Goal: Task Accomplishment & Management: Manage account settings

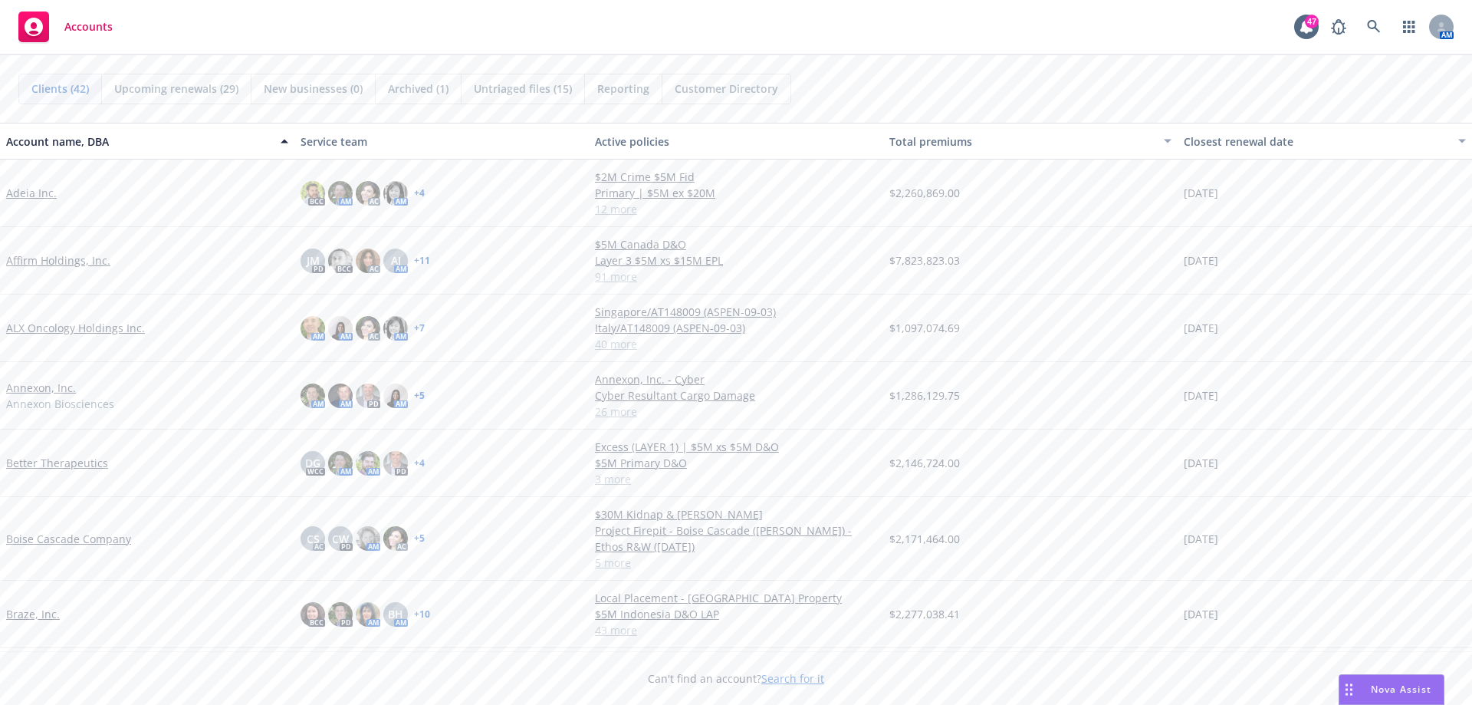
click at [517, 89] on span "Untriaged files (15)" at bounding box center [523, 89] width 98 height 16
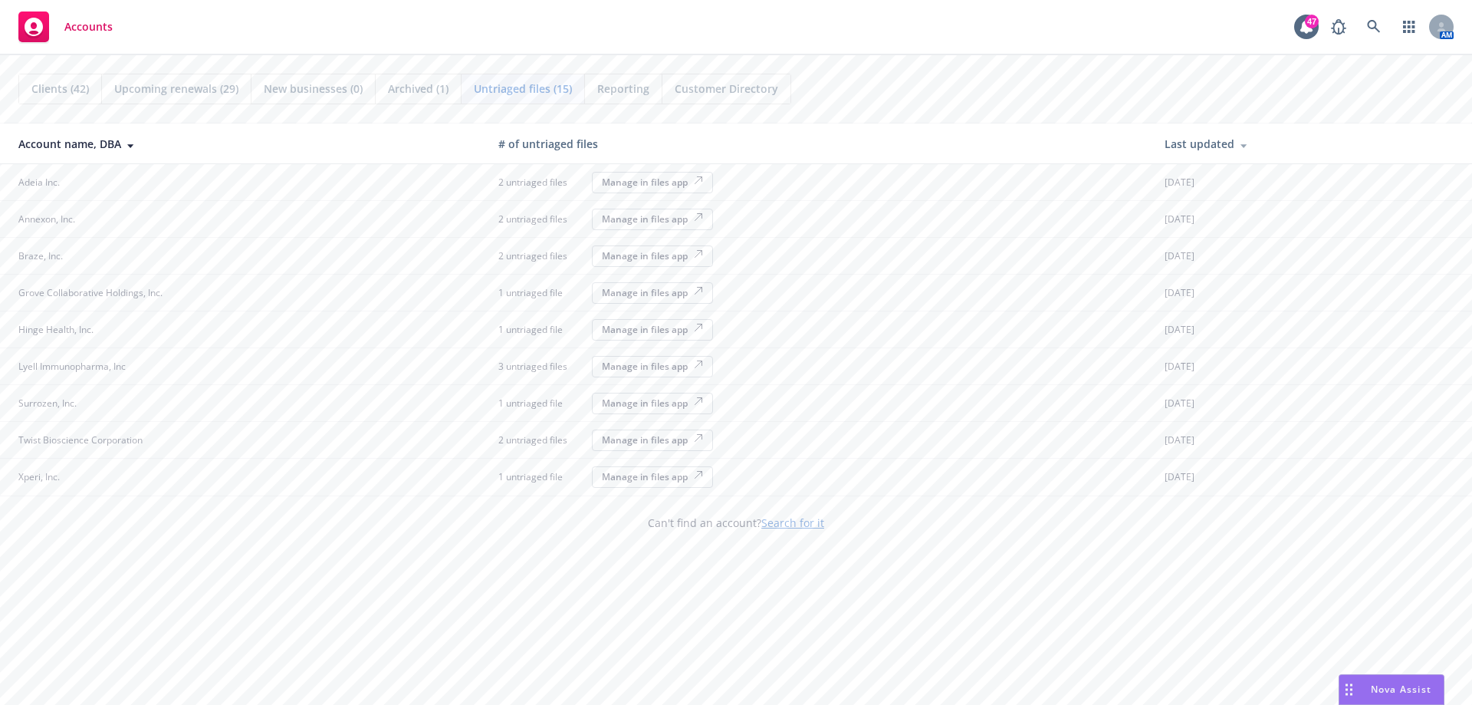
click at [616, 188] on div "Manage in files app" at bounding box center [652, 182] width 101 height 13
click at [627, 181] on div "Manage in files app" at bounding box center [652, 182] width 101 height 13
click at [645, 186] on div "Manage in files app" at bounding box center [652, 182] width 101 height 13
click at [649, 182] on div "Manage in files app" at bounding box center [652, 182] width 101 height 13
click at [611, 176] on div "Manage in files app" at bounding box center [614, 182] width 101 height 13
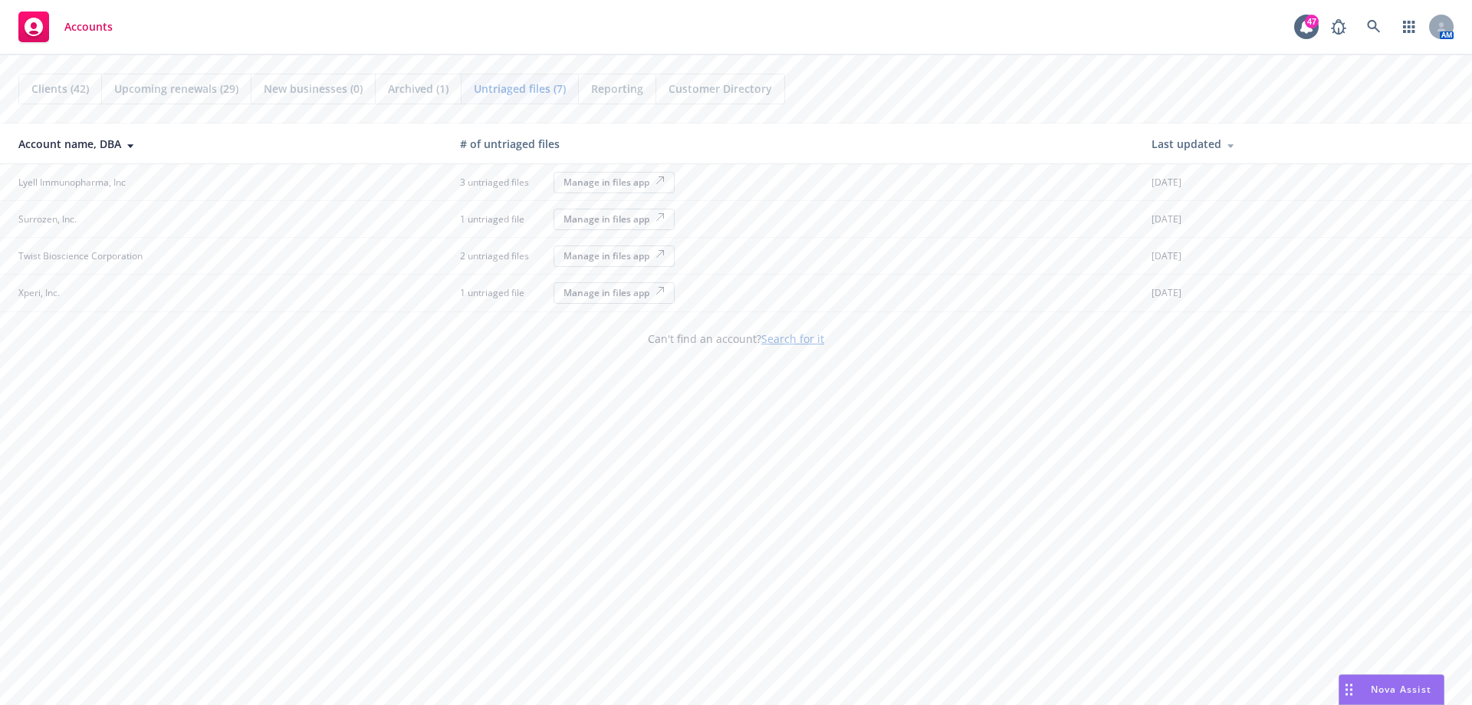
click at [592, 178] on div "Manage in files app" at bounding box center [614, 182] width 101 height 13
click at [580, 173] on button "Manage in files app" at bounding box center [614, 182] width 121 height 21
click at [626, 182] on div "Manage in files app" at bounding box center [614, 182] width 101 height 13
click at [581, 181] on div "Manage in files app" at bounding box center [598, 182] width 101 height 13
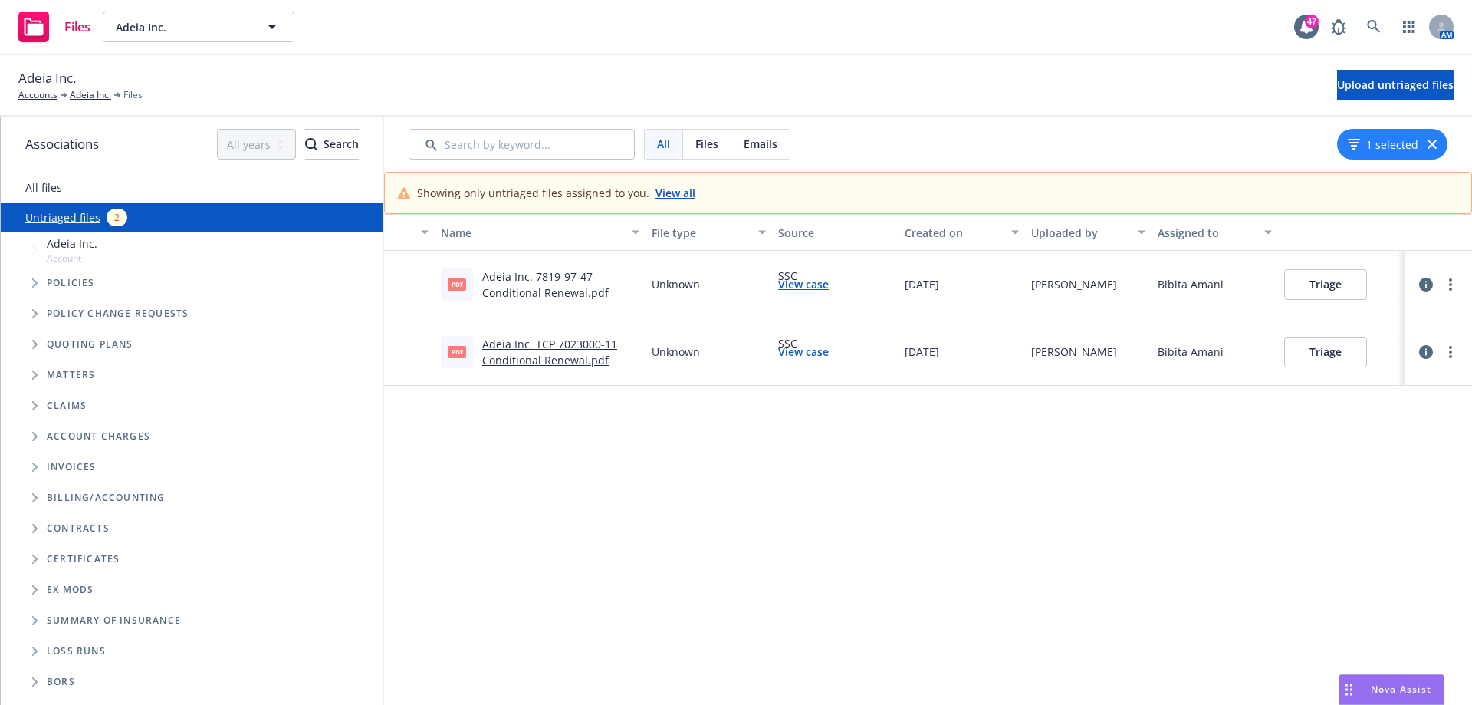
click at [1308, 278] on button "Triage" at bounding box center [1325, 284] width 83 height 31
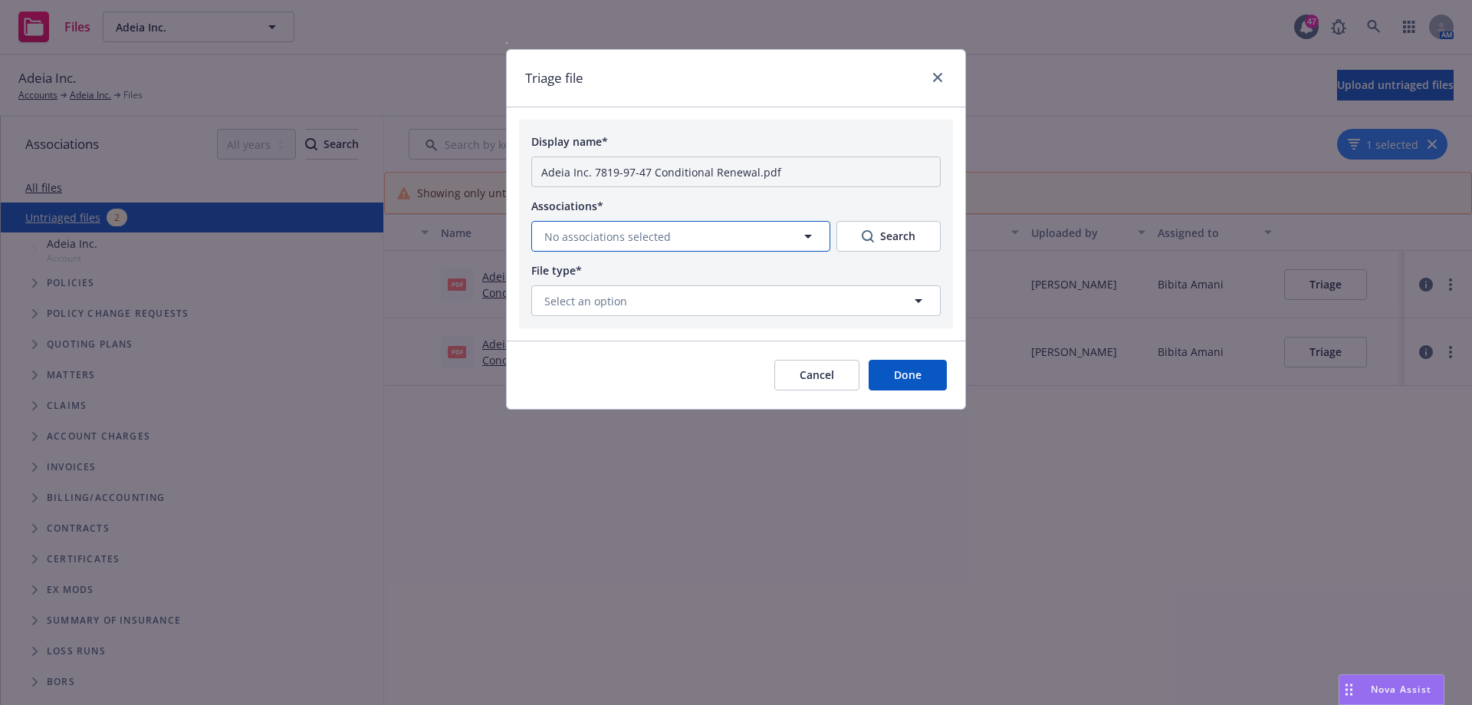
click at [818, 241] on button "No associations selected" at bounding box center [680, 236] width 299 height 31
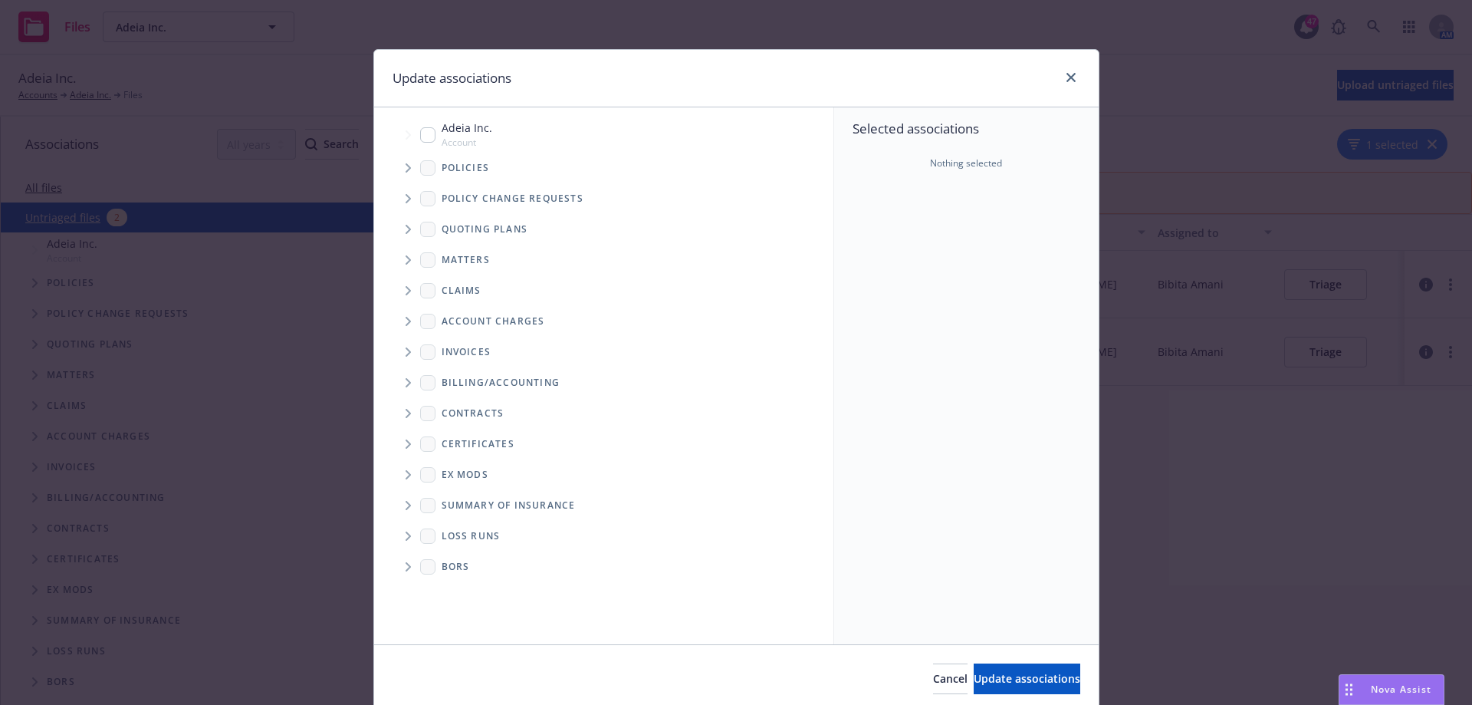
click at [422, 130] on input "Tree Example" at bounding box center [427, 134] width 15 height 15
checkbox input "true"
drag, startPoint x: 799, startPoint y: 77, endPoint x: 749, endPoint y: 216, distance: 147.5
click at [501, 209] on div "Update associations Accessibility guide for tree Tree Example. Navigate the tre…" at bounding box center [736, 381] width 726 height 664
click at [1067, 78] on icon "close" at bounding box center [1071, 77] width 9 height 9
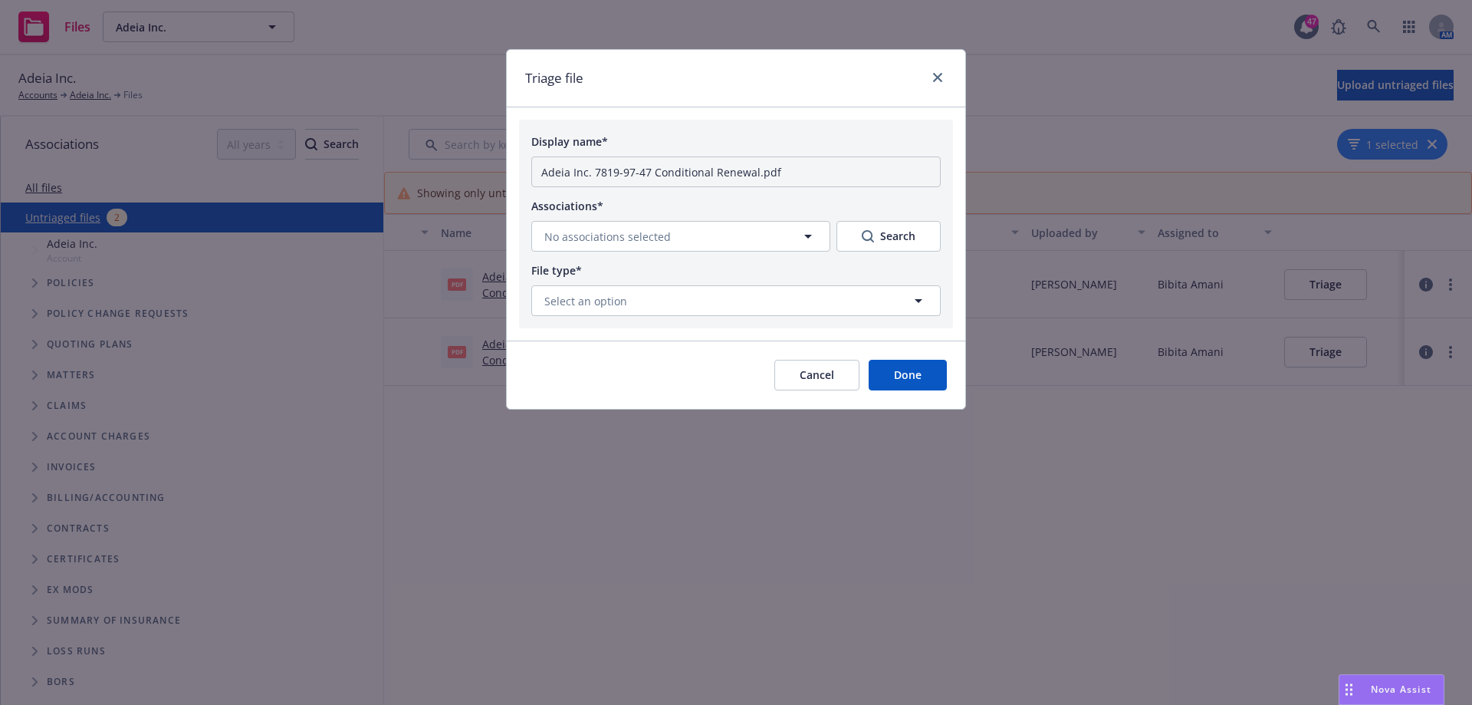
click at [807, 374] on button "Cancel" at bounding box center [816, 375] width 85 height 31
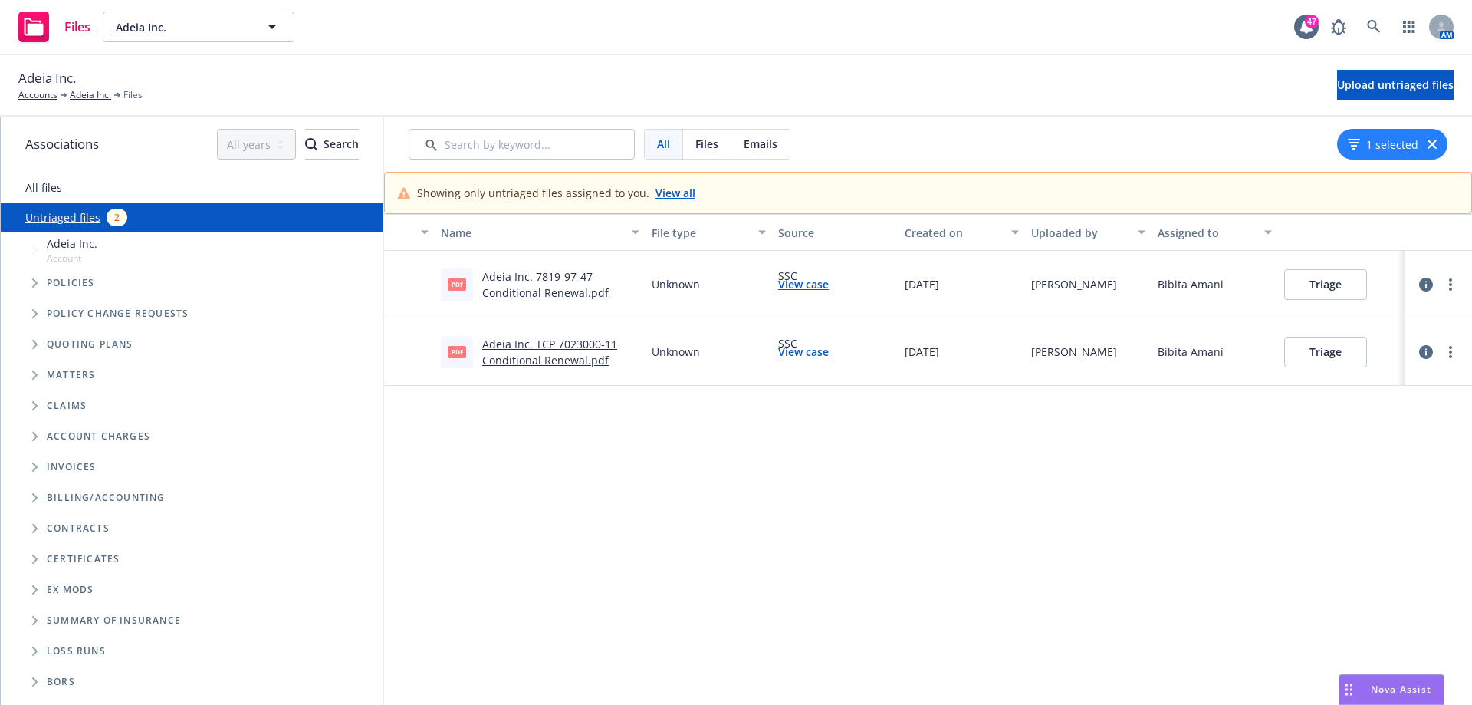
click at [547, 291] on link "Adeia Inc. 7819-97-47 Conditional Renewal.pdf" at bounding box center [545, 284] width 127 height 31
click at [1330, 284] on button "Triage" at bounding box center [1325, 284] width 83 height 31
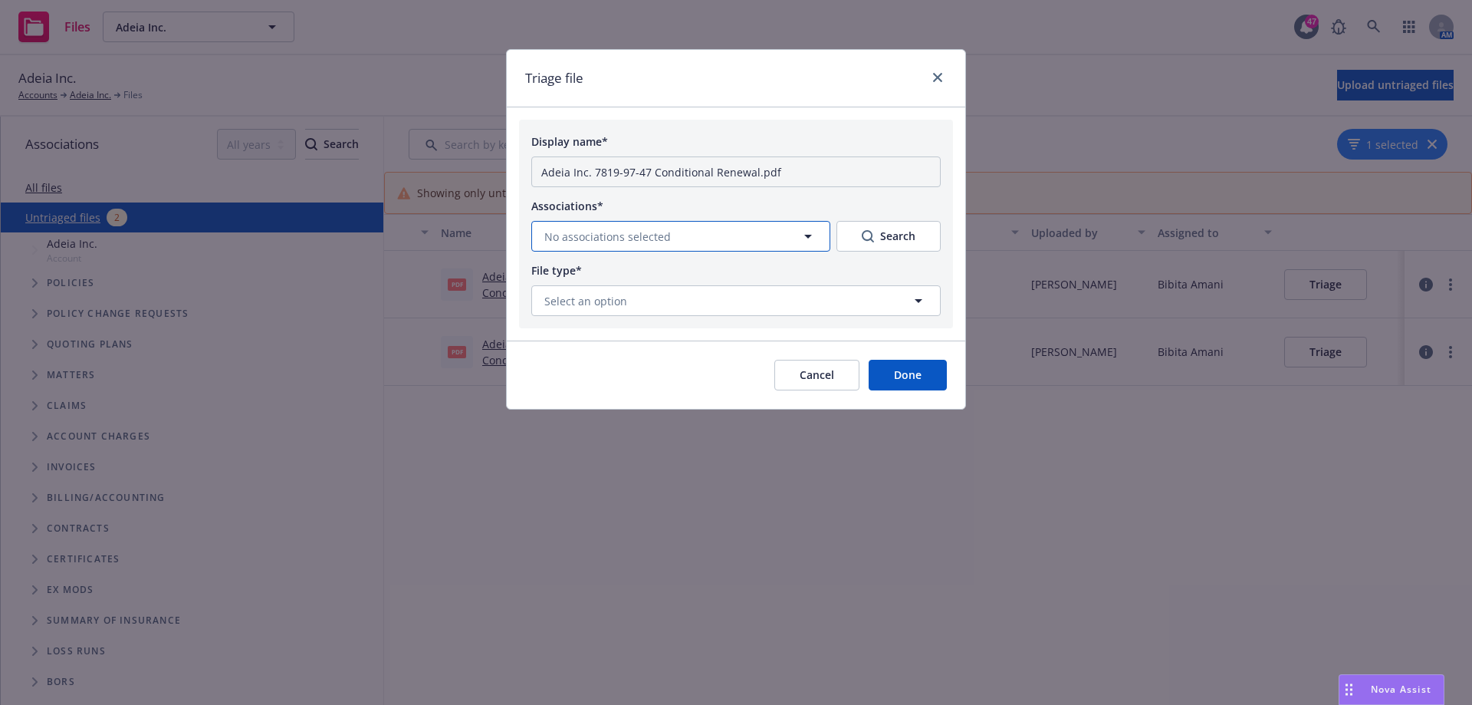
click at [817, 235] on icon "button" at bounding box center [808, 236] width 18 height 18
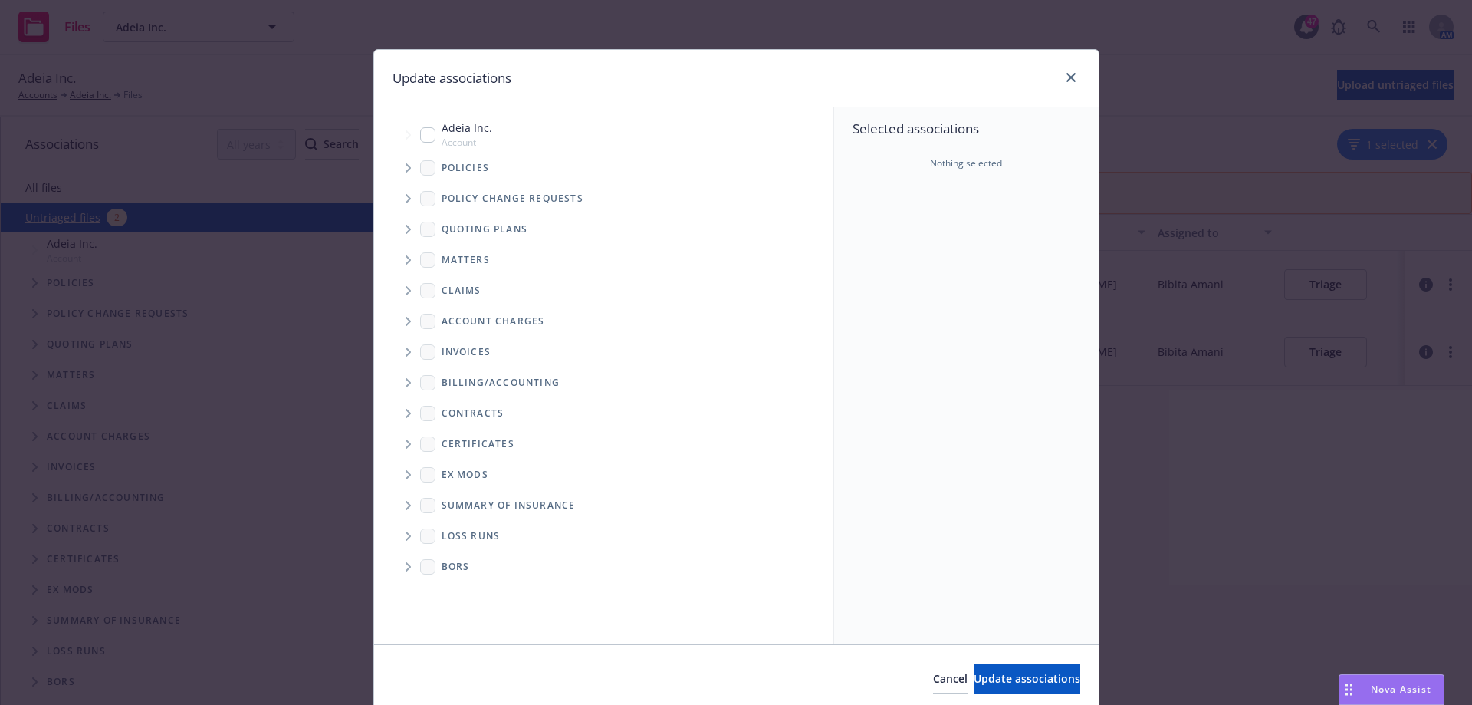
click at [424, 137] on input "Tree Example" at bounding box center [427, 134] width 15 height 15
checkbox input "true"
click at [452, 171] on span "Policies" at bounding box center [466, 167] width 48 height 9
click at [406, 169] on icon "Tree Example" at bounding box center [409, 167] width 6 height 9
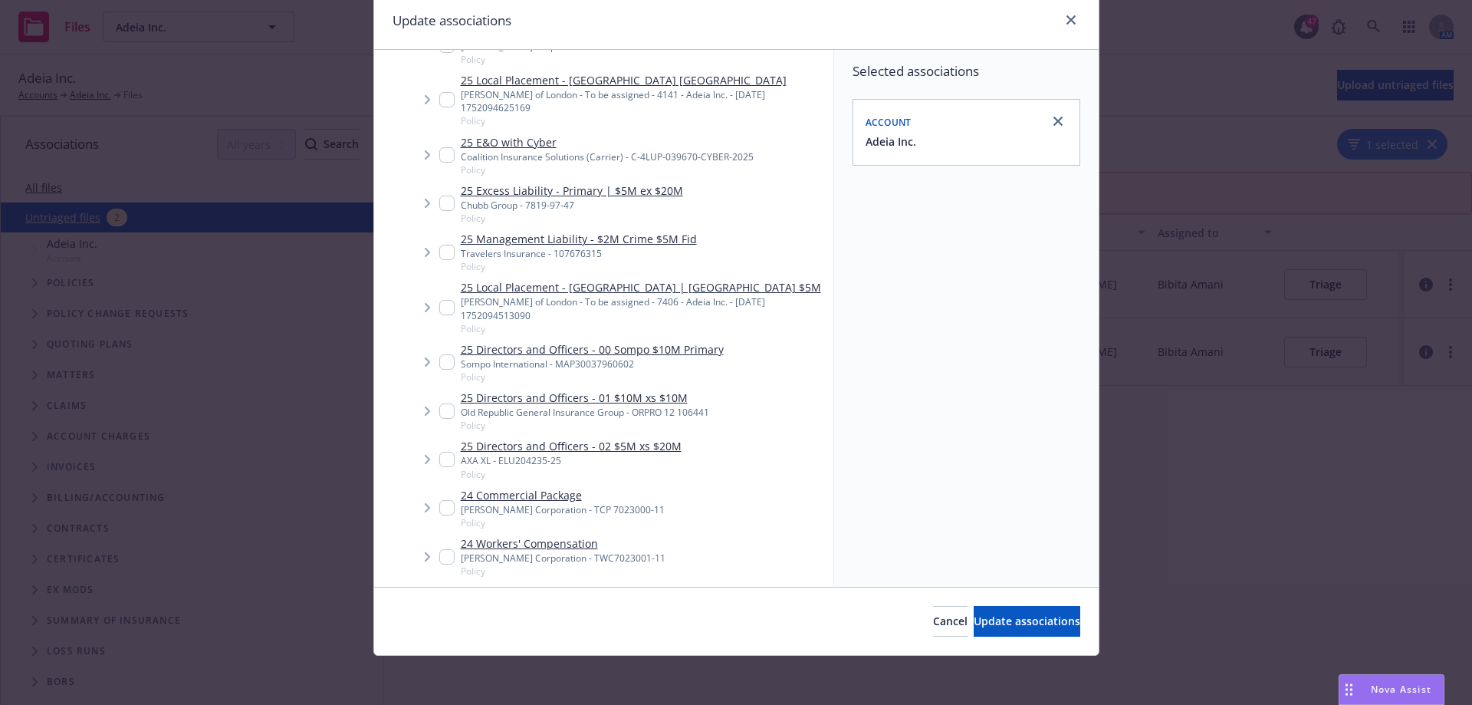
scroll to position [230, 0]
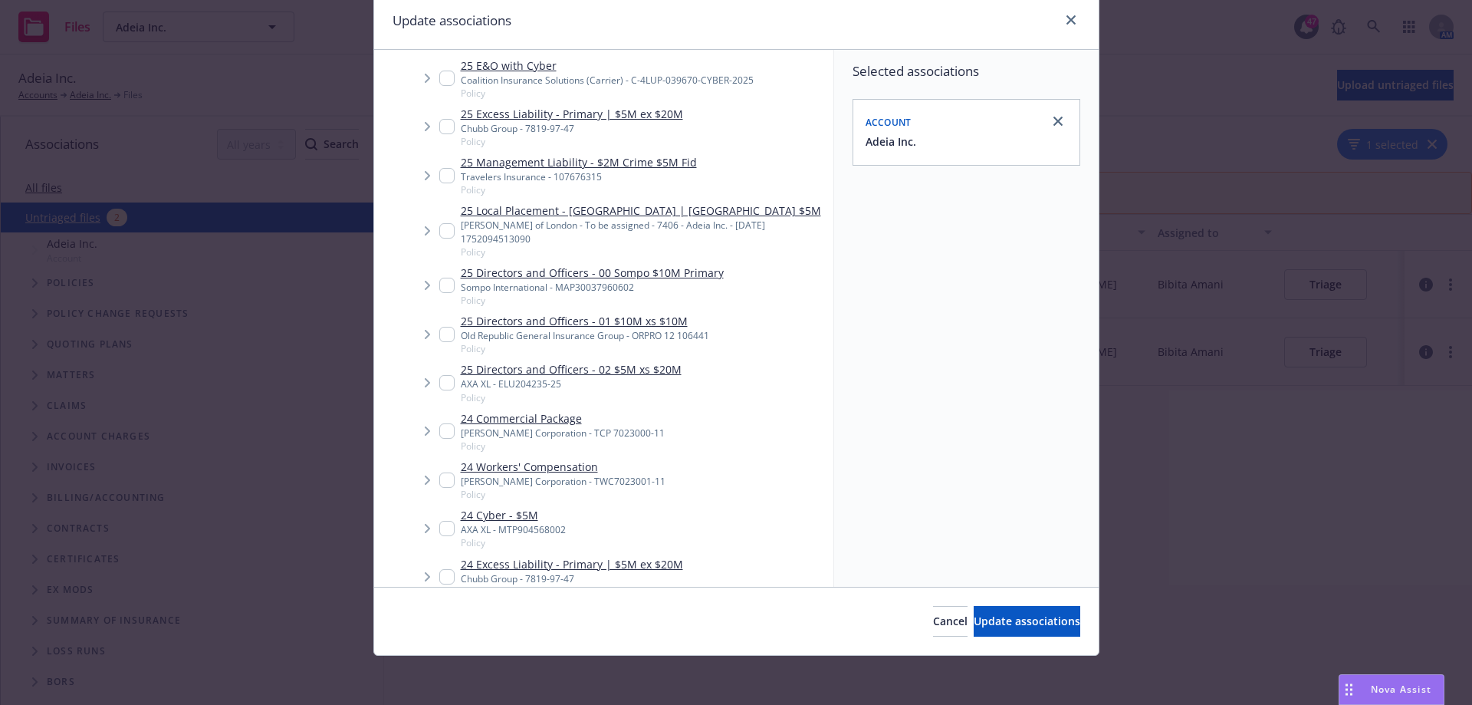
click at [439, 569] on input "Tree Example" at bounding box center [446, 576] width 15 height 15
checkbox input "true"
click at [981, 616] on span "Update associations" at bounding box center [1027, 620] width 107 height 15
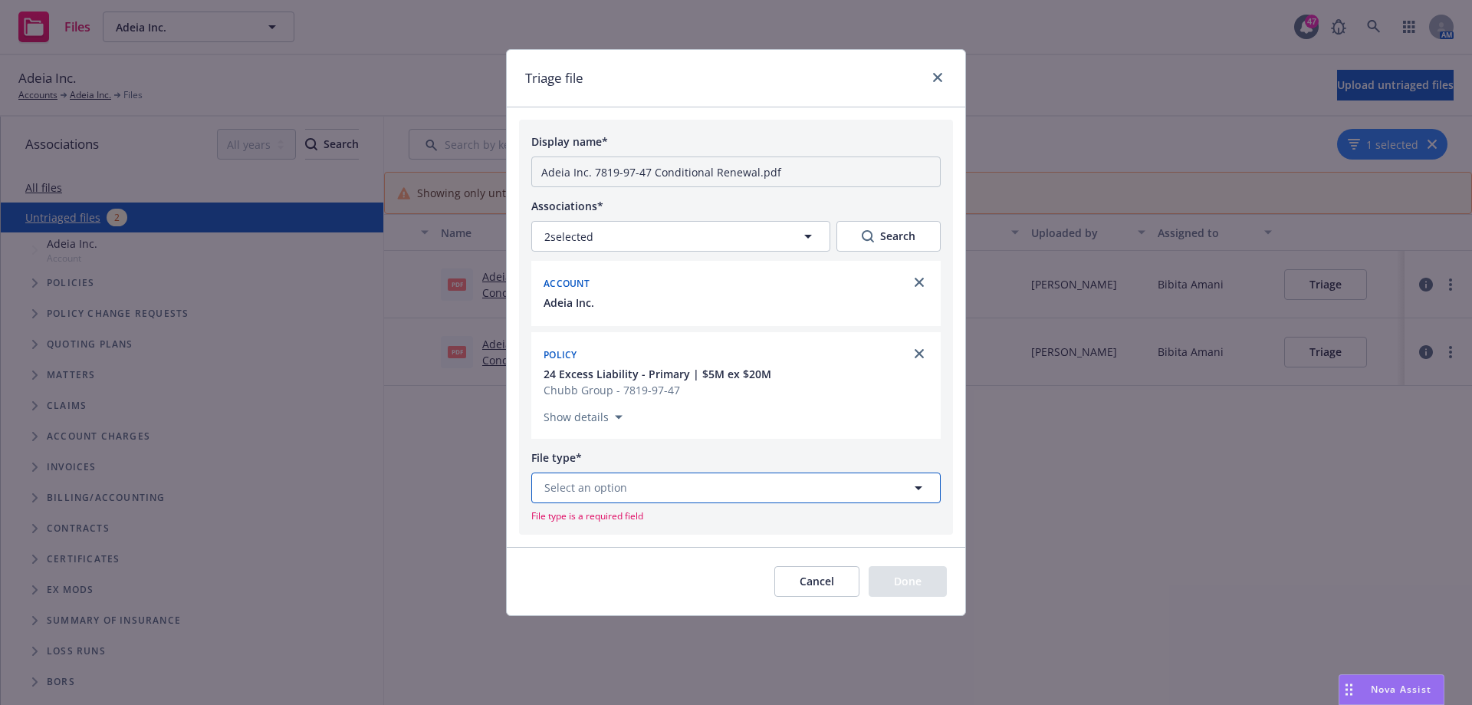
click at [801, 485] on button "Select an option" at bounding box center [735, 487] width 409 height 31
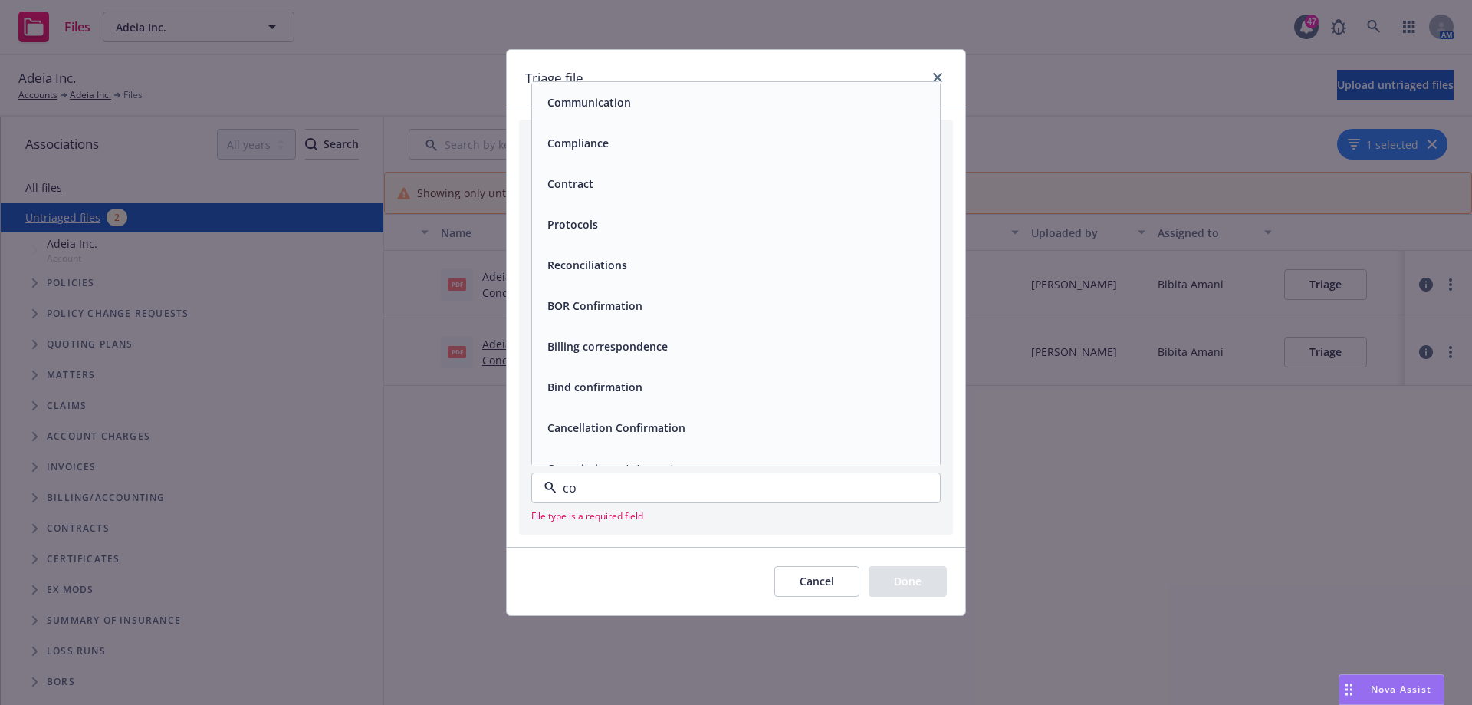
type input "con"
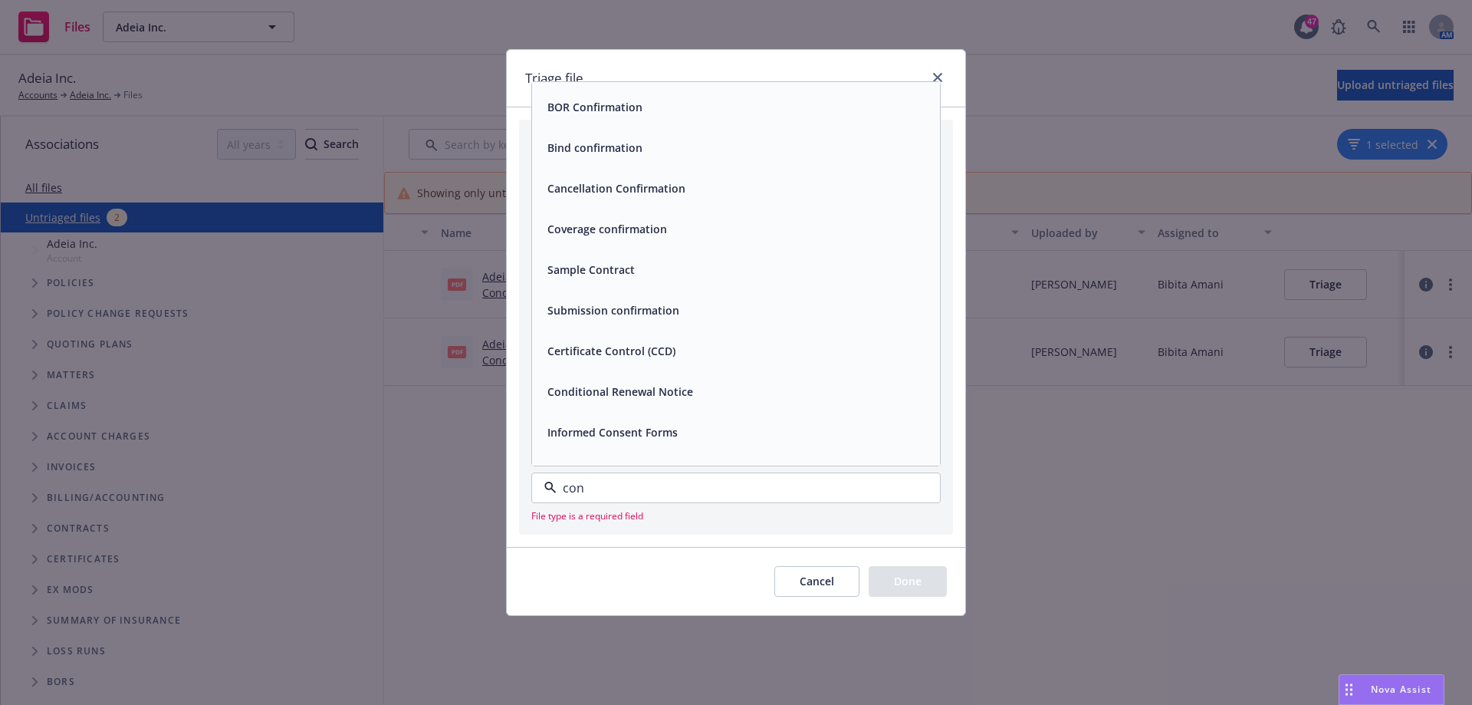
click at [692, 396] on div "Conditional Renewal Notice" at bounding box center [618, 391] width 155 height 22
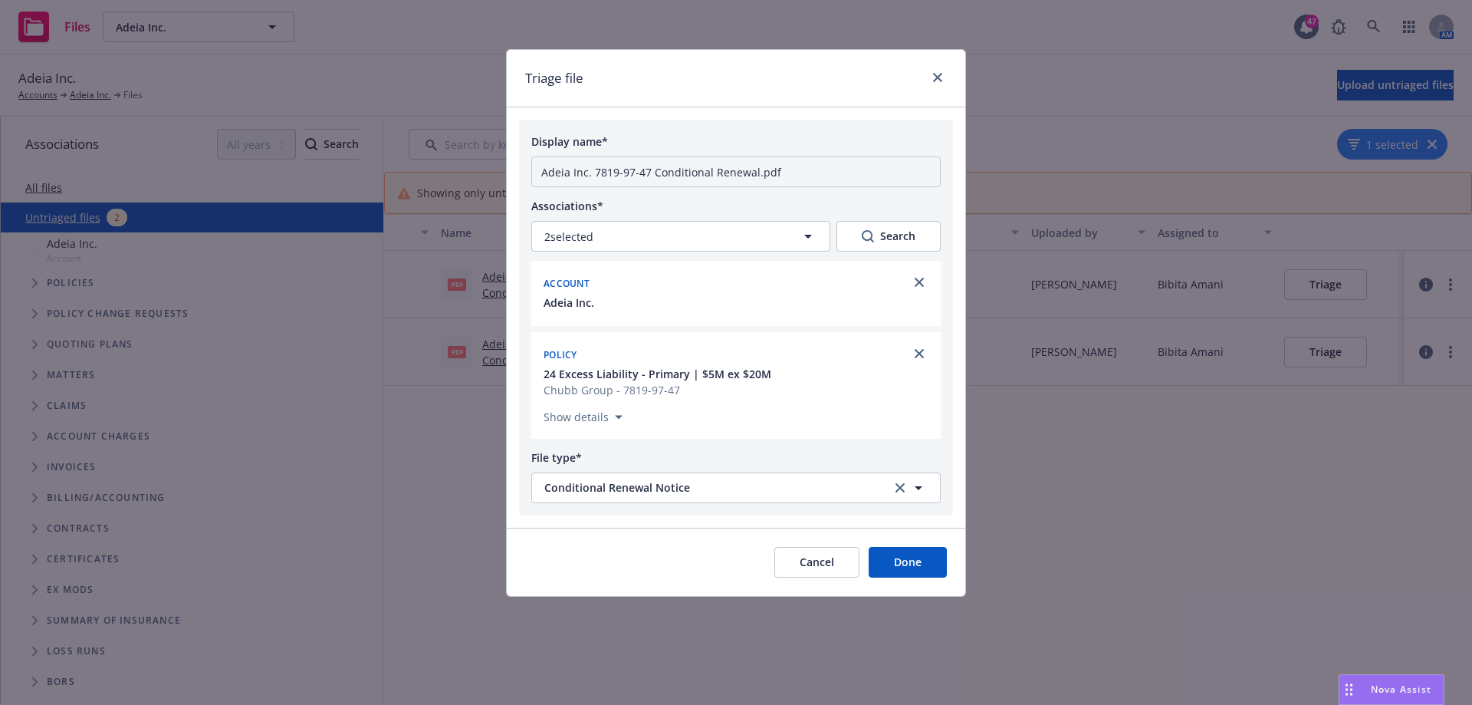
click at [896, 569] on button "Done" at bounding box center [908, 562] width 78 height 31
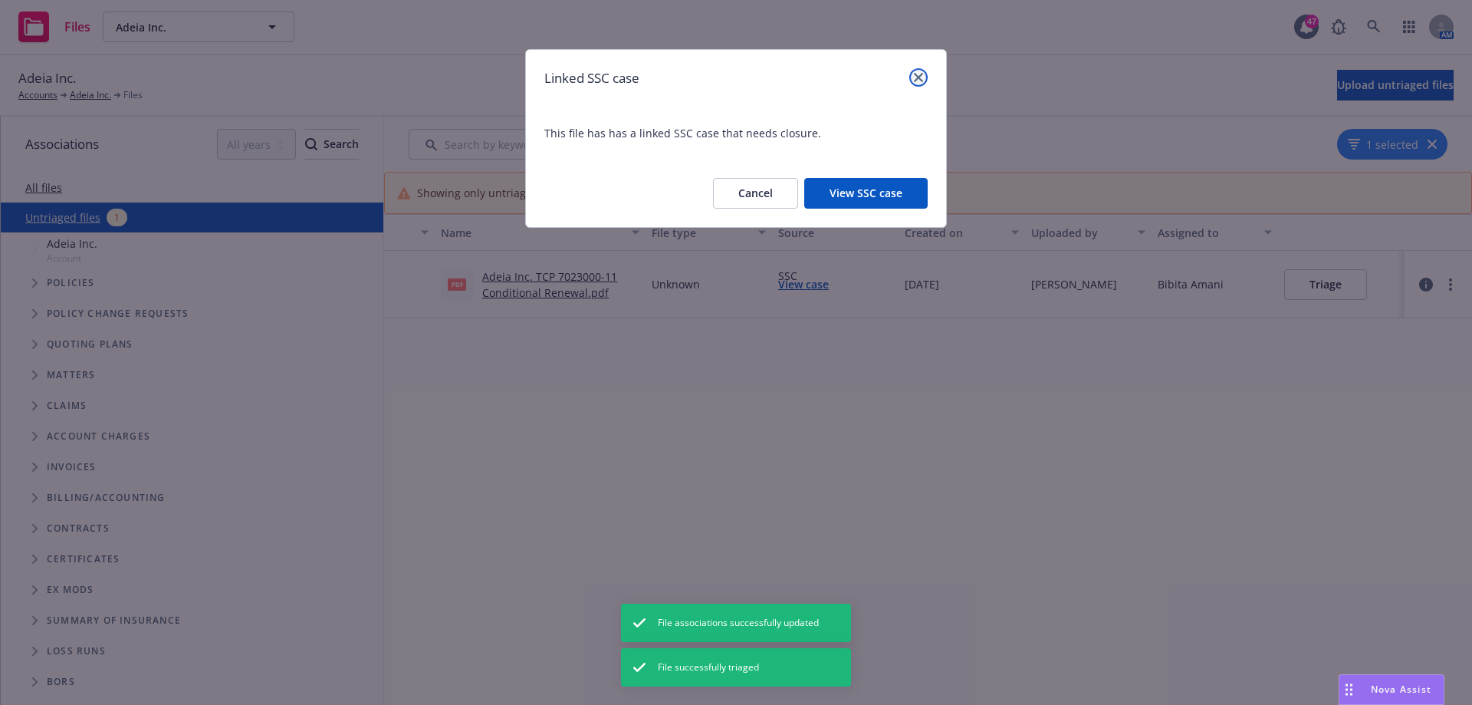
click at [925, 74] on link "close" at bounding box center [918, 77] width 18 height 18
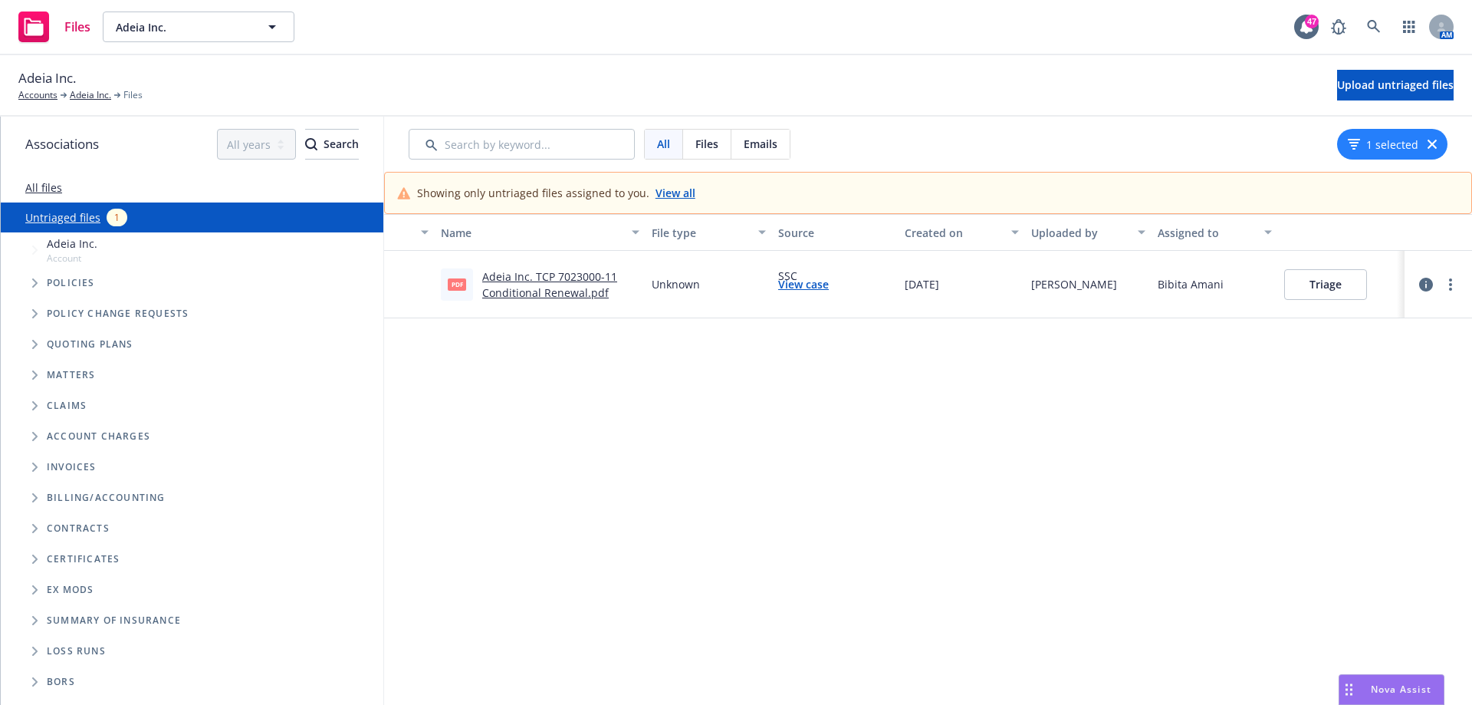
click at [536, 289] on link "Adeia Inc. TCP 7023000-11 Conditional Renewal.pdf" at bounding box center [549, 284] width 135 height 31
click at [1307, 281] on button "Triage" at bounding box center [1325, 284] width 83 height 31
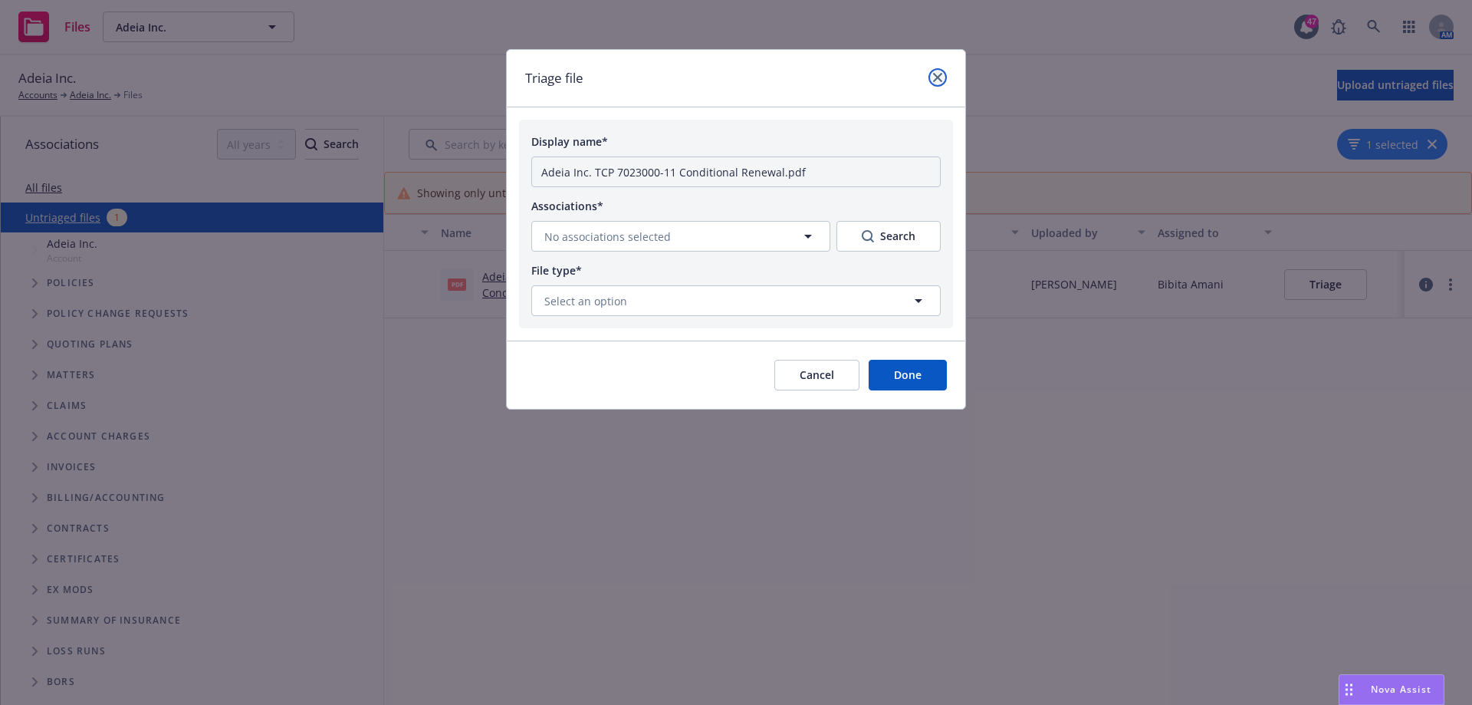
click at [940, 71] on link "close" at bounding box center [938, 77] width 18 height 18
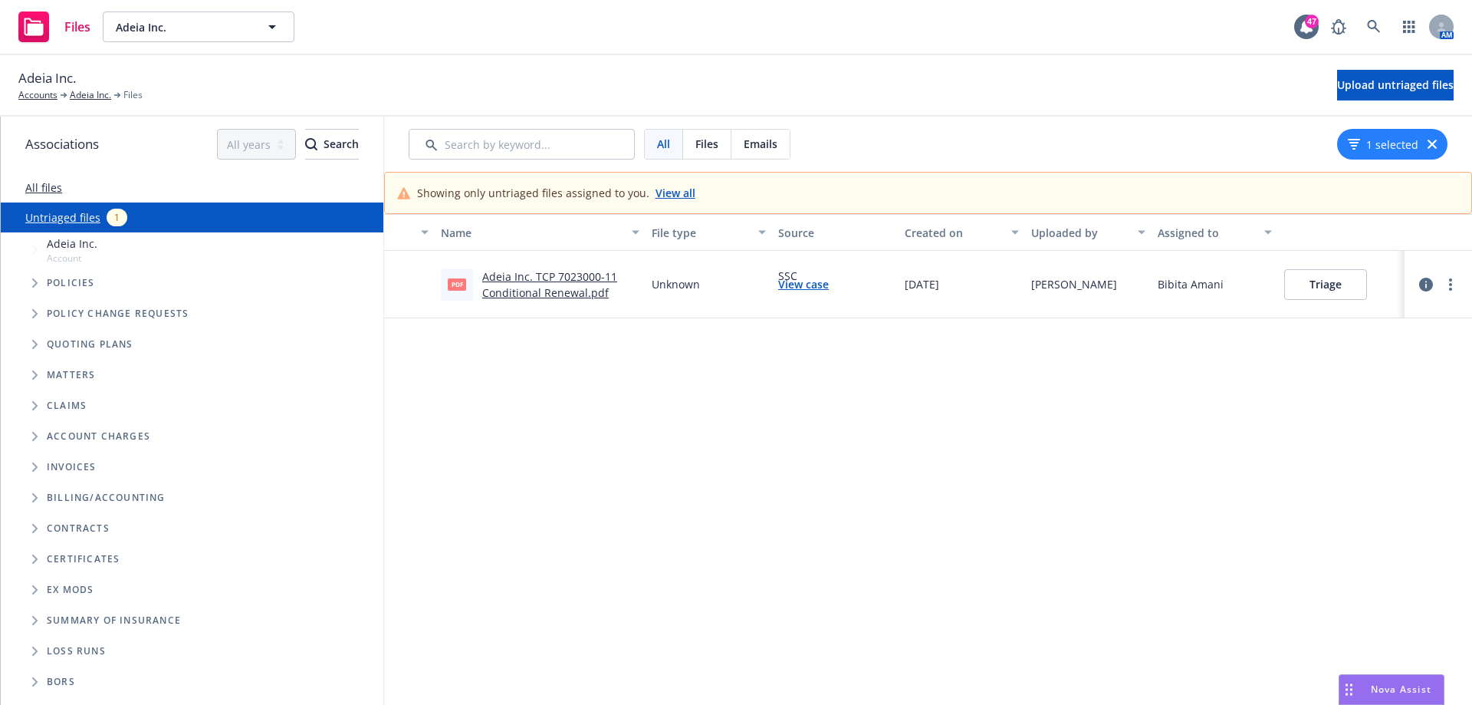
click at [1335, 421] on div "Name File type Source Created on Uploaded by Assigned to pdf Adeia Inc. TCP 702…" at bounding box center [928, 480] width 1088 height 533
click at [1449, 289] on icon "more" at bounding box center [1450, 284] width 3 height 12
click at [1428, 403] on link "Change owner(s)" at bounding box center [1380, 408] width 135 height 31
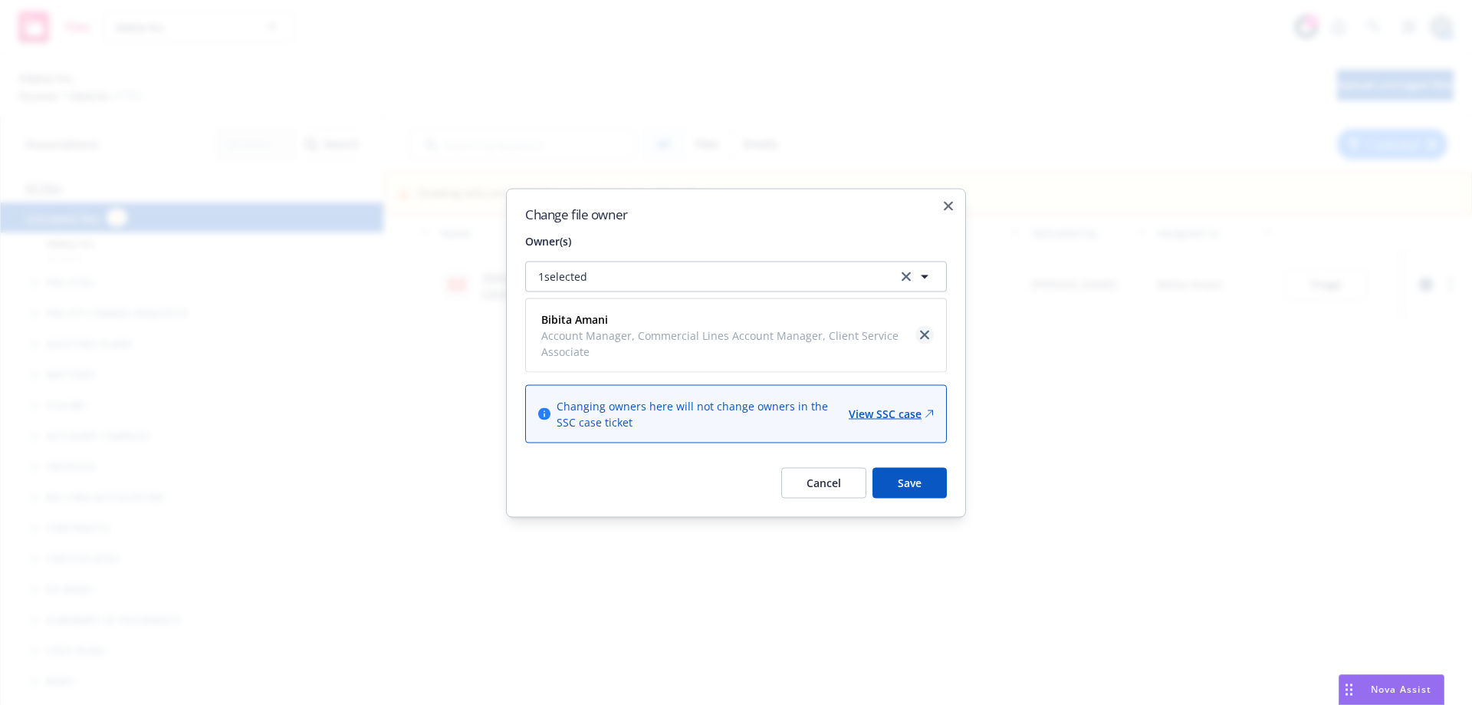
click at [924, 330] on icon "close" at bounding box center [924, 334] width 9 height 9
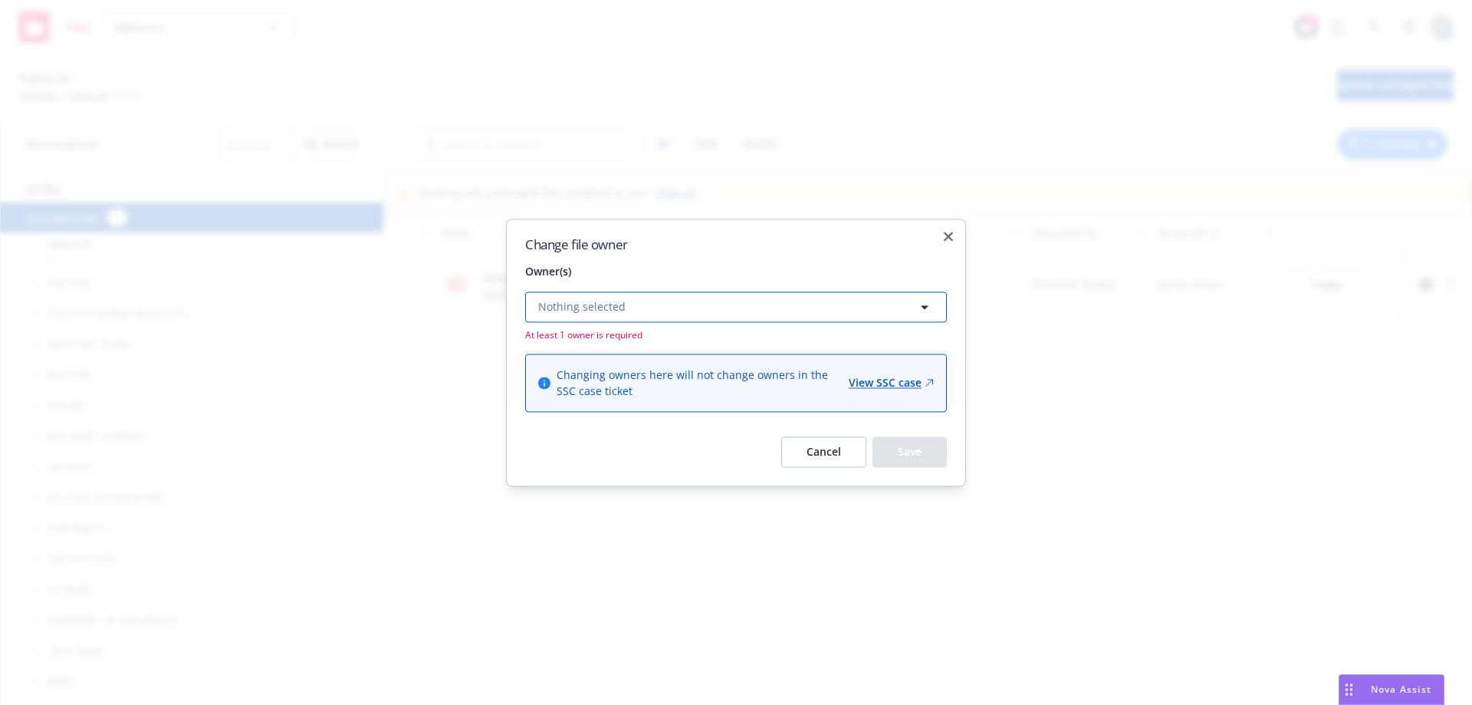
click at [885, 309] on button "Nothing selected" at bounding box center [736, 306] width 422 height 31
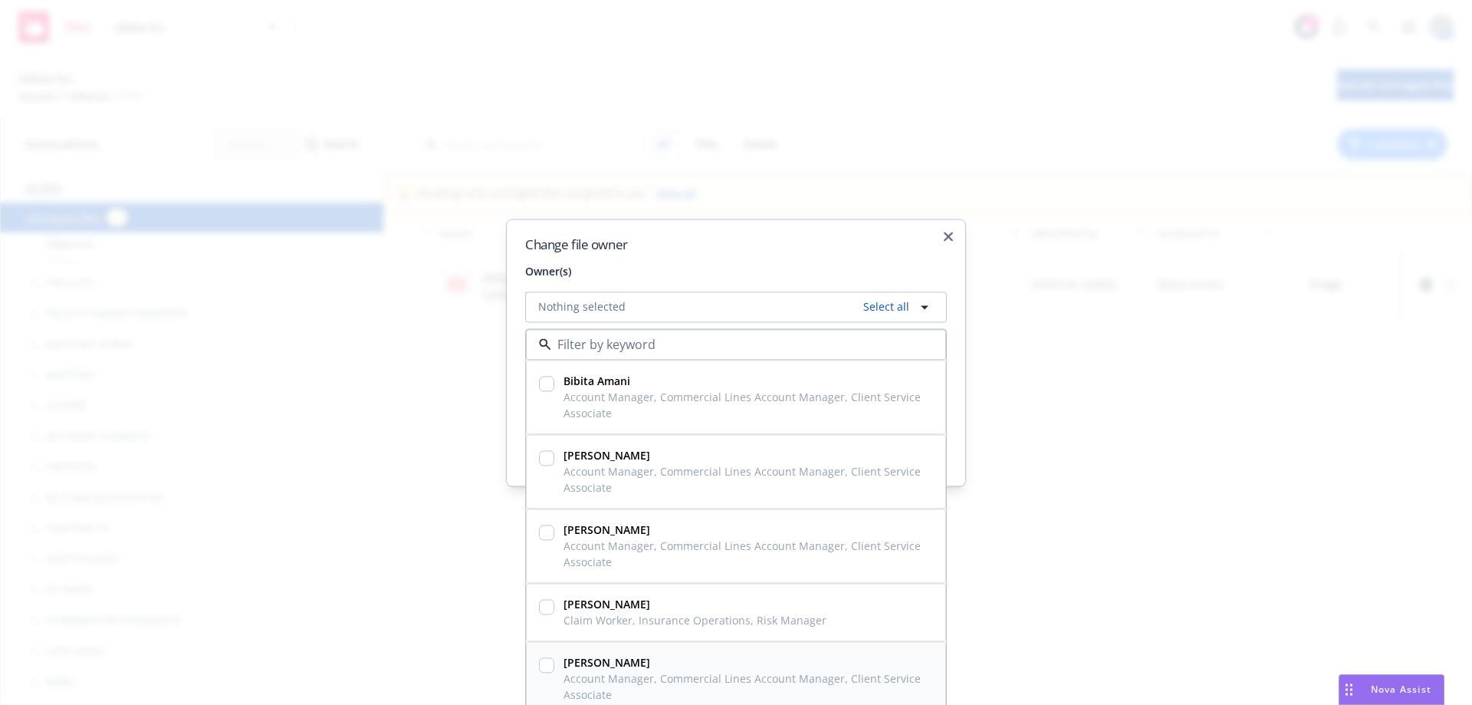
click at [546, 661] on input "checkbox" at bounding box center [546, 664] width 15 height 15
checkbox input "true"
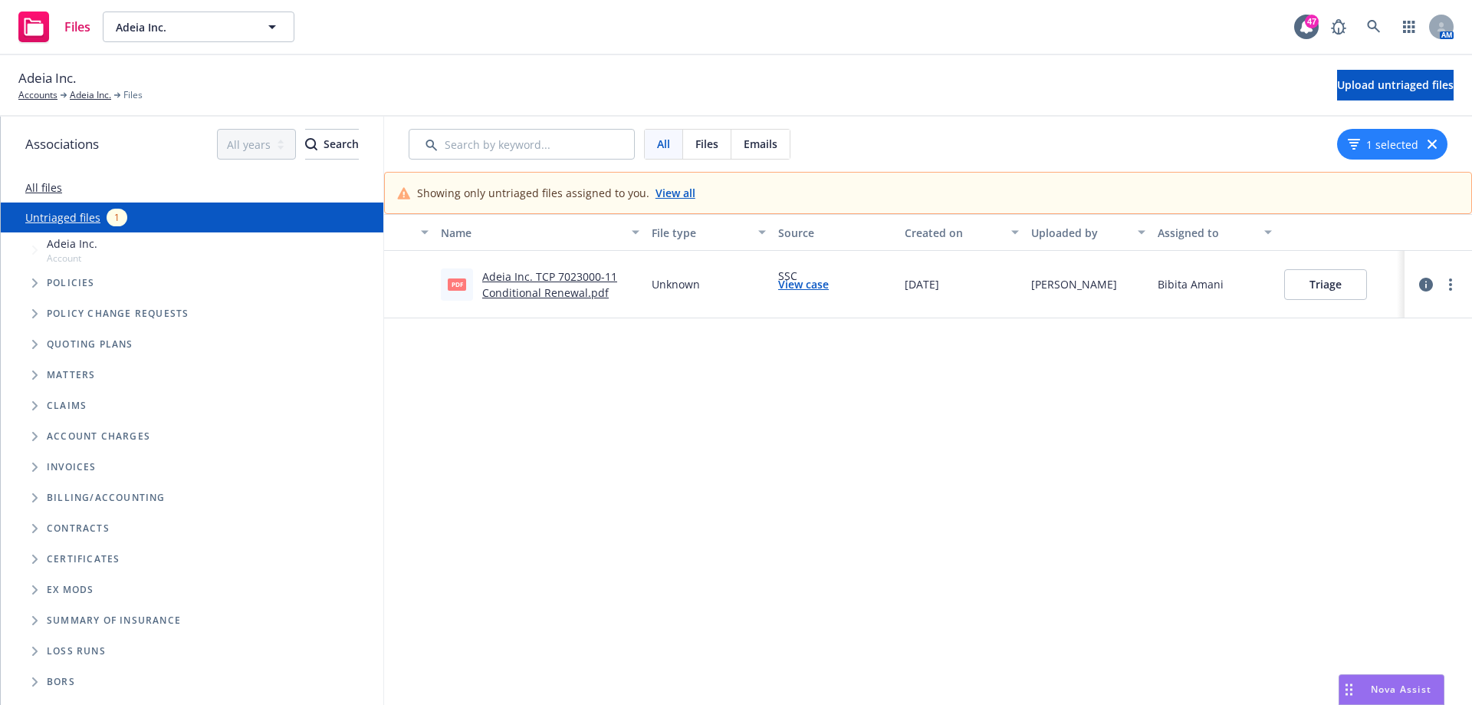
click at [1328, 459] on div "Name File type Source Created on Uploaded by Assigned to pdf Adeia Inc. TCP 702…" at bounding box center [928, 480] width 1088 height 533
click at [1442, 285] on link "more" at bounding box center [1451, 284] width 18 height 18
click at [1402, 409] on link "Change owner(s)" at bounding box center [1380, 408] width 135 height 31
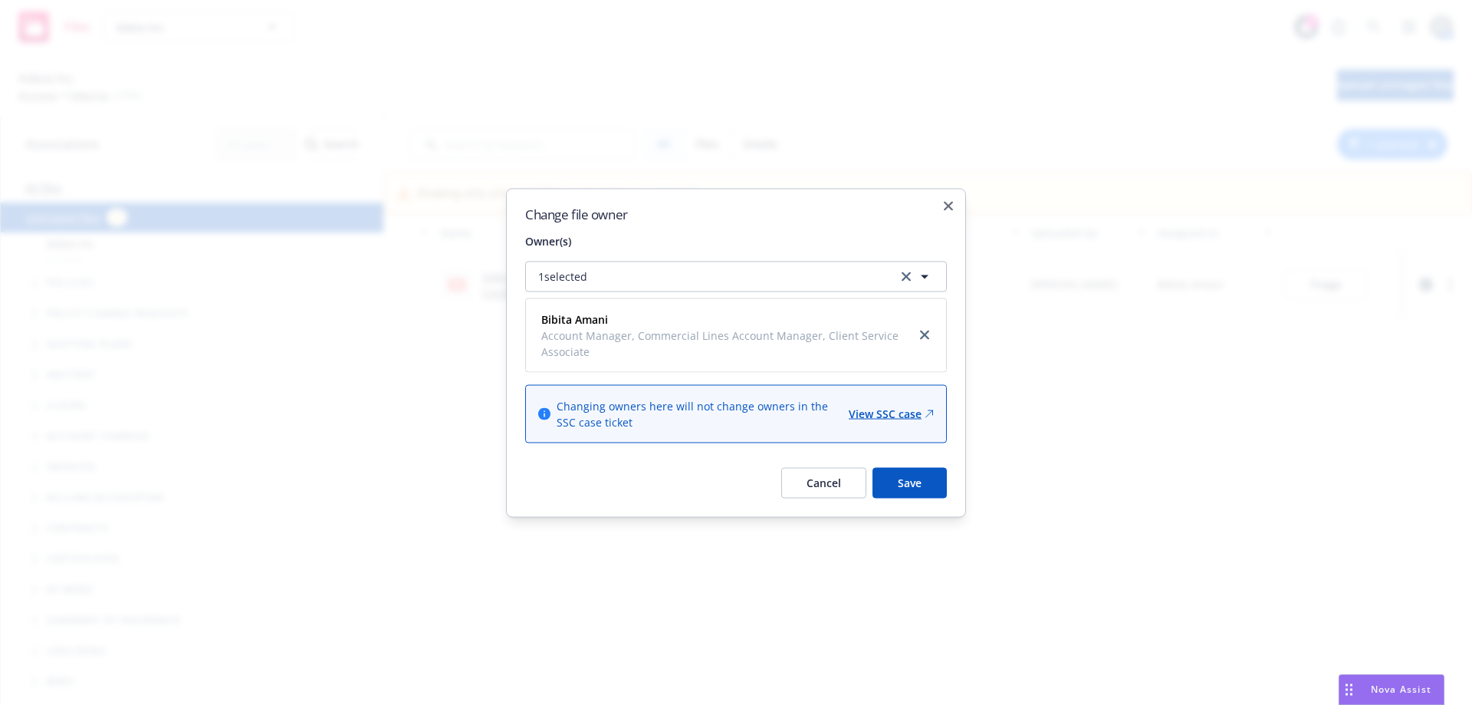
click at [876, 340] on span "Account Manager, Commercial Lines Account Manager, Client Service Associate" at bounding box center [725, 343] width 368 height 32
click at [924, 332] on icon "close" at bounding box center [924, 334] width 9 height 9
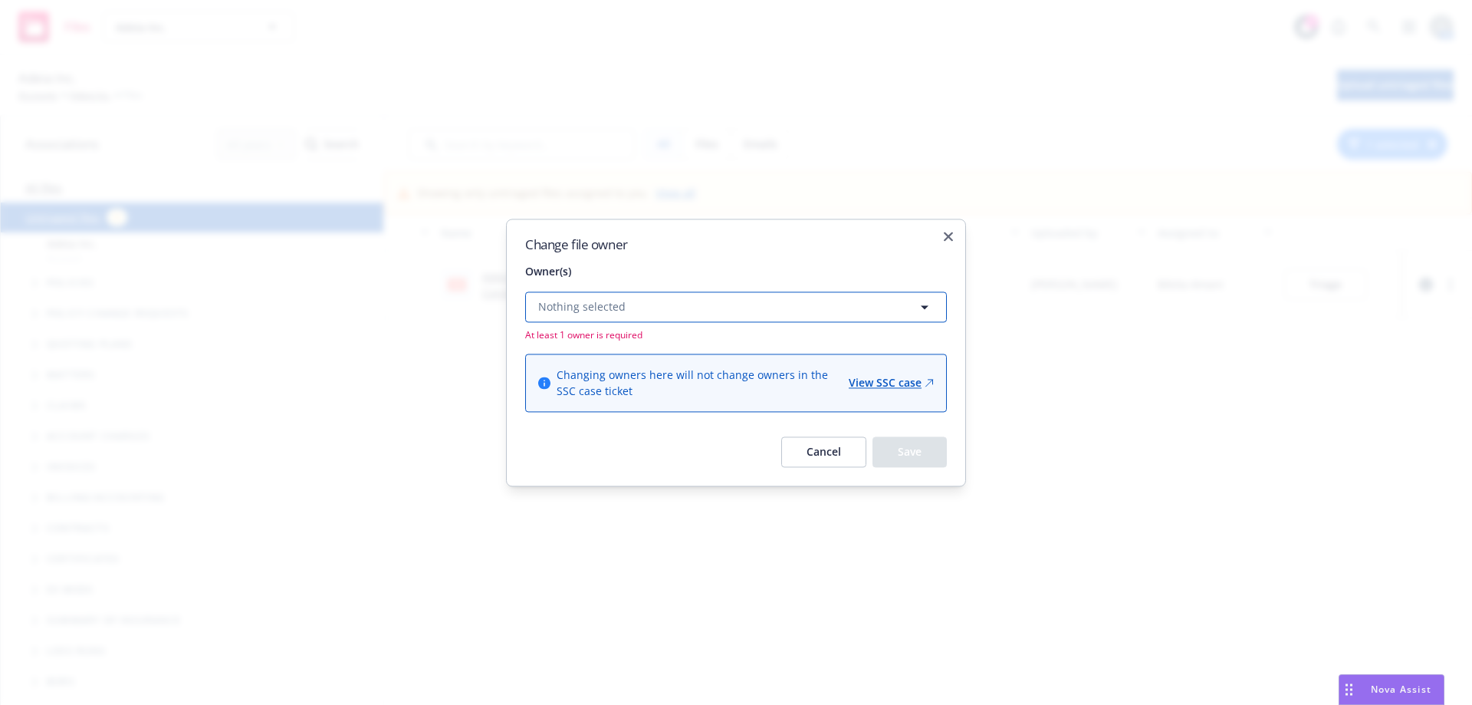
click at [614, 301] on span "Nothing selected" at bounding box center [581, 306] width 87 height 16
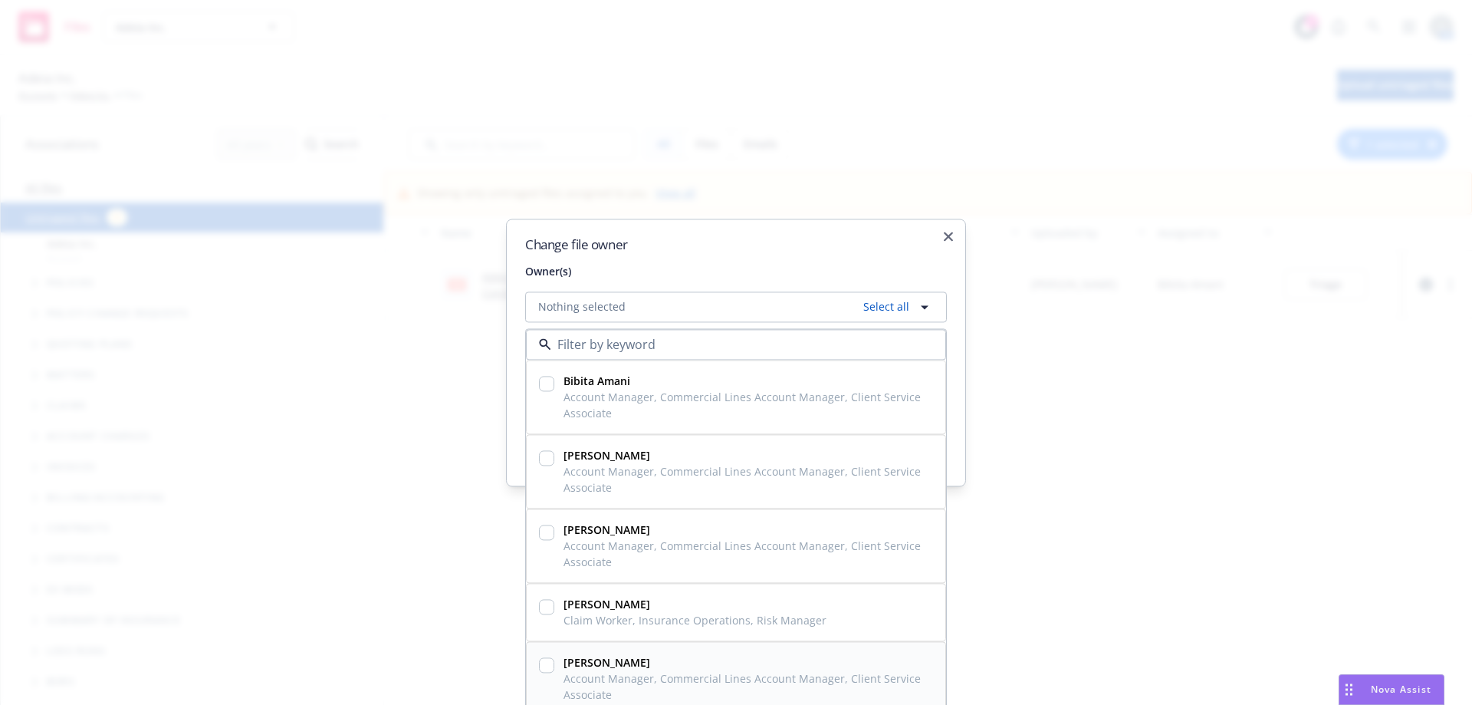
click at [544, 668] on input "checkbox" at bounding box center [546, 664] width 15 height 15
checkbox input "true"
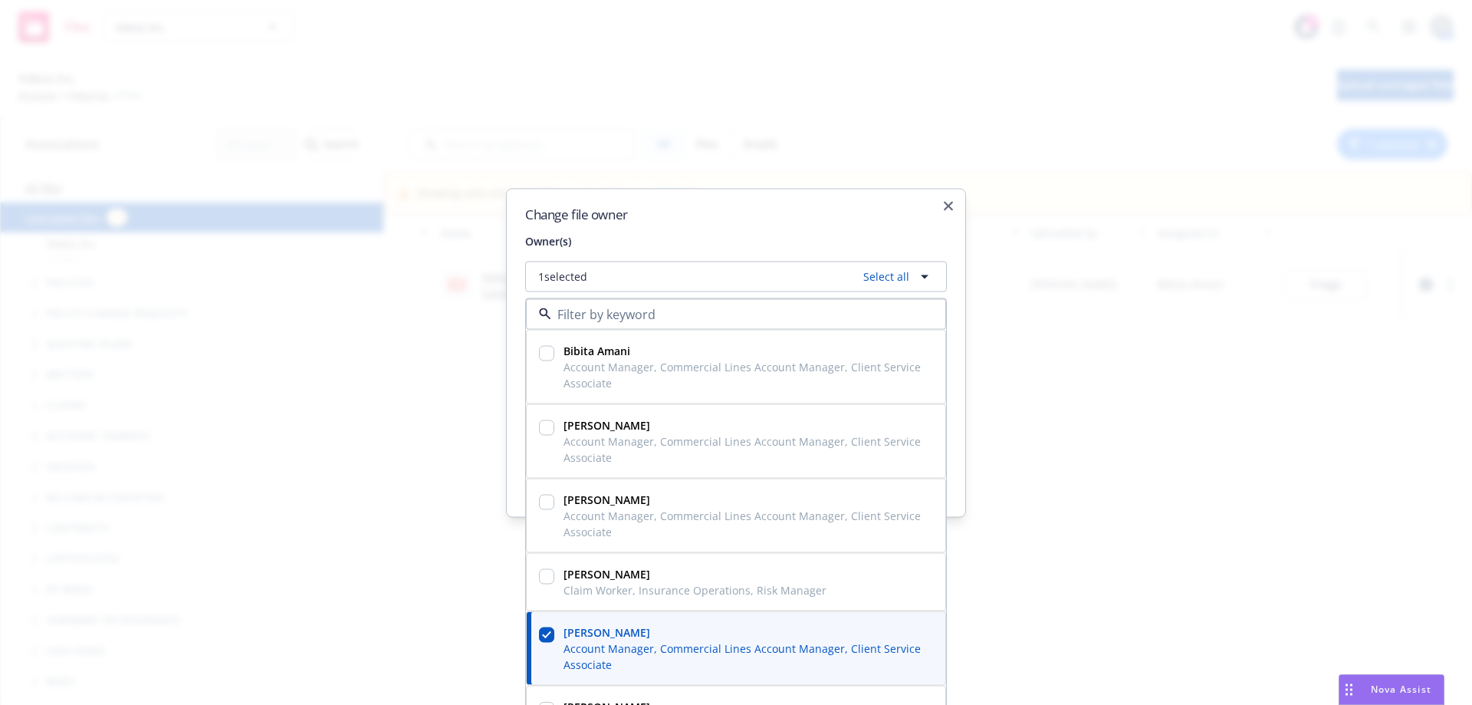
click at [964, 505] on div "Change file owner Owner(s) 1 selected Select all Bibita Amani Account Manager, …" at bounding box center [736, 352] width 460 height 329
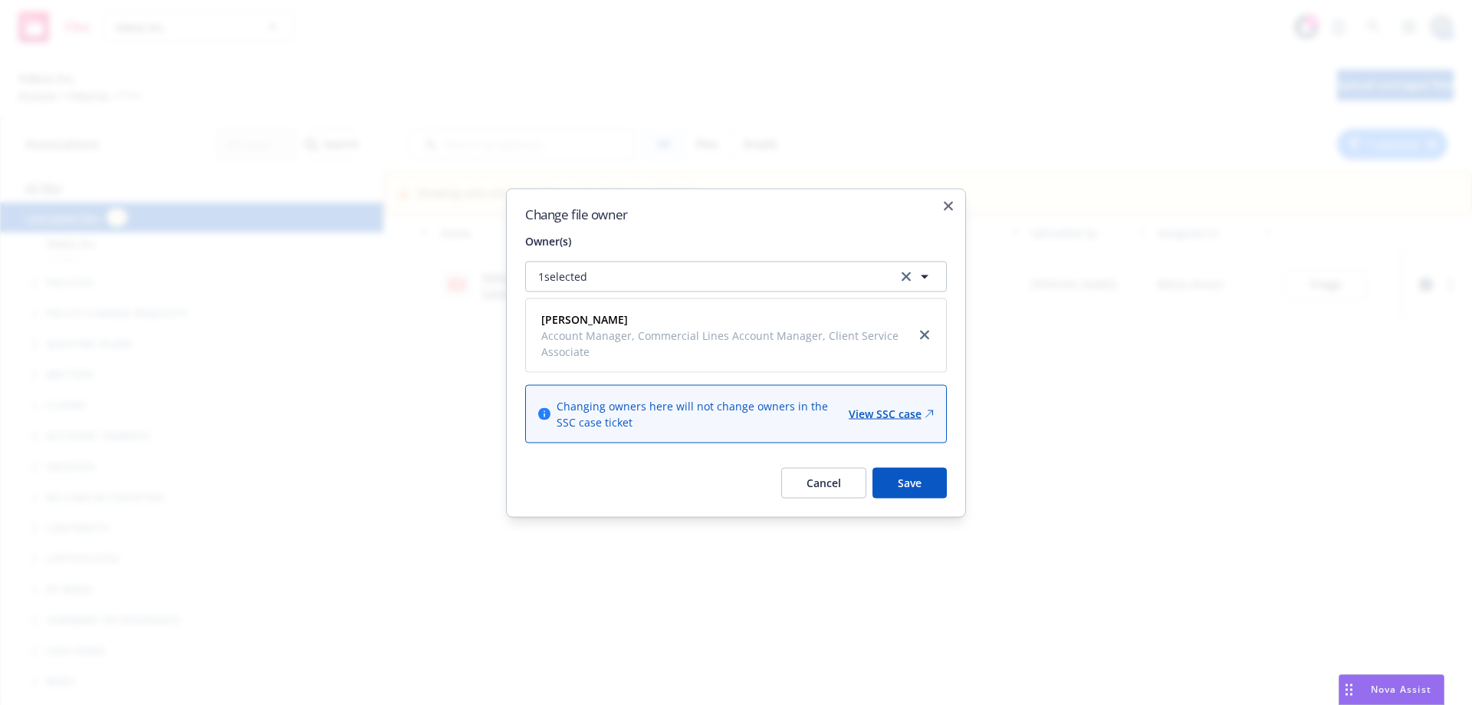
click at [922, 484] on button "Save" at bounding box center [910, 482] width 74 height 31
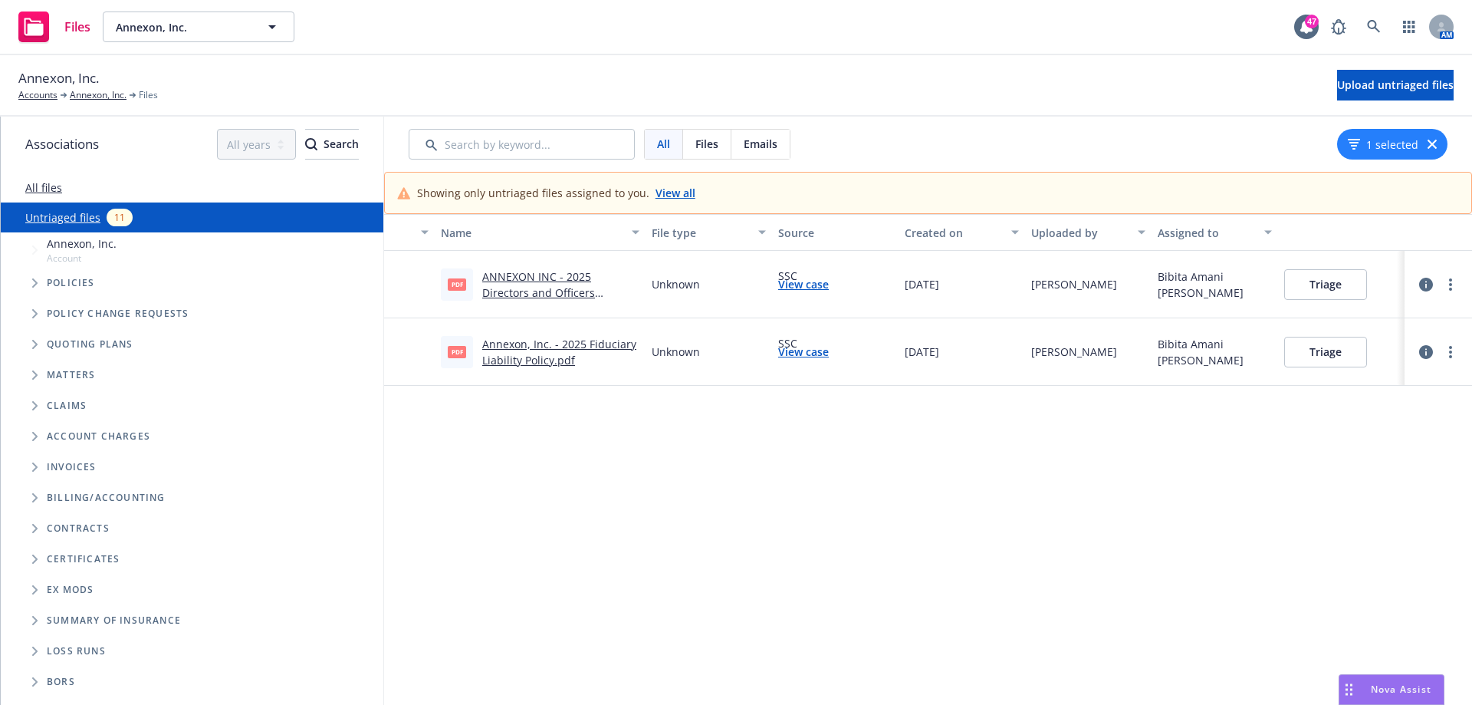
click at [577, 285] on link "ANNEXON INC - 2025 Directors and Officers Policy.pdf" at bounding box center [538, 292] width 113 height 47
click at [1325, 287] on button "Triage" at bounding box center [1325, 284] width 83 height 31
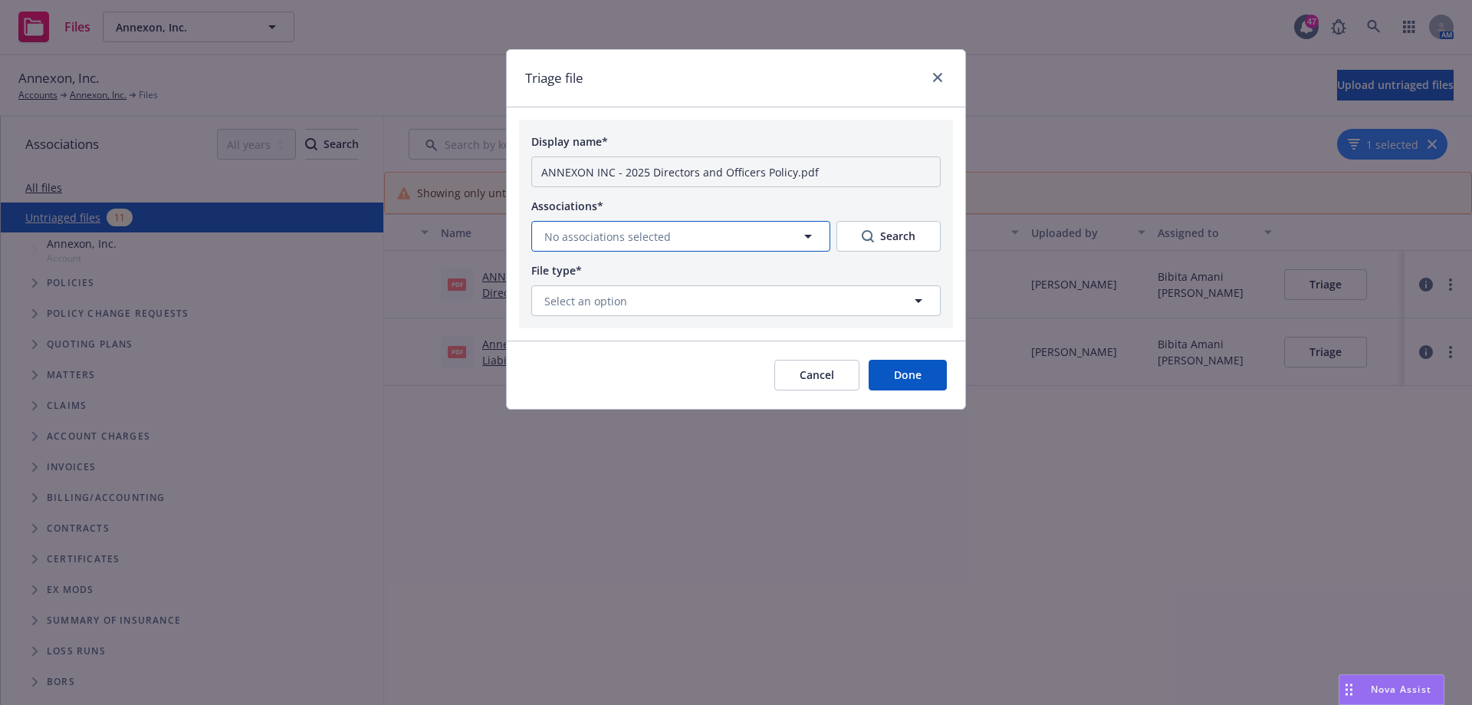
click at [775, 227] on button "No associations selected" at bounding box center [680, 236] width 299 height 31
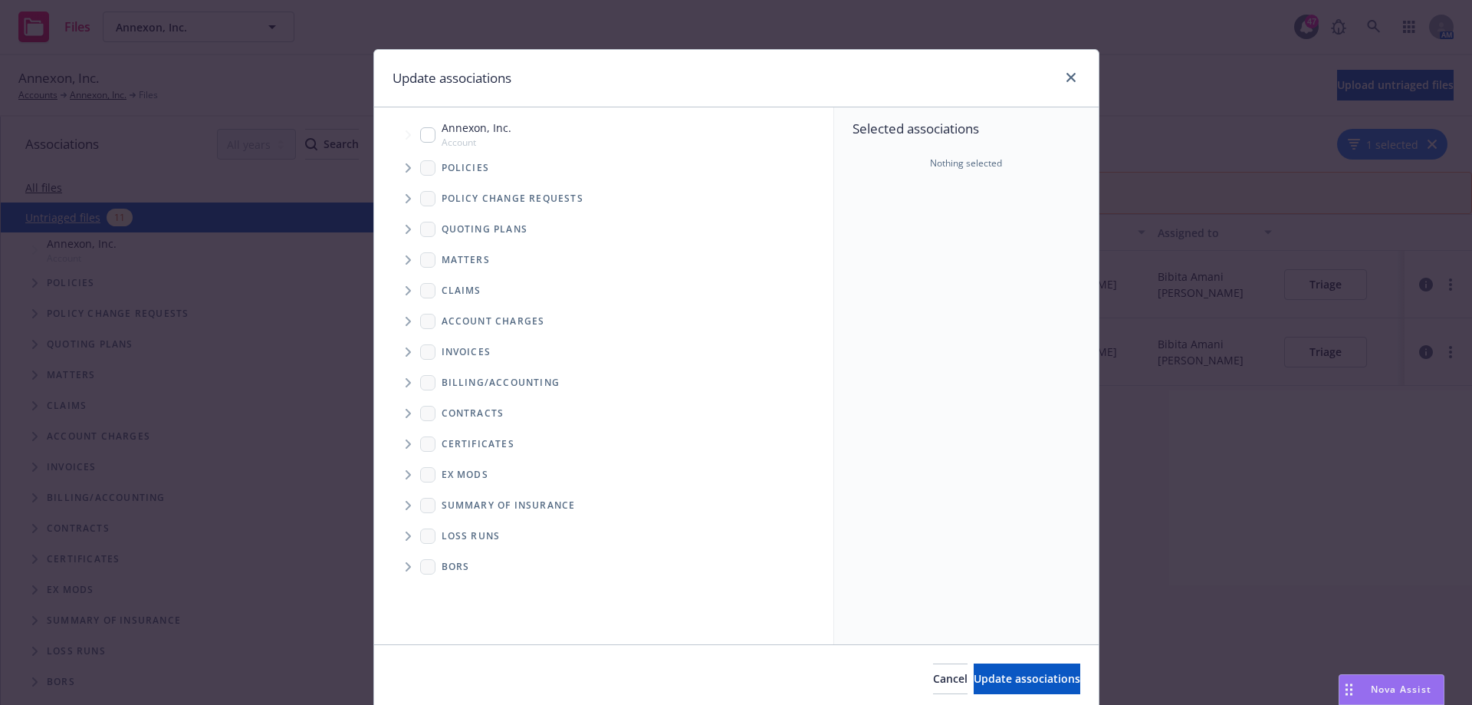
click at [420, 131] on input "Tree Example" at bounding box center [427, 134] width 15 height 15
checkbox input "true"
click at [406, 172] on icon "Tree Example" at bounding box center [409, 167] width 6 height 9
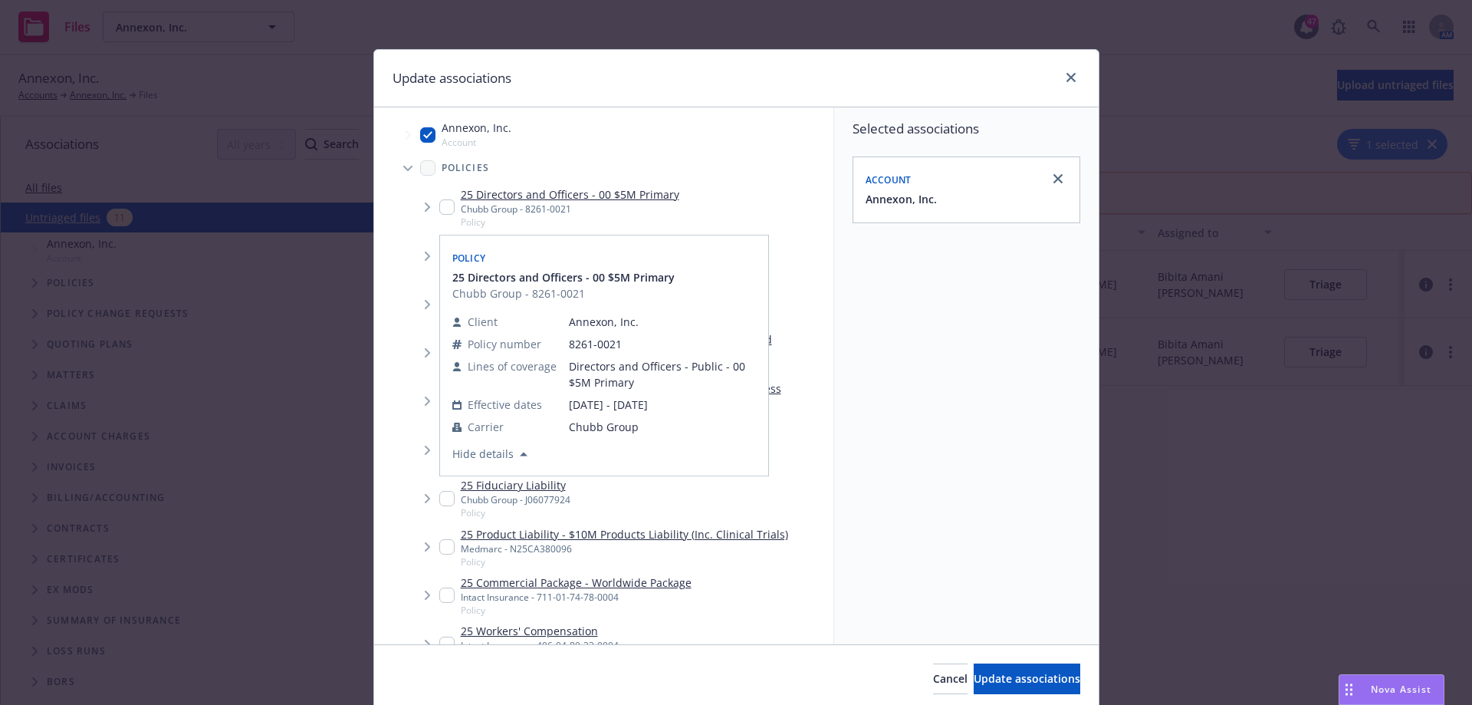
click at [444, 202] on input "Tree Example" at bounding box center [446, 206] width 15 height 15
checkbox input "true"
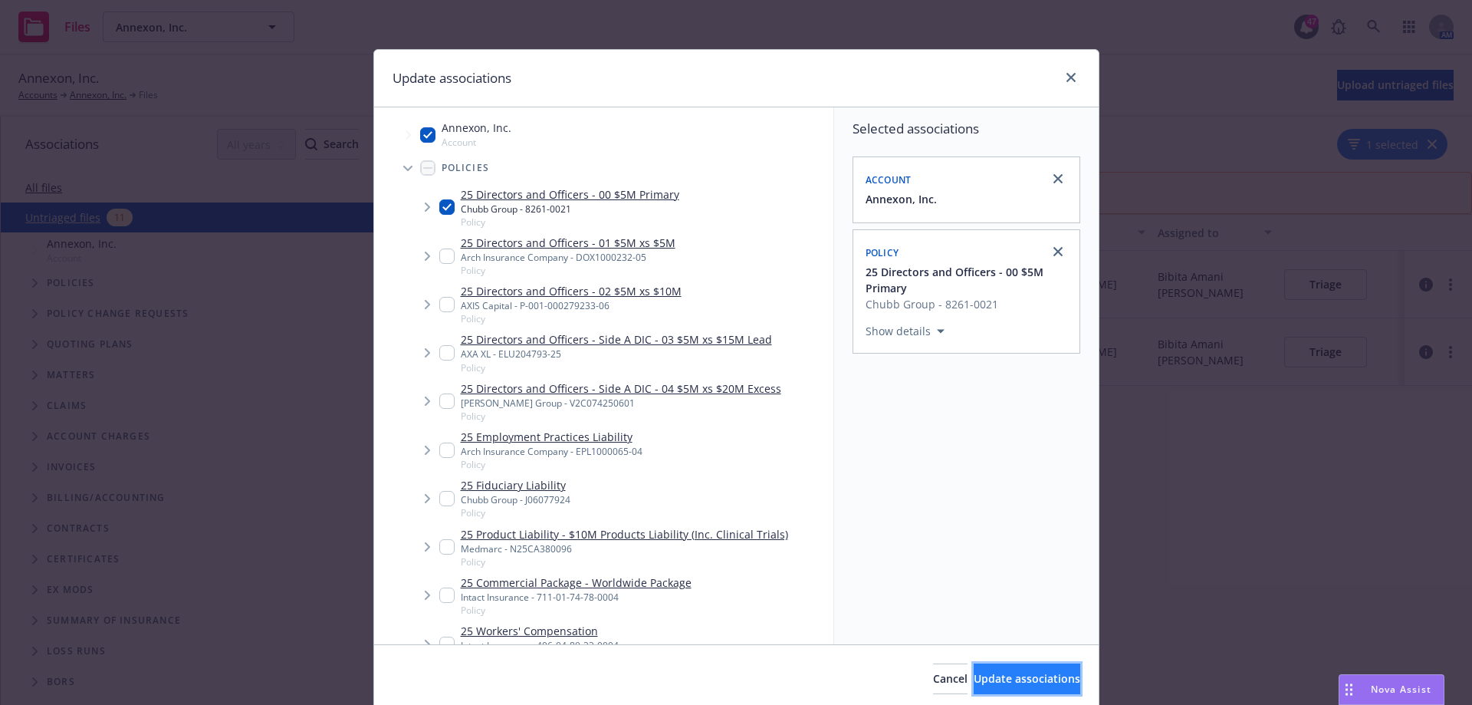
click at [1019, 673] on span "Update associations" at bounding box center [1027, 678] width 107 height 15
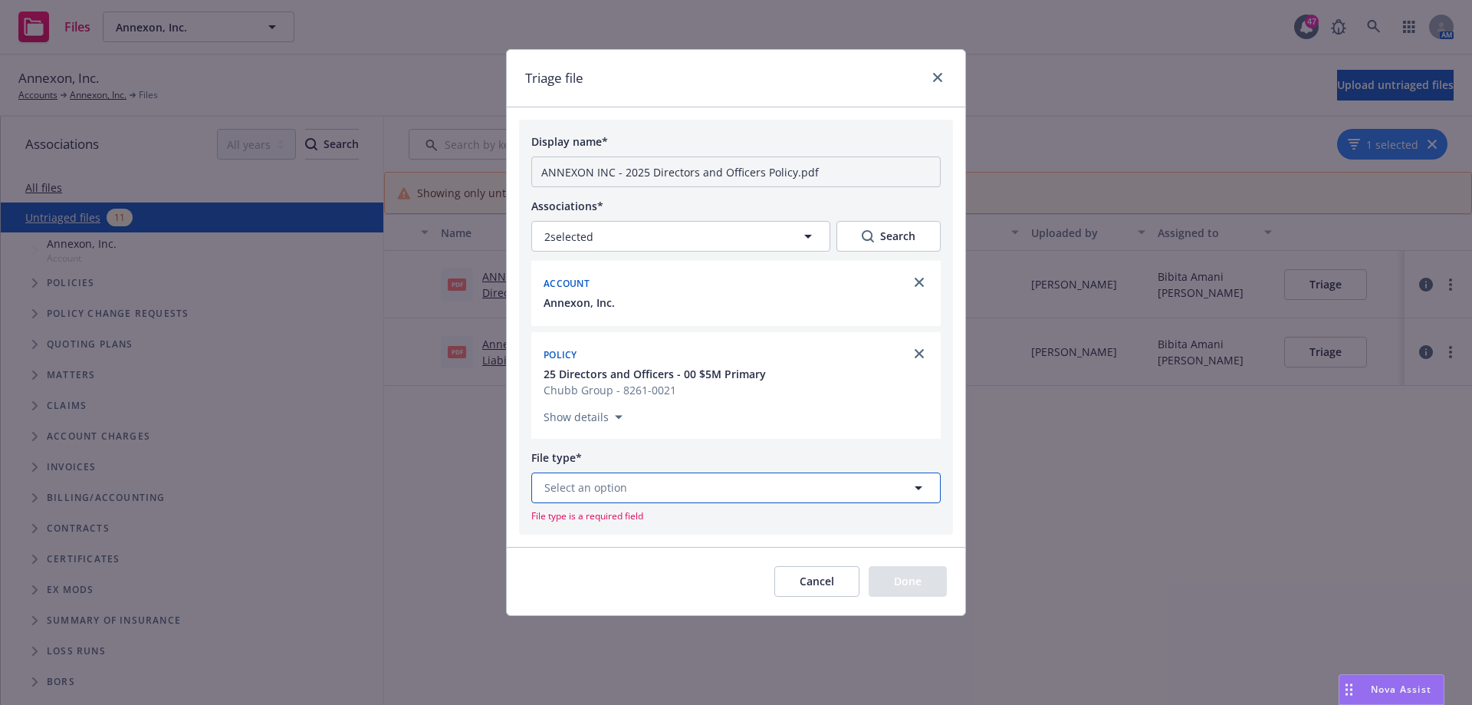
click at [781, 486] on button "Select an option" at bounding box center [735, 487] width 409 height 31
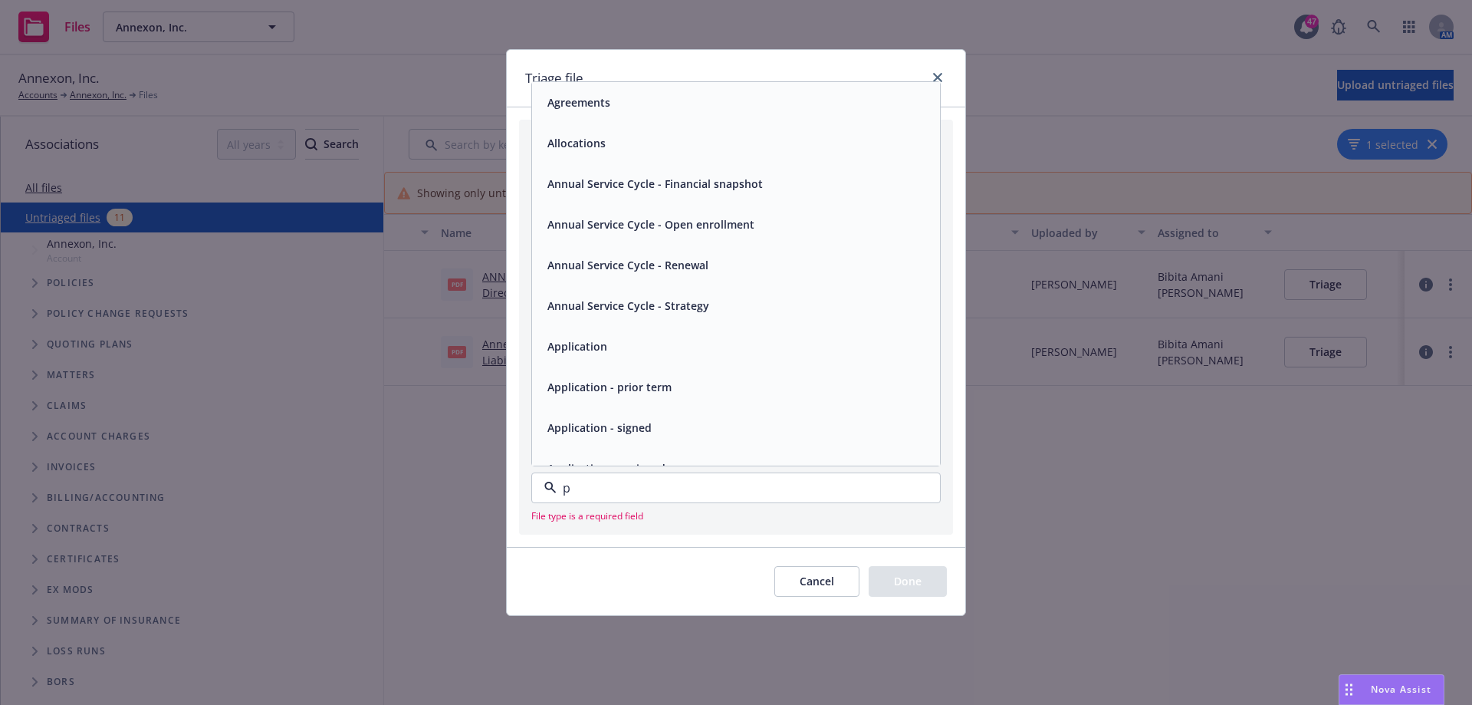
type input "po"
click at [644, 114] on div "Policy" at bounding box center [736, 102] width 408 height 41
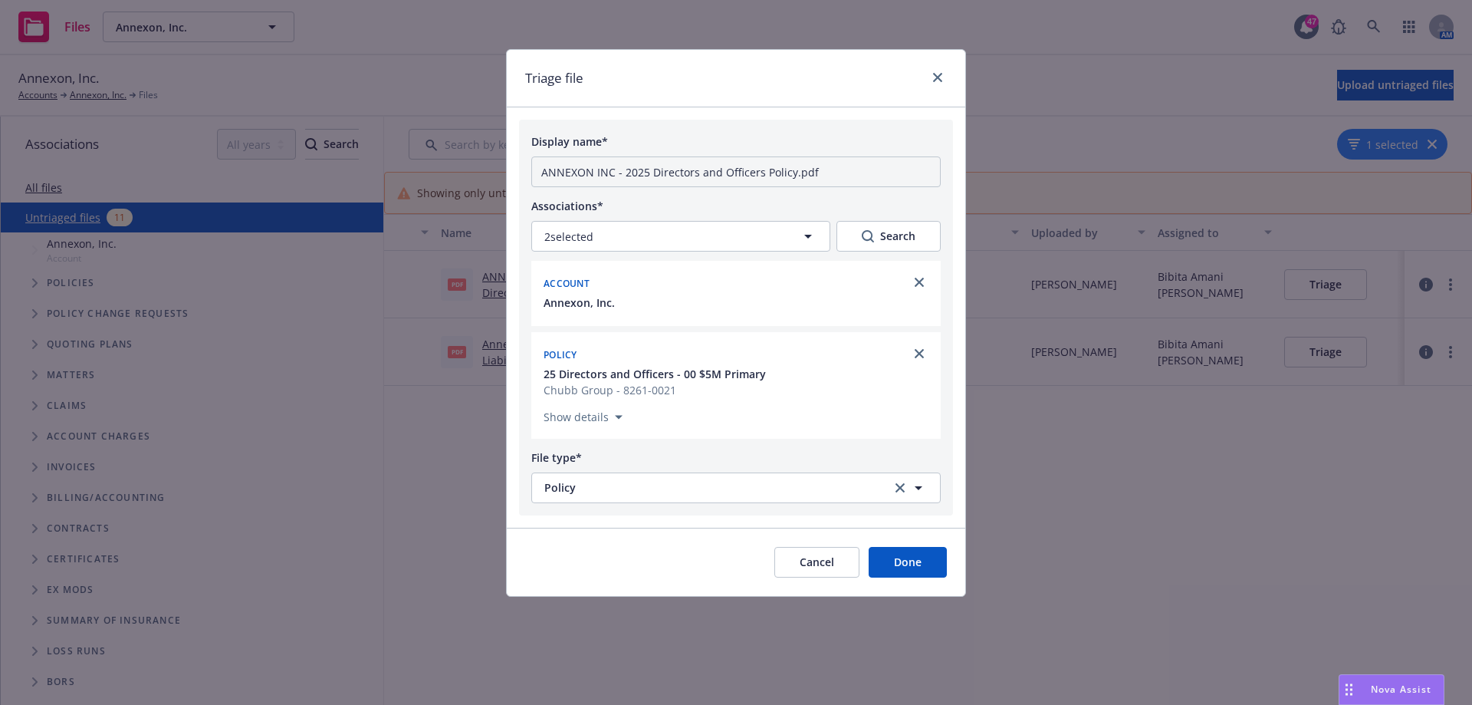
click at [924, 555] on button "Done" at bounding box center [908, 562] width 78 height 31
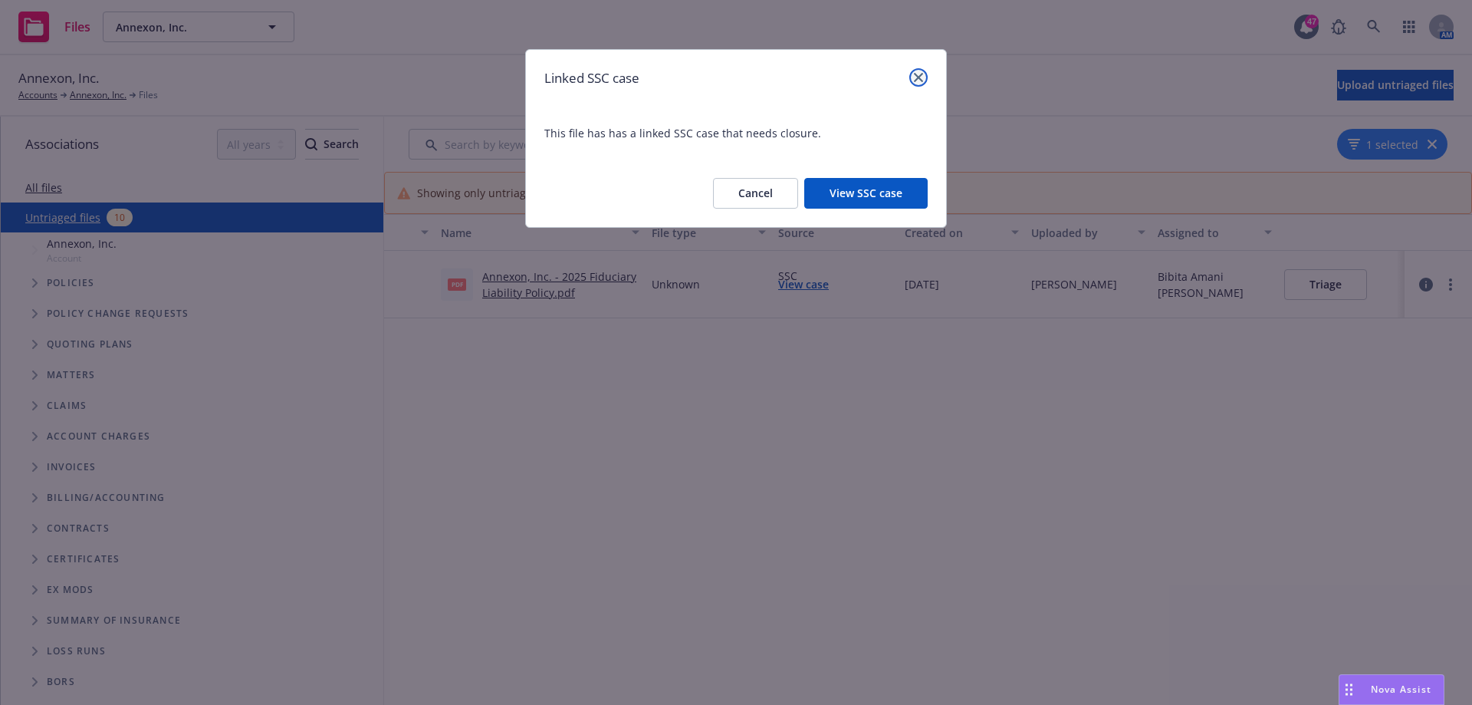
click at [912, 81] on link "close" at bounding box center [918, 77] width 18 height 18
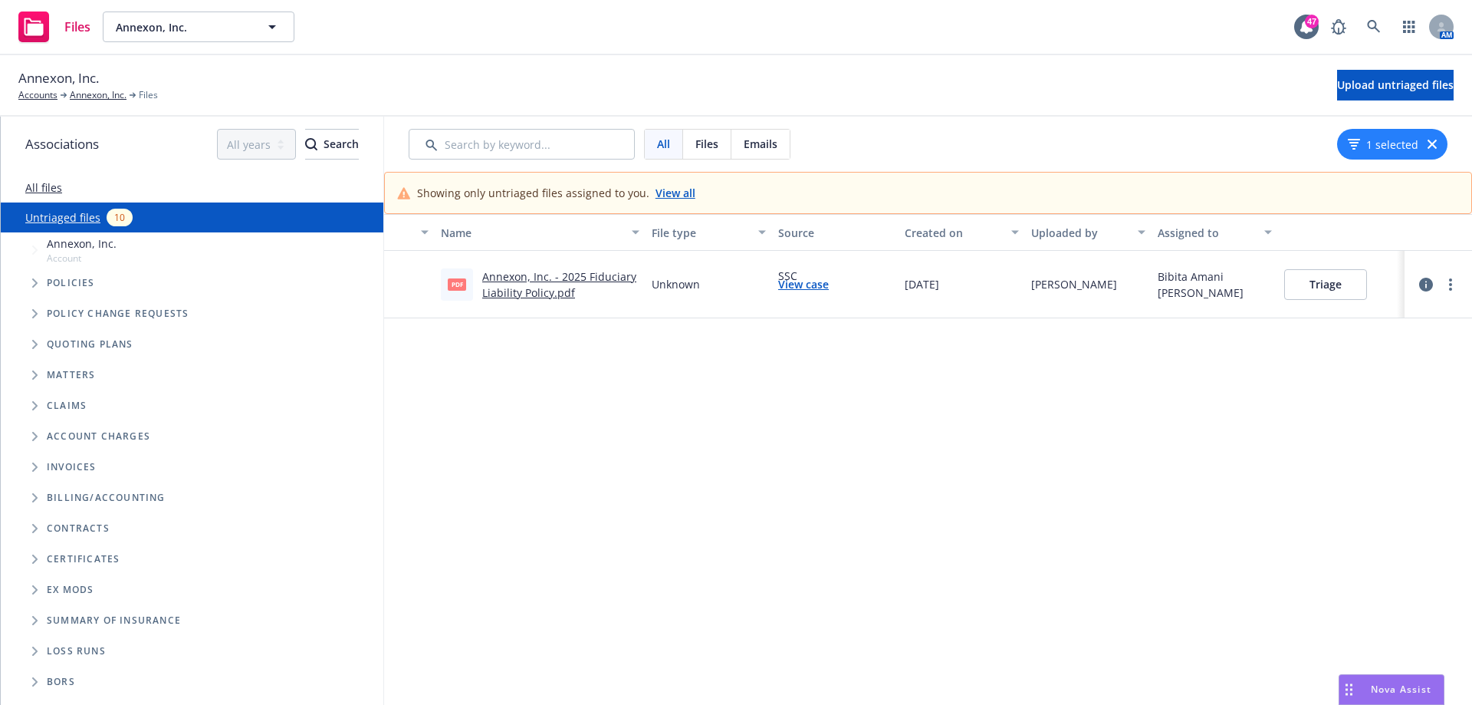
click at [1300, 284] on button "Triage" at bounding box center [1325, 284] width 83 height 31
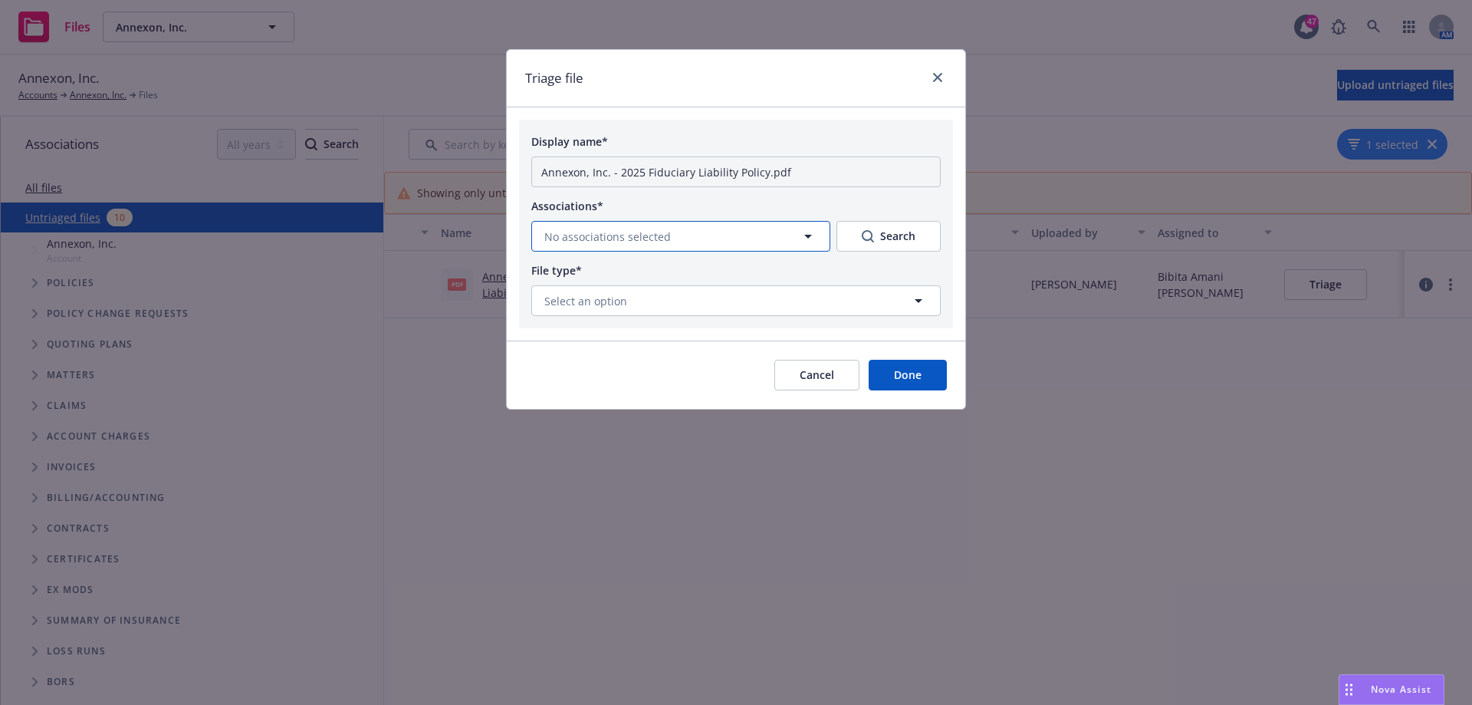
click at [742, 237] on button "No associations selected" at bounding box center [680, 236] width 299 height 31
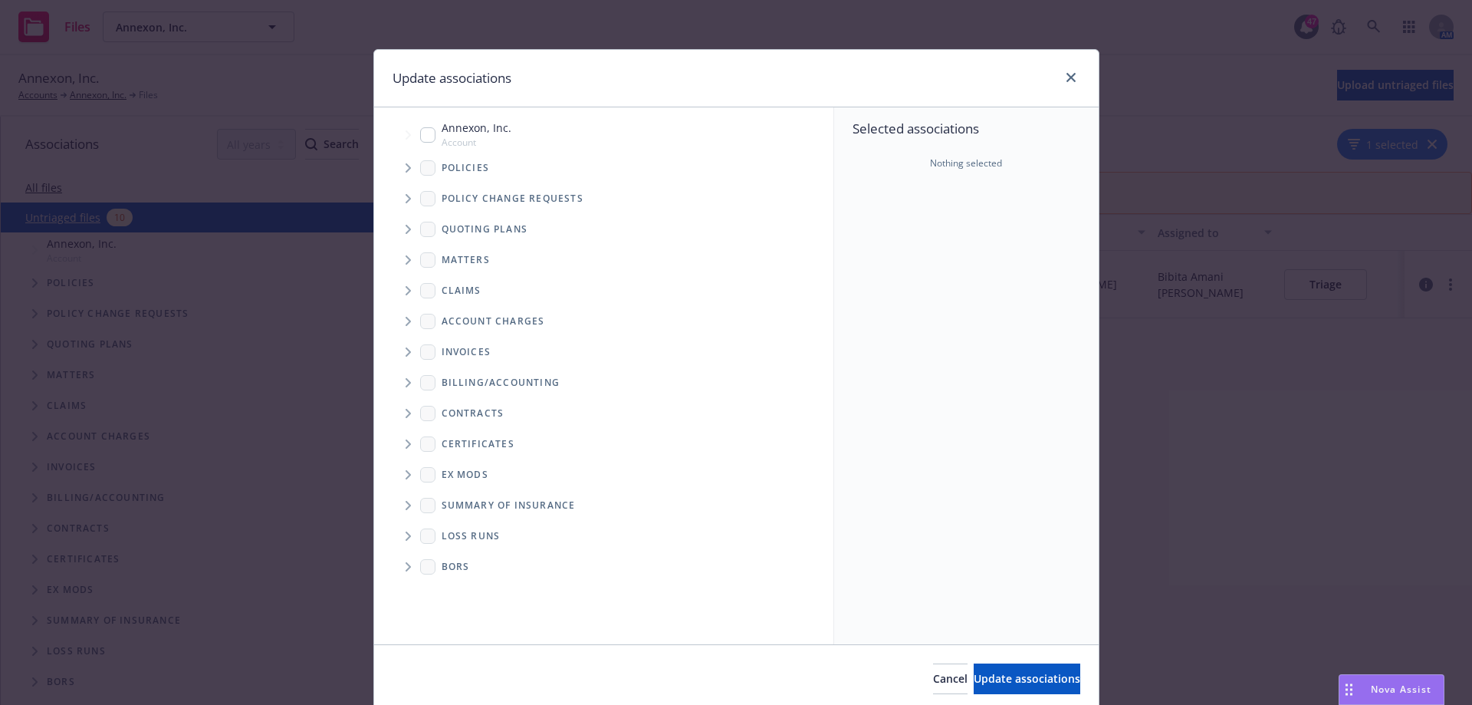
click at [422, 133] on input "Tree Example" at bounding box center [427, 134] width 15 height 15
checkbox input "true"
click at [406, 169] on icon "Tree Example" at bounding box center [408, 167] width 5 height 9
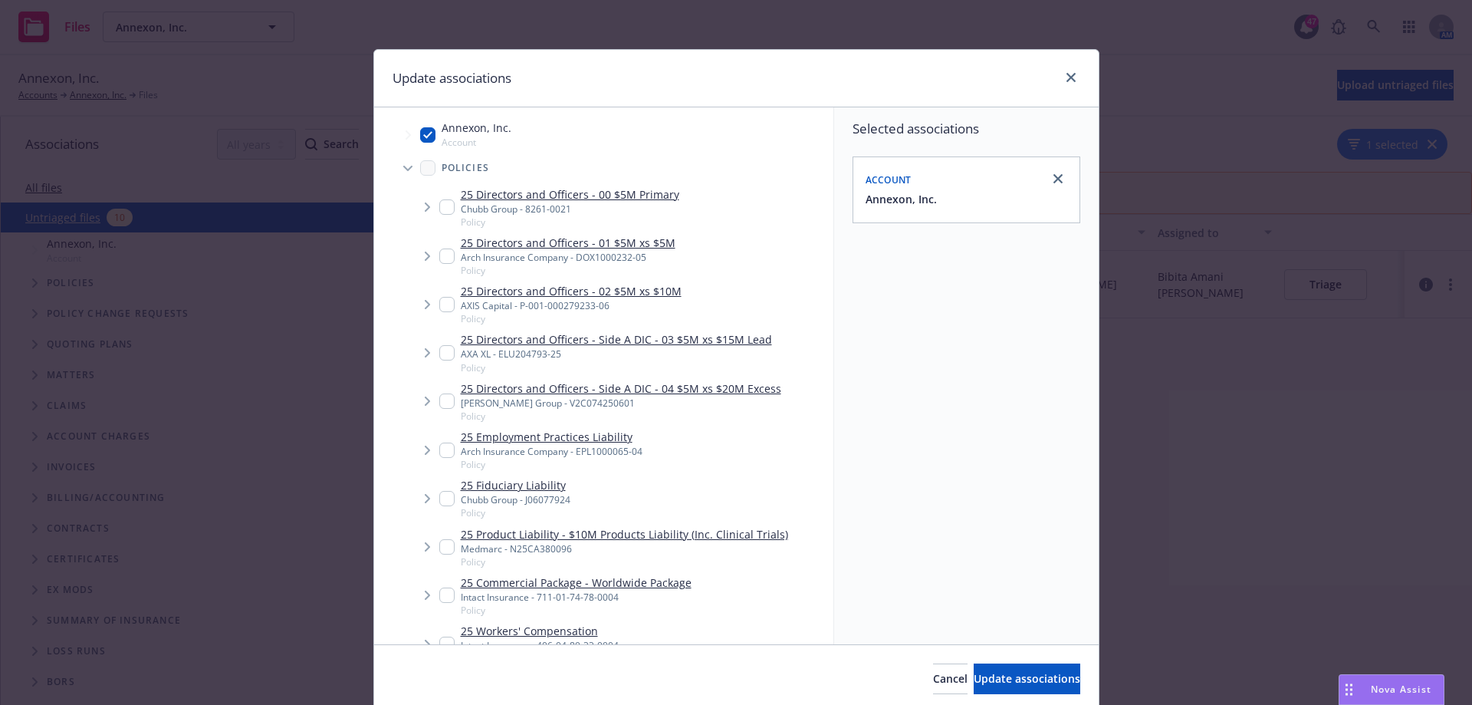
click at [439, 505] on input "Tree Example" at bounding box center [446, 498] width 15 height 15
checkbox input "true"
click at [1033, 680] on span "Update associations" at bounding box center [1027, 678] width 107 height 15
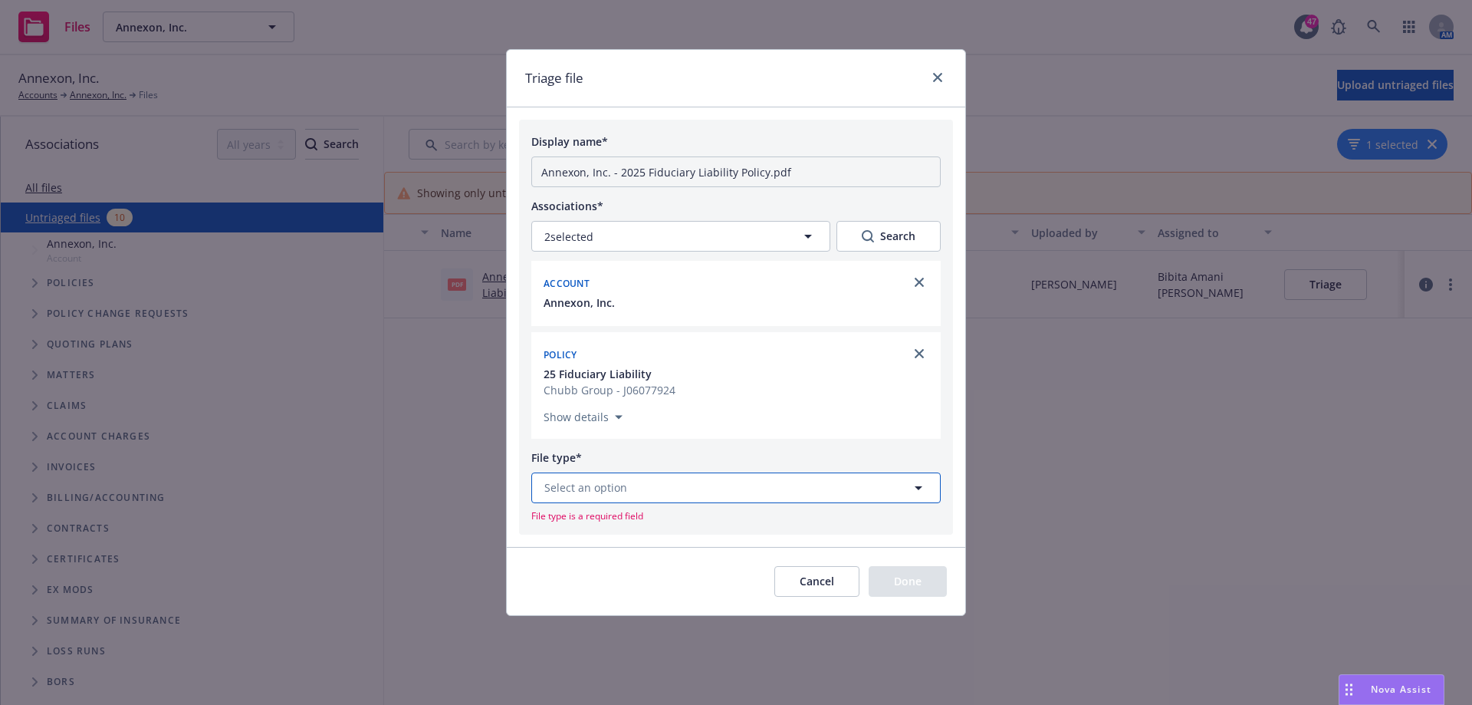
click at [748, 488] on button "Select an option" at bounding box center [735, 487] width 409 height 31
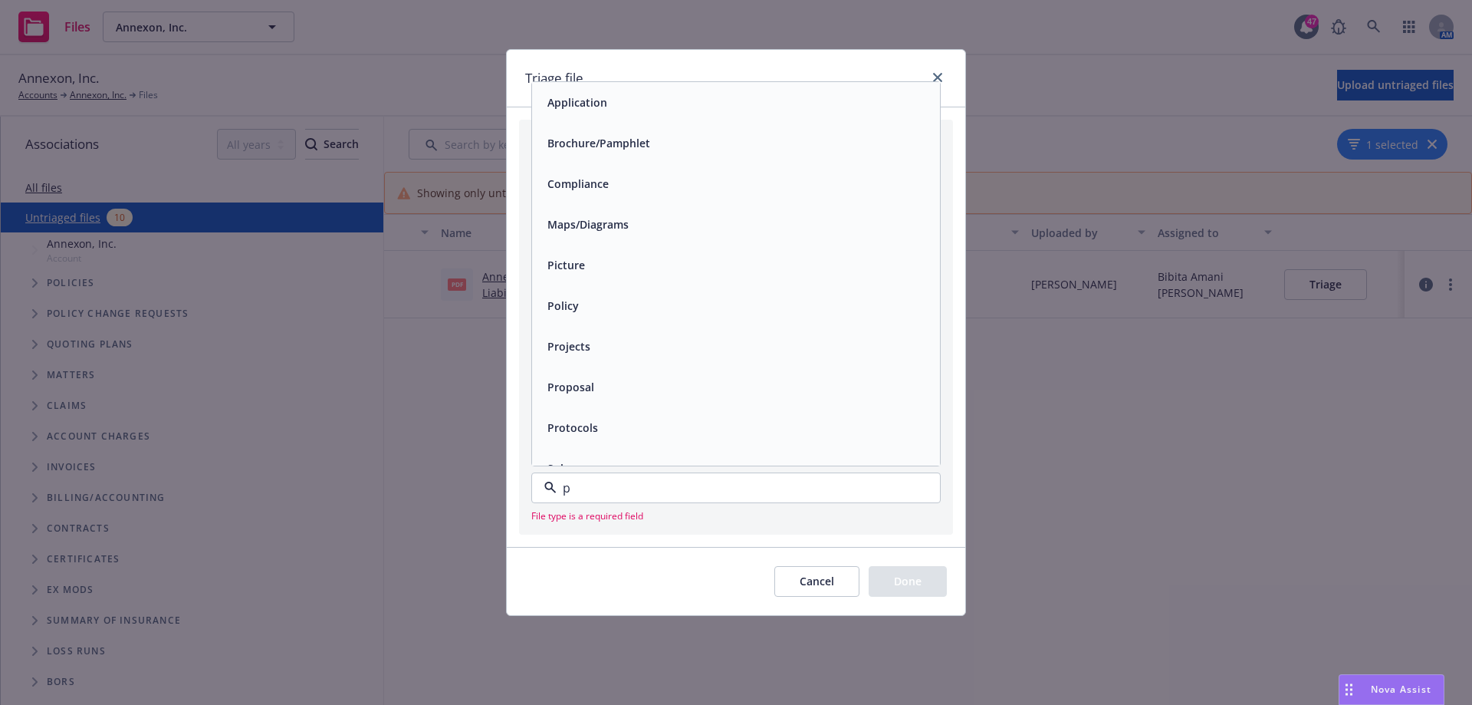
type input "po"
click at [682, 107] on div "Policy" at bounding box center [736, 102] width 390 height 22
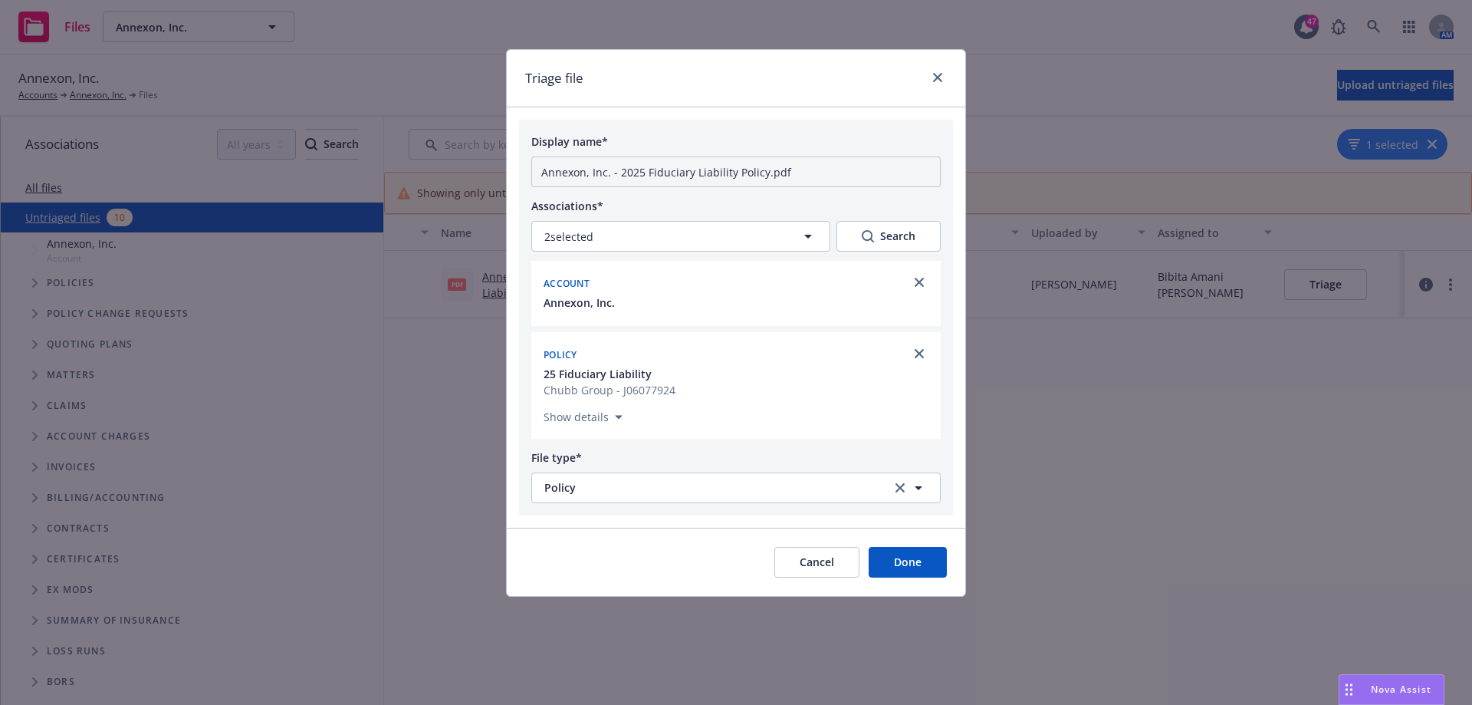
click at [922, 556] on button "Done" at bounding box center [908, 562] width 78 height 31
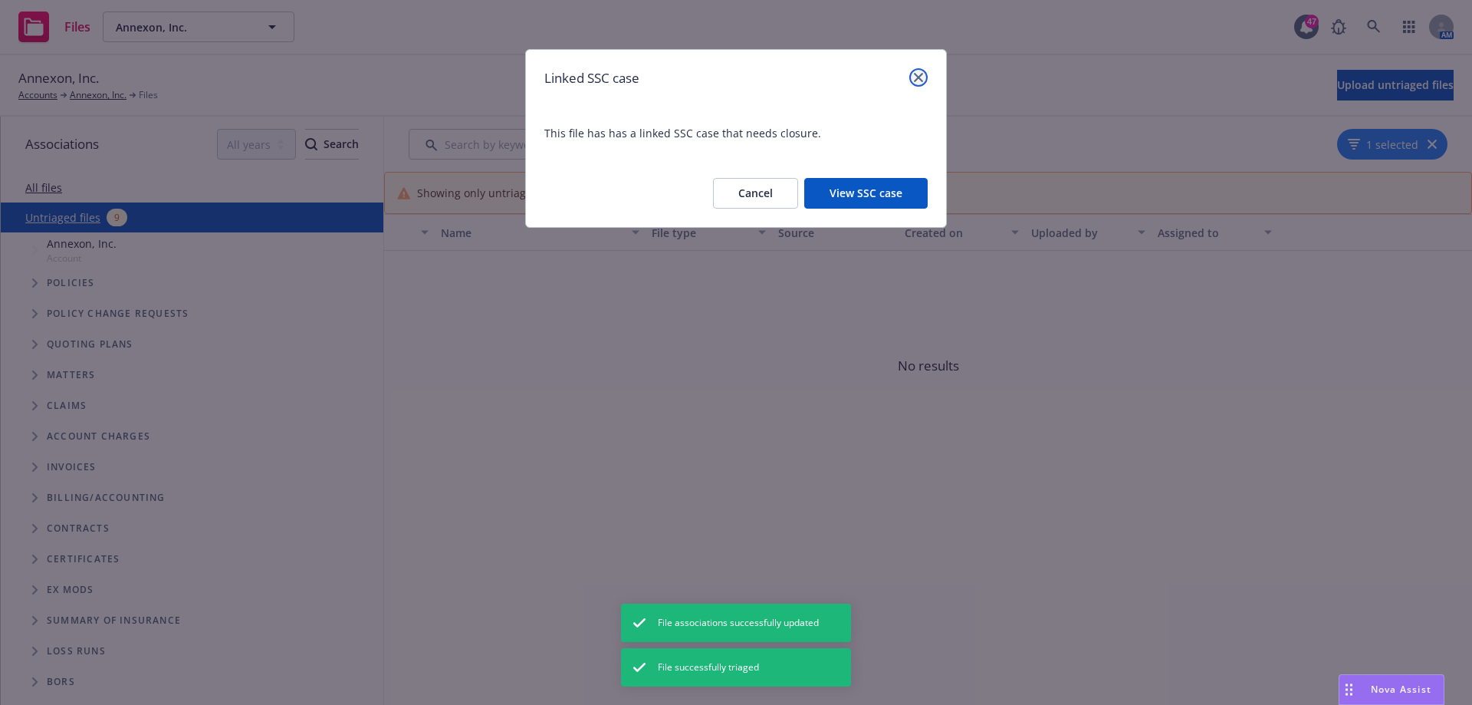
click at [919, 77] on icon "close" at bounding box center [918, 77] width 9 height 9
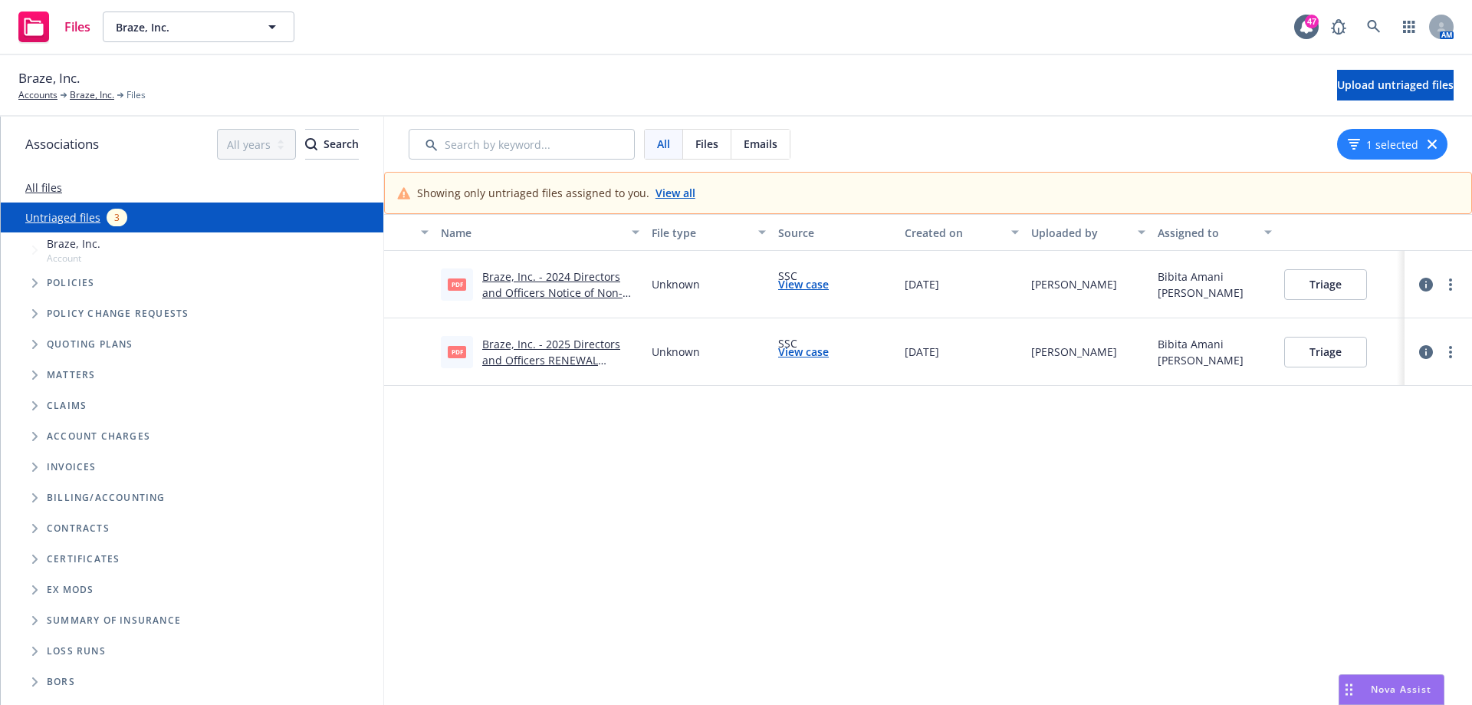
click at [536, 279] on link "Braze, Inc. - 2024 Directors and Officers Notice of Non-Renewal.pdf" at bounding box center [552, 292] width 140 height 47
click at [1329, 283] on button "Triage" at bounding box center [1325, 284] width 83 height 31
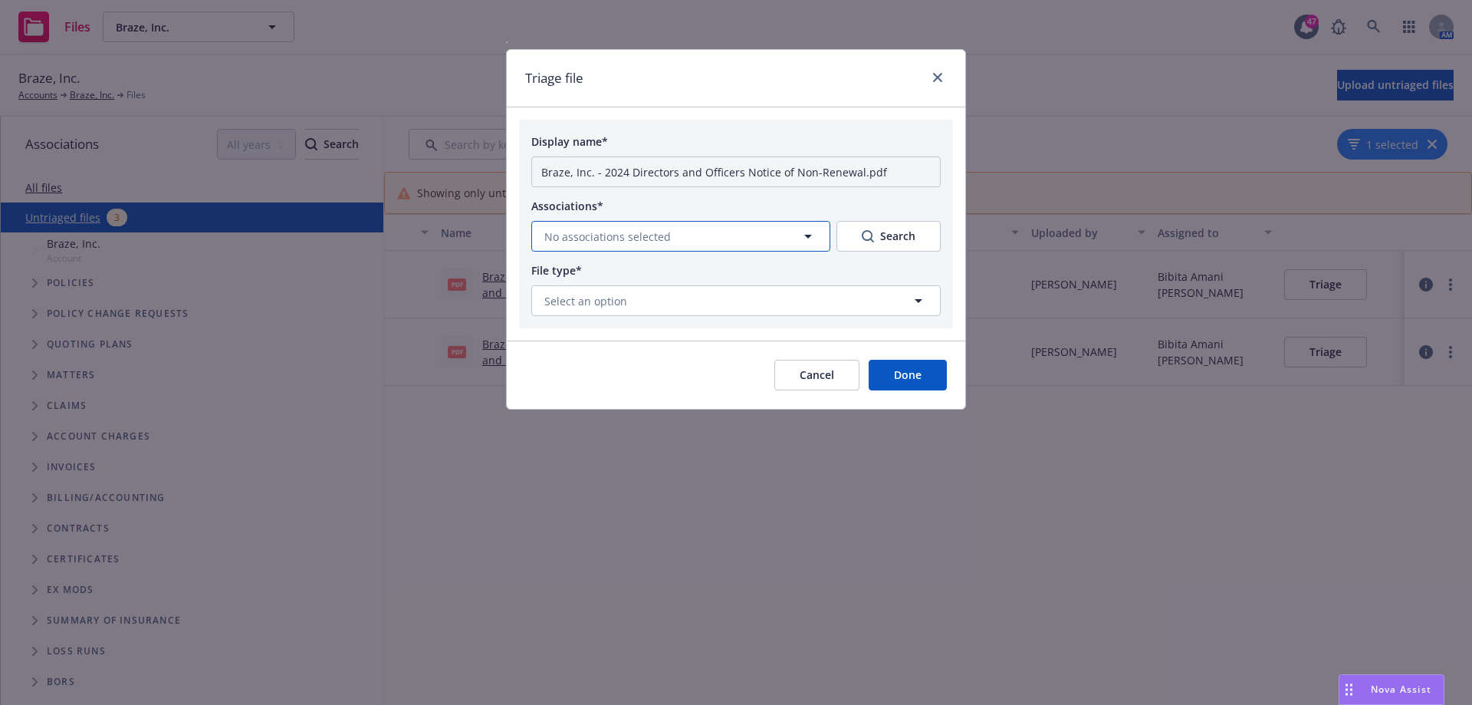
click at [811, 235] on icon "button" at bounding box center [808, 237] width 8 height 4
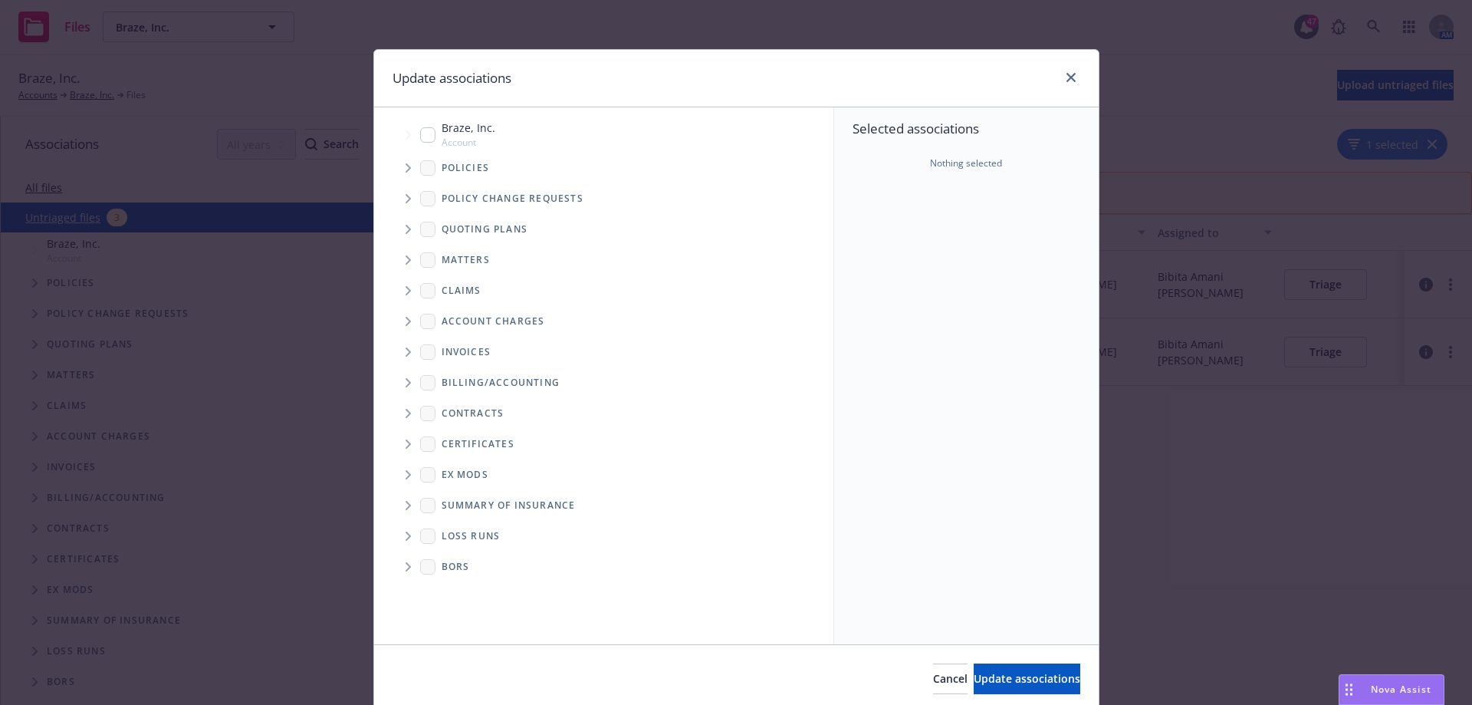
click at [421, 133] on input "Tree Example" at bounding box center [427, 134] width 15 height 15
checkbox input "true"
click at [406, 168] on icon "Tree Example" at bounding box center [409, 167] width 6 height 9
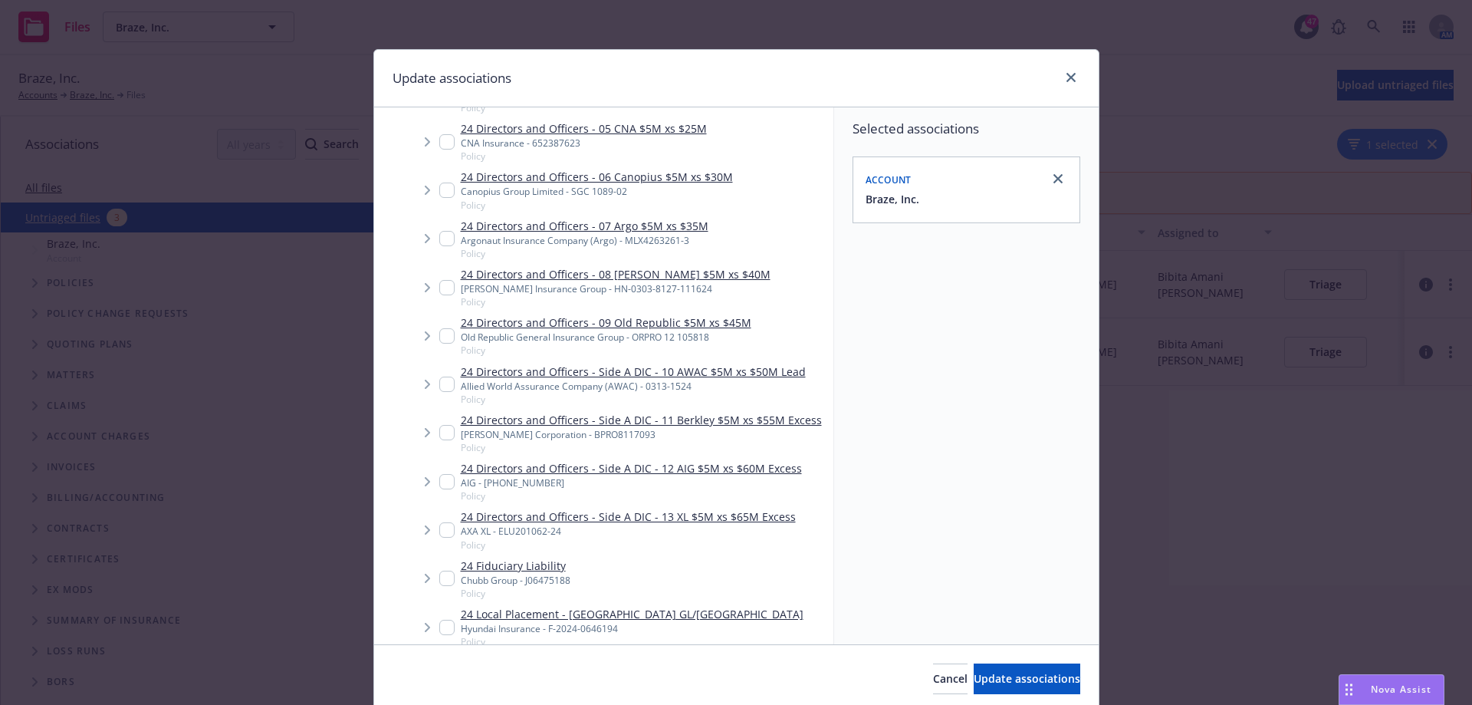
scroll to position [1610, 0]
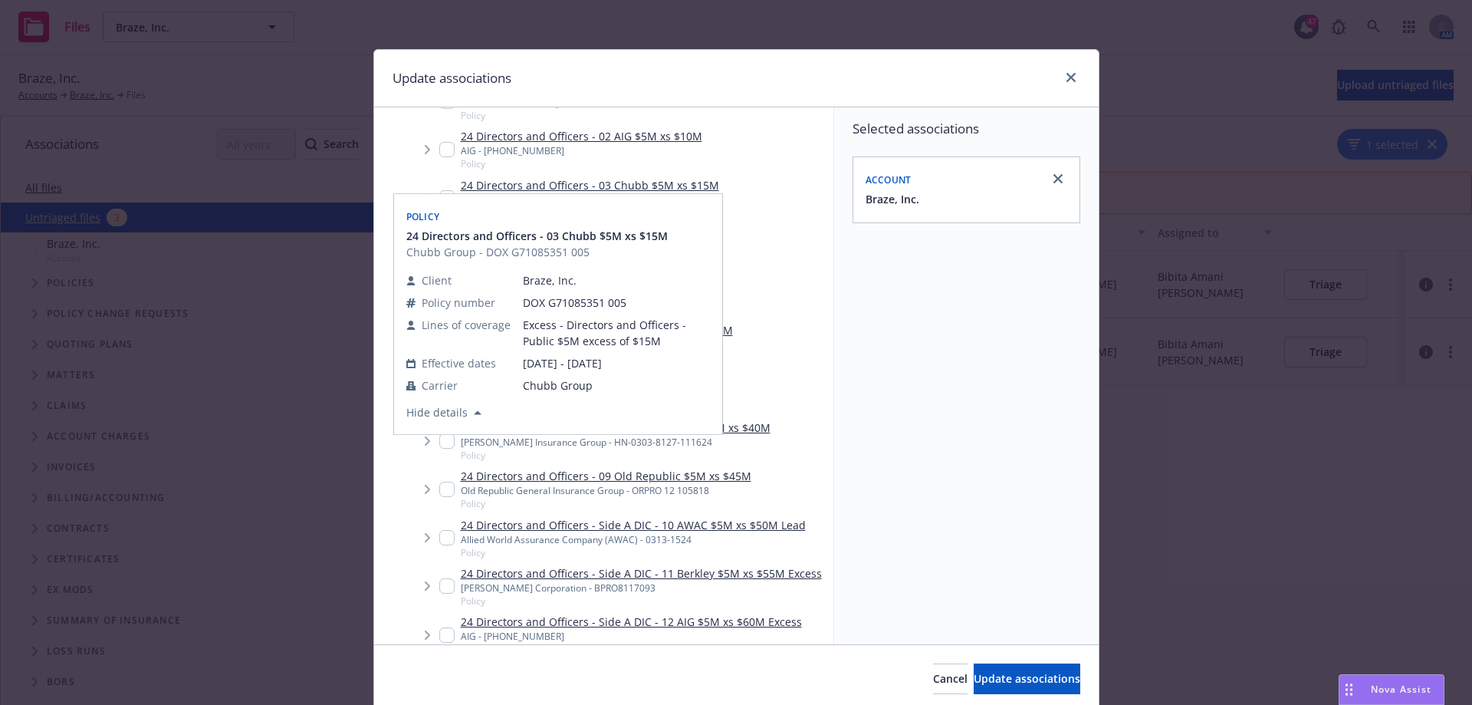
click at [445, 190] on input "Tree Example" at bounding box center [446, 197] width 15 height 15
checkbox input "true"
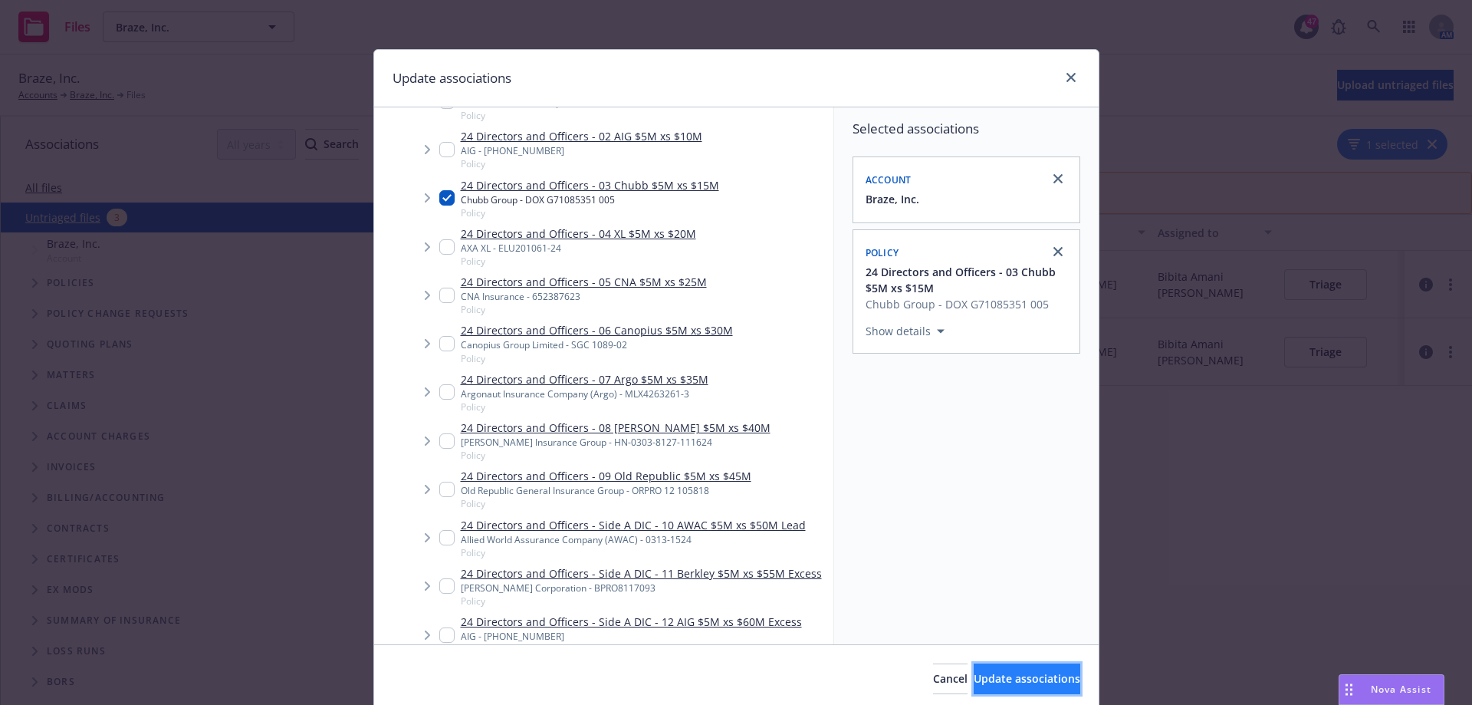
click at [976, 682] on span "Update associations" at bounding box center [1027, 678] width 107 height 15
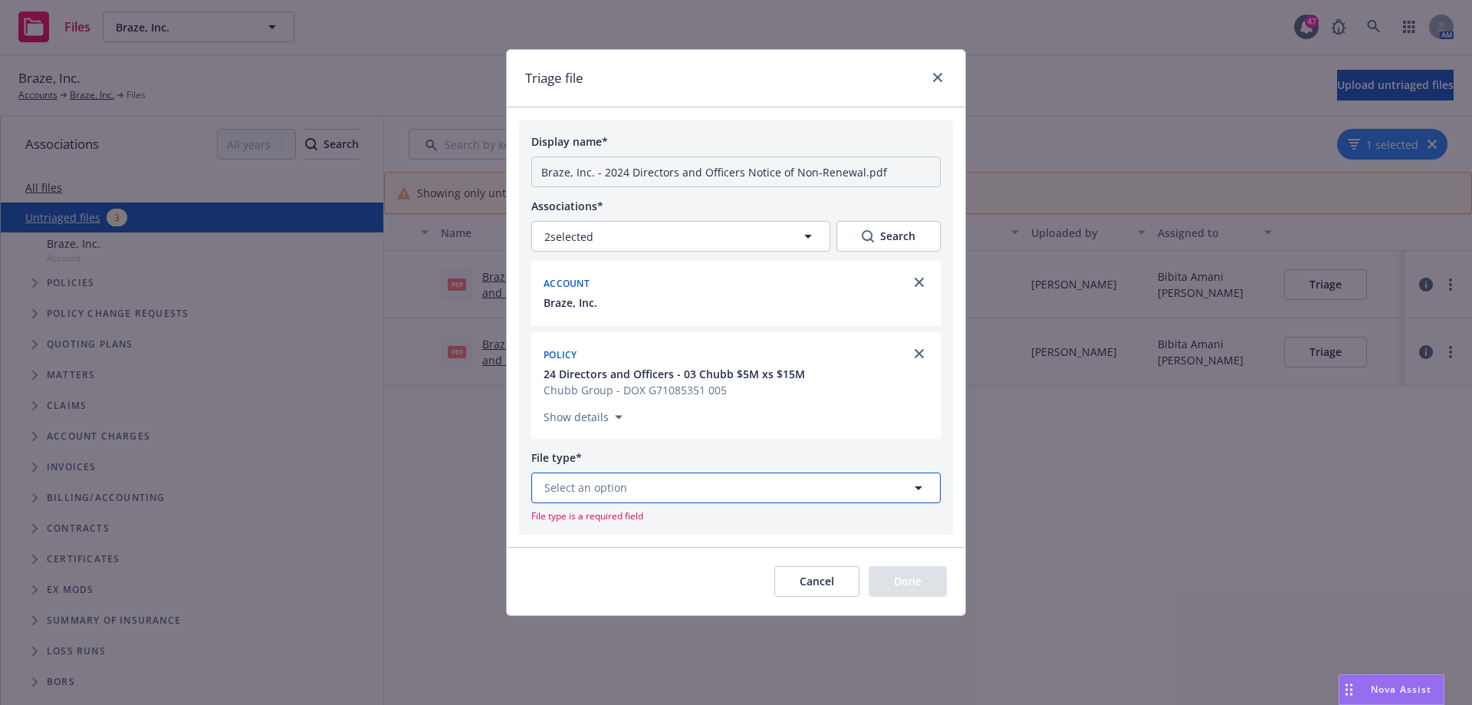
click at [670, 486] on button "Select an option" at bounding box center [735, 487] width 409 height 31
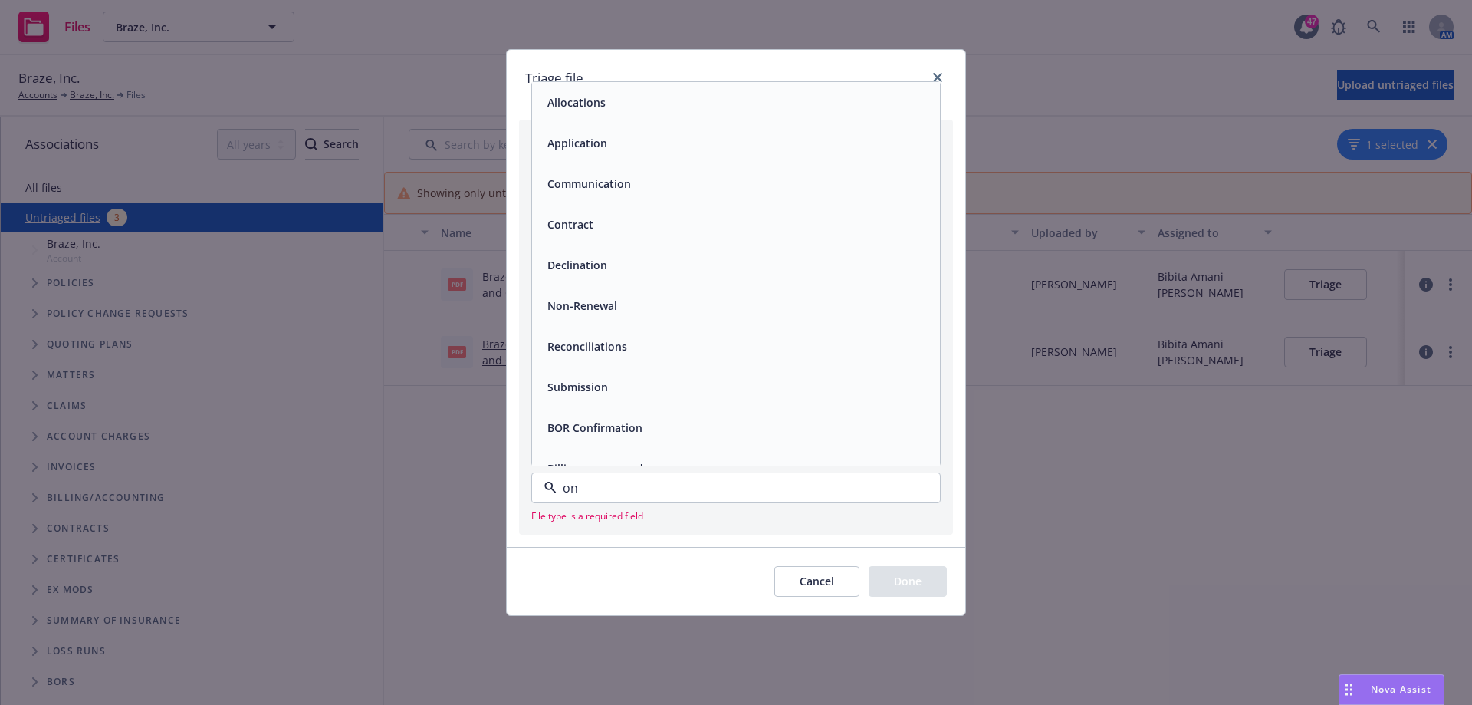
type input "o"
type input "non"
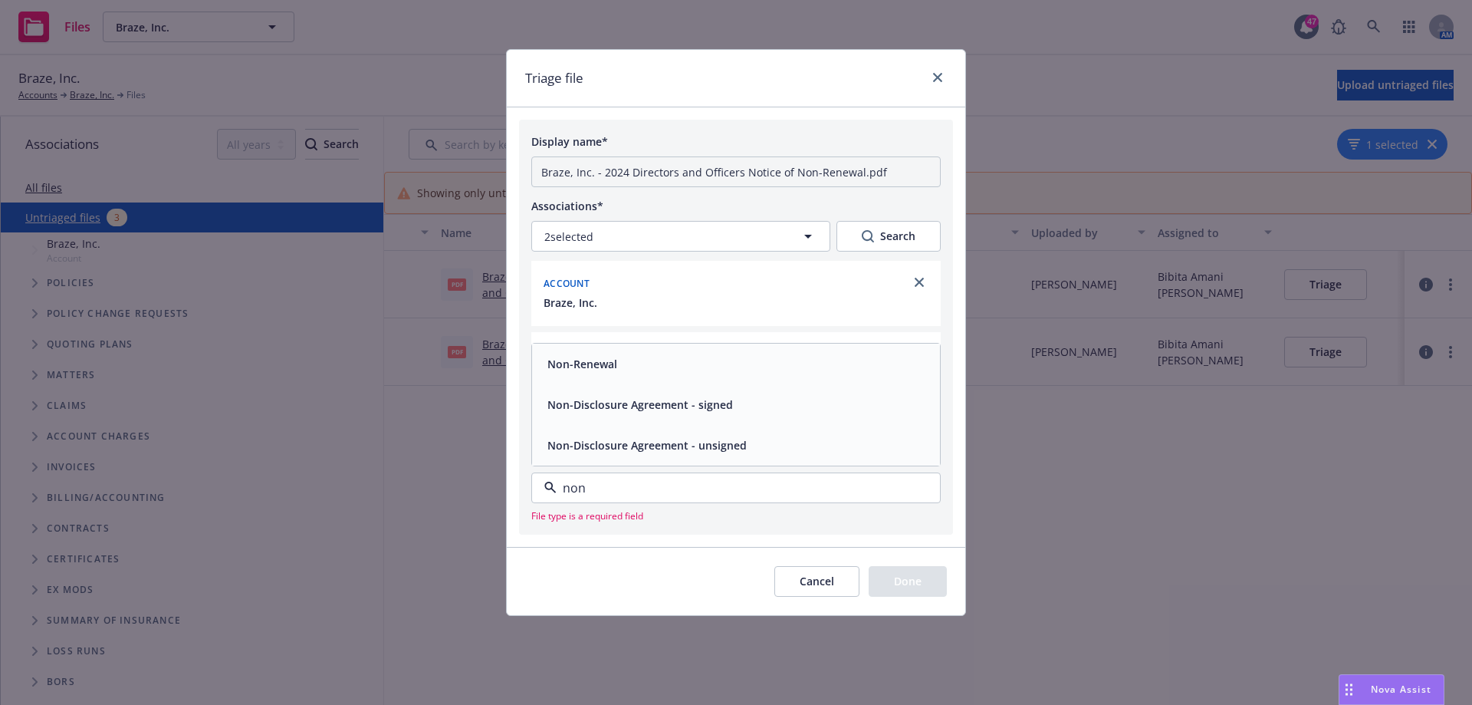
click at [659, 365] on div "Non-Renewal" at bounding box center [736, 364] width 390 height 22
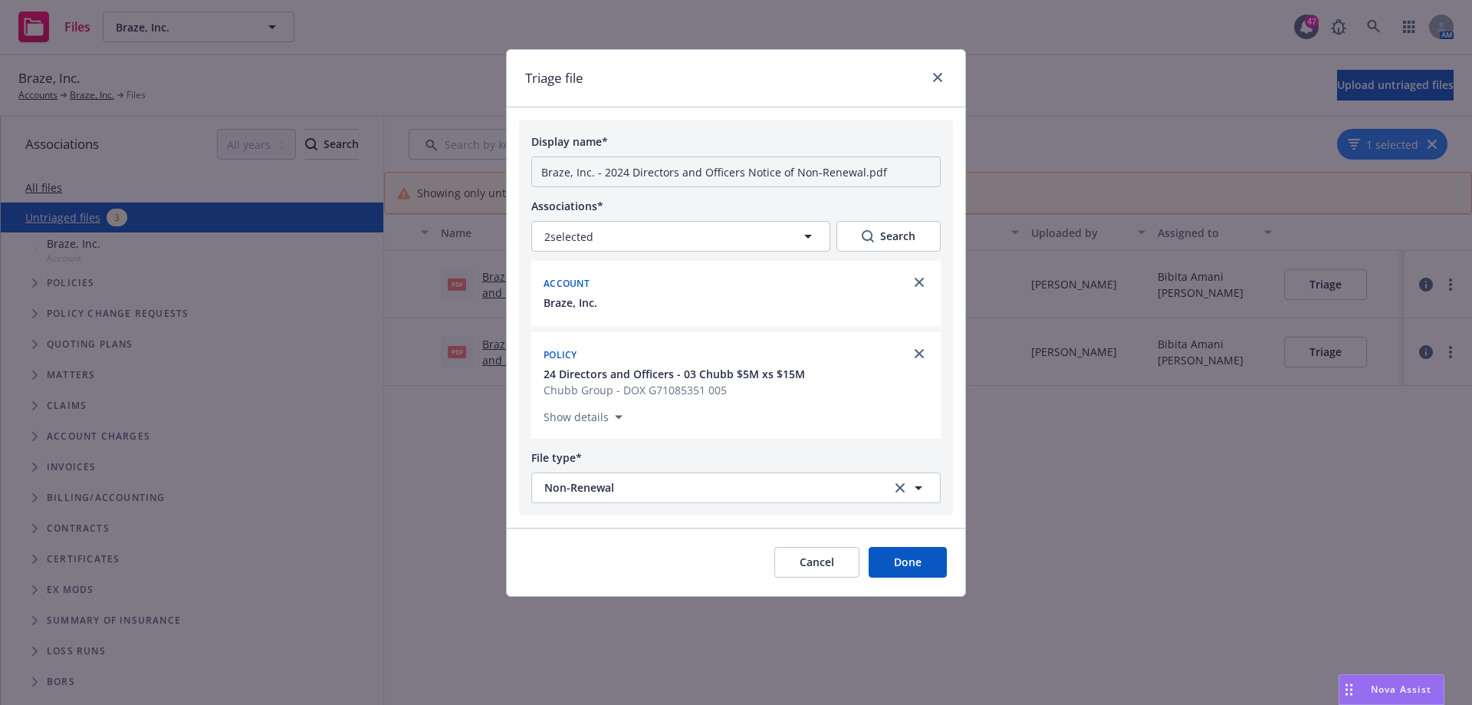
click at [928, 564] on button "Done" at bounding box center [908, 562] width 78 height 31
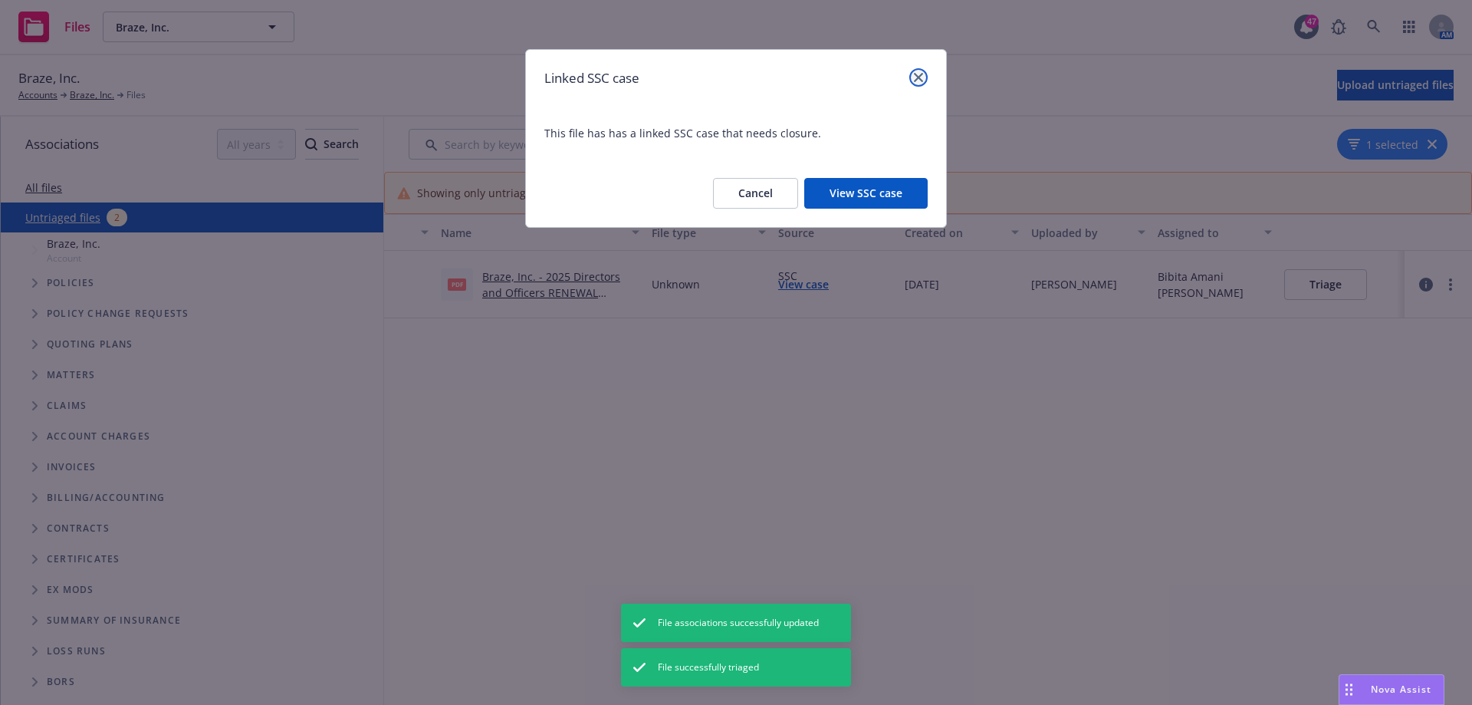
click at [916, 72] on link "close" at bounding box center [918, 77] width 18 height 18
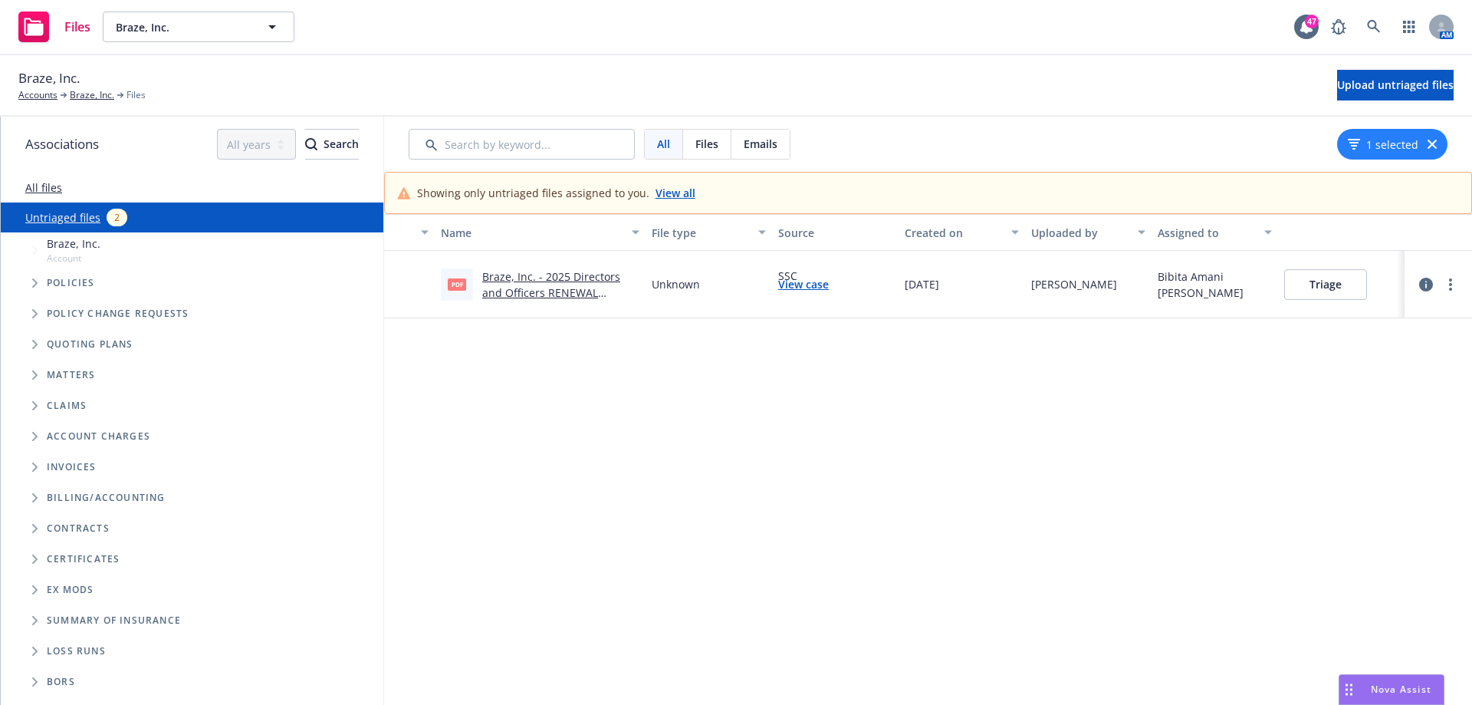
click at [534, 292] on link "Braze, Inc. - 2025 Directors and Officers RENEWAL PREMIUM NOTICE AND COVERAGE N…" at bounding box center [551, 300] width 138 height 63
click at [1313, 291] on button "Triage" at bounding box center [1325, 284] width 83 height 31
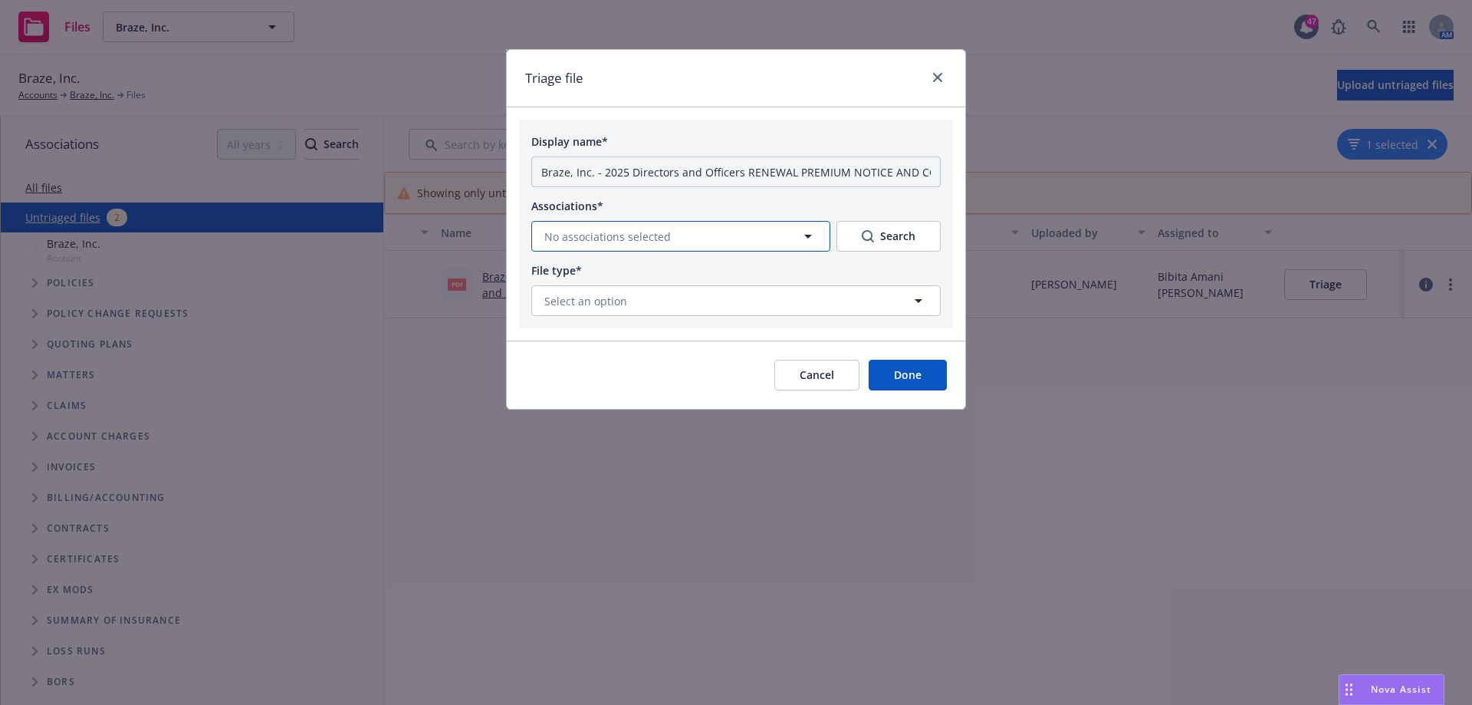
click at [721, 239] on button "No associations selected" at bounding box center [680, 236] width 299 height 31
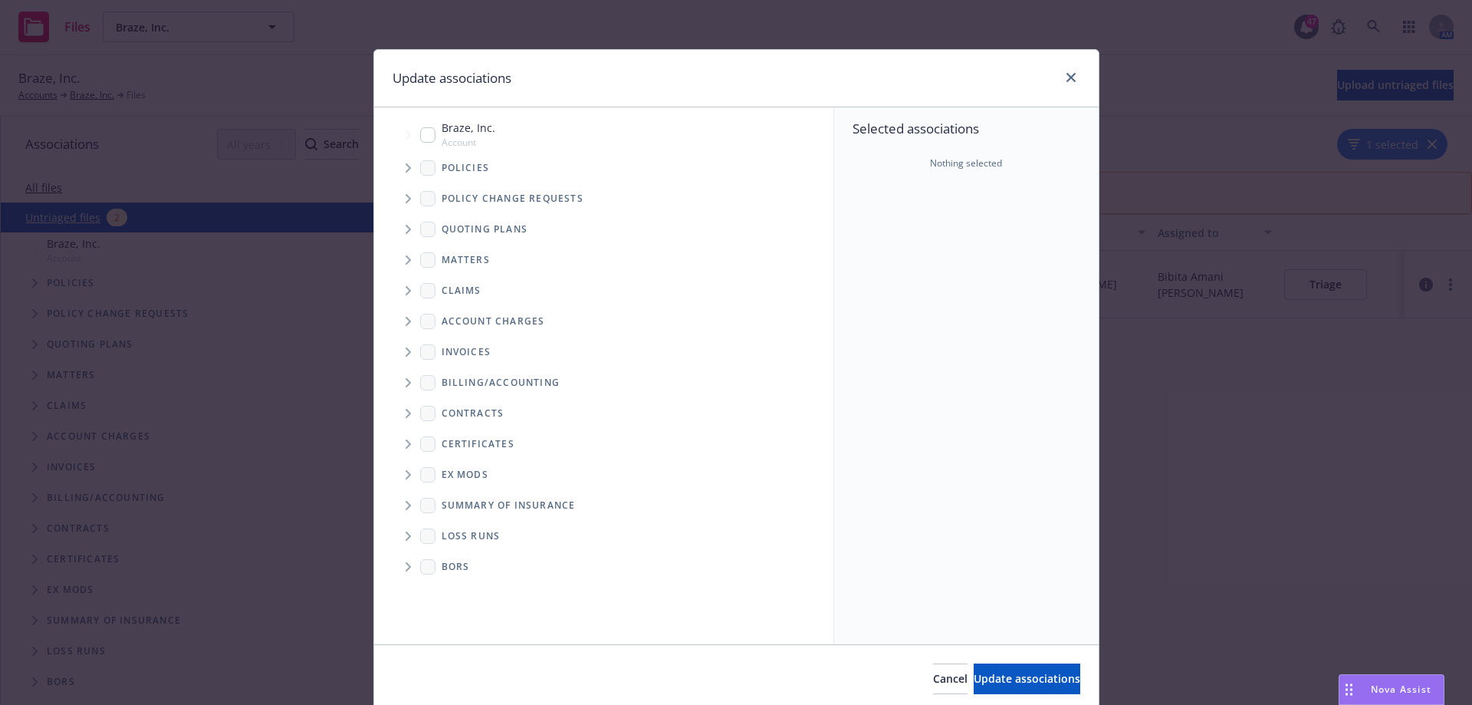
click at [421, 134] on input "Tree Example" at bounding box center [427, 134] width 15 height 15
checkbox input "true"
click at [406, 167] on span "Tree Example" at bounding box center [408, 168] width 25 height 25
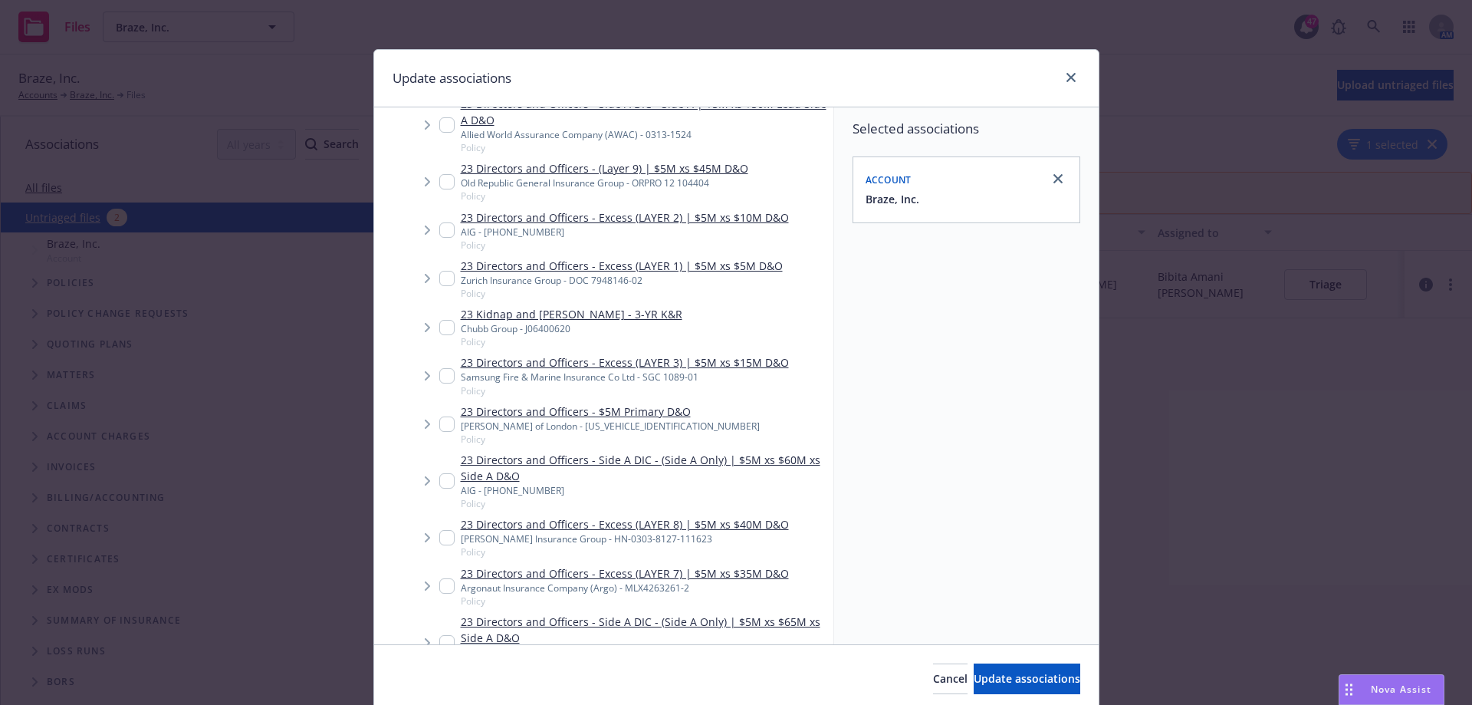
scroll to position [3681, 0]
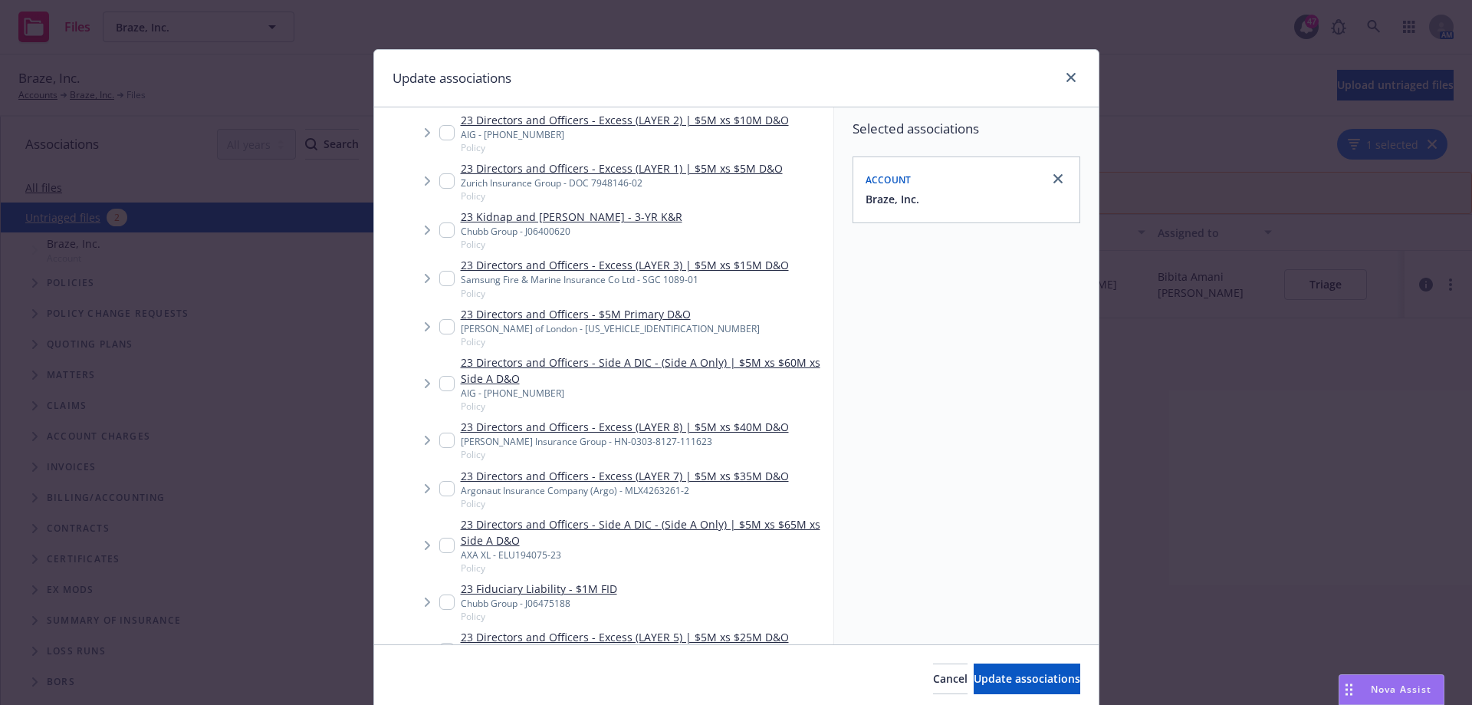
click at [445, 643] on input "Tree Example" at bounding box center [446, 650] width 15 height 15
checkbox input "true"
click at [1013, 676] on span "Update associations" at bounding box center [1027, 678] width 107 height 15
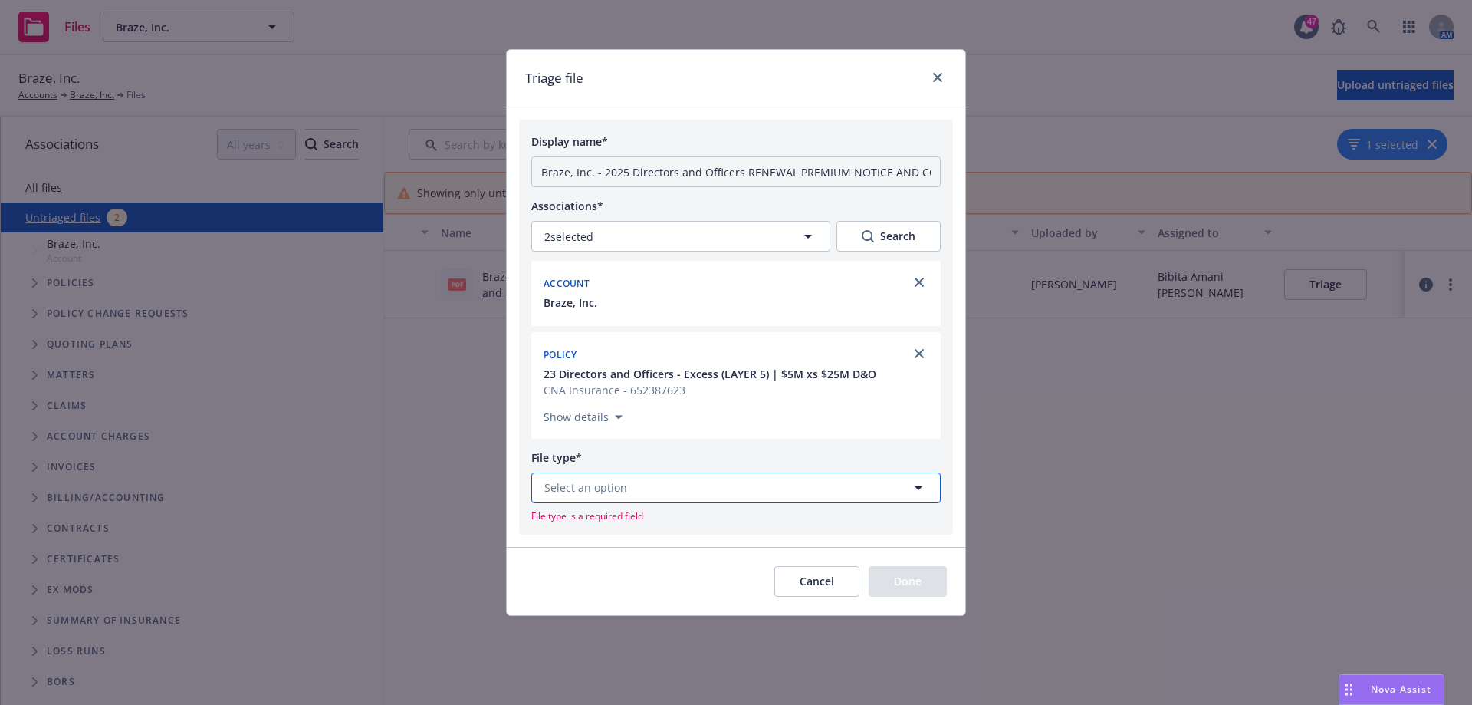
click at [742, 479] on button "Select an option" at bounding box center [735, 487] width 409 height 31
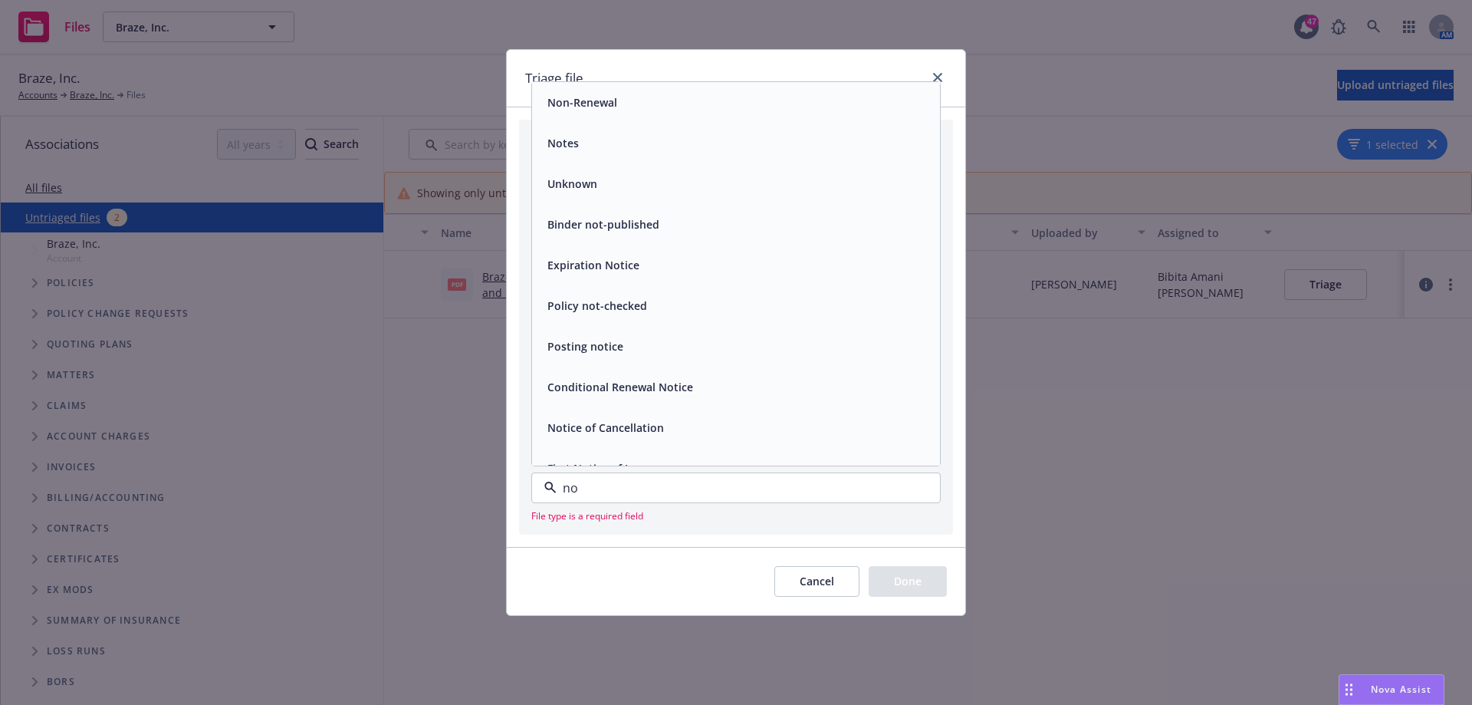
type input "non"
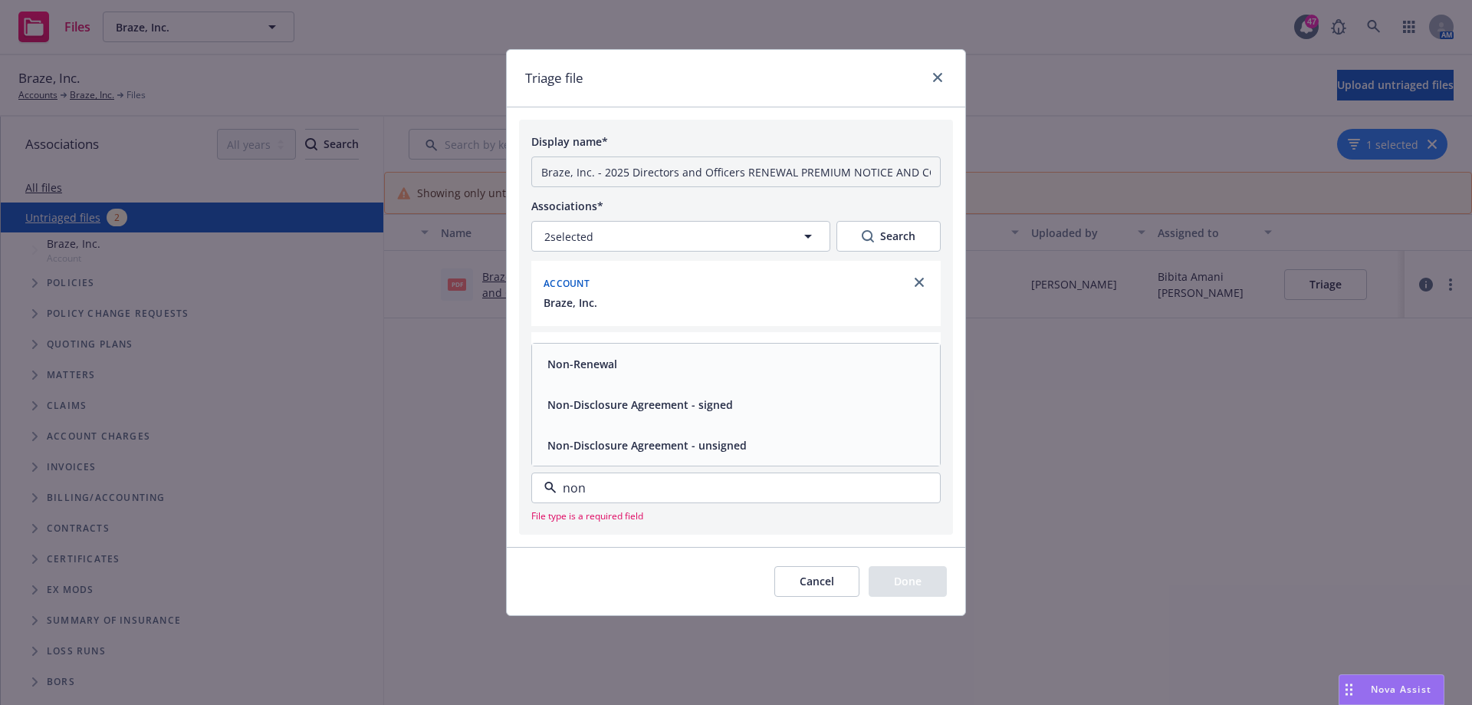
click at [620, 371] on div "Non-Renewal" at bounding box center [736, 364] width 390 height 22
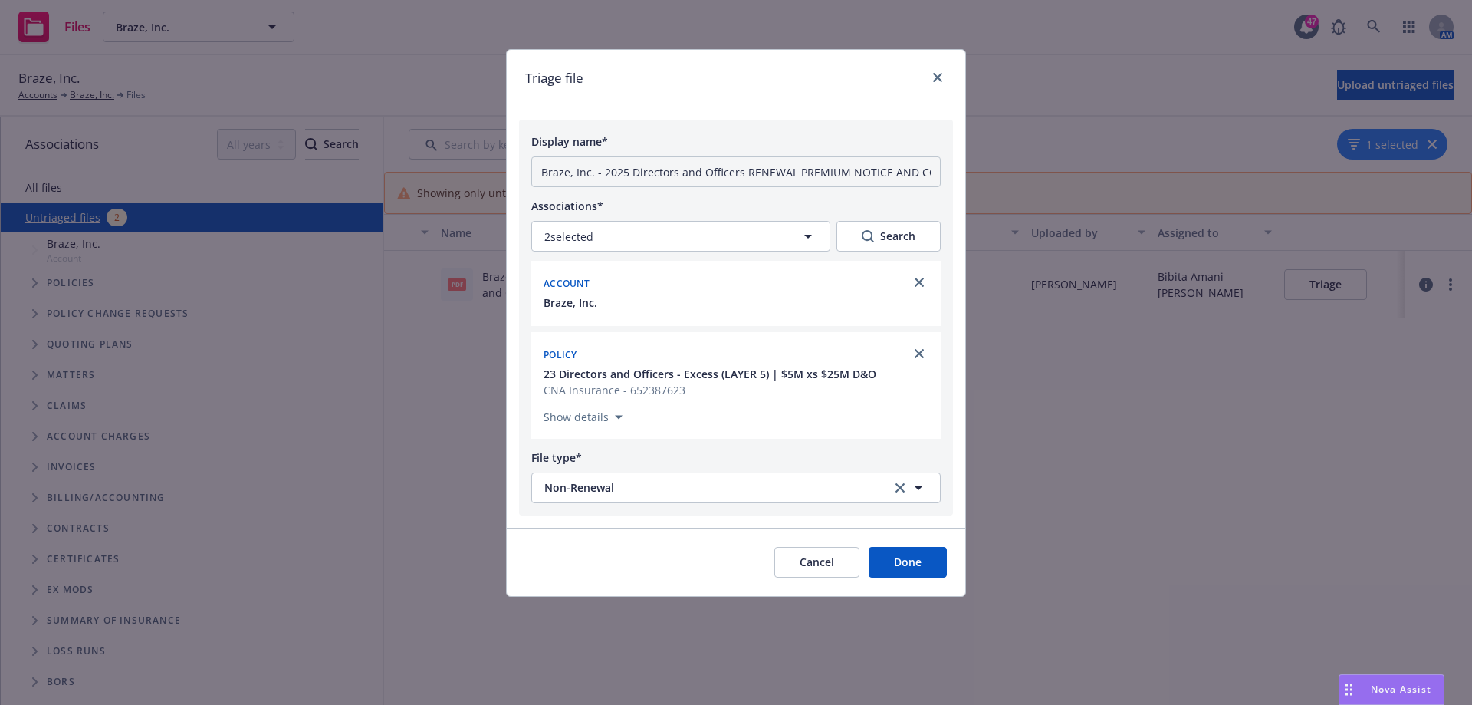
click at [902, 568] on button "Done" at bounding box center [908, 562] width 78 height 31
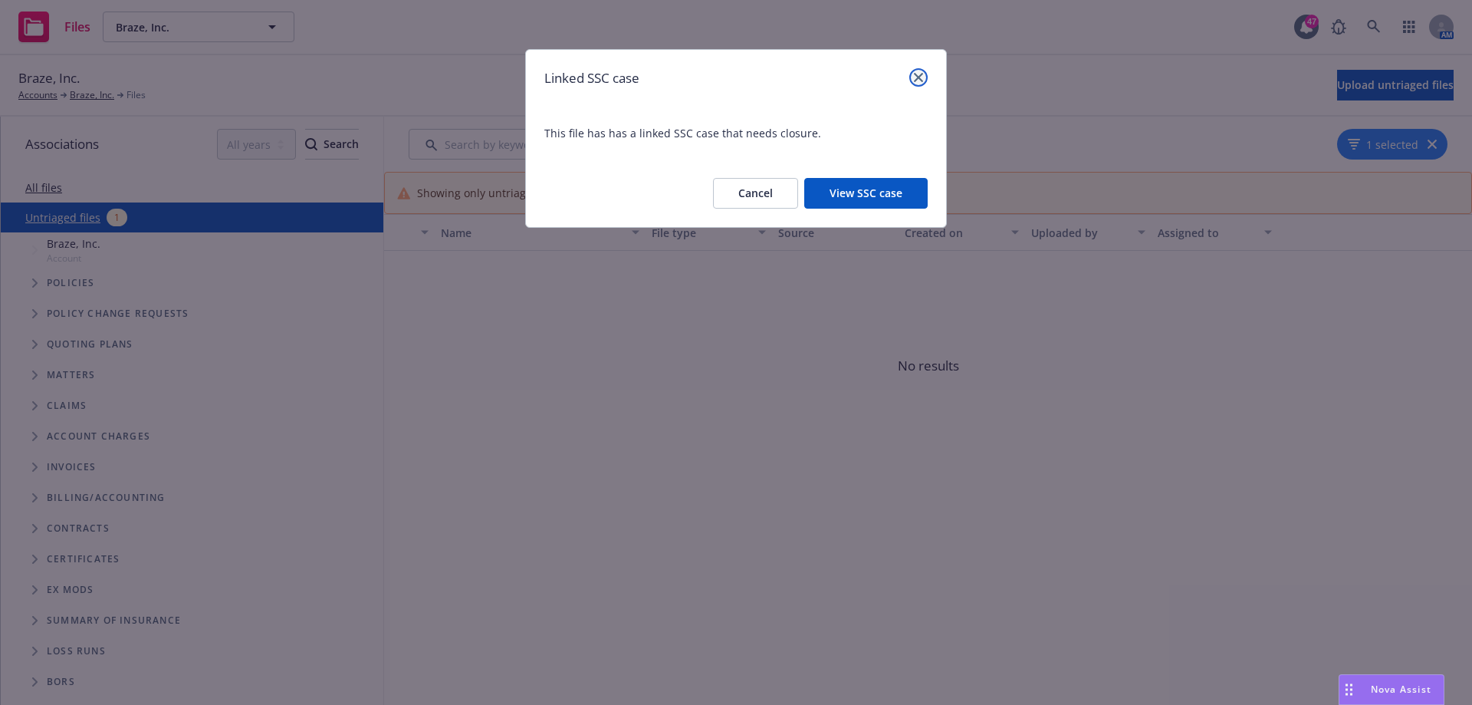
click at [922, 80] on icon "close" at bounding box center [918, 77] width 9 height 9
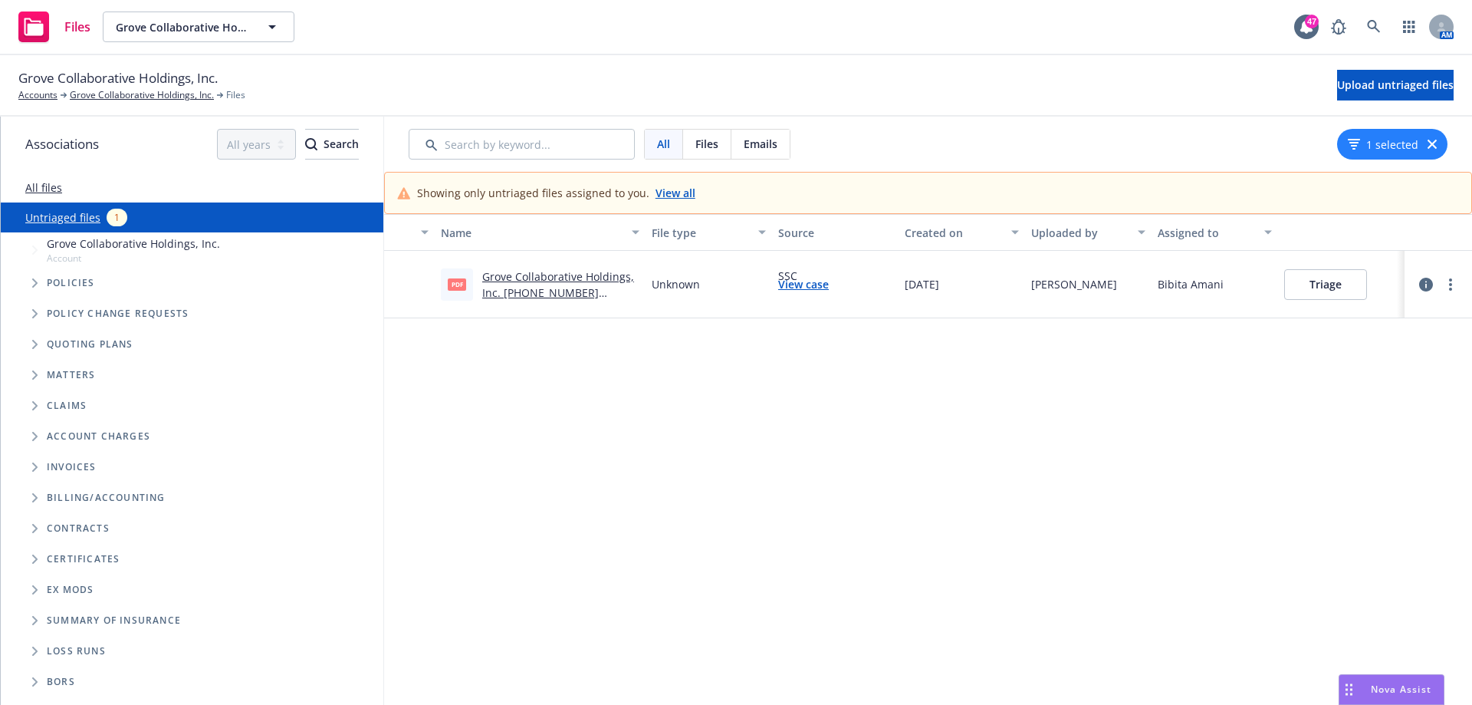
click at [565, 277] on link "Grove Collaborative Holdings, Inc. [PHONE_NUMBER] Conditional Renewal.pdf" at bounding box center [558, 292] width 152 height 47
click at [1334, 287] on button "Triage" at bounding box center [1325, 284] width 83 height 31
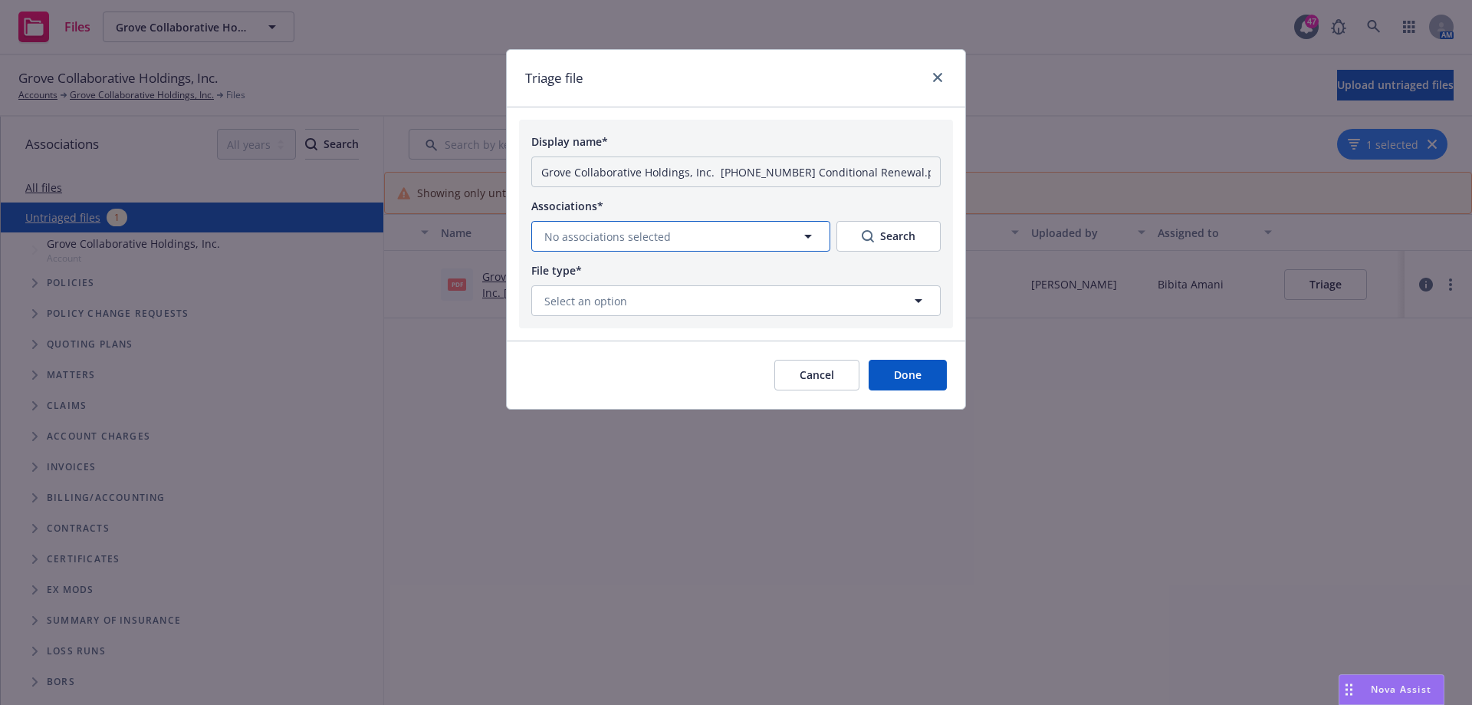
click at [754, 232] on button "No associations selected" at bounding box center [680, 236] width 299 height 31
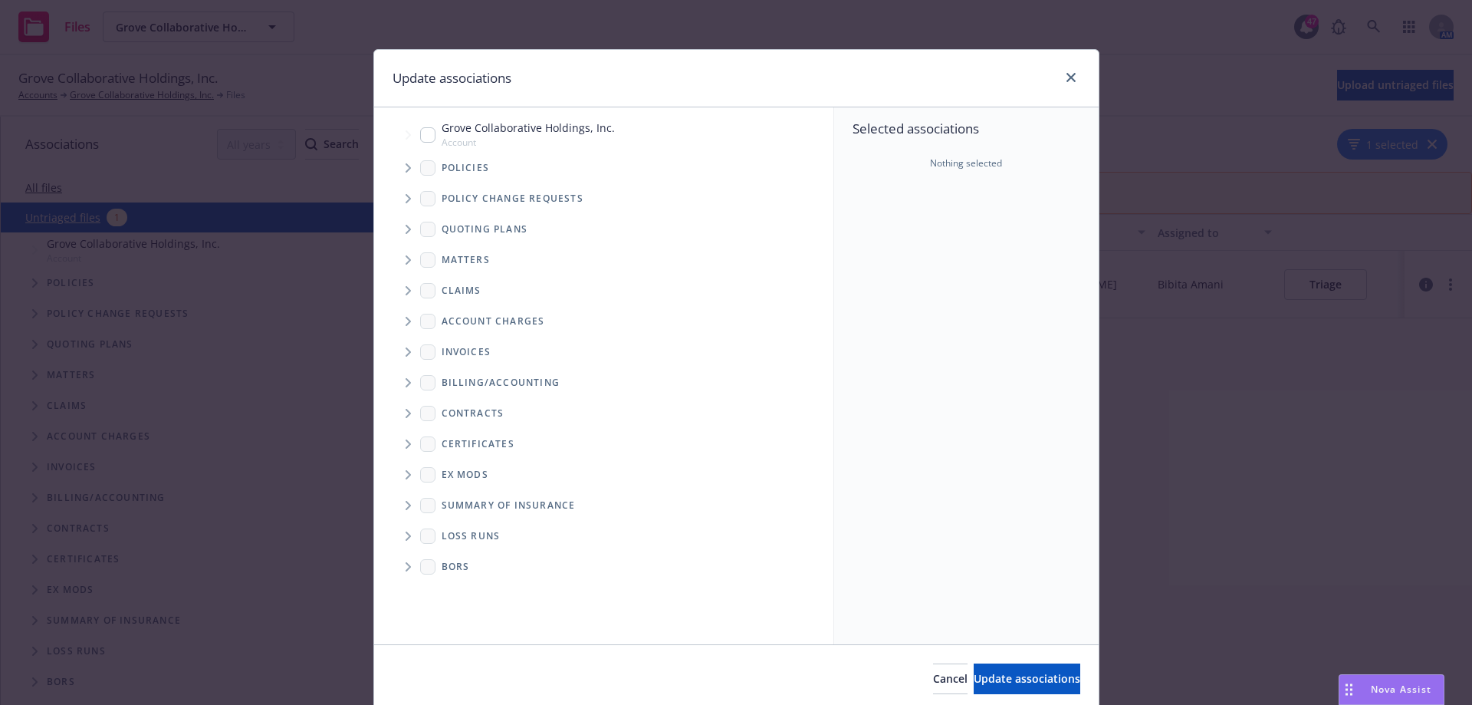
click at [422, 137] on input "Tree Example" at bounding box center [427, 134] width 15 height 15
checkbox input "true"
click at [406, 170] on icon "Tree Example" at bounding box center [408, 167] width 5 height 9
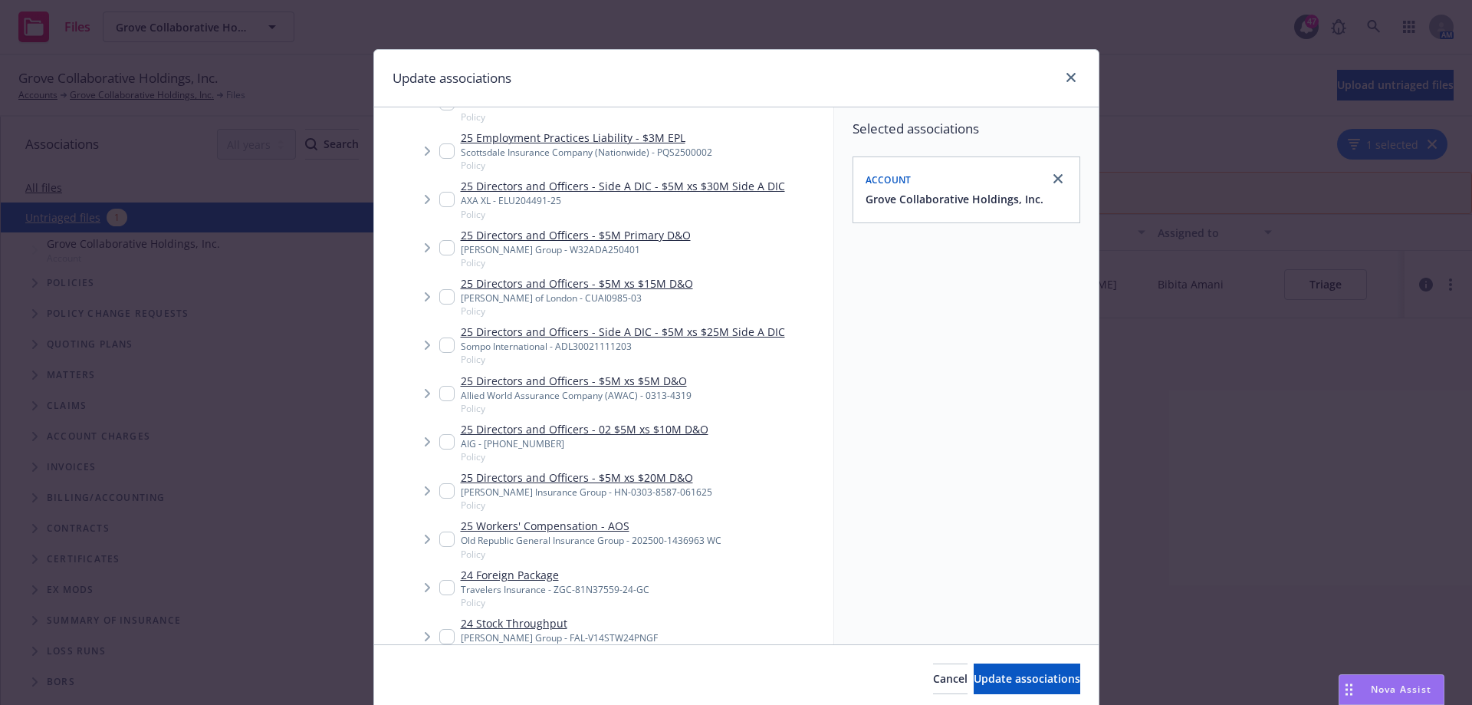
scroll to position [230, 0]
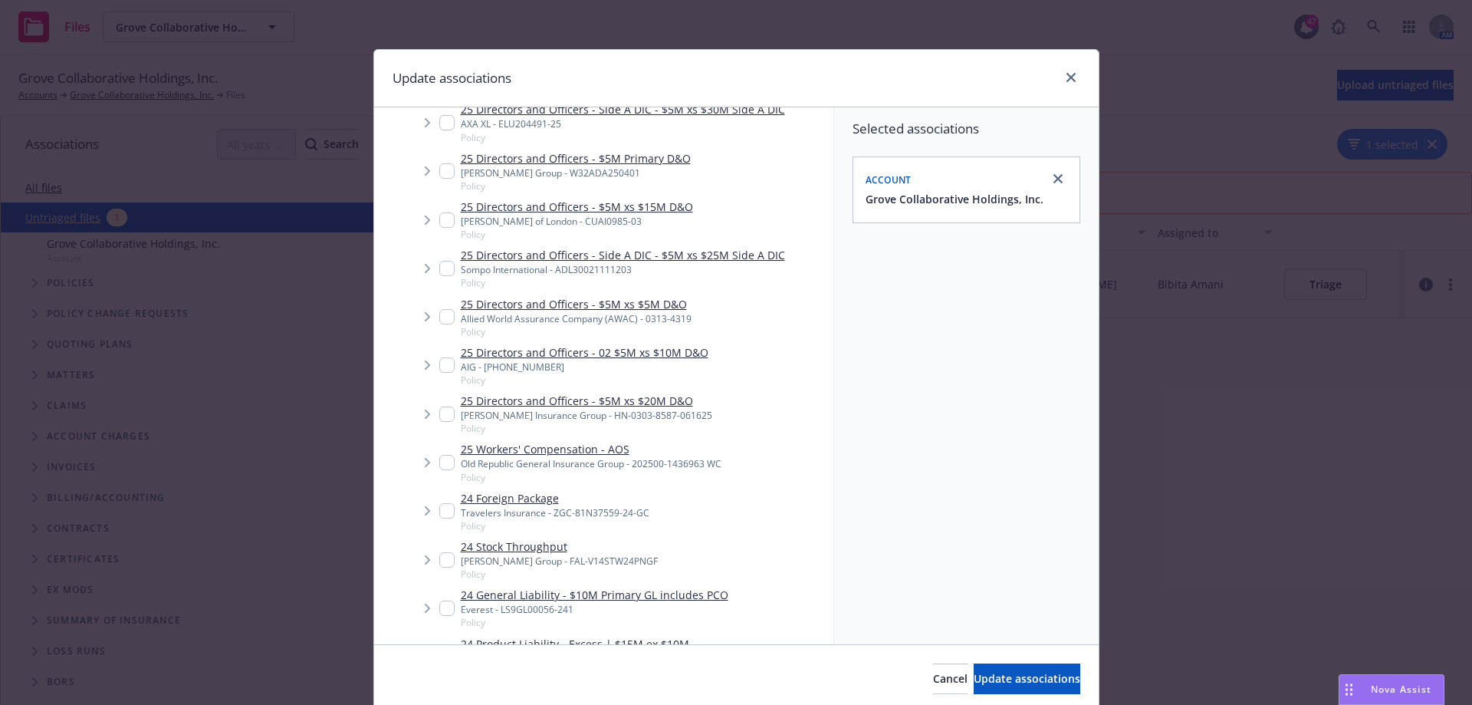
click at [439, 363] on input "Tree Example" at bounding box center [446, 364] width 15 height 15
checkbox input "true"
click at [1008, 684] on span "Update associations" at bounding box center [1027, 678] width 107 height 15
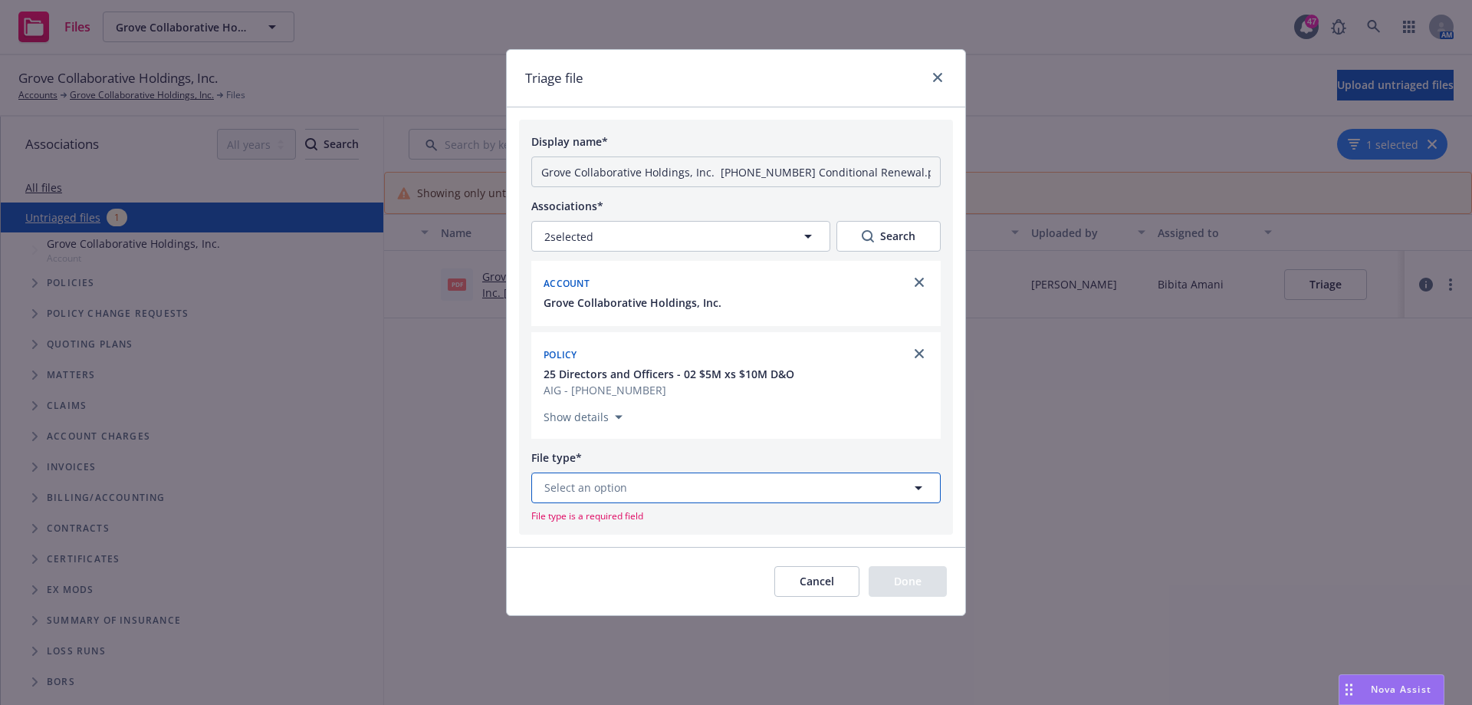
click at [798, 484] on button "Select an option" at bounding box center [735, 487] width 409 height 31
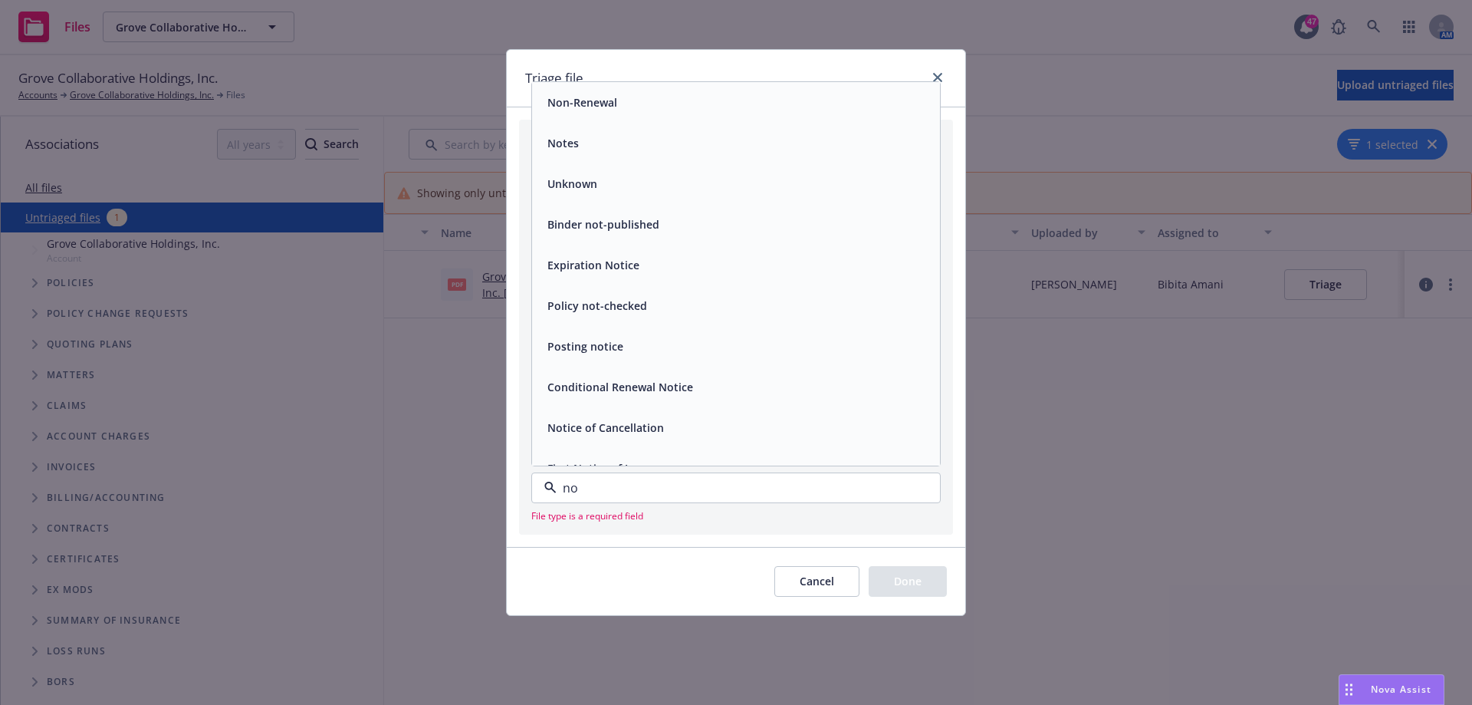
type input "non"
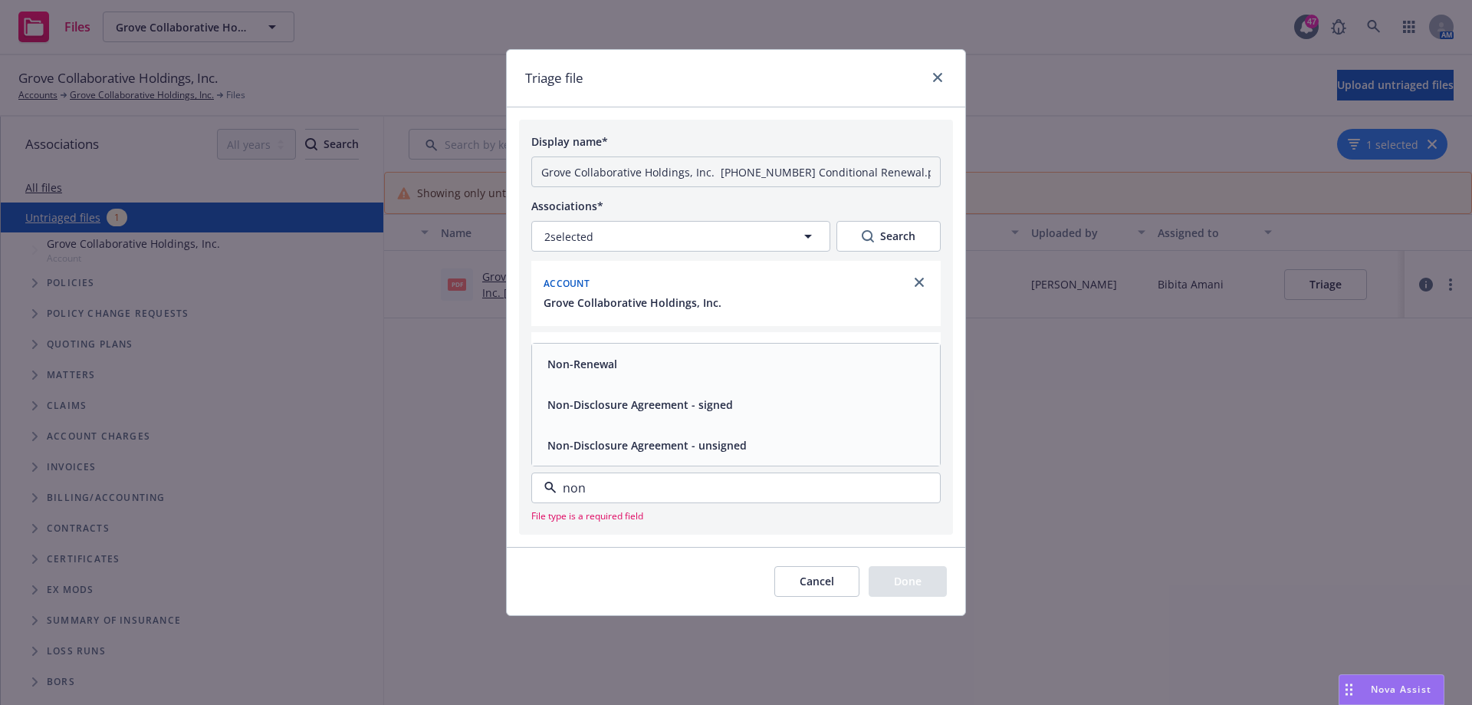
click at [653, 364] on div "Non-Renewal" at bounding box center [736, 364] width 390 height 22
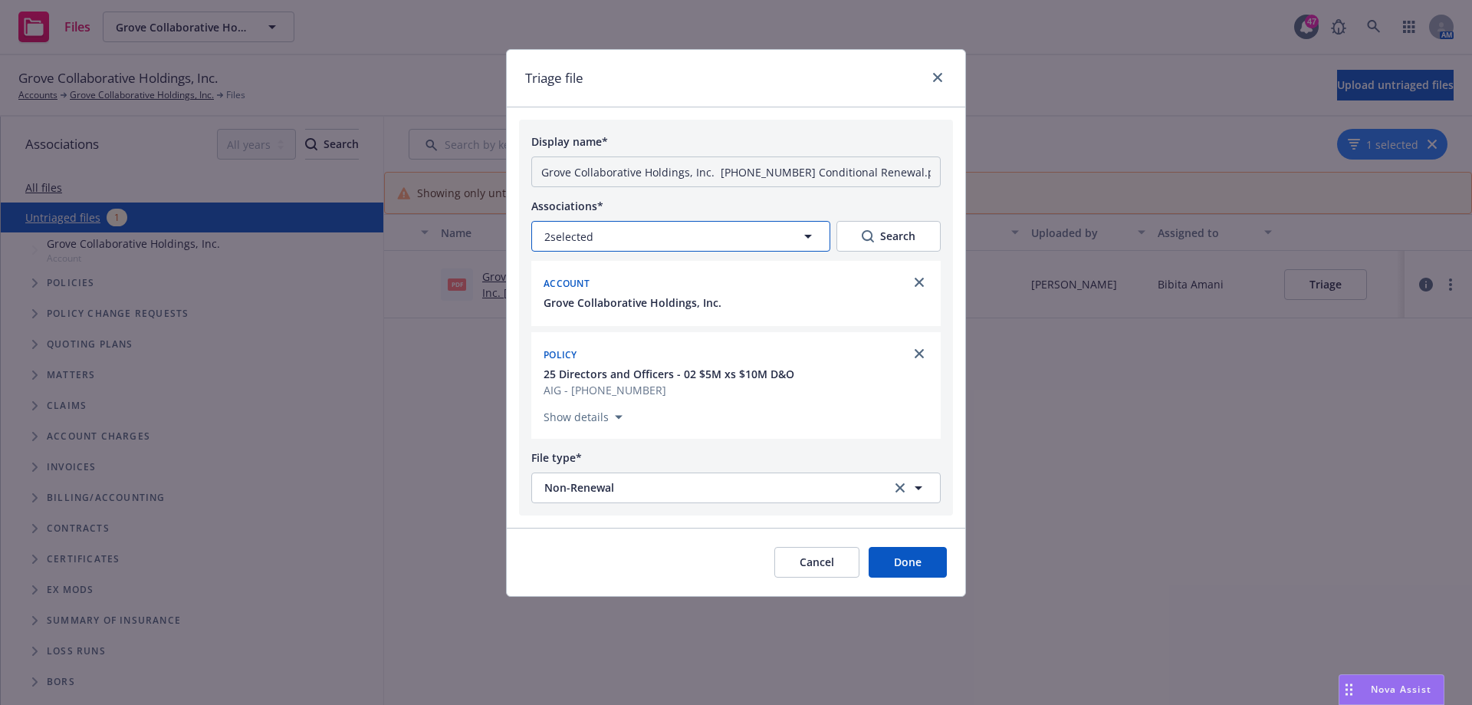
click at [807, 234] on icon "button" at bounding box center [808, 236] width 18 height 18
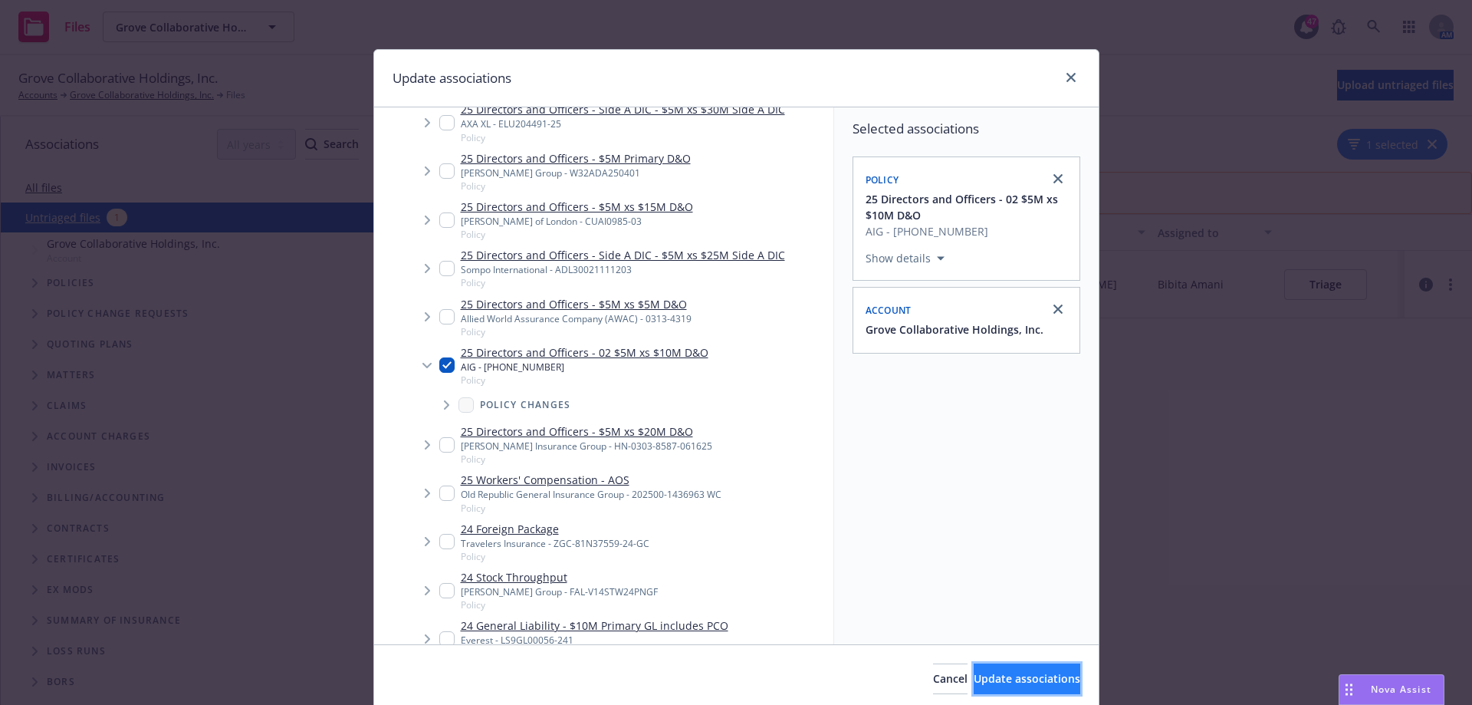
click at [1055, 679] on button "Update associations" at bounding box center [1027, 678] width 107 height 31
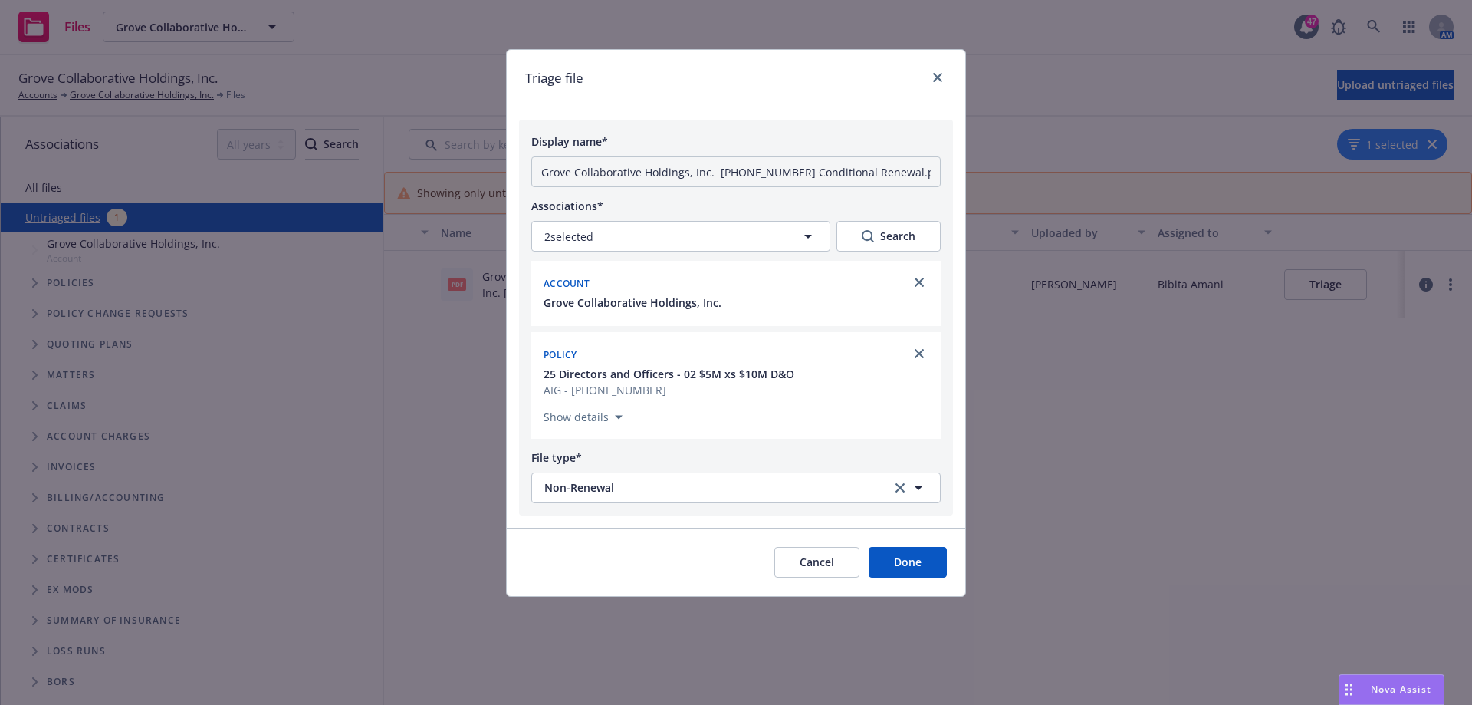
click at [911, 561] on button "Done" at bounding box center [908, 562] width 78 height 31
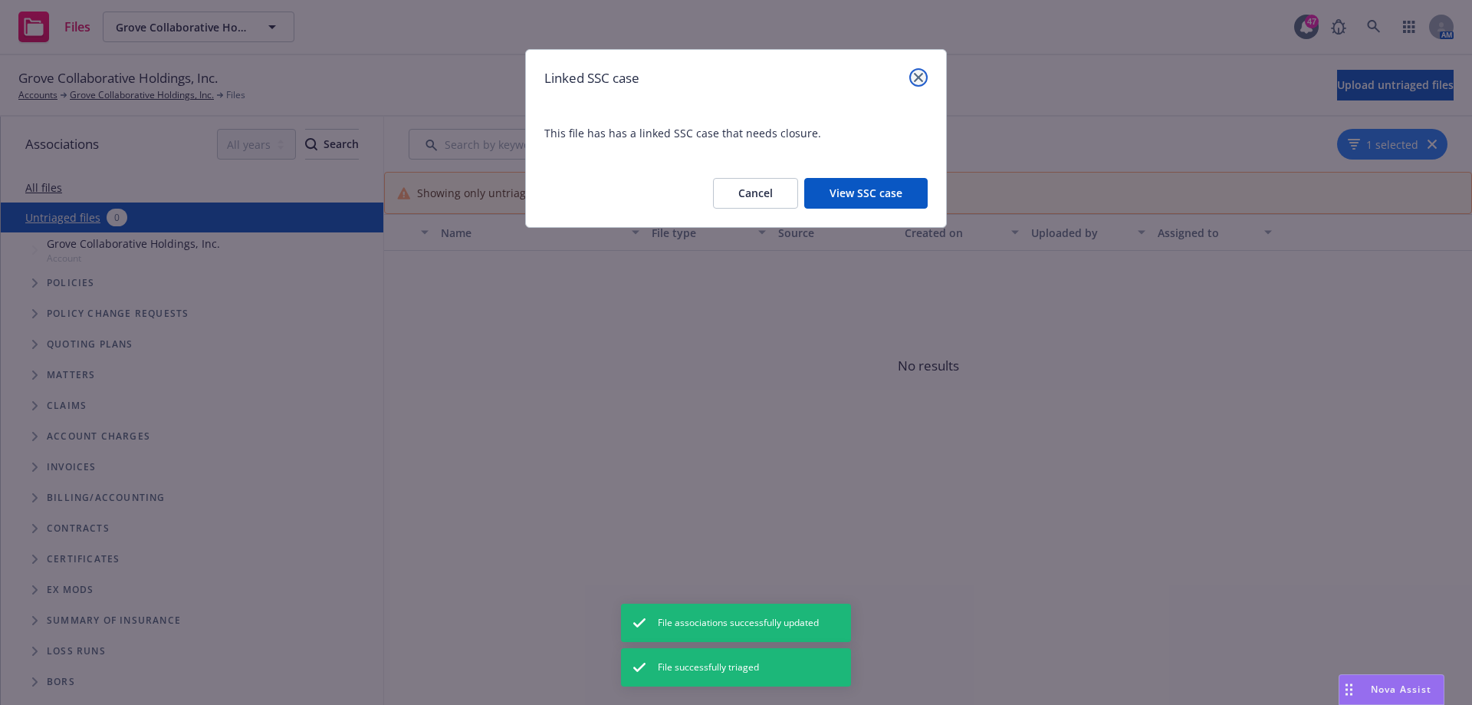
click at [925, 72] on link "close" at bounding box center [918, 77] width 18 height 18
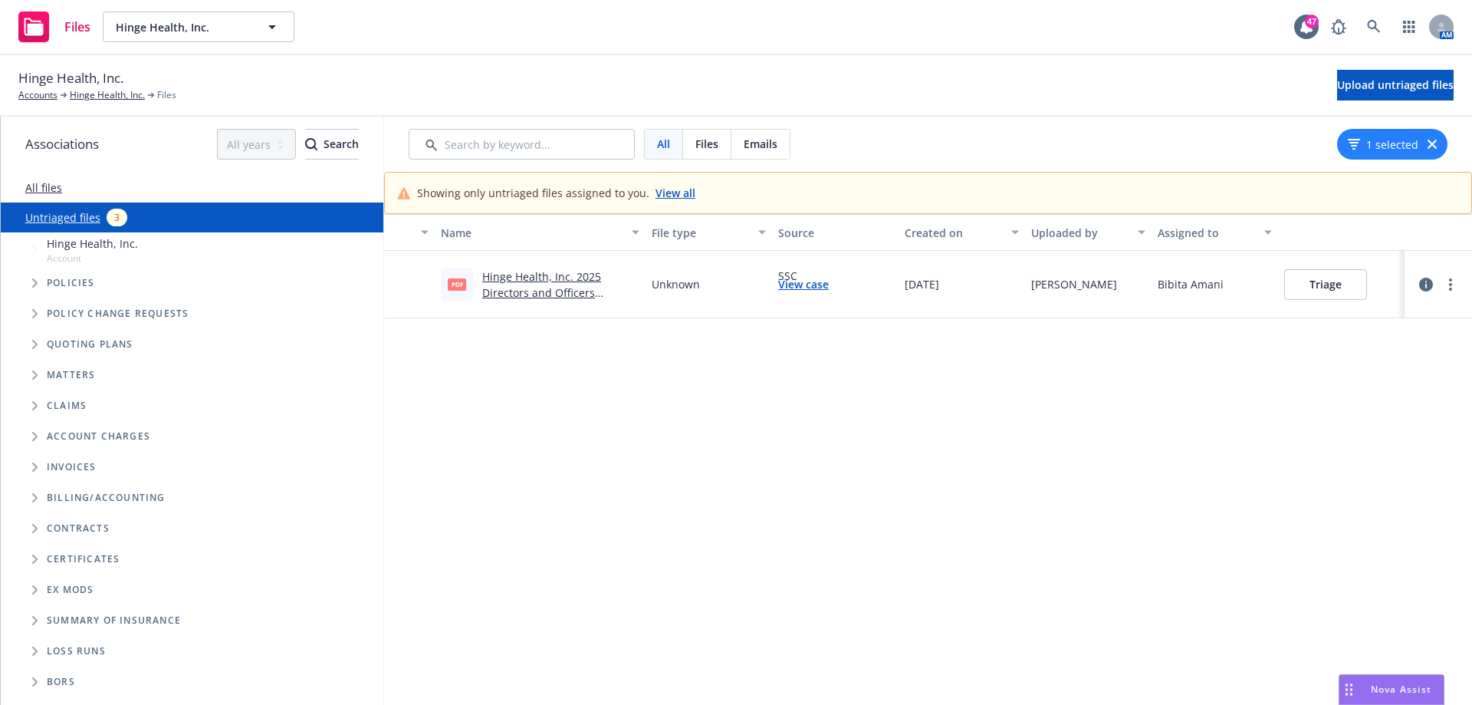
click at [563, 289] on link "Hinge Health, Inc. 2025 Directors and Officers Policy.pdf" at bounding box center [541, 292] width 119 height 47
click at [1334, 288] on button "Triage" at bounding box center [1325, 284] width 83 height 31
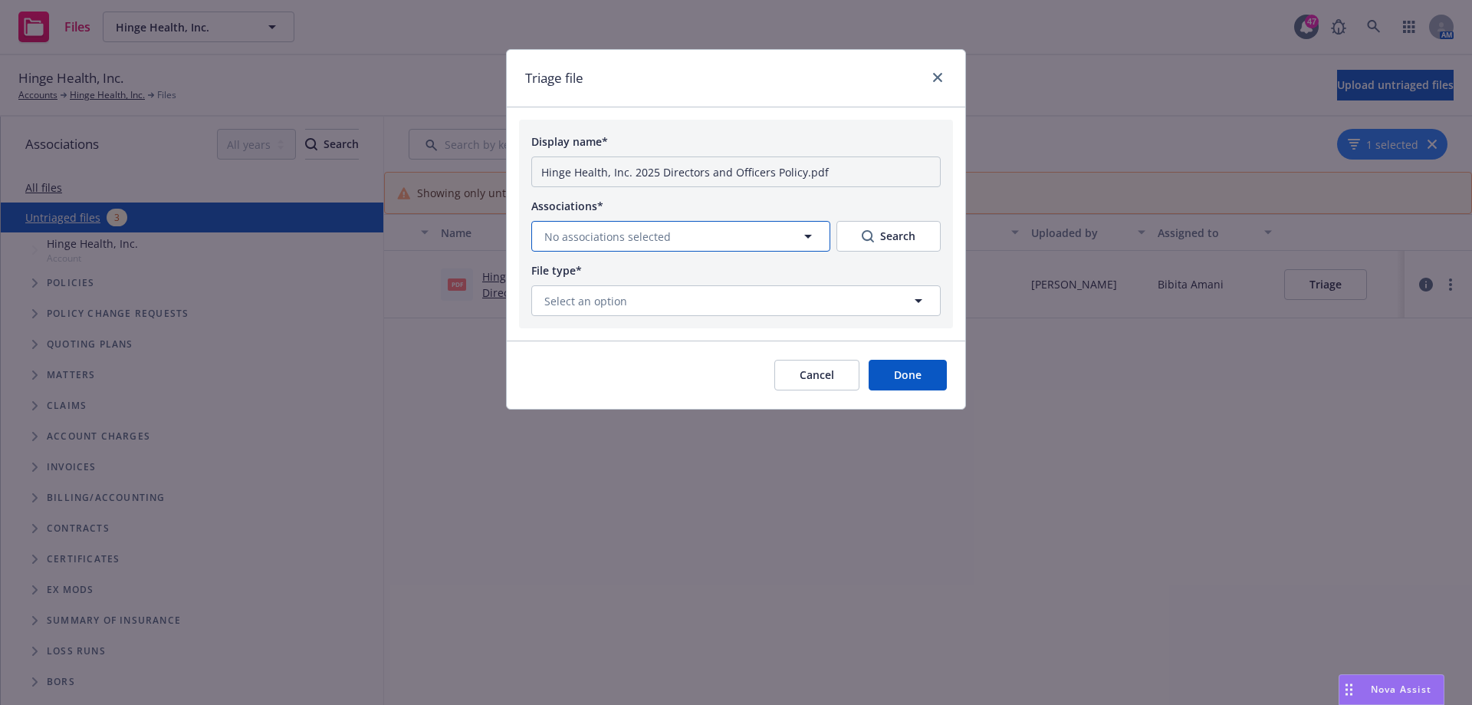
click at [696, 237] on button "No associations selected" at bounding box center [680, 236] width 299 height 31
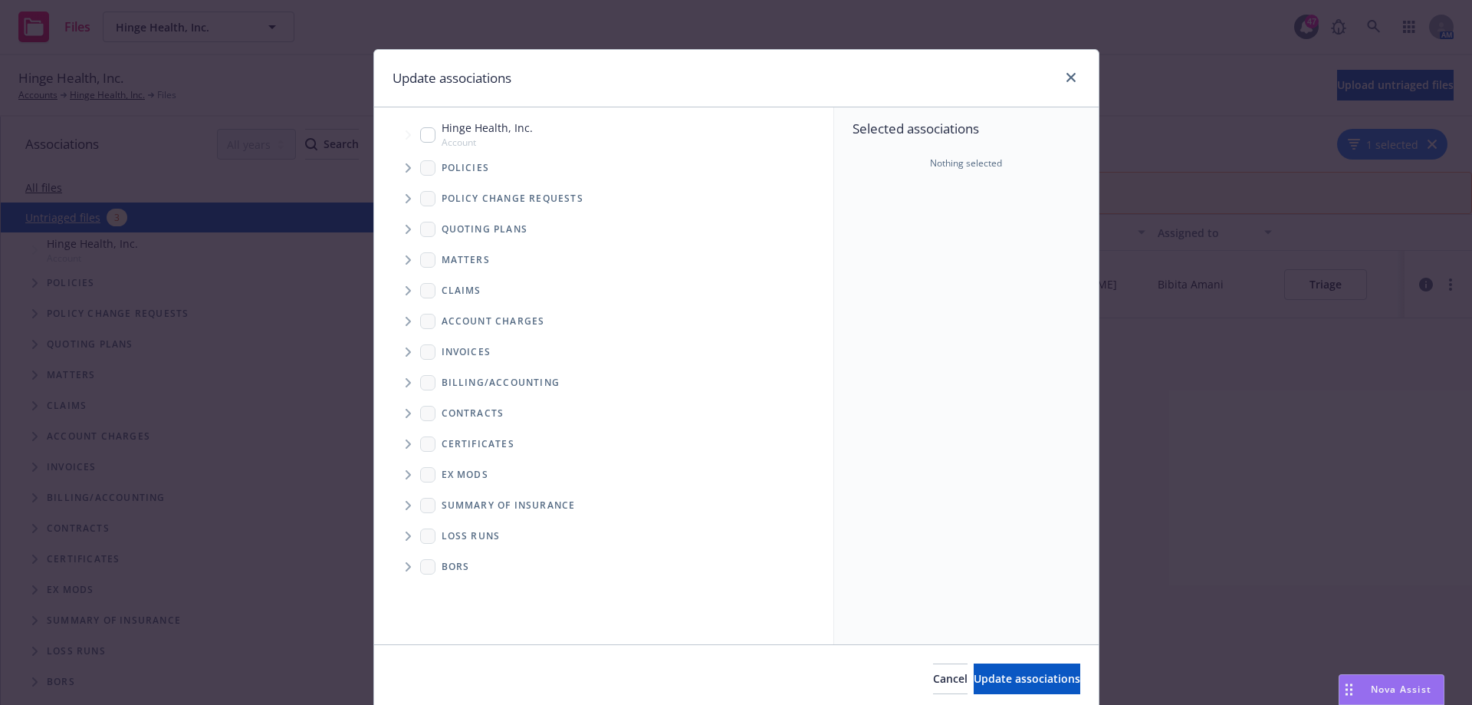
click at [425, 129] on input "Tree Example" at bounding box center [427, 134] width 15 height 15
checkbox input "true"
click at [406, 168] on icon "Tree Example" at bounding box center [409, 167] width 6 height 9
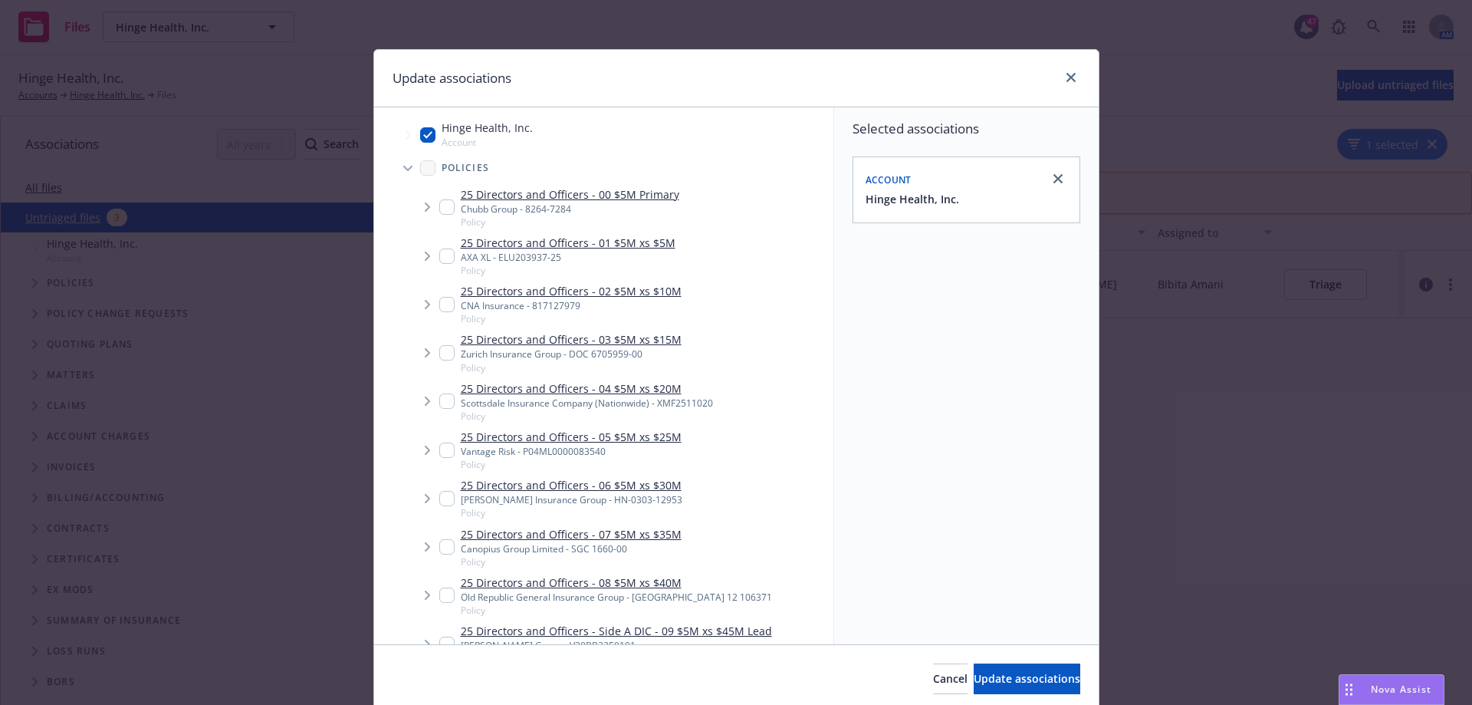
click at [439, 209] on input "Tree Example" at bounding box center [446, 206] width 15 height 15
checkbox input "true"
click at [1033, 682] on span "Update associations" at bounding box center [1027, 678] width 107 height 15
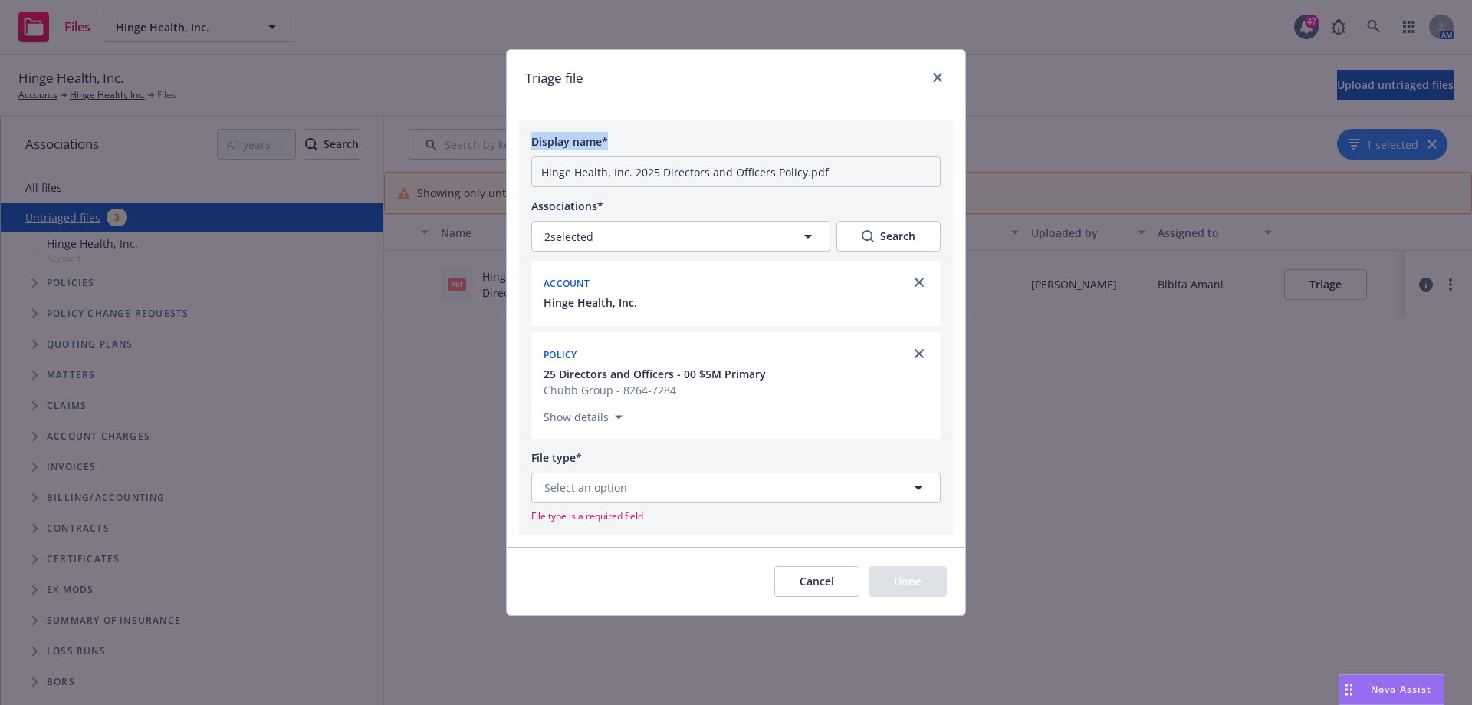
drag, startPoint x: 809, startPoint y: 53, endPoint x: 1245, endPoint y: 185, distance: 455.8
click at [1245, 185] on div "Triage file Display name* Hinge Health, Inc. 2025 Directors and Officers Policy…" at bounding box center [736, 352] width 1472 height 705
click at [810, 583] on button "Cancel" at bounding box center [816, 581] width 85 height 31
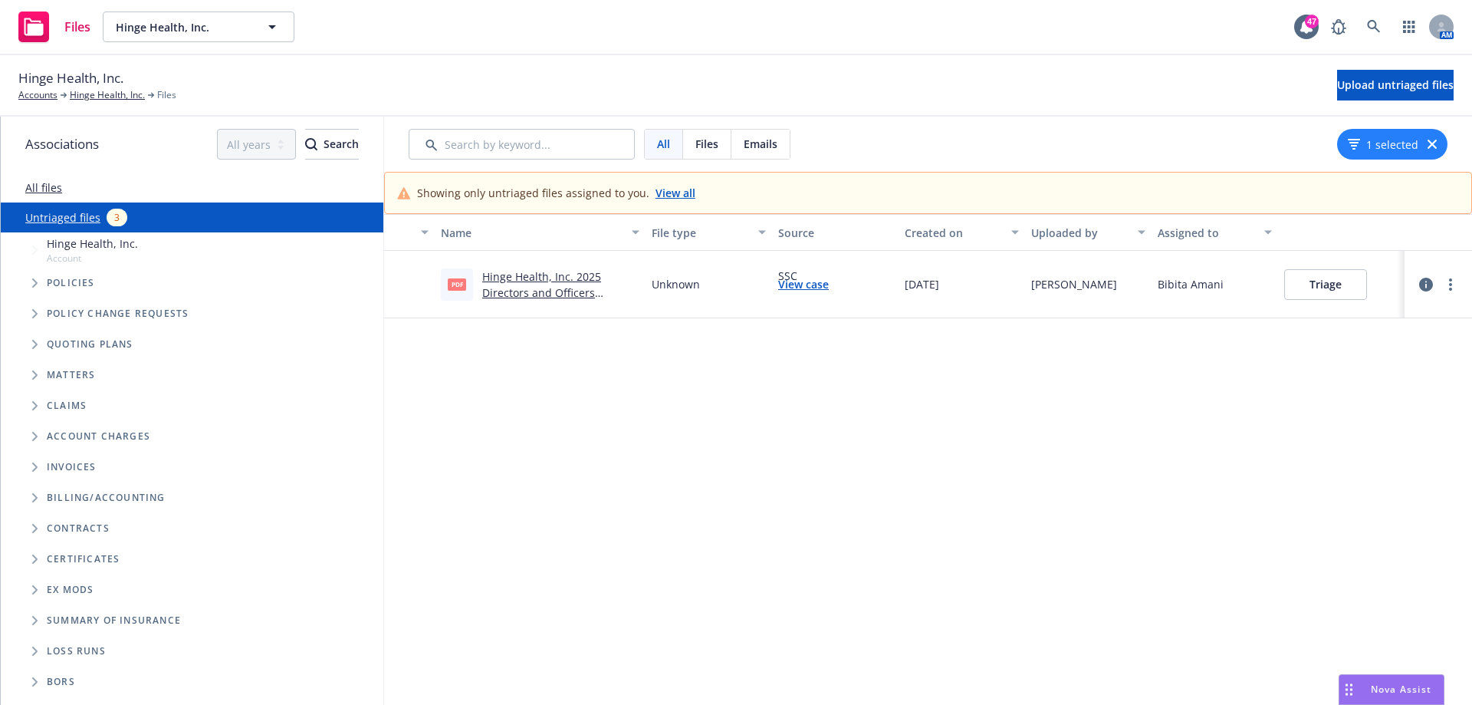
click at [571, 291] on link "Hinge Health, Inc. 2025 Directors and Officers Policy.pdf" at bounding box center [541, 292] width 119 height 47
click at [1327, 289] on button "Triage" at bounding box center [1325, 284] width 83 height 31
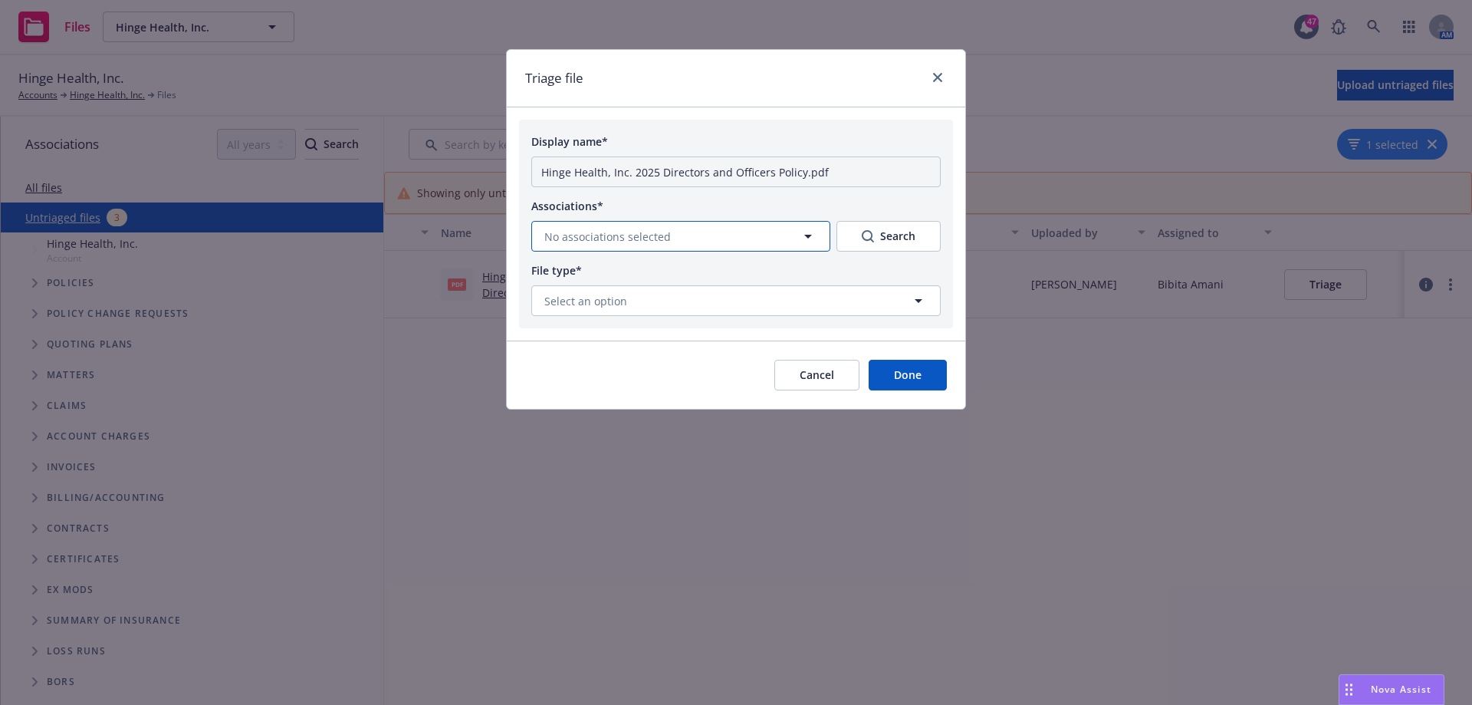
click at [742, 226] on button "No associations selected" at bounding box center [680, 236] width 299 height 31
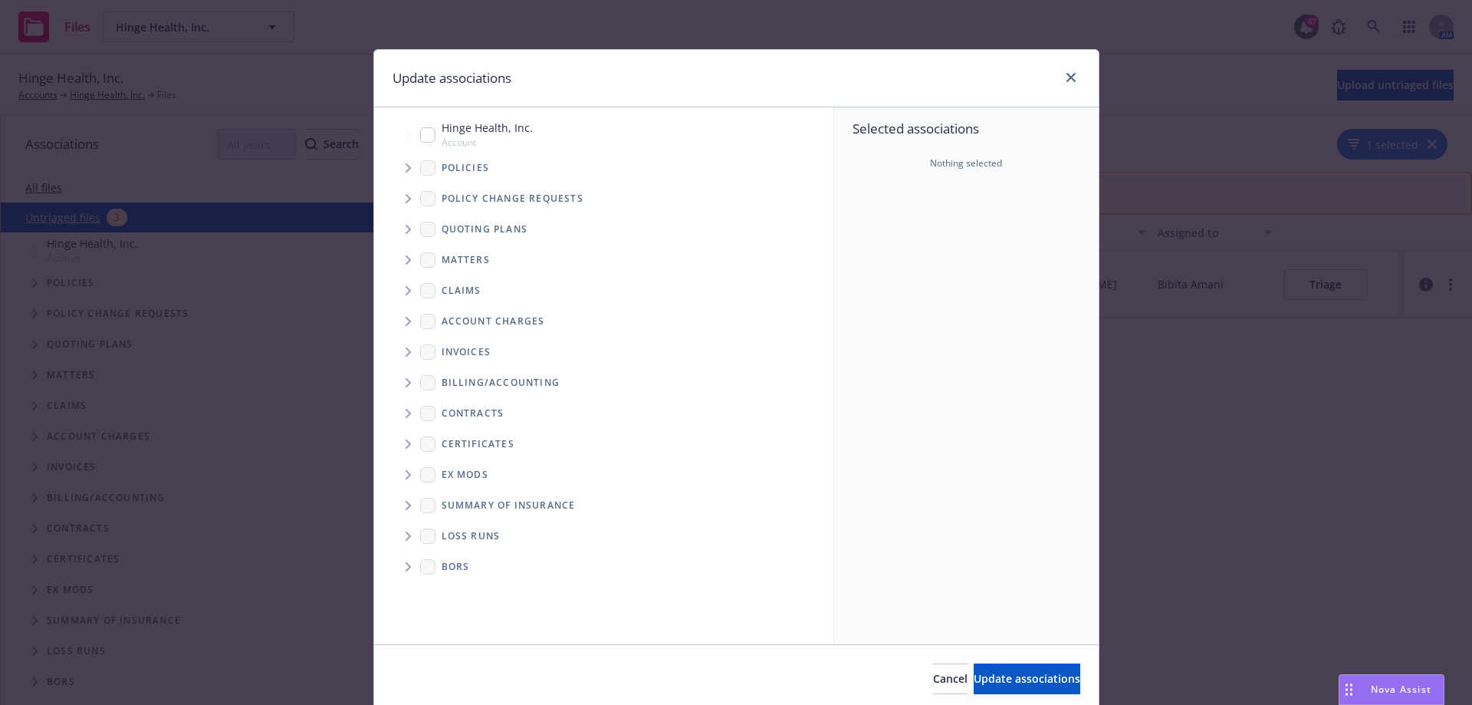
click at [425, 127] on input "Tree Example" at bounding box center [427, 134] width 15 height 15
checkbox input "true"
click at [407, 170] on span "Tree Example" at bounding box center [408, 168] width 25 height 25
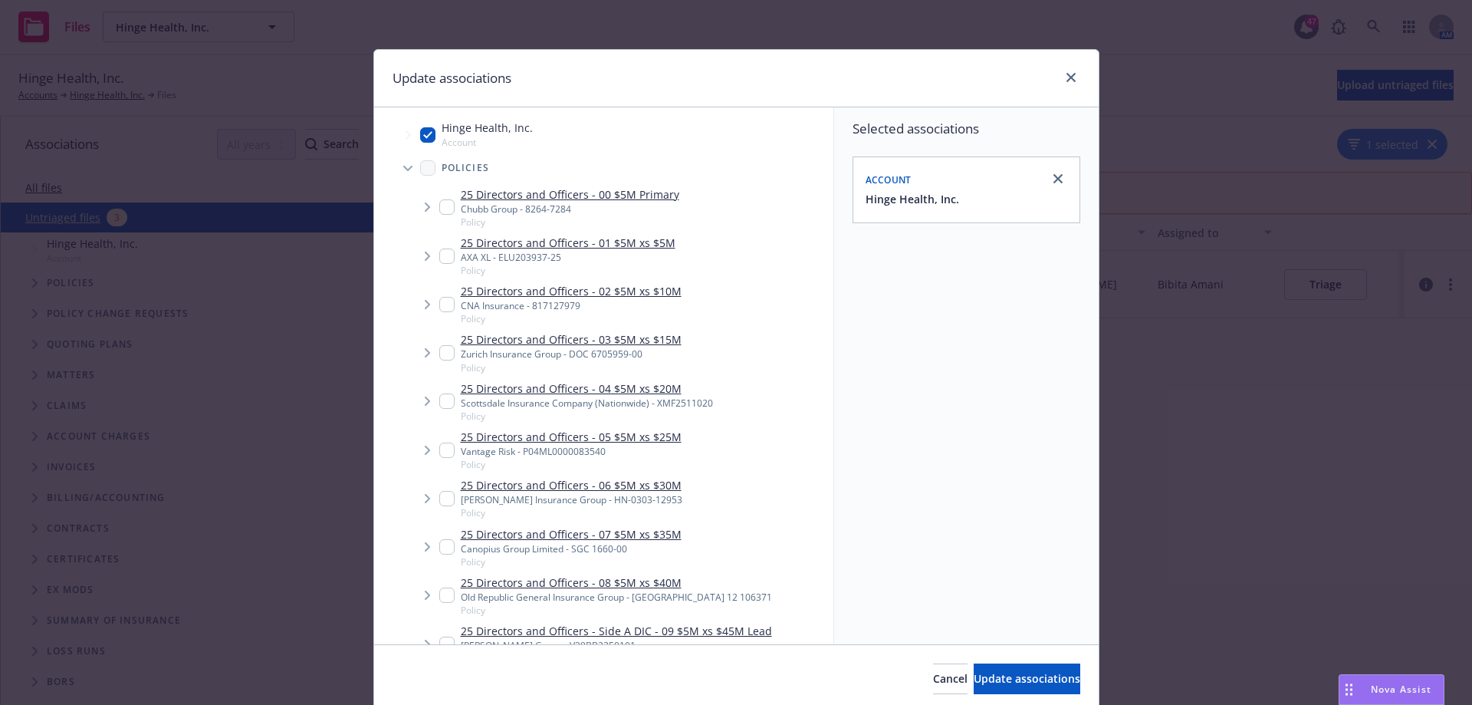
click at [440, 209] on input "Tree Example" at bounding box center [446, 206] width 15 height 15
checkbox input "true"
click at [1059, 673] on button "Update associations" at bounding box center [1027, 678] width 107 height 31
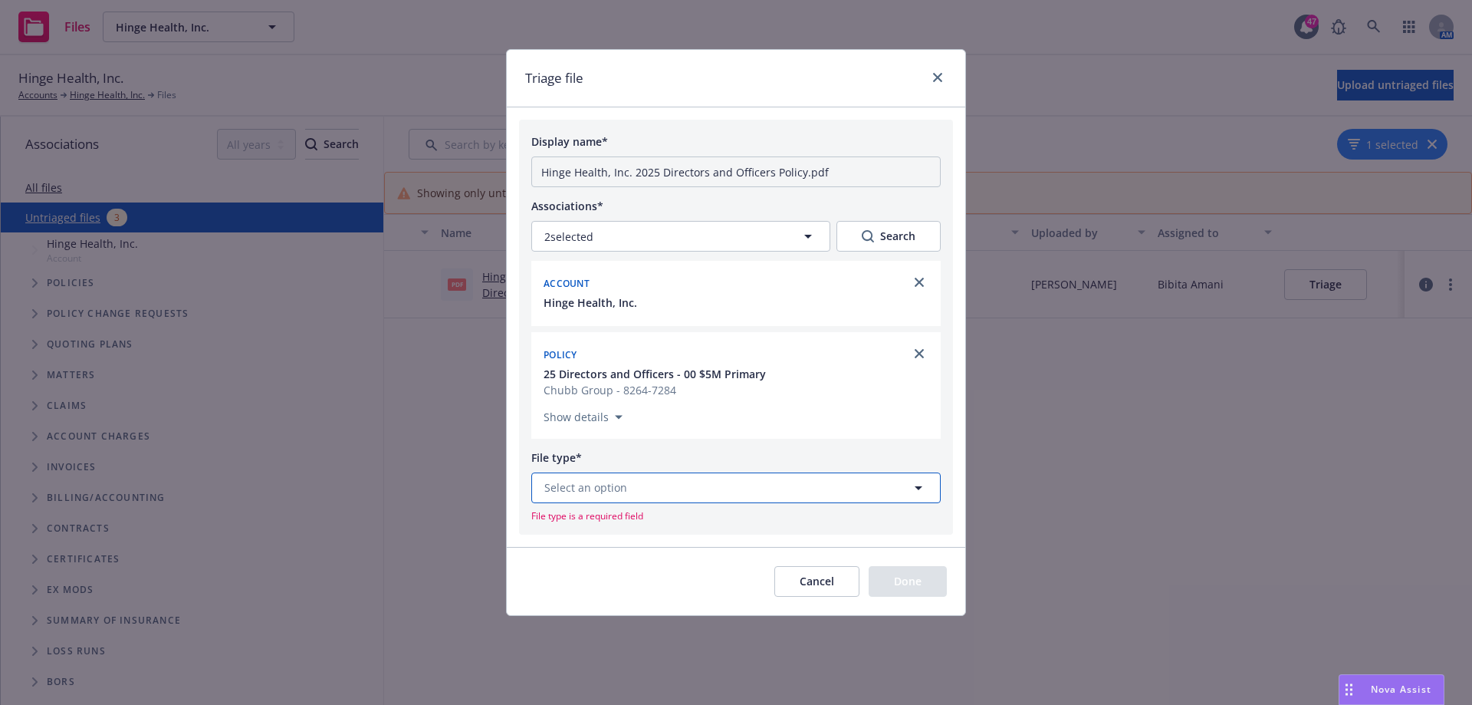
click at [804, 484] on button "Select an option" at bounding box center [735, 487] width 409 height 31
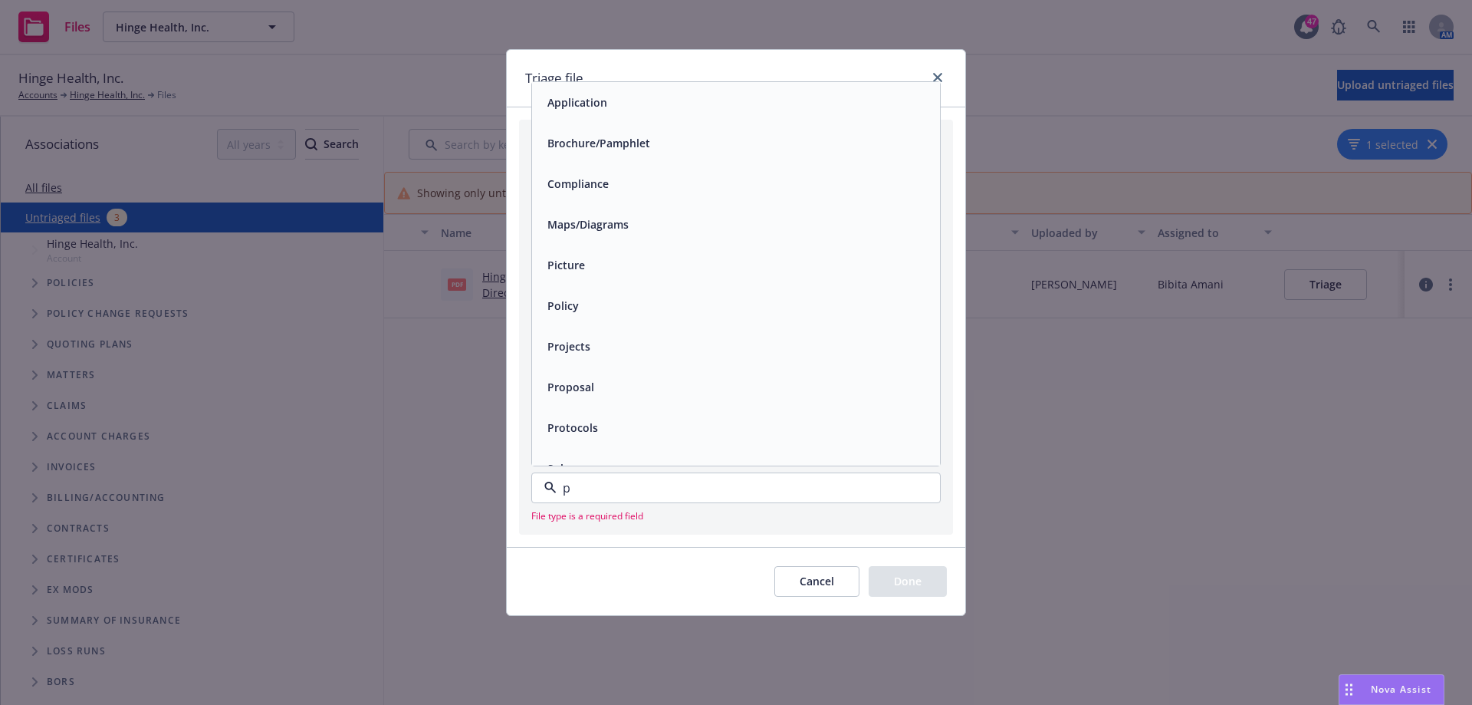
type input "po"
click at [650, 107] on div "Policy" at bounding box center [736, 102] width 390 height 22
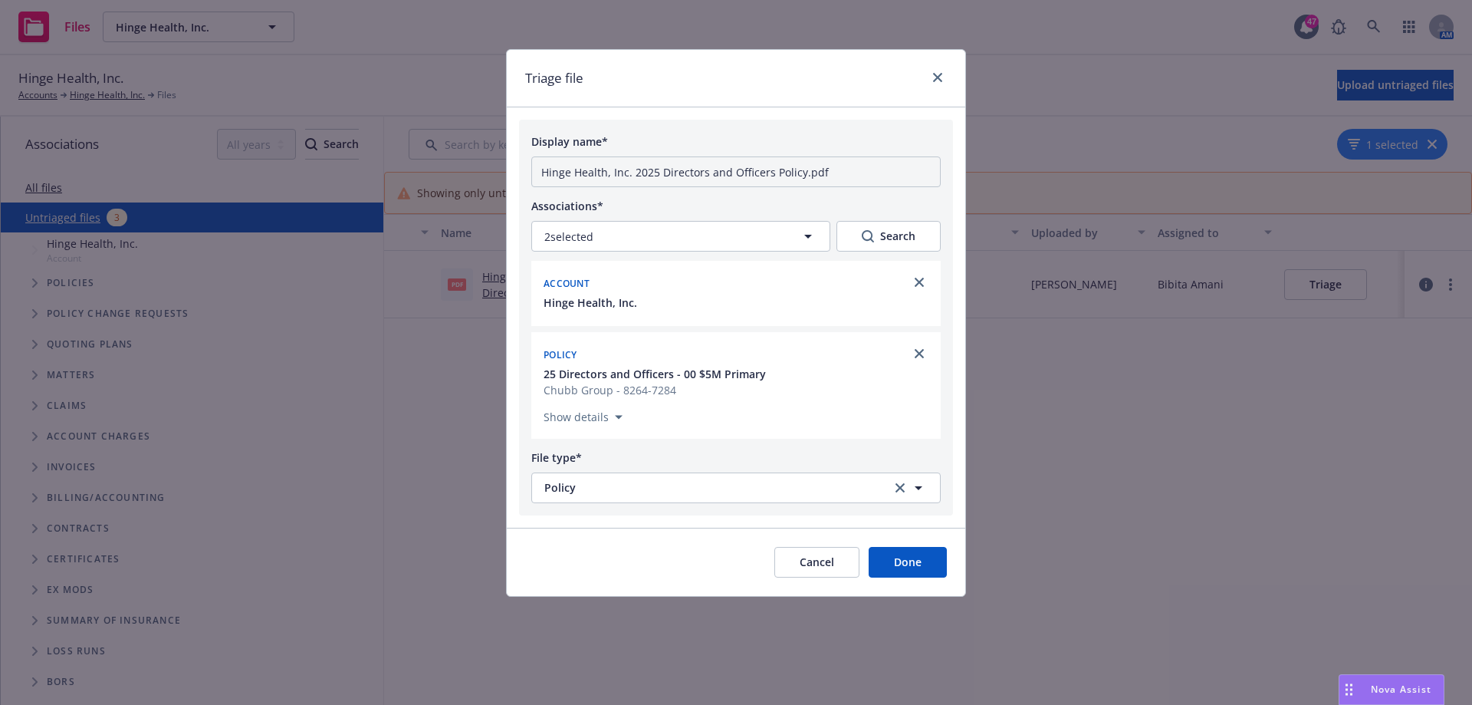
click at [905, 573] on button "Done" at bounding box center [908, 562] width 78 height 31
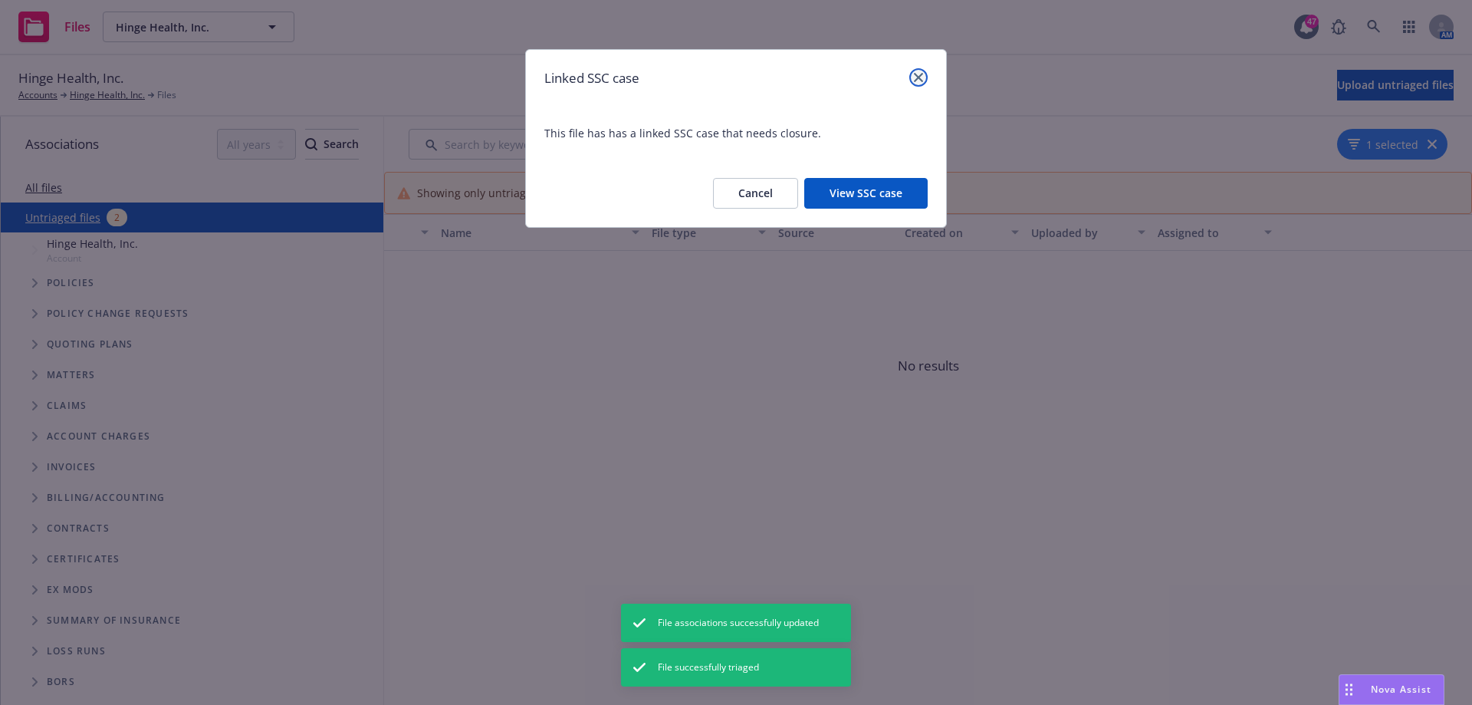
click at [922, 79] on icon "close" at bounding box center [918, 77] width 9 height 9
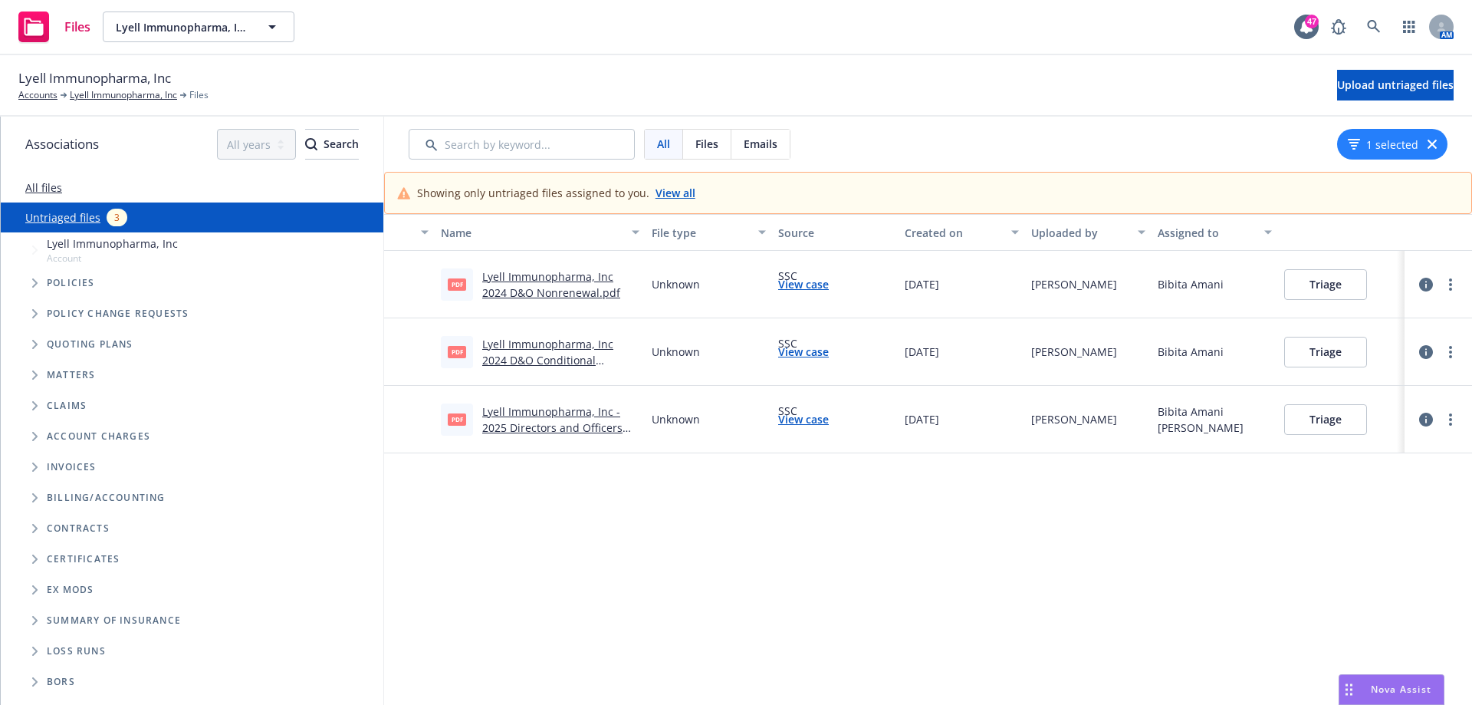
click at [527, 284] on div "Lyell Immunopharma, Inc 2024 D&O Nonrenewal.pdf" at bounding box center [560, 284] width 157 height 32
click at [551, 274] on link "Lyell Immunopharma, Inc 2024 D&O Nonrenewal.pdf" at bounding box center [551, 284] width 138 height 31
click at [1316, 278] on button "Triage" at bounding box center [1325, 284] width 83 height 31
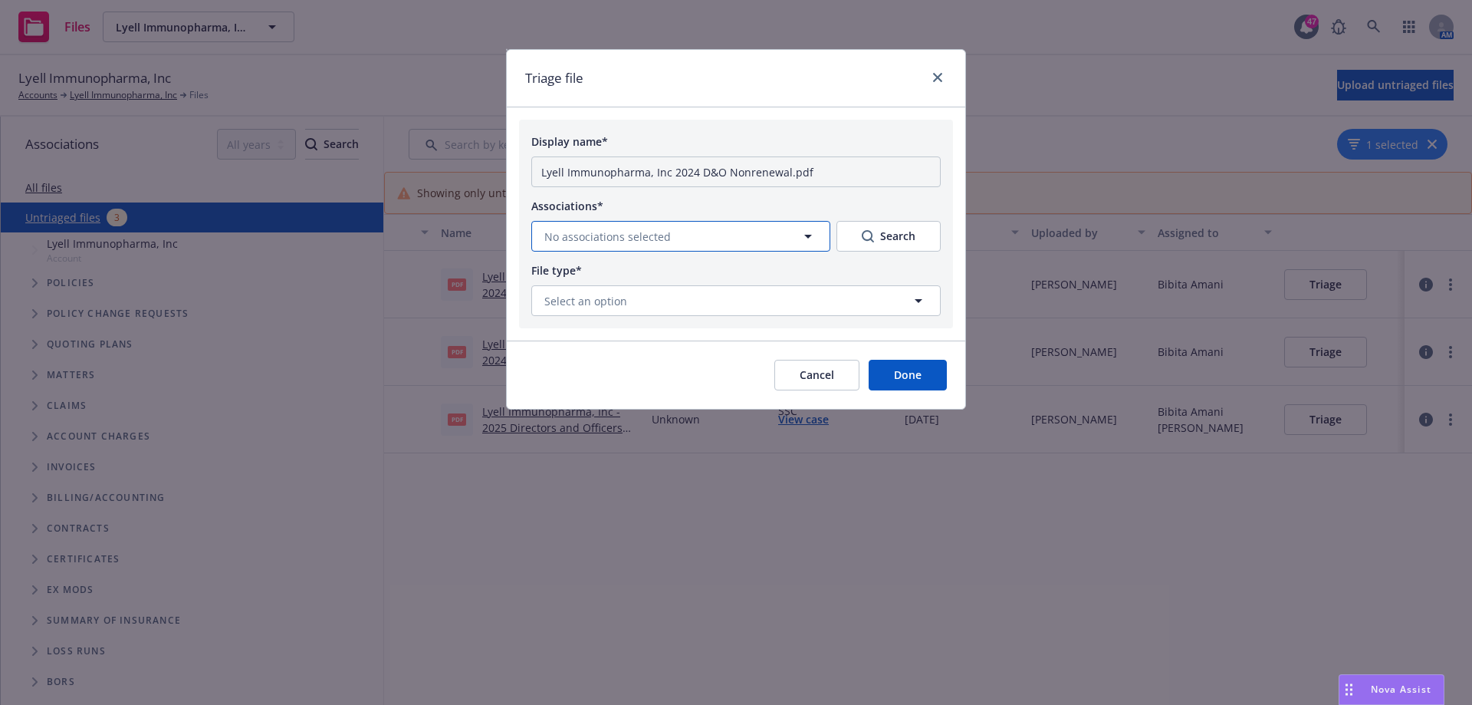
click at [804, 232] on icon "button" at bounding box center [808, 236] width 18 height 18
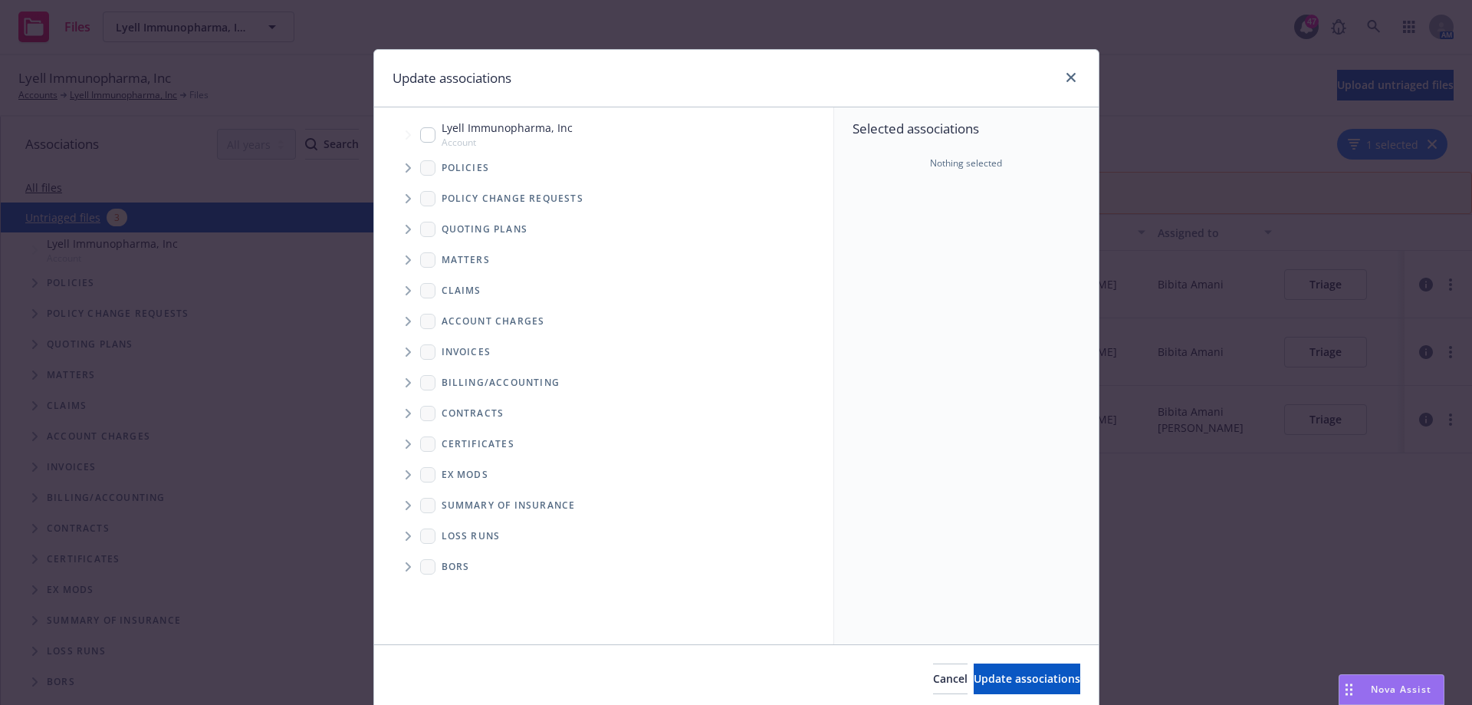
click at [425, 138] on input "Tree Example" at bounding box center [427, 134] width 15 height 15
checkbox input "true"
click at [398, 163] on span "Tree Example" at bounding box center [408, 168] width 25 height 25
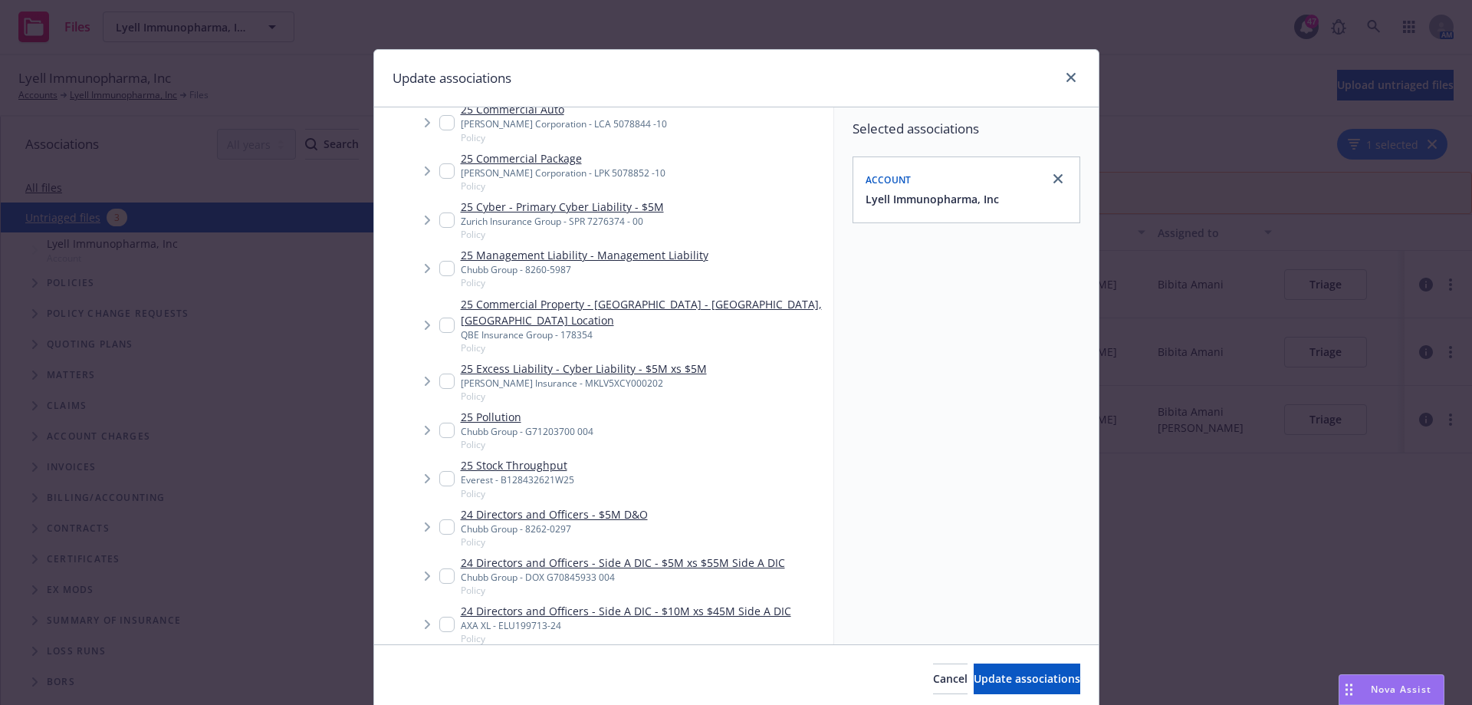
scroll to position [307, 0]
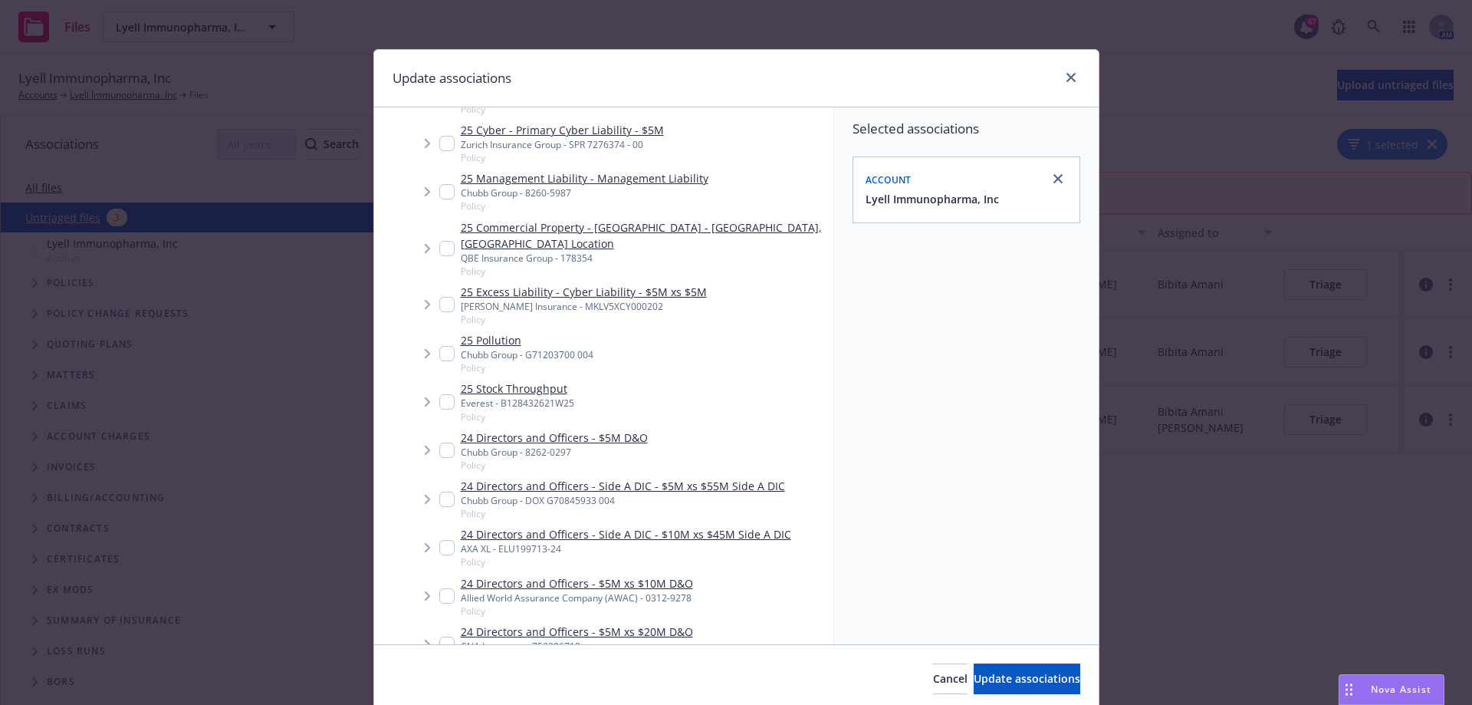
click at [444, 492] on input "Tree Example" at bounding box center [446, 499] width 15 height 15
checkbox input "true"
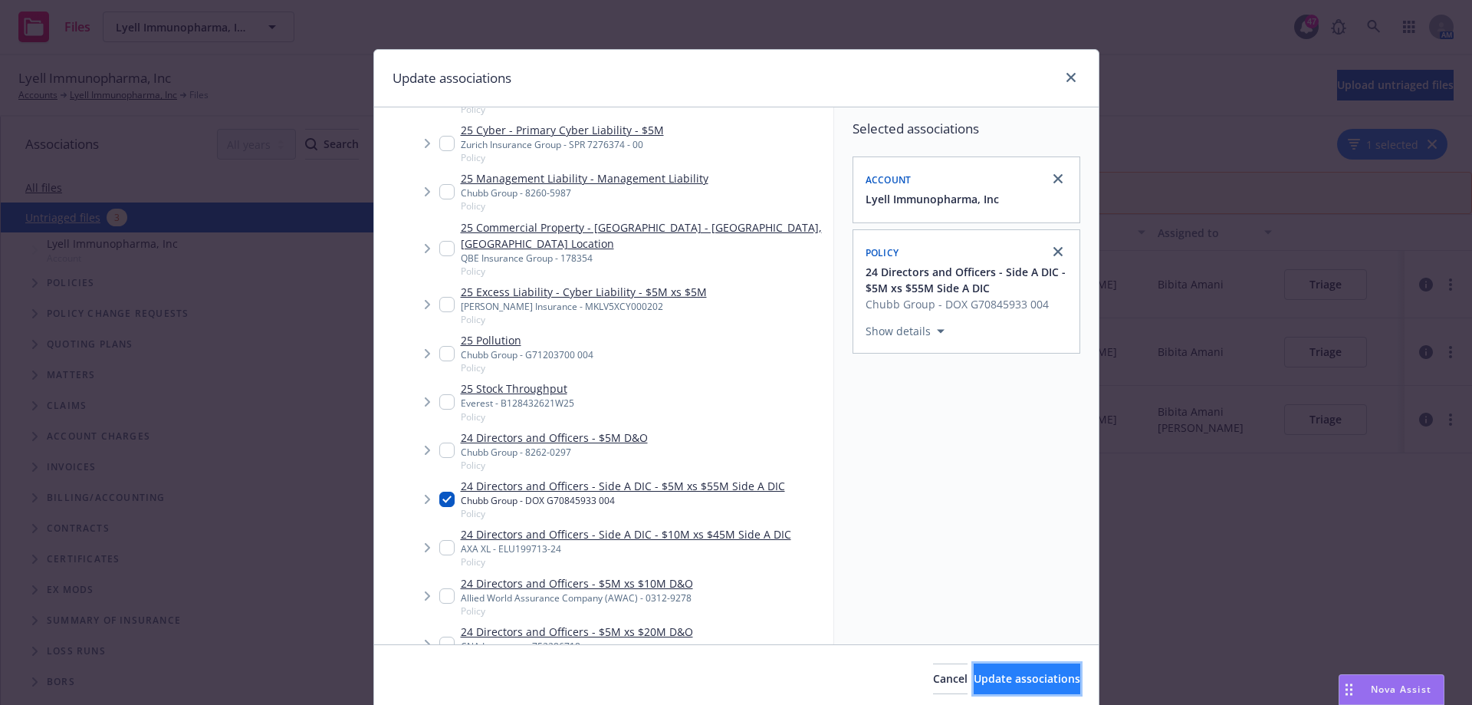
click at [991, 685] on span "Update associations" at bounding box center [1027, 678] width 107 height 15
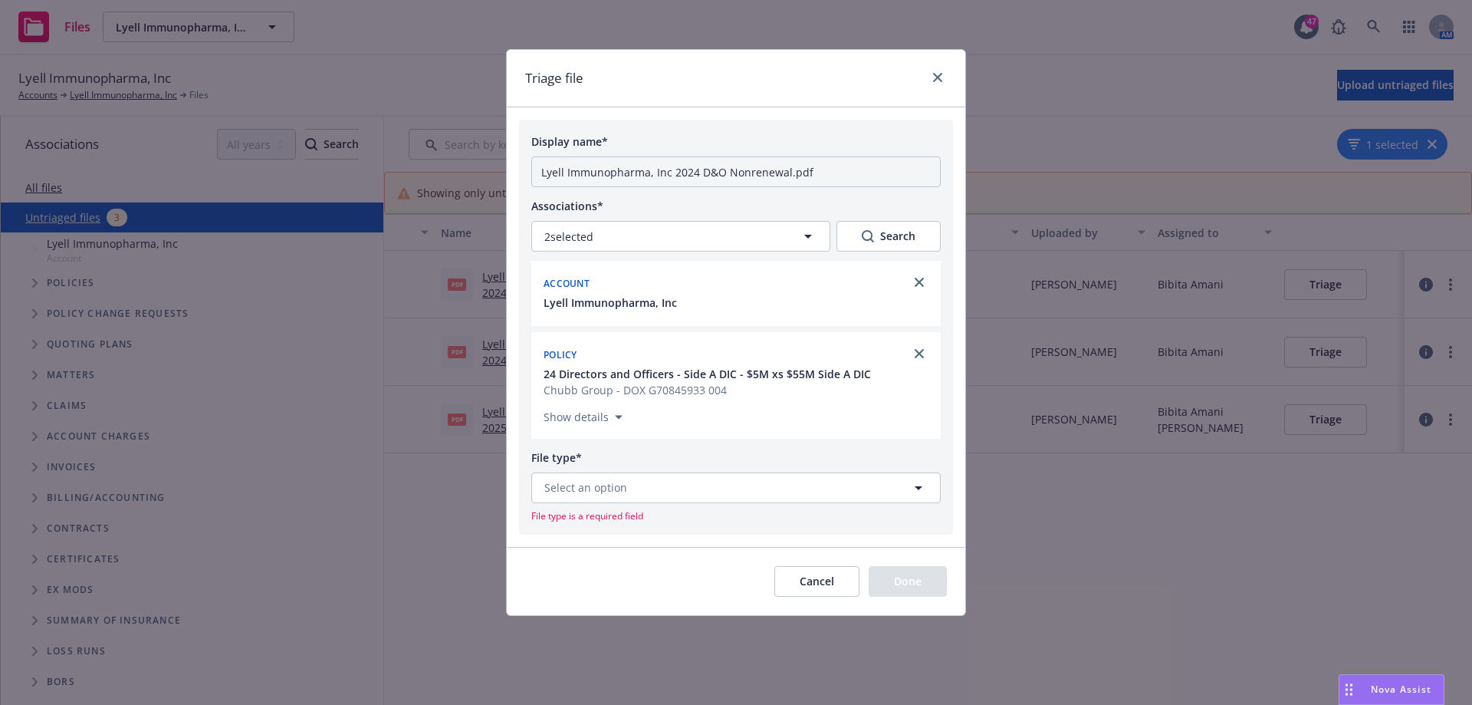
click at [827, 574] on button "Cancel" at bounding box center [816, 581] width 85 height 31
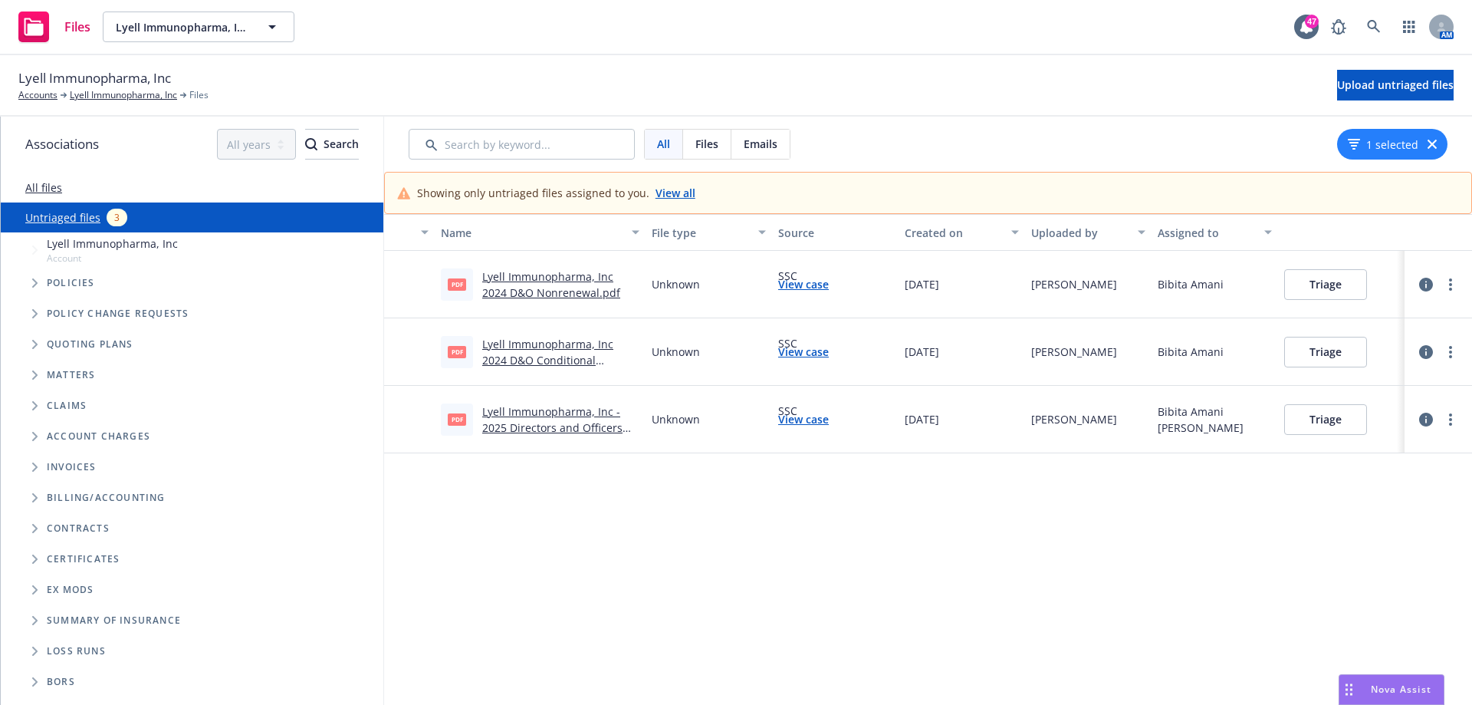
click at [1301, 288] on button "Triage" at bounding box center [1325, 284] width 83 height 31
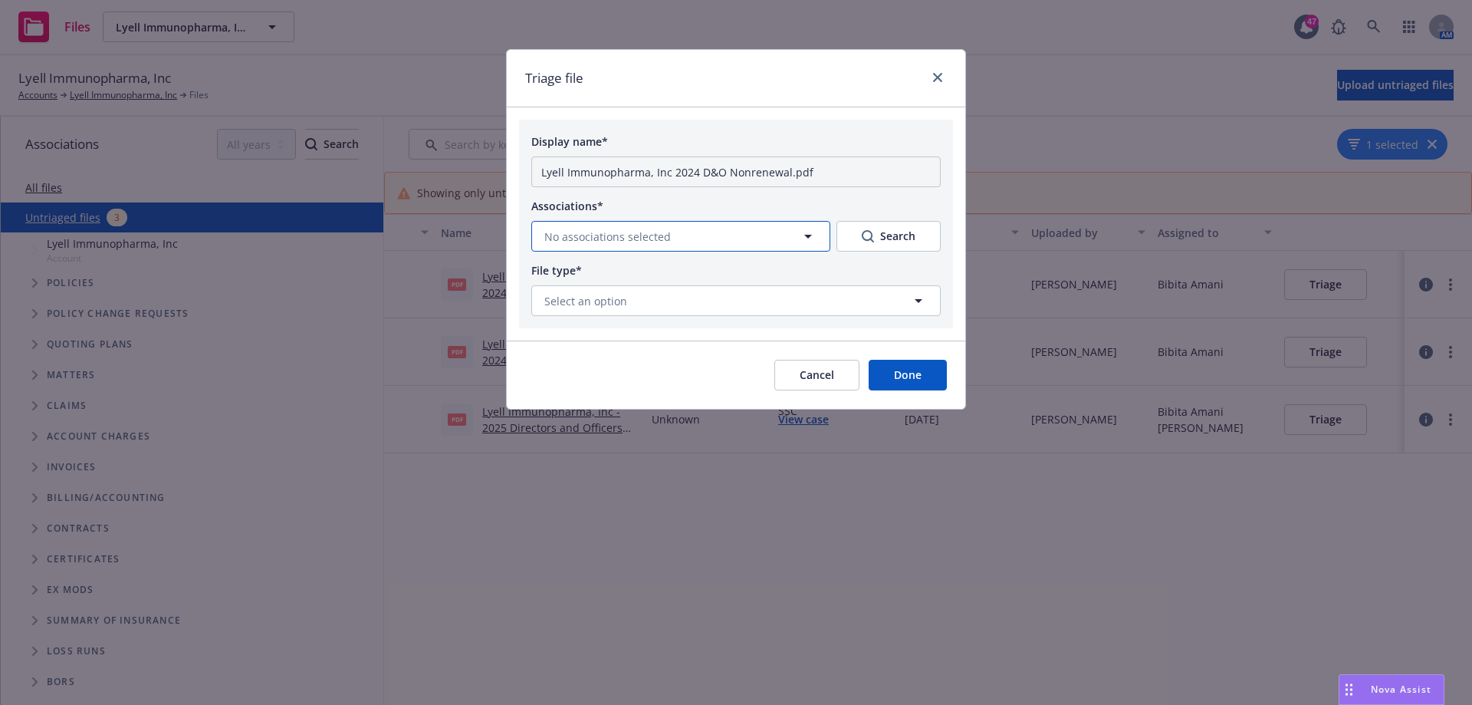
click at [791, 243] on button "No associations selected" at bounding box center [680, 236] width 299 height 31
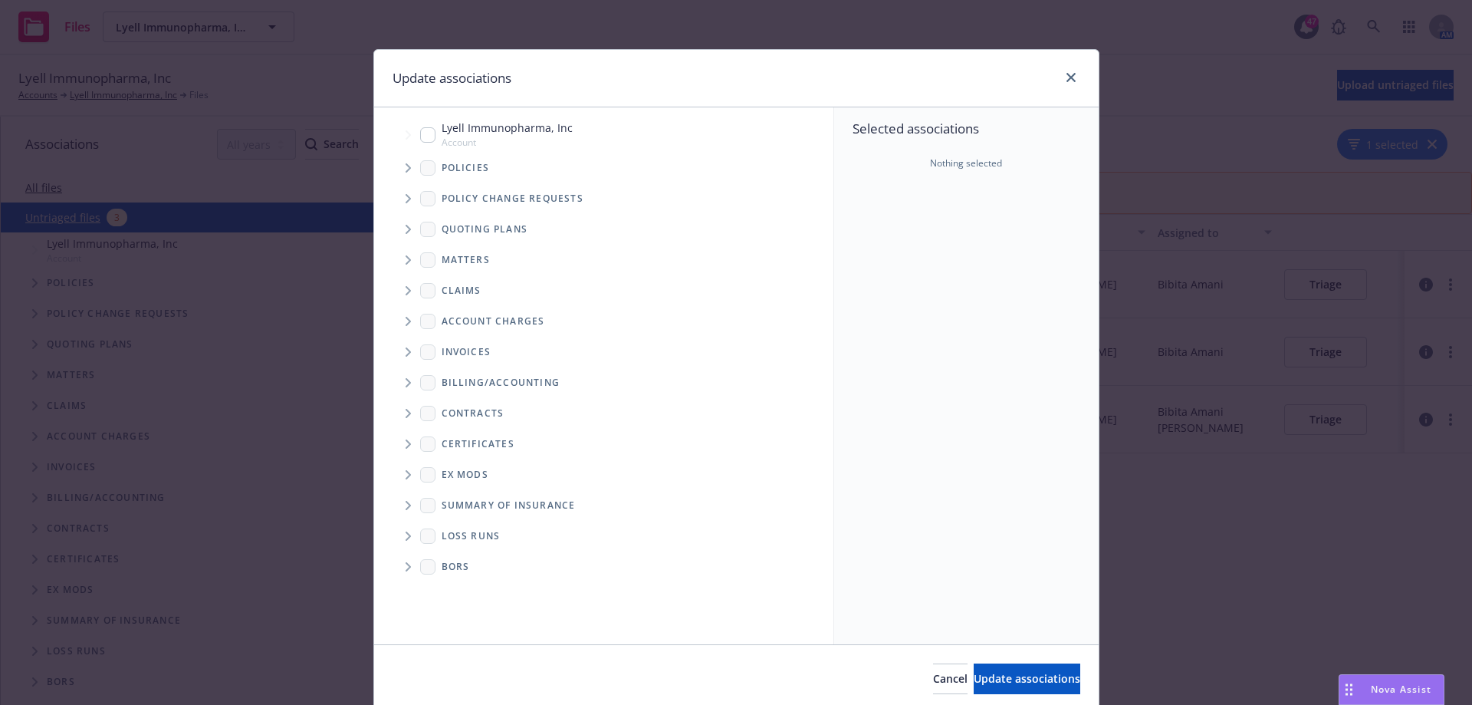
click at [422, 130] on input "Tree Example" at bounding box center [427, 134] width 15 height 15
checkbox input "true"
click at [406, 169] on span "Tree Example" at bounding box center [408, 168] width 25 height 25
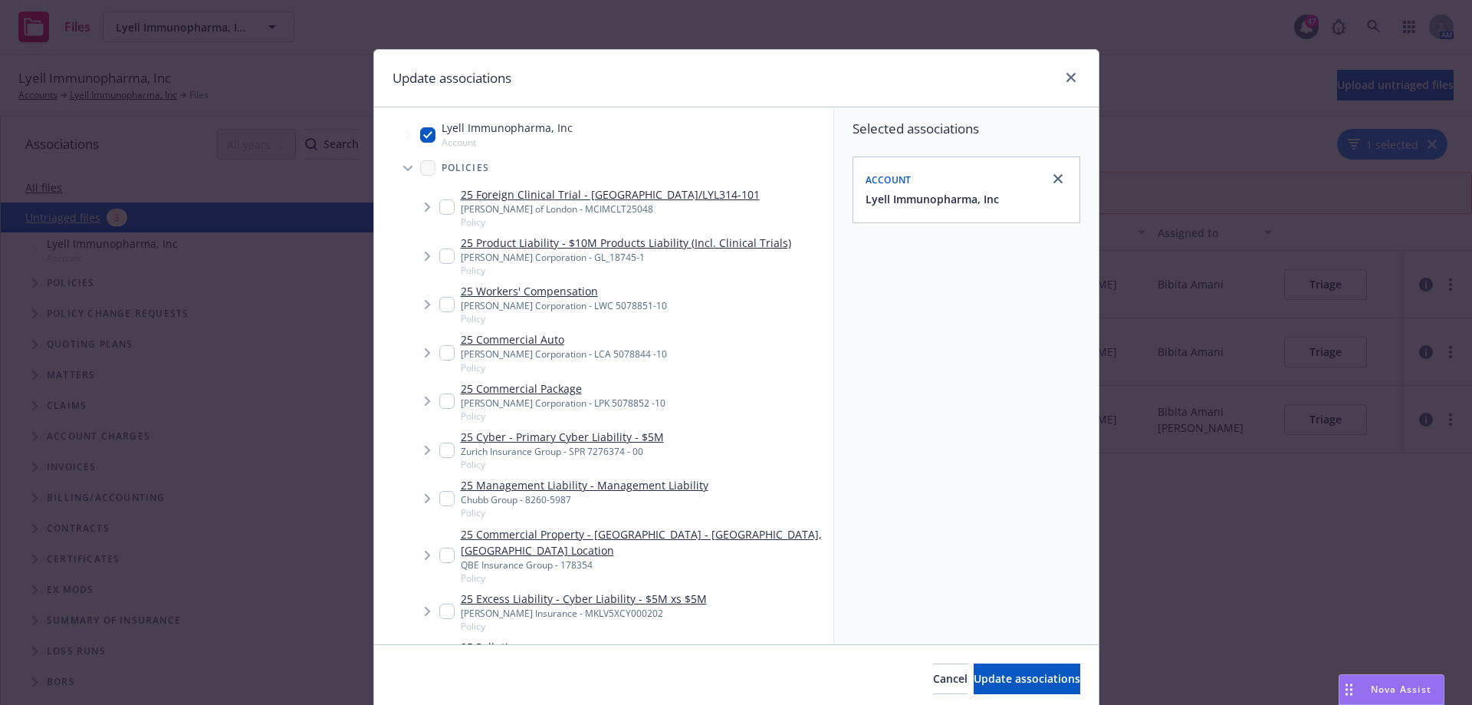
scroll to position [230, 0]
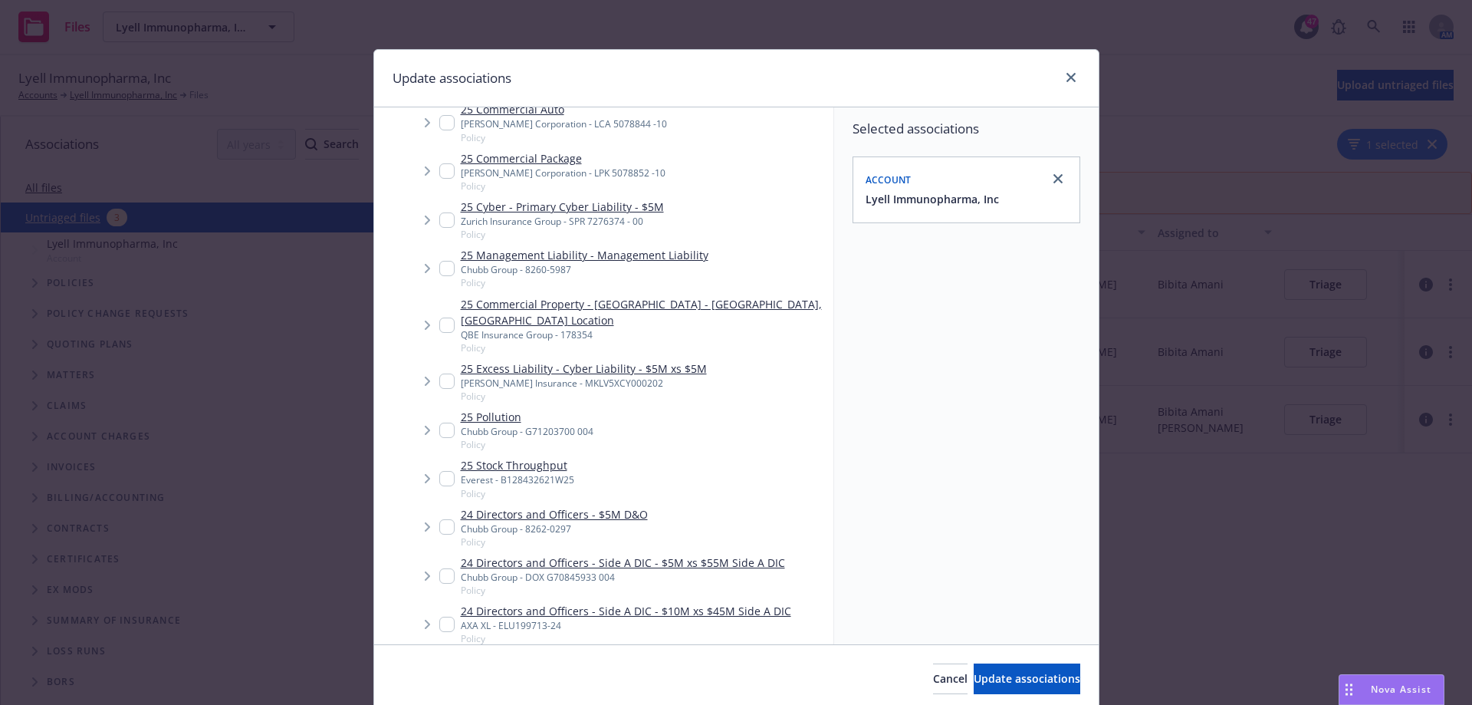
click at [445, 519] on input "Tree Example" at bounding box center [446, 526] width 15 height 15
checkbox input "true"
click at [1001, 669] on button "Update associations" at bounding box center [1027, 678] width 107 height 31
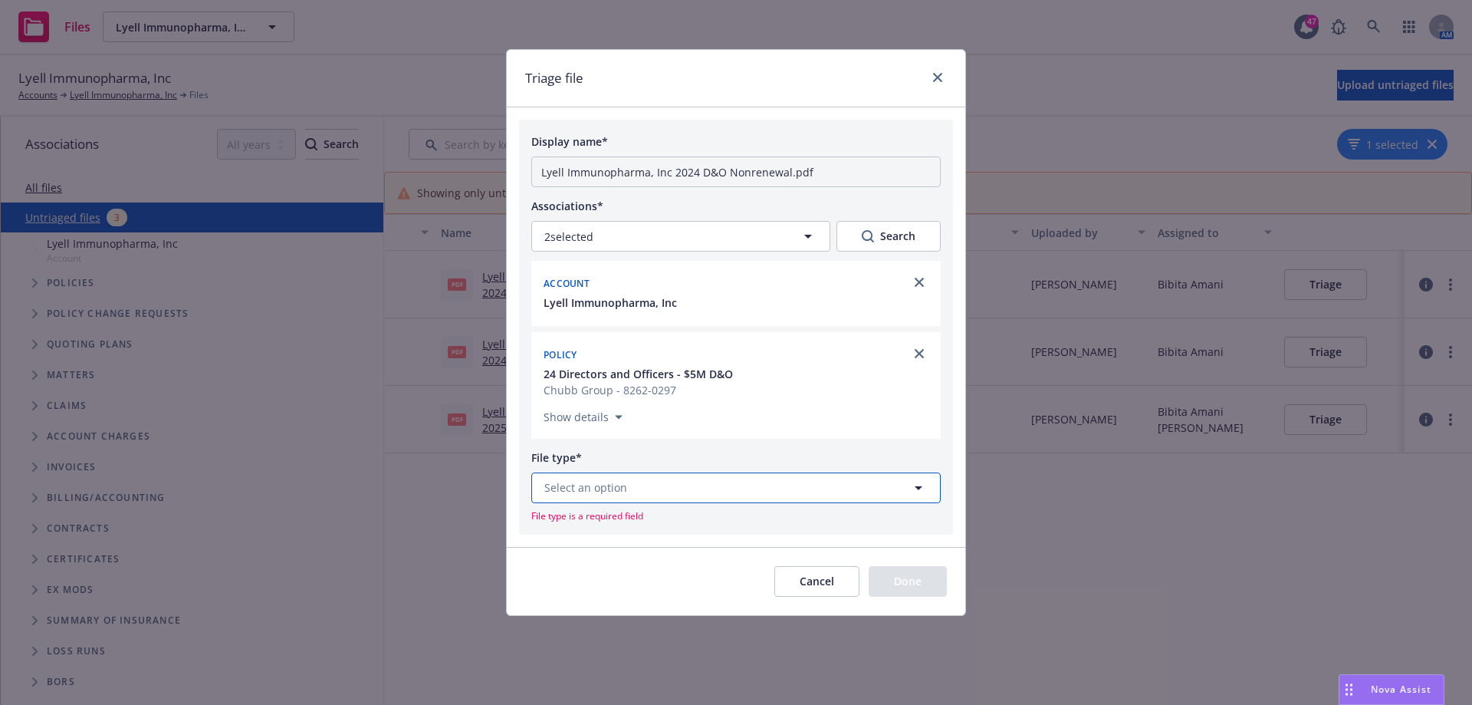
click at [792, 479] on button "Select an option" at bounding box center [735, 487] width 409 height 31
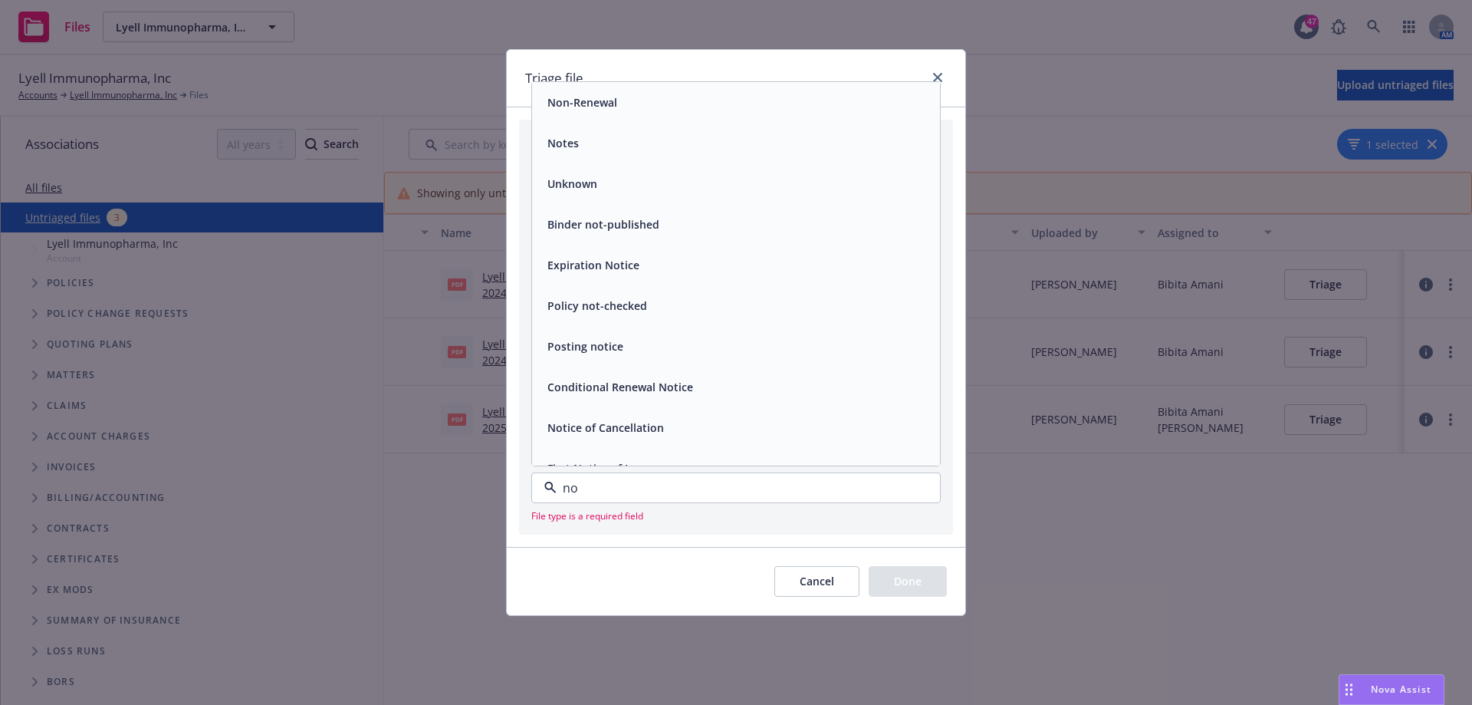
type input "non"
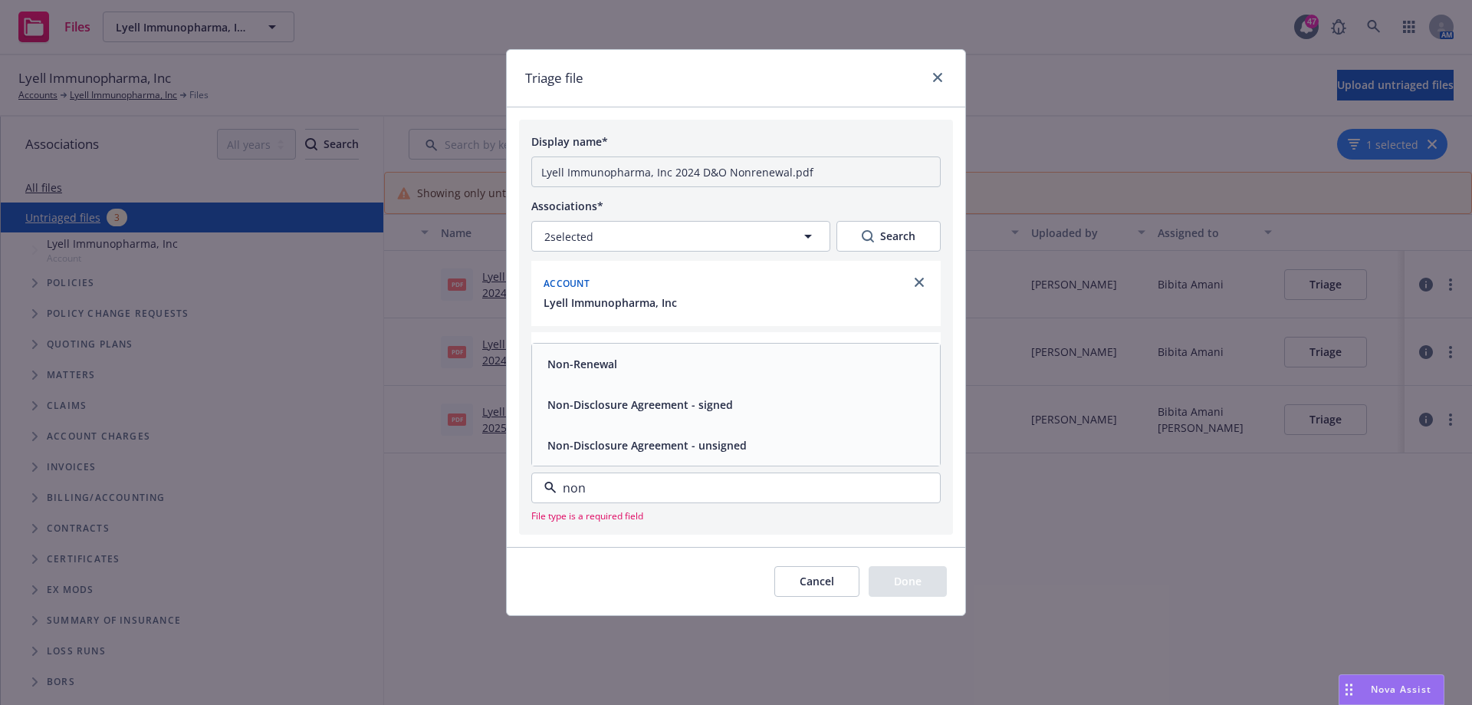
click at [555, 370] on span "Non-Renewal" at bounding box center [582, 364] width 70 height 16
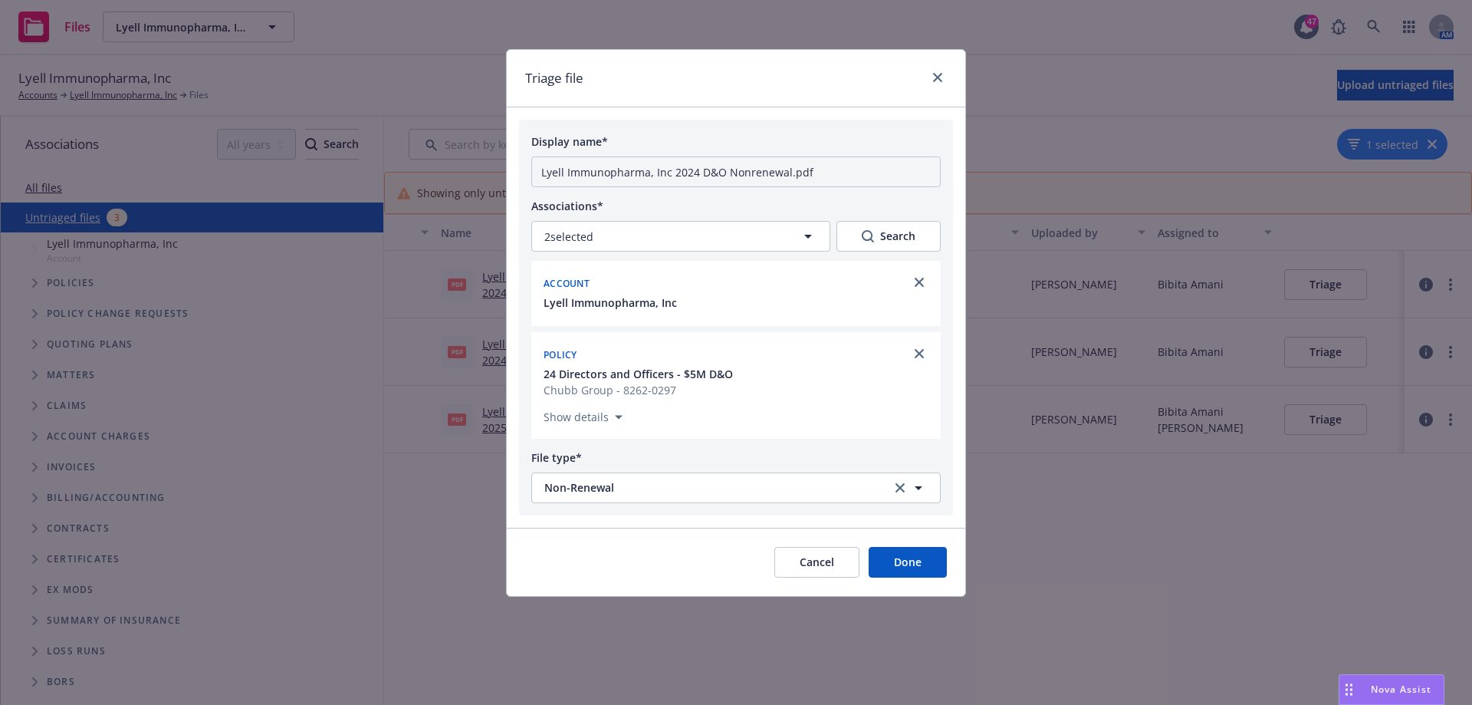
click at [899, 562] on button "Done" at bounding box center [908, 562] width 78 height 31
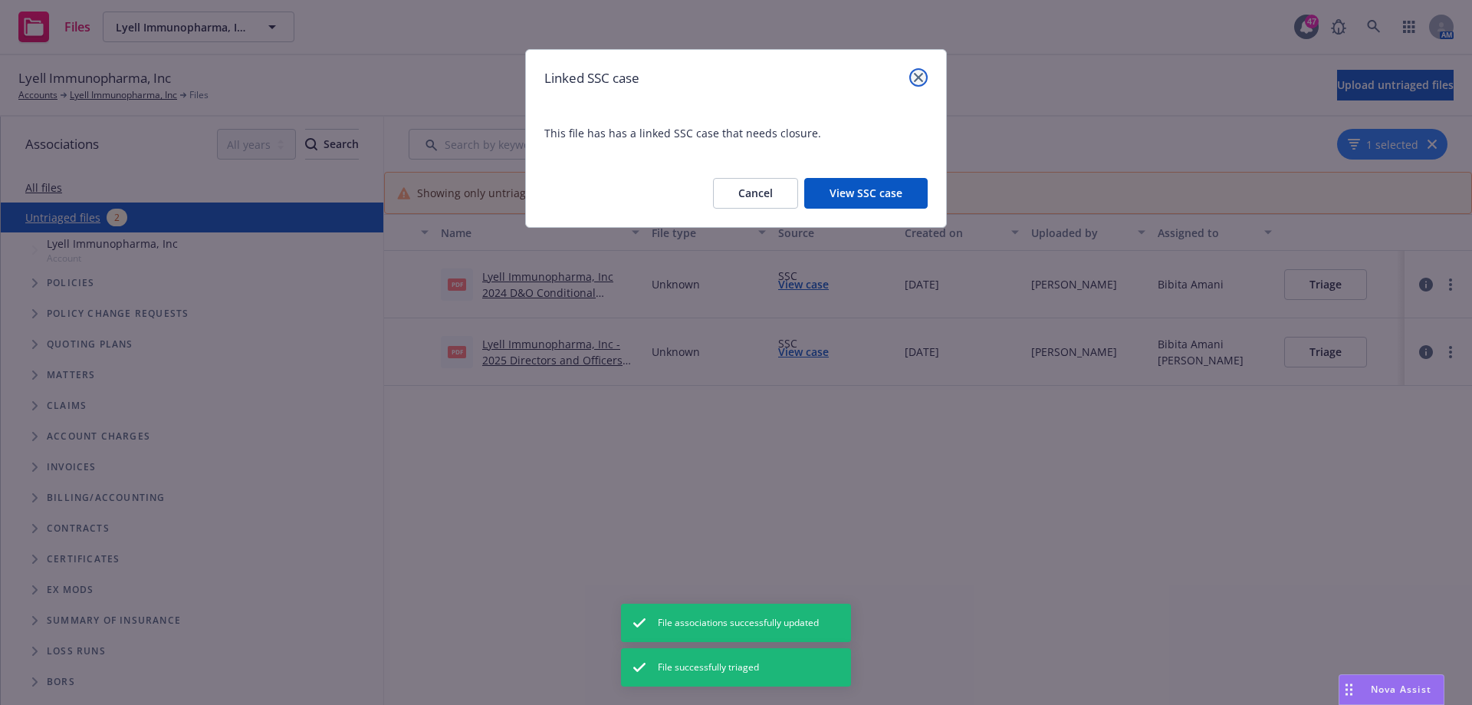
click at [917, 75] on icon "close" at bounding box center [918, 77] width 9 height 9
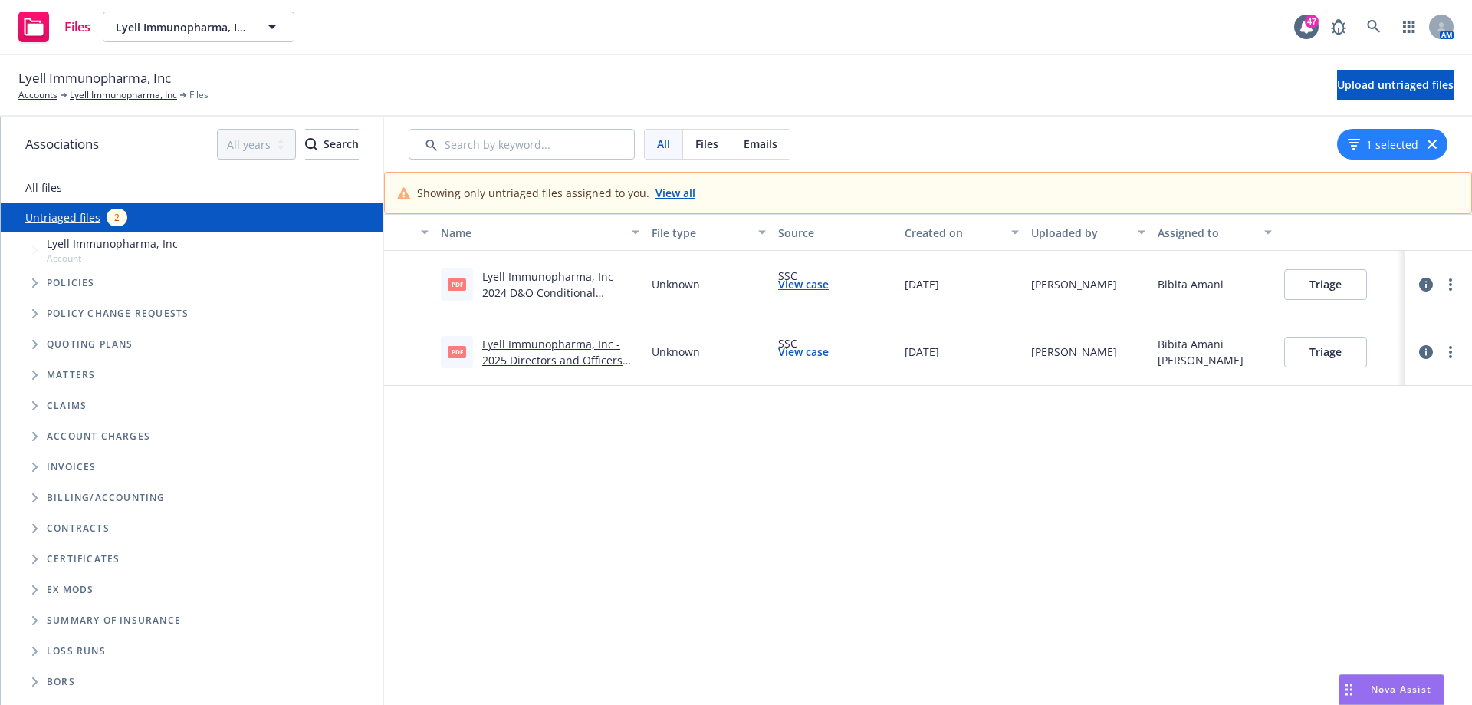
click at [578, 276] on link "Lyell Immunopharma, Inc 2024 D&O Conditional Renewal.pdf" at bounding box center [547, 292] width 131 height 47
click at [1308, 294] on button "Triage" at bounding box center [1325, 284] width 83 height 31
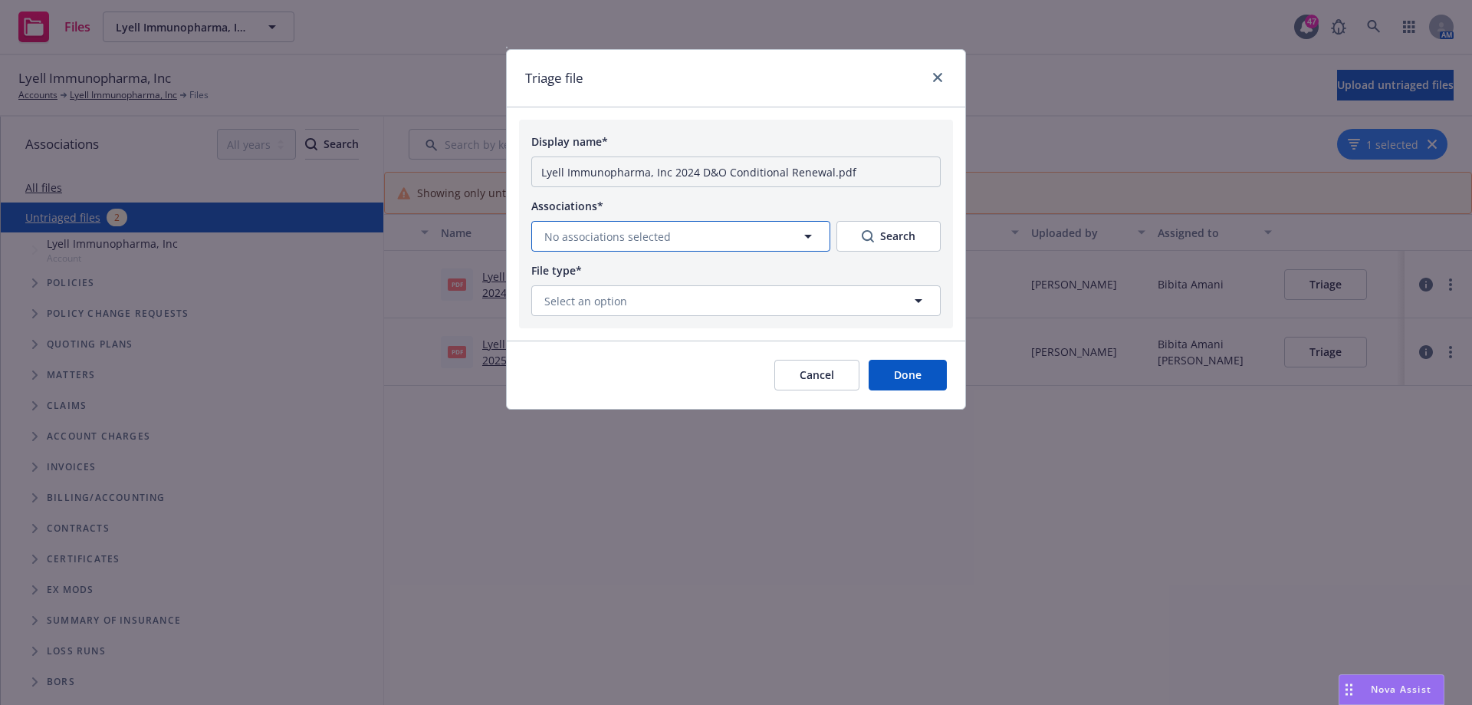
click at [743, 230] on button "No associations selected" at bounding box center [680, 236] width 299 height 31
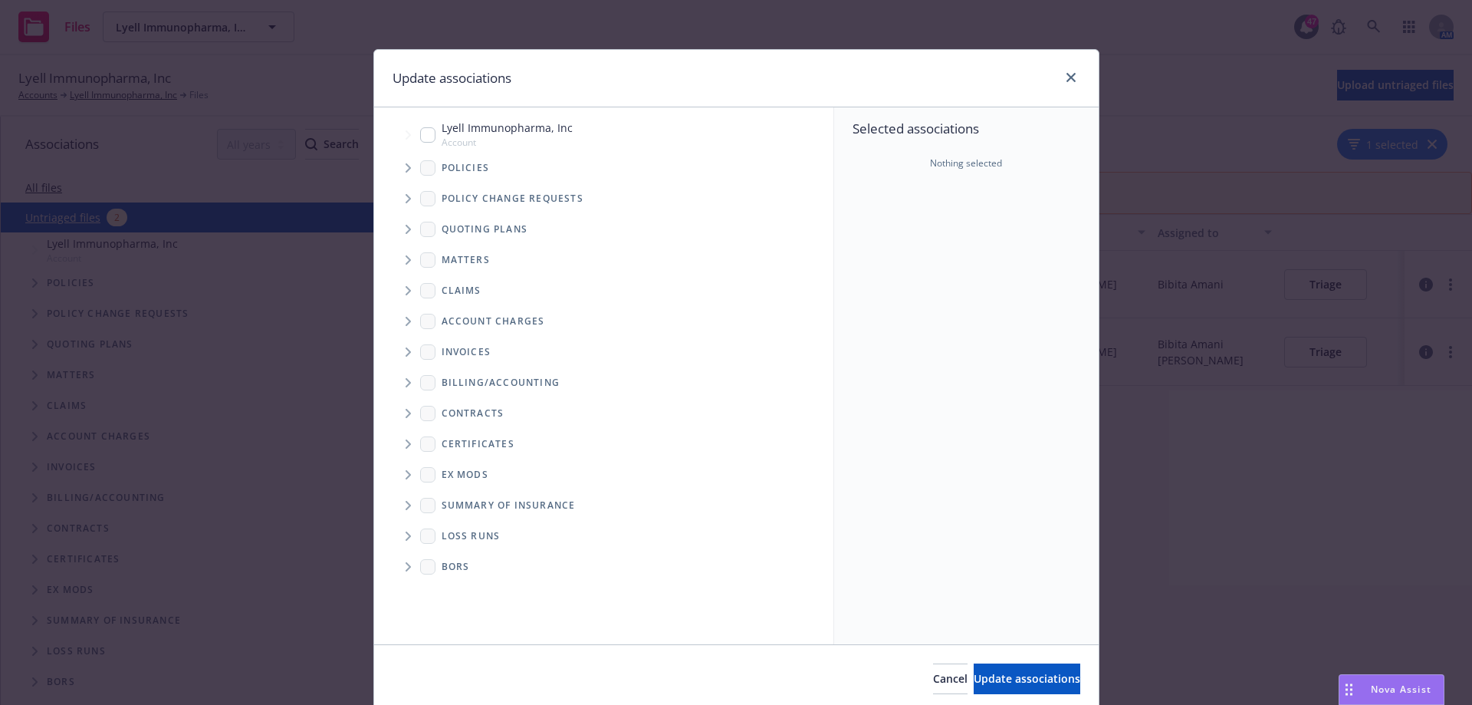
click at [422, 137] on input "Tree Example" at bounding box center [427, 134] width 15 height 15
checkbox input "true"
click at [406, 166] on icon "Tree Example" at bounding box center [409, 167] width 6 height 9
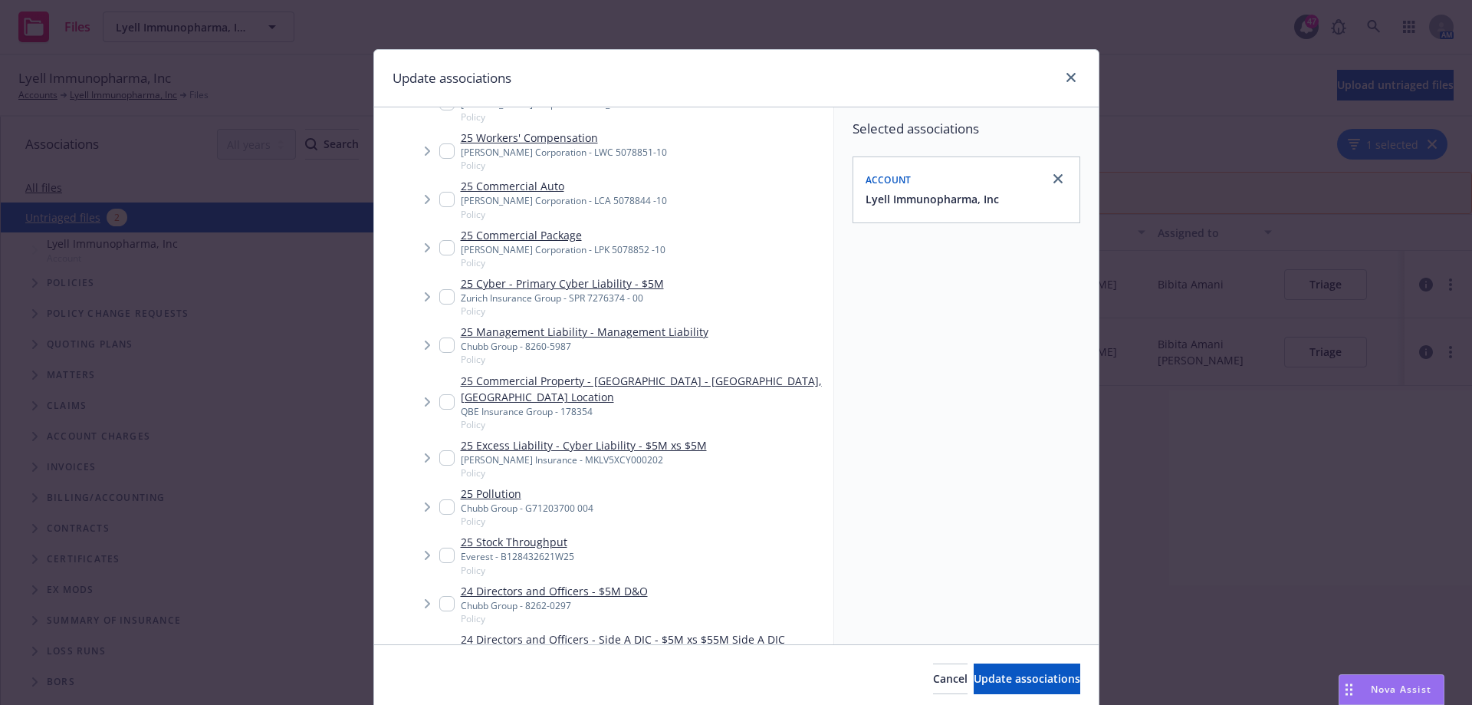
scroll to position [383, 0]
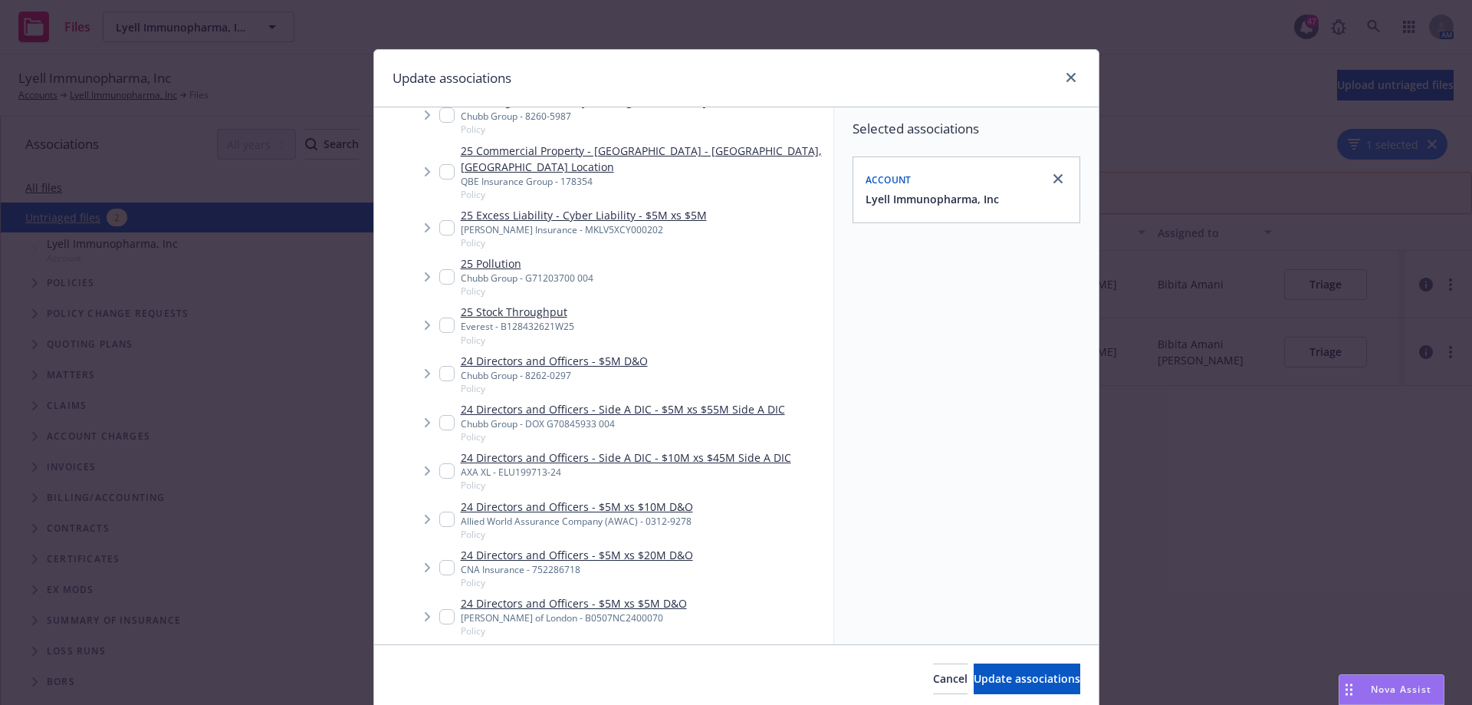
click at [439, 511] on input "Tree Example" at bounding box center [446, 518] width 15 height 15
checkbox input "true"
click at [1000, 672] on span "Update associations" at bounding box center [1027, 678] width 107 height 15
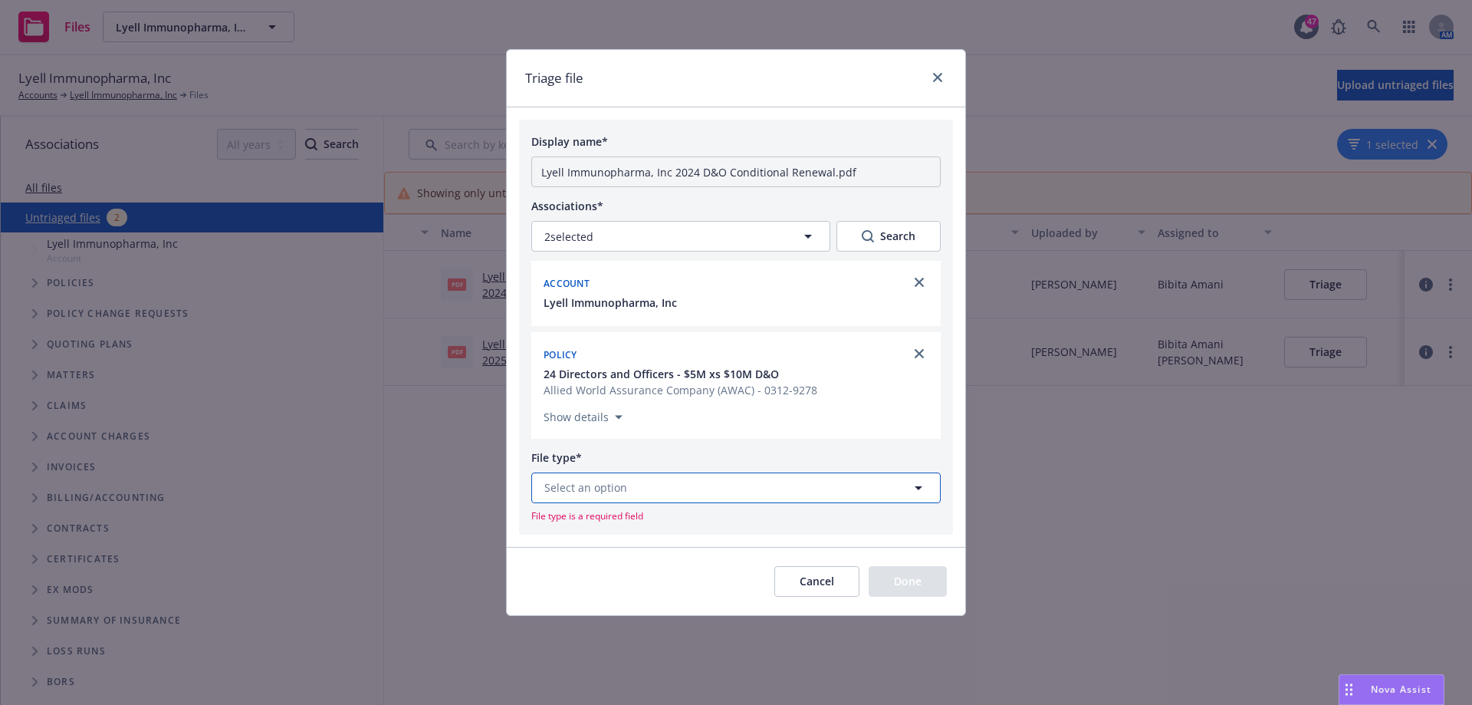
click at [722, 478] on button "Select an option" at bounding box center [735, 487] width 409 height 31
type input "condi"
click at [640, 446] on span "Conditional Renewal Notice" at bounding box center [620, 445] width 146 height 16
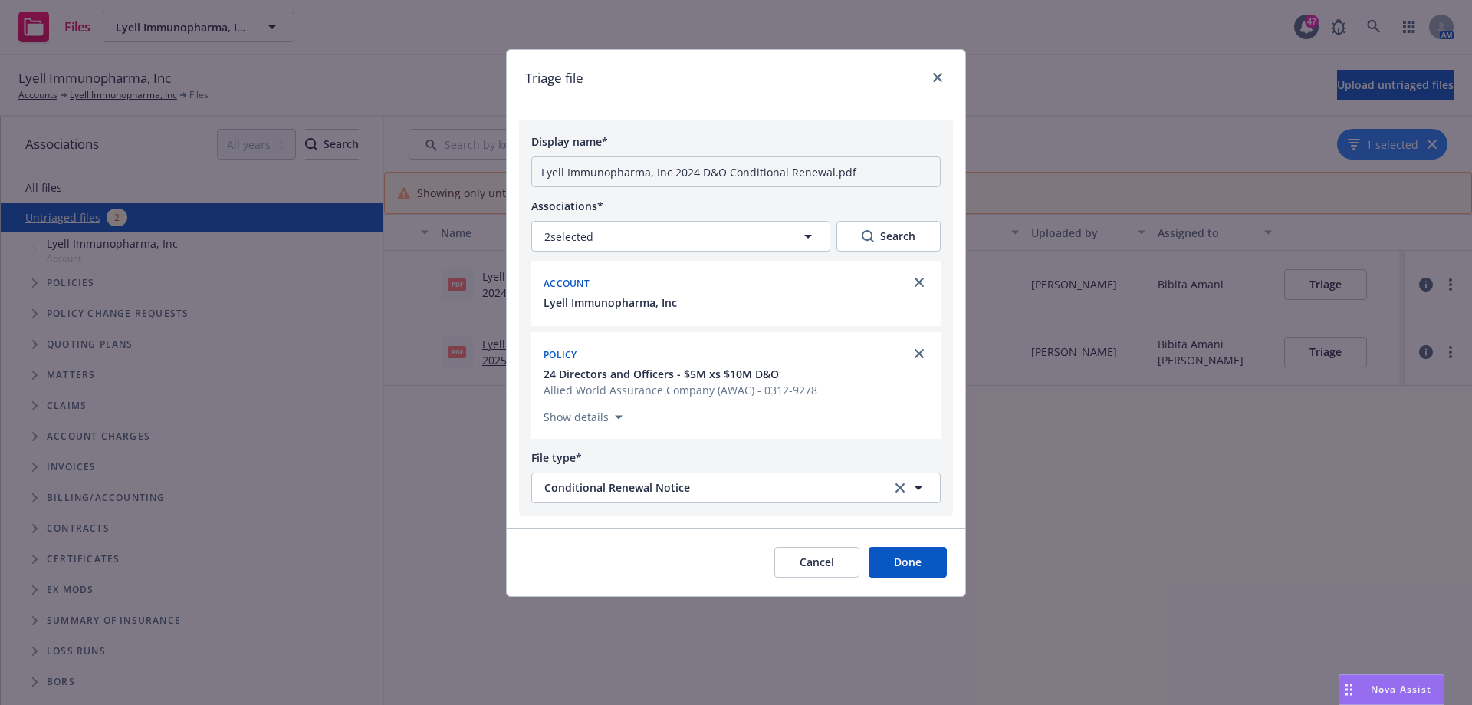
click at [908, 564] on button "Done" at bounding box center [908, 562] width 78 height 31
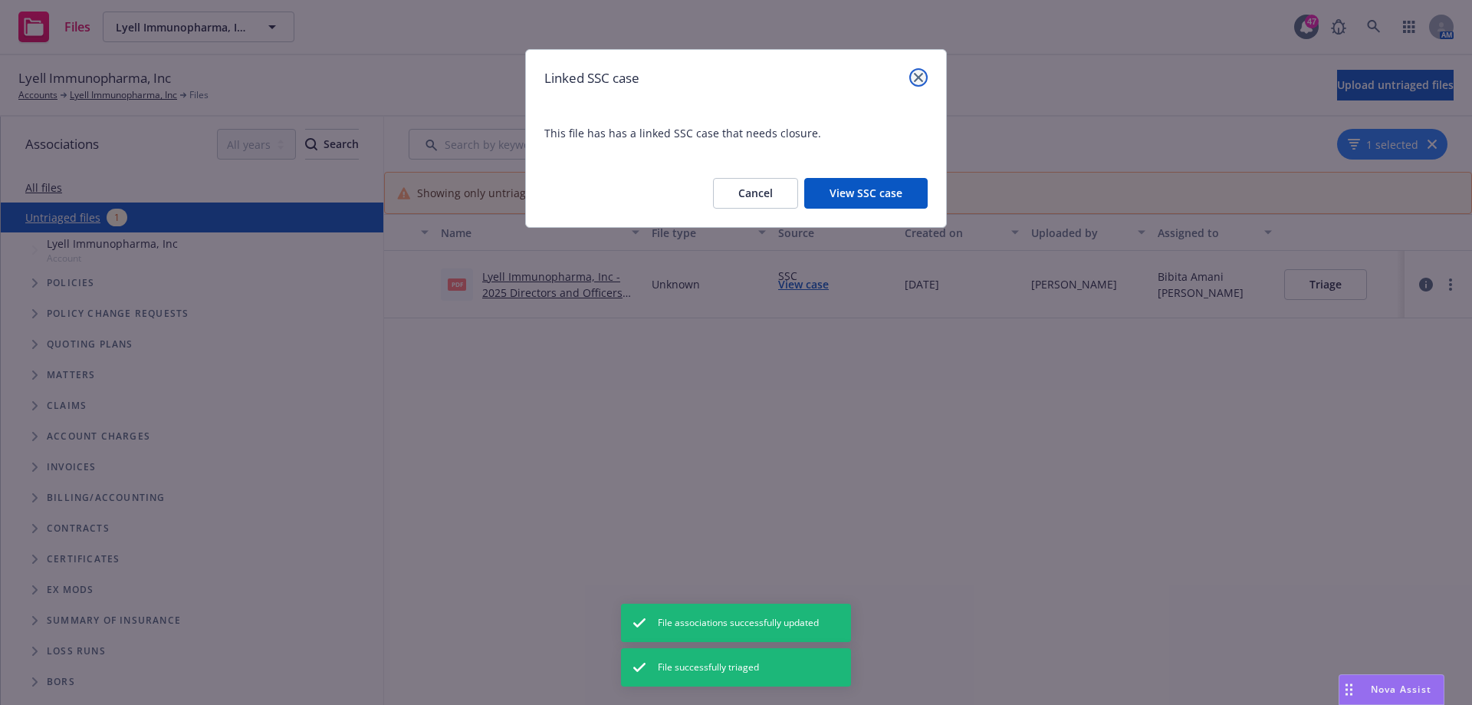
click at [918, 74] on icon "close" at bounding box center [918, 77] width 9 height 9
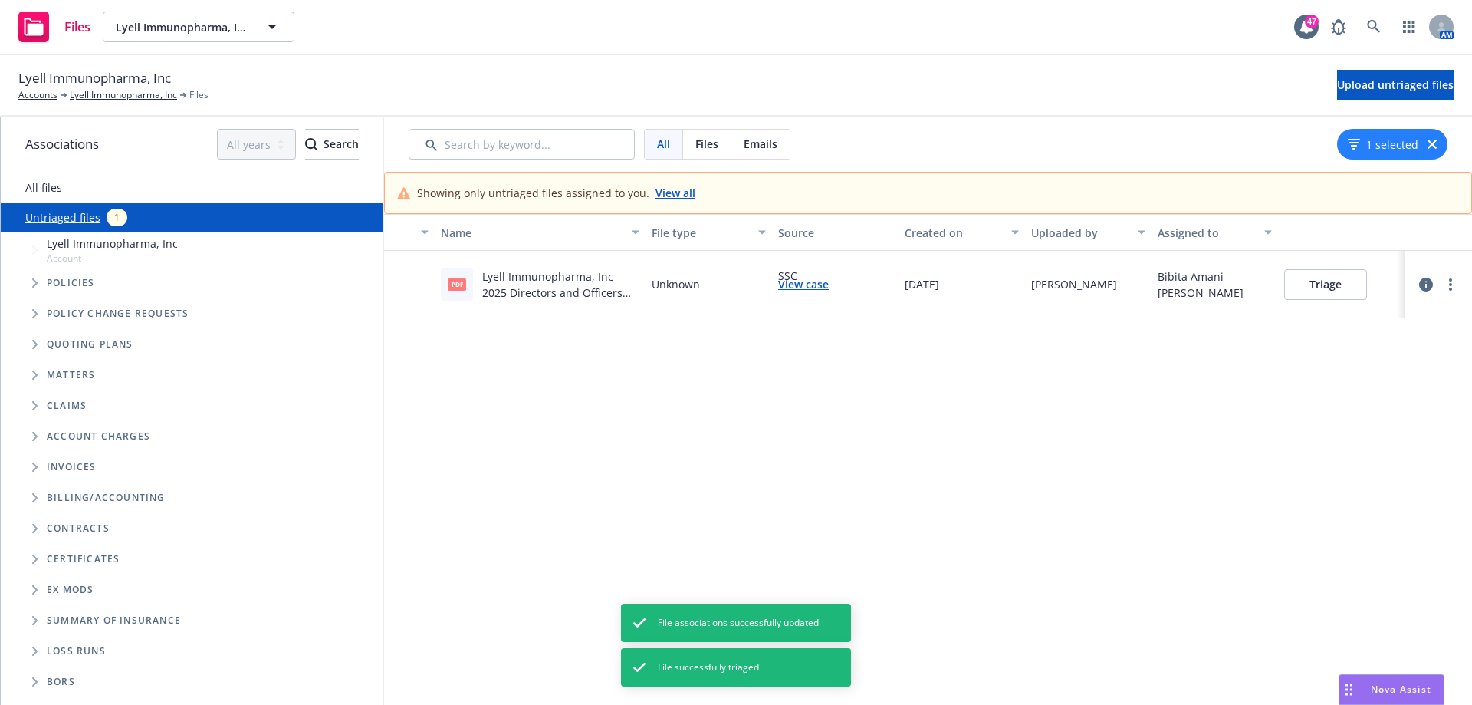
click at [577, 289] on link "Lyell Immunopharma, Inc - 2025 Directors and Officers Renewal Premium Notice .p…" at bounding box center [558, 292] width 153 height 47
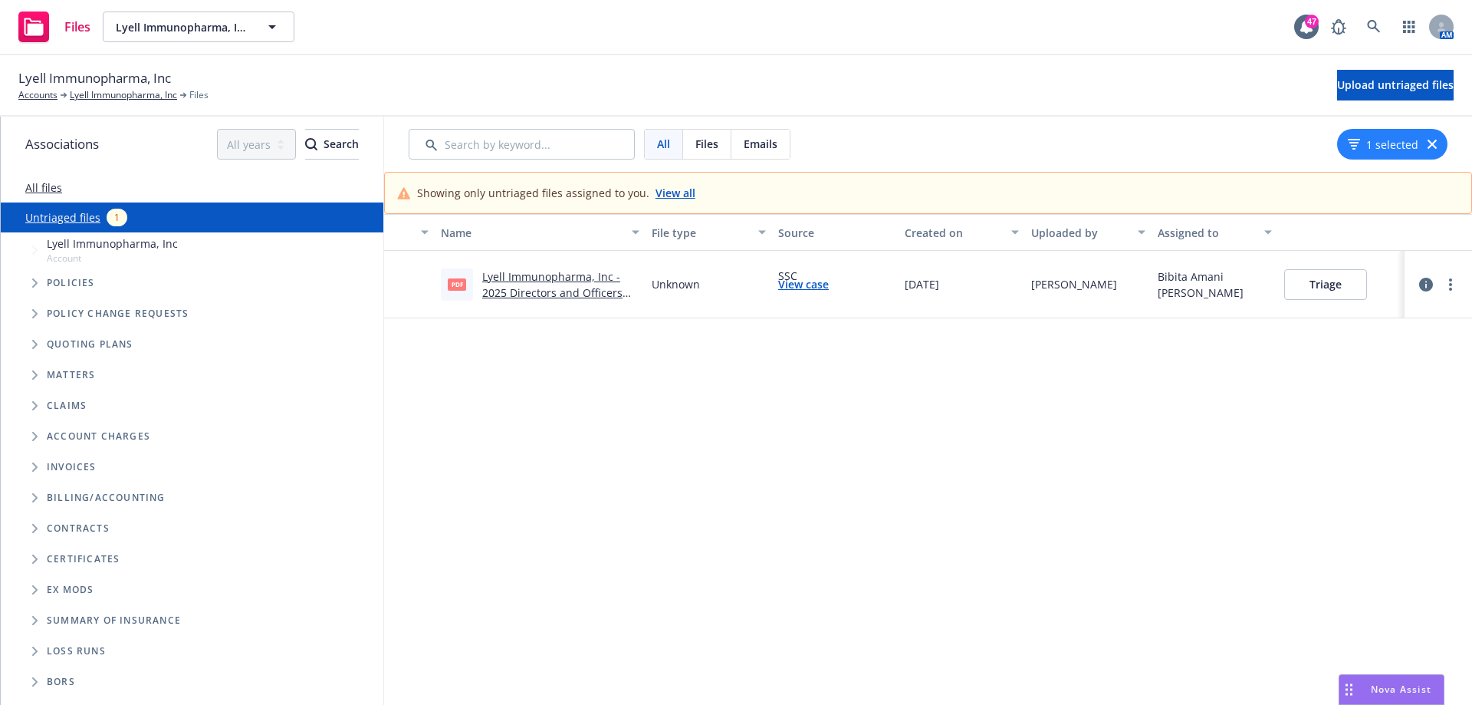
click at [1333, 294] on button "Triage" at bounding box center [1325, 284] width 83 height 31
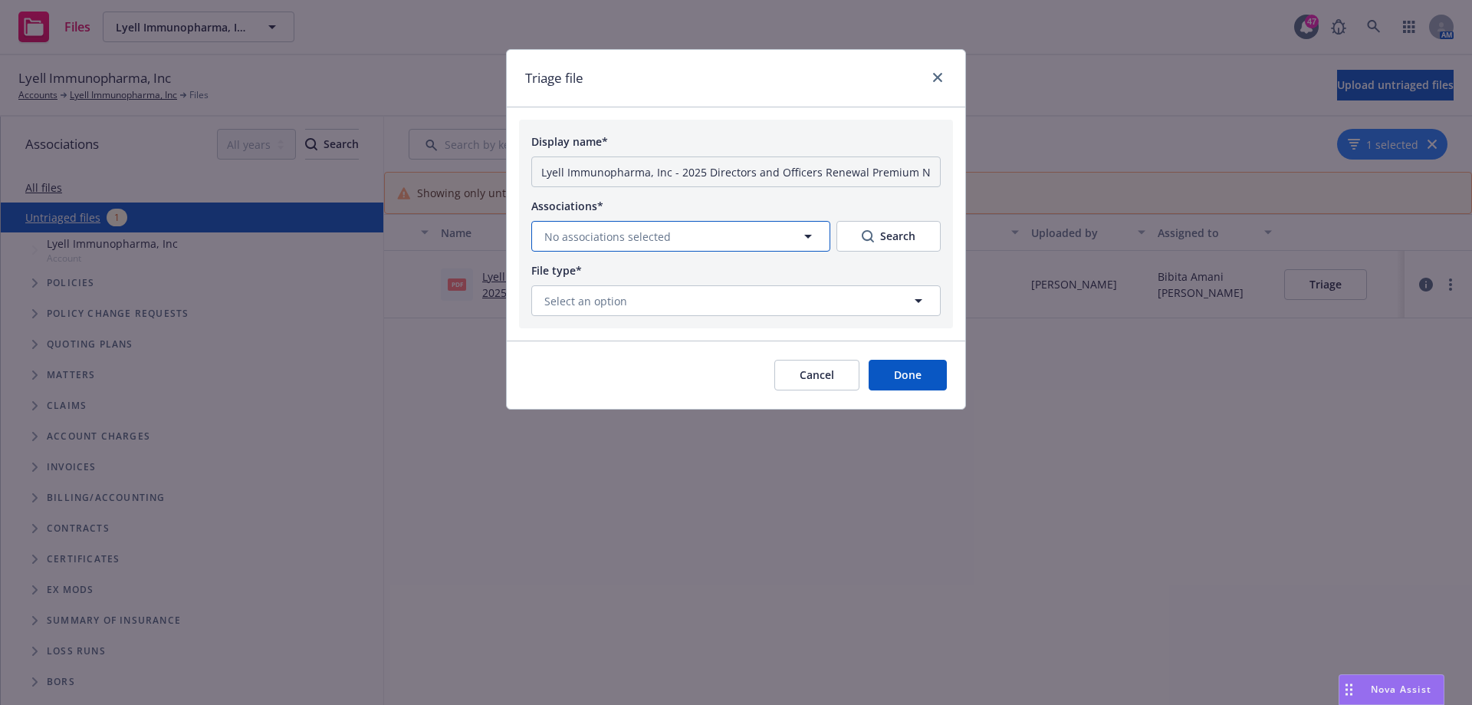
click at [746, 240] on button "No associations selected" at bounding box center [680, 236] width 299 height 31
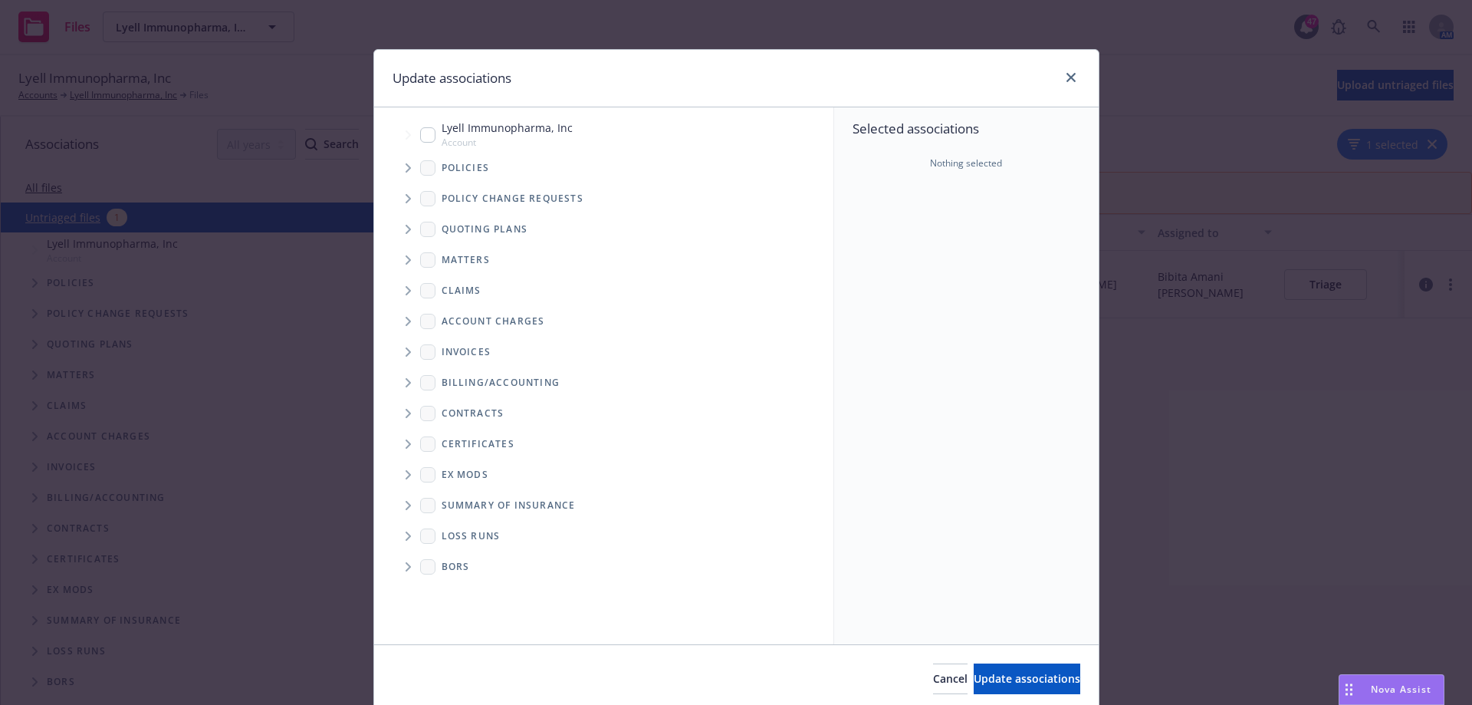
click at [420, 134] on input "Tree Example" at bounding box center [427, 134] width 15 height 15
checkbox input "true"
click at [396, 165] on span "Tree Example" at bounding box center [408, 168] width 25 height 25
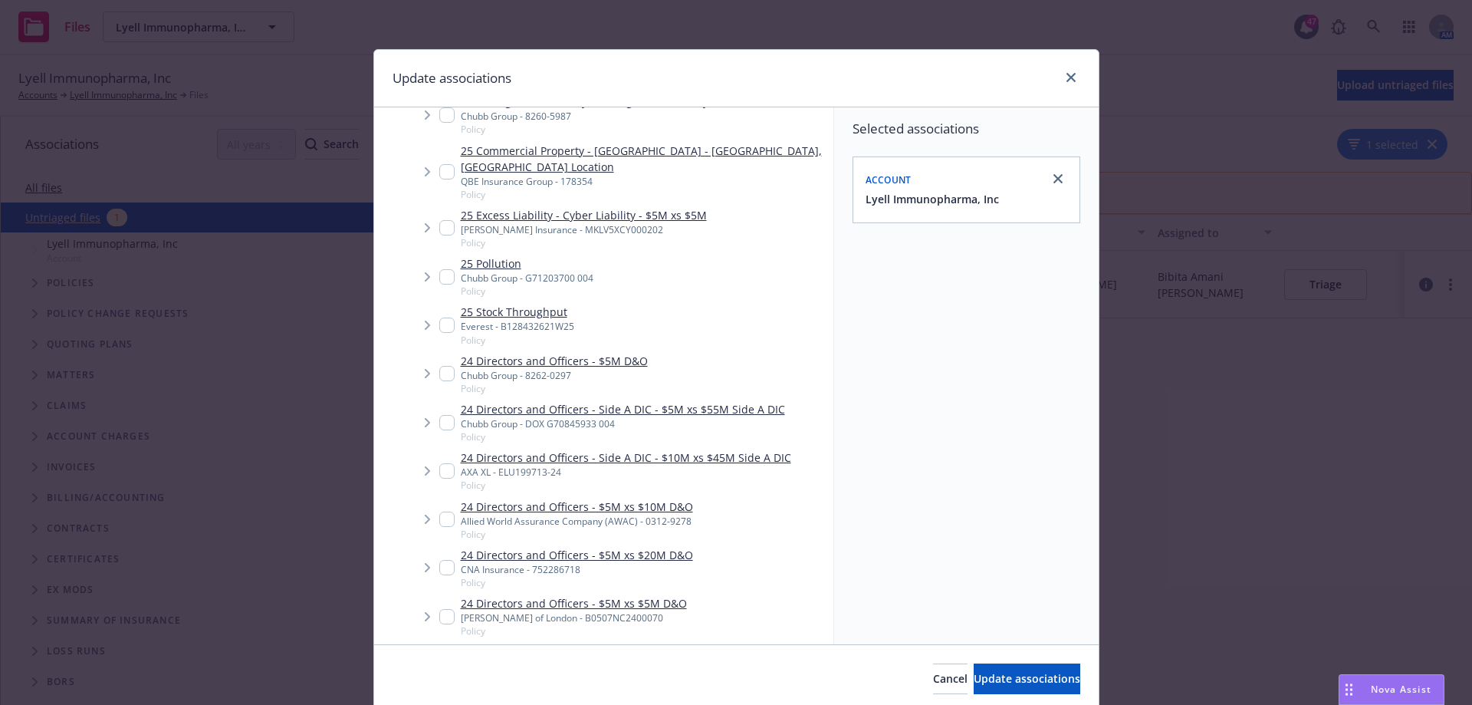
scroll to position [460, 0]
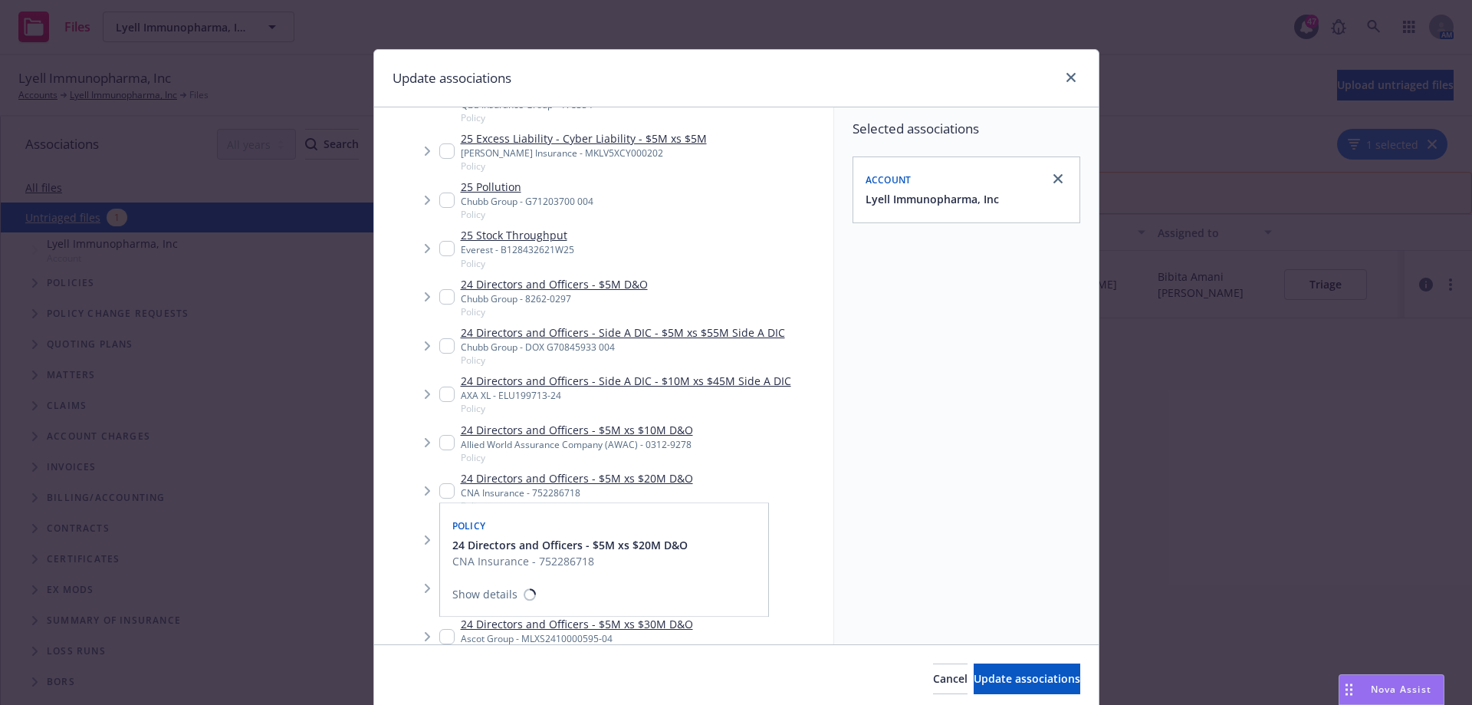
click at [439, 483] on input "Tree Example" at bounding box center [446, 490] width 15 height 15
checkbox input "true"
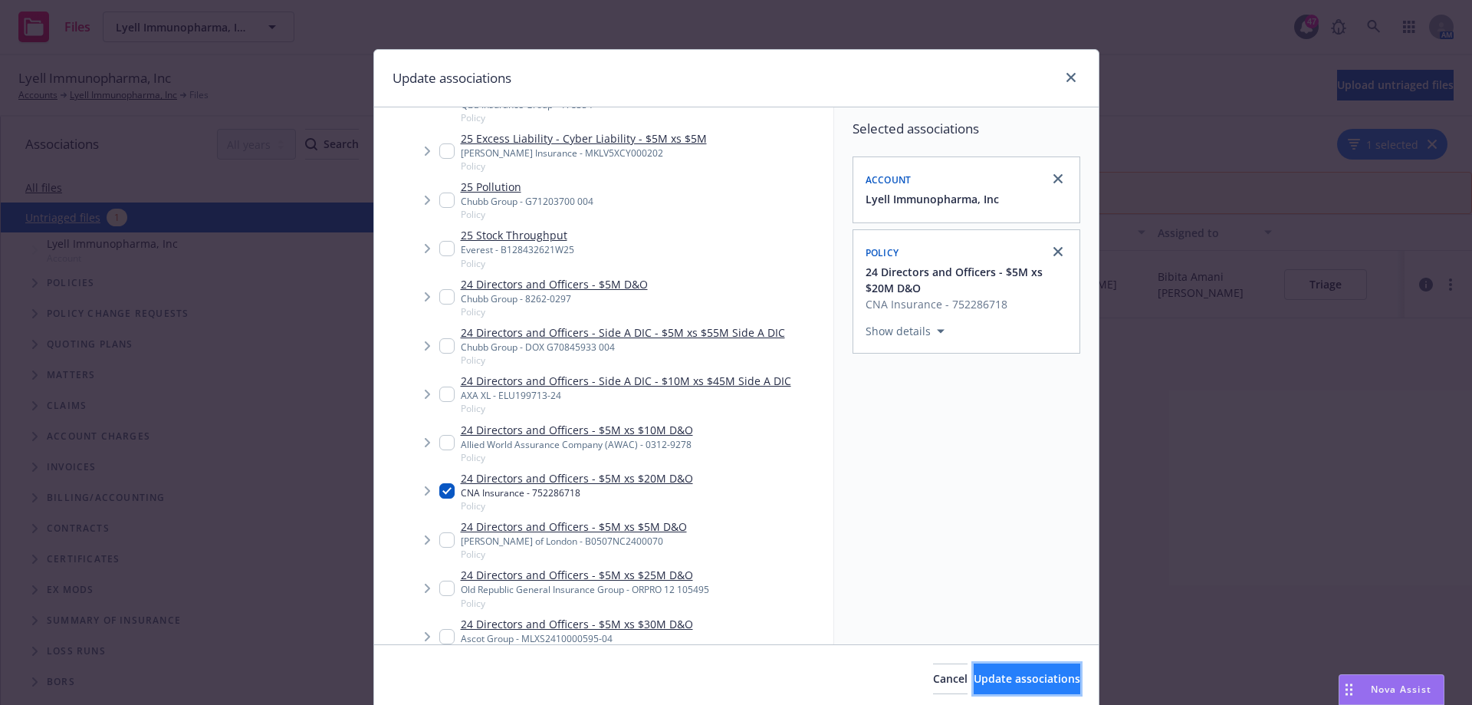
click at [998, 674] on span "Update associations" at bounding box center [1027, 678] width 107 height 15
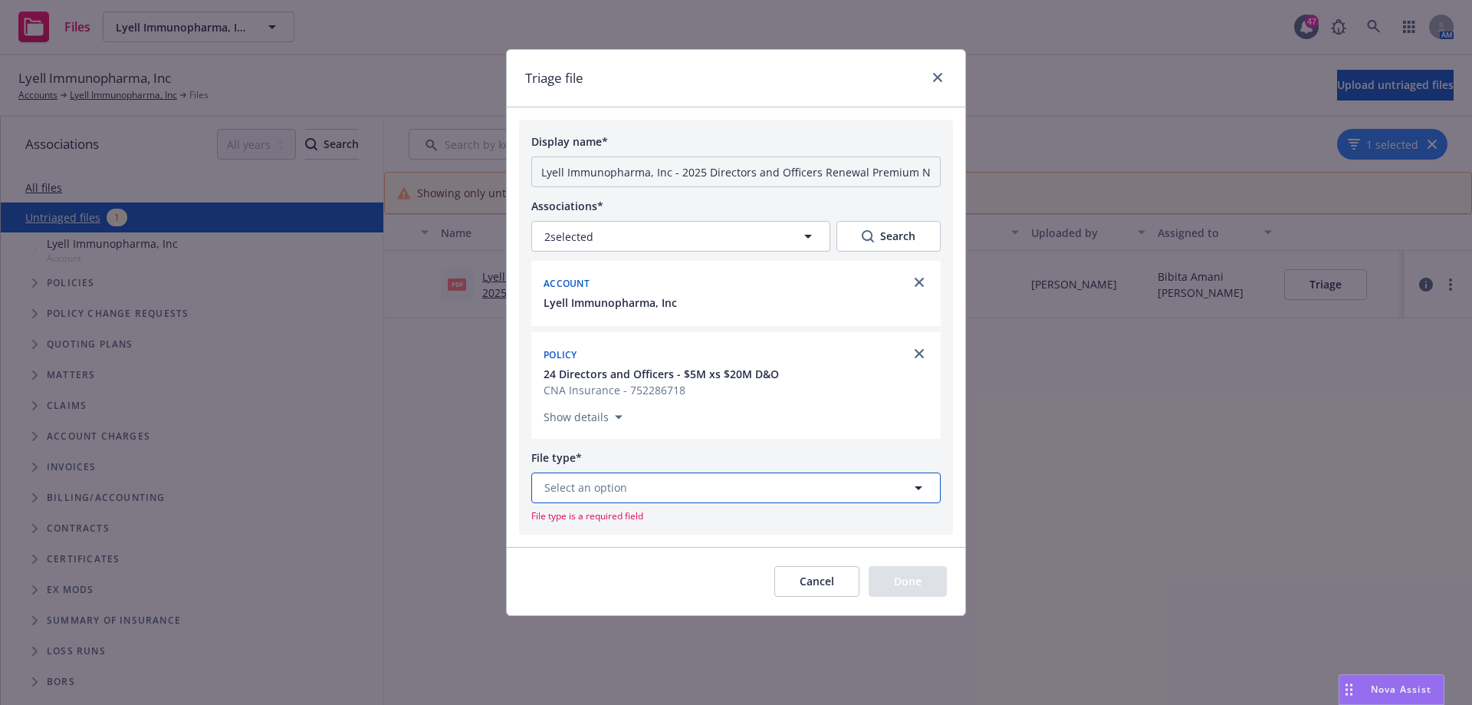
click at [749, 492] on button "Select an option" at bounding box center [735, 487] width 409 height 31
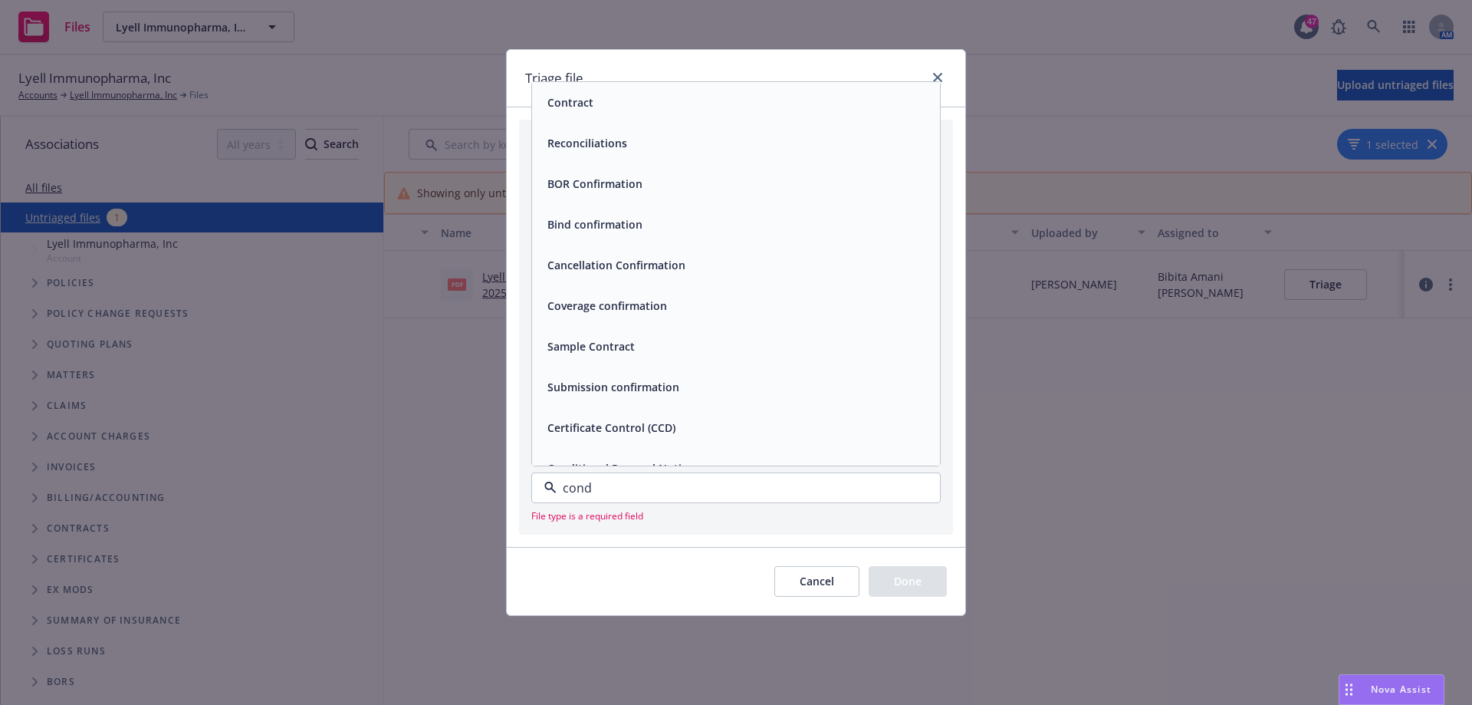
type input "condi"
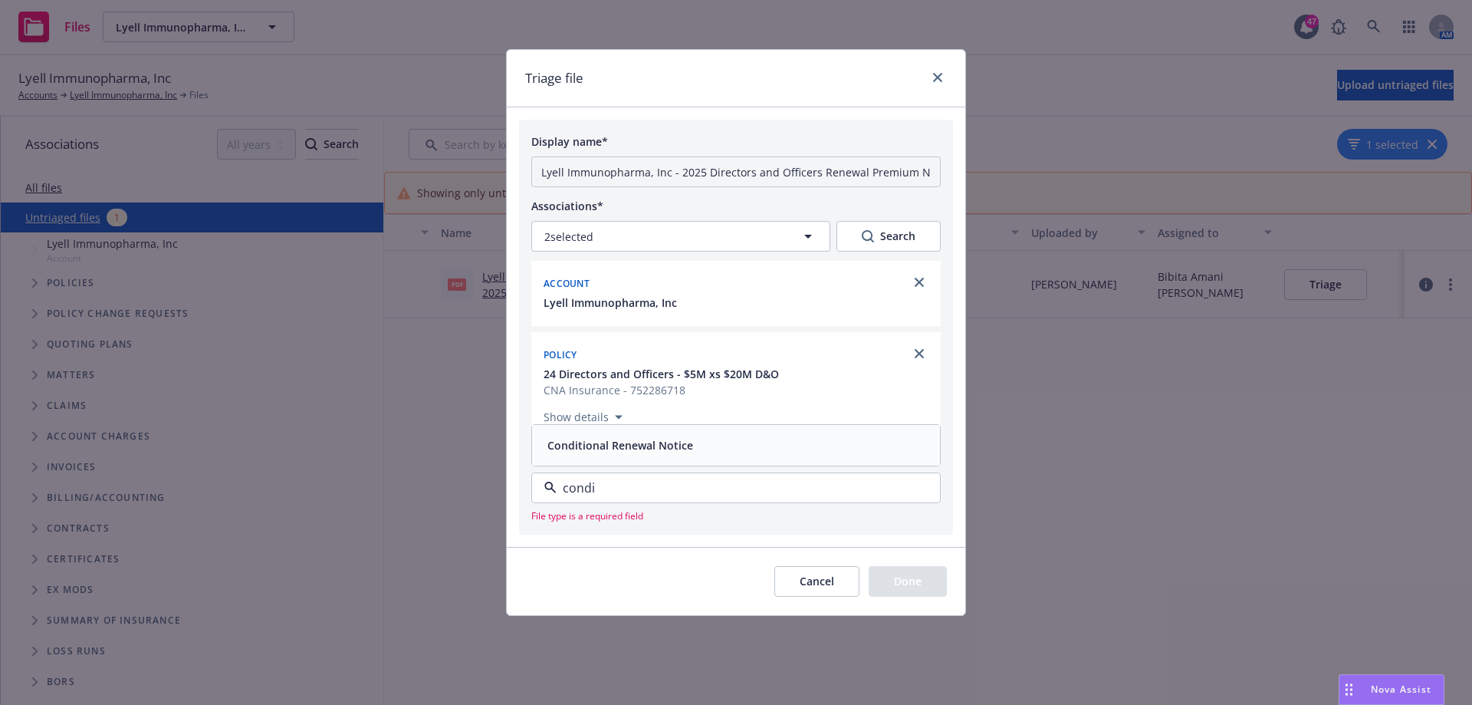
click at [696, 445] on div "Conditional Renewal Notice" at bounding box center [736, 445] width 390 height 22
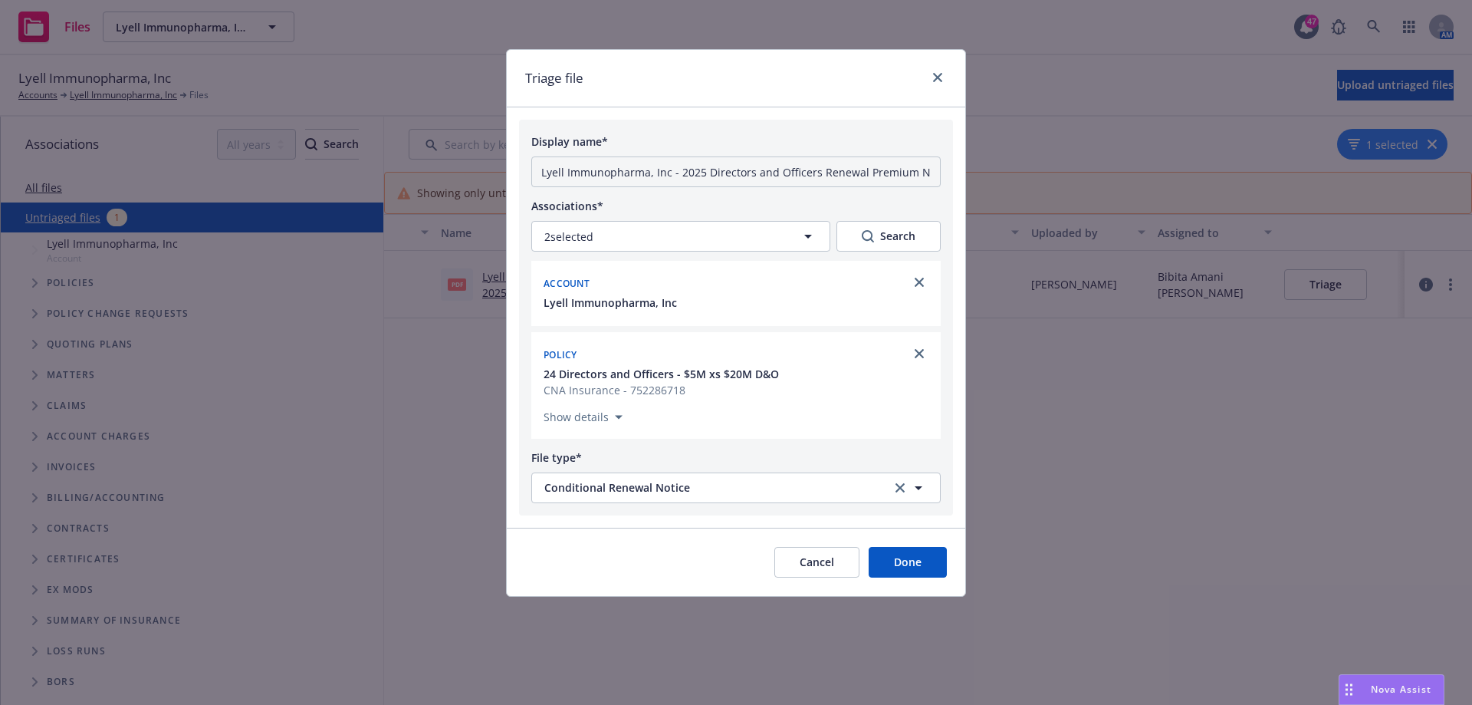
click at [926, 567] on button "Done" at bounding box center [908, 562] width 78 height 31
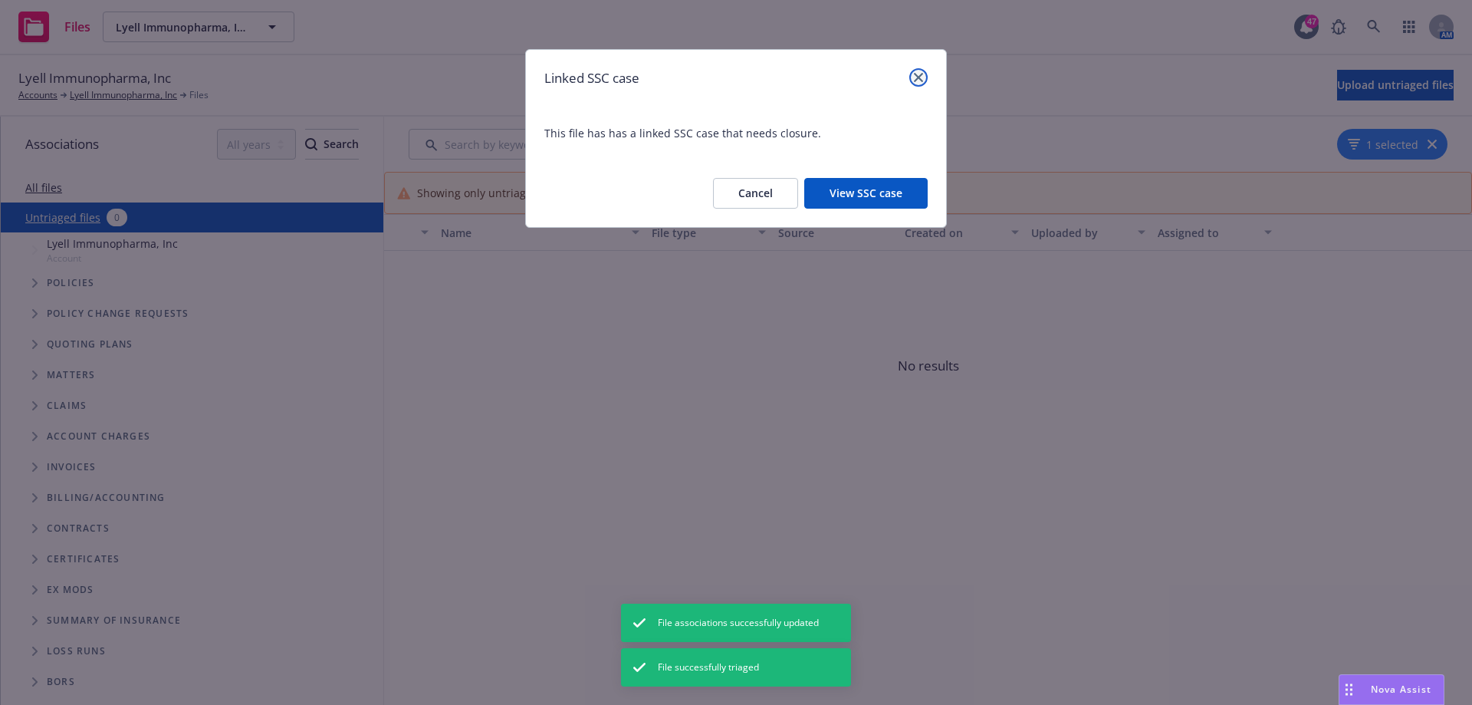
click at [919, 71] on link "close" at bounding box center [918, 77] width 18 height 18
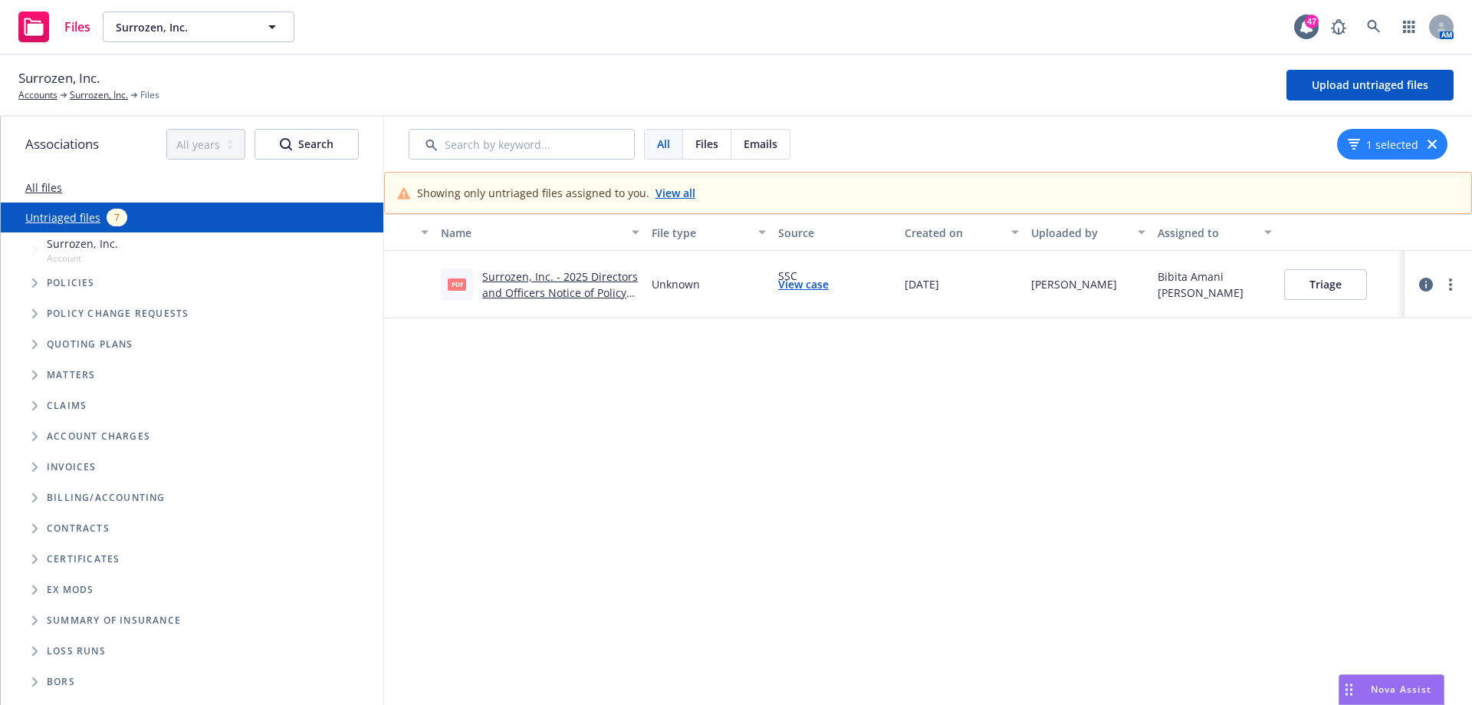
click at [589, 291] on link "Surrozen, Inc. - 2025 Directors and Officers Notice of Policy conditional renew…" at bounding box center [560, 292] width 156 height 47
click at [1304, 288] on button "Triage" at bounding box center [1325, 284] width 83 height 31
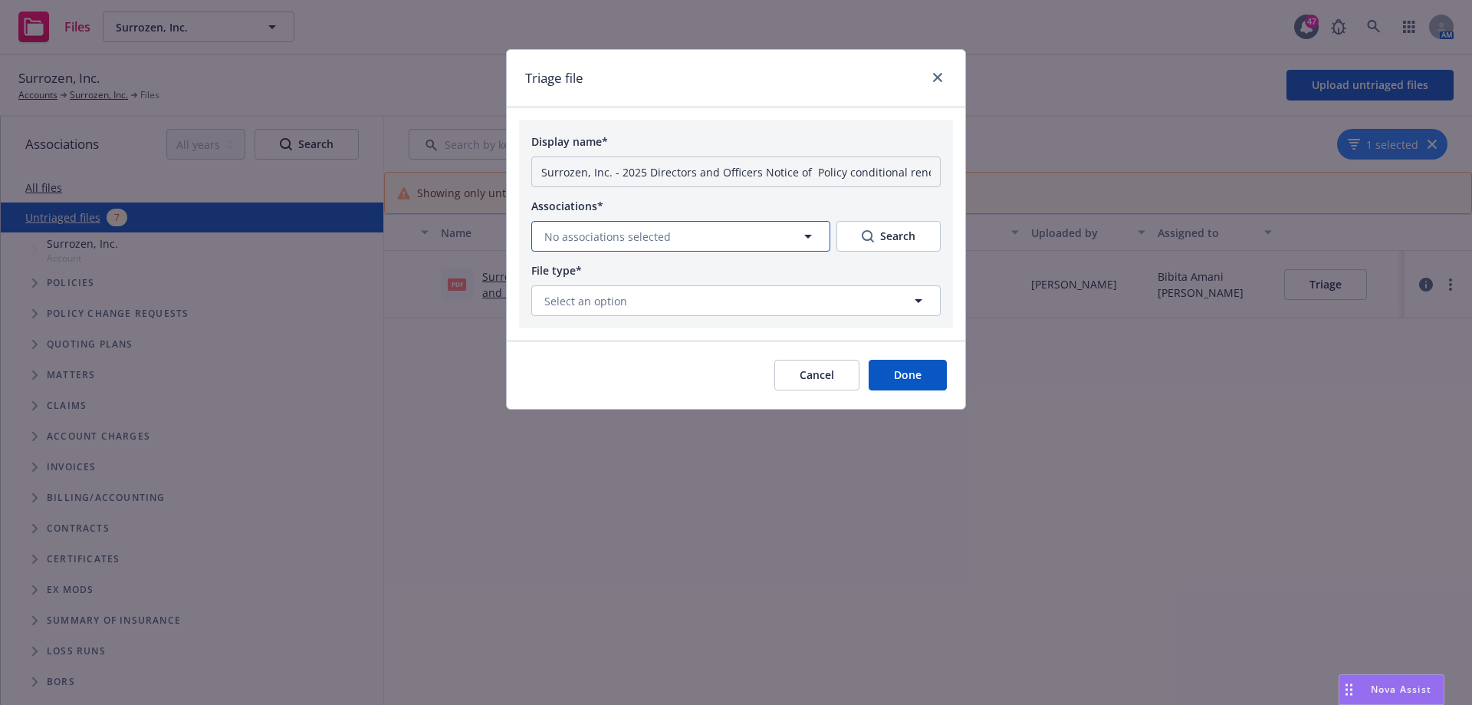
click at [714, 232] on button "No associations selected" at bounding box center [680, 236] width 299 height 31
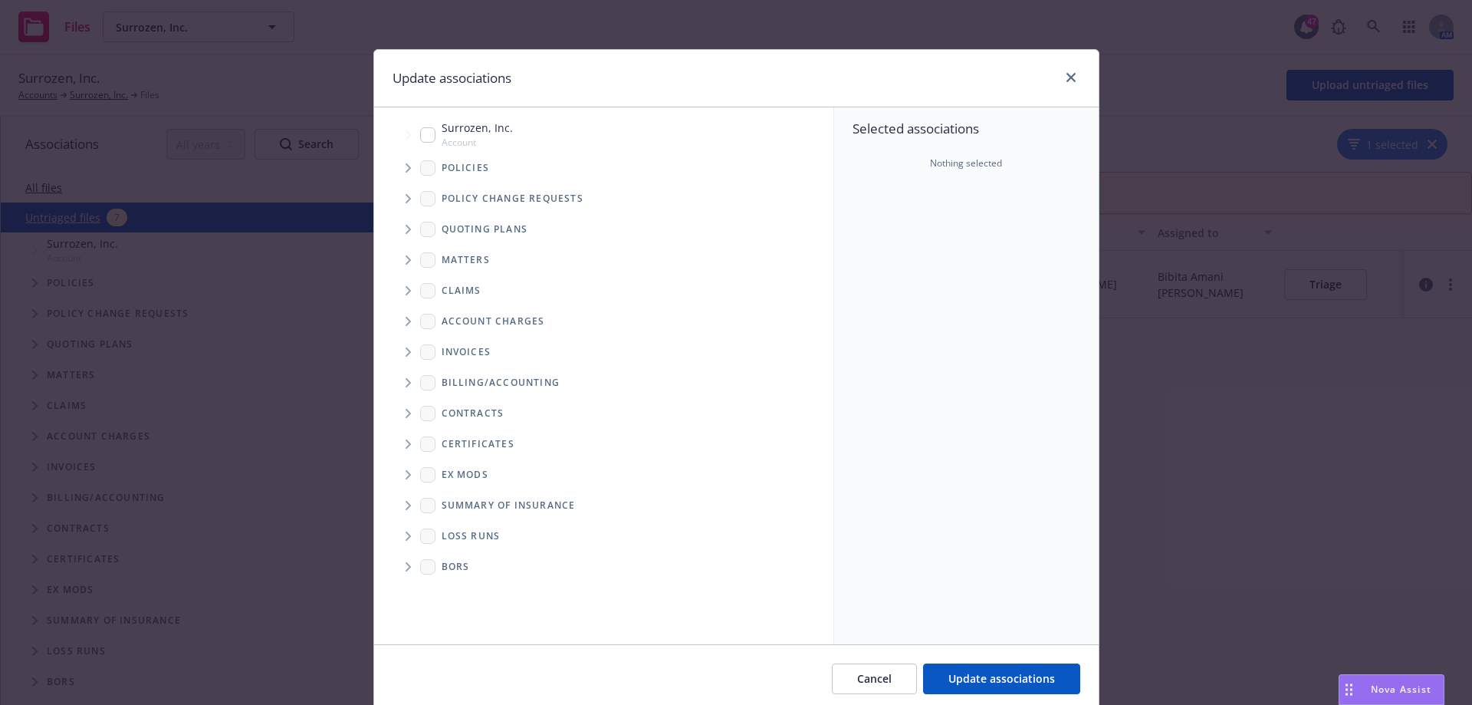
click at [420, 136] on input "Tree Example" at bounding box center [427, 134] width 15 height 15
checkbox input "true"
click at [406, 168] on icon "Tree Example" at bounding box center [409, 167] width 6 height 9
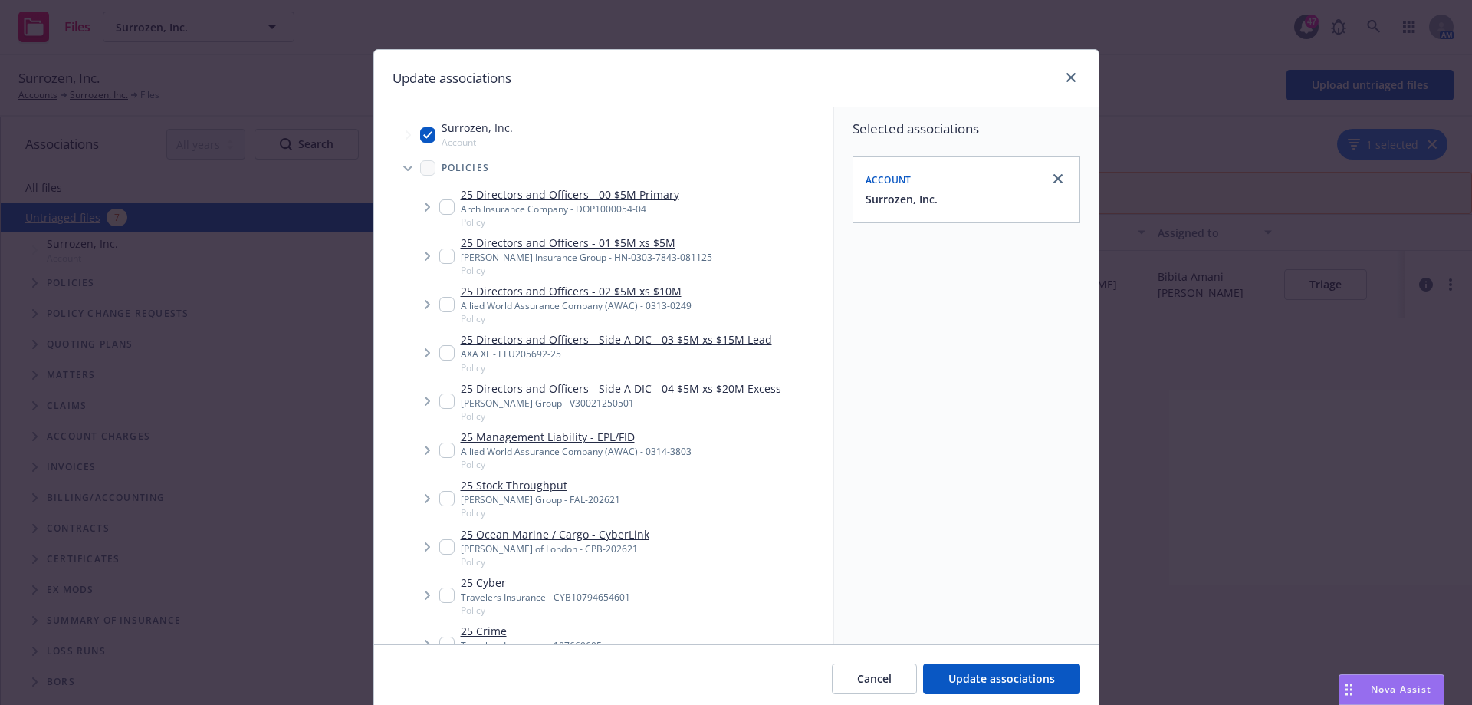
click at [439, 311] on input "Tree Example" at bounding box center [446, 304] width 15 height 15
checkbox input "true"
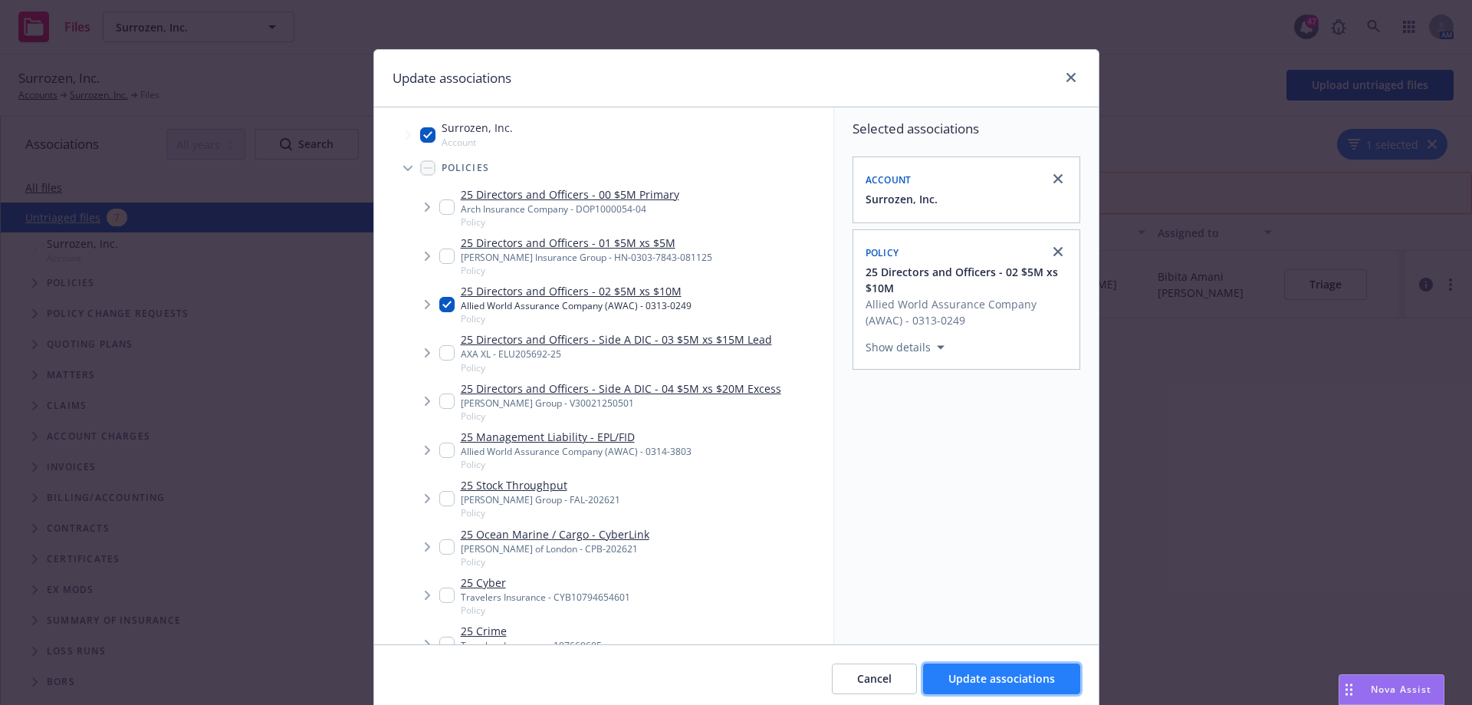
click at [1035, 675] on span "Update associations" at bounding box center [1002, 678] width 107 height 15
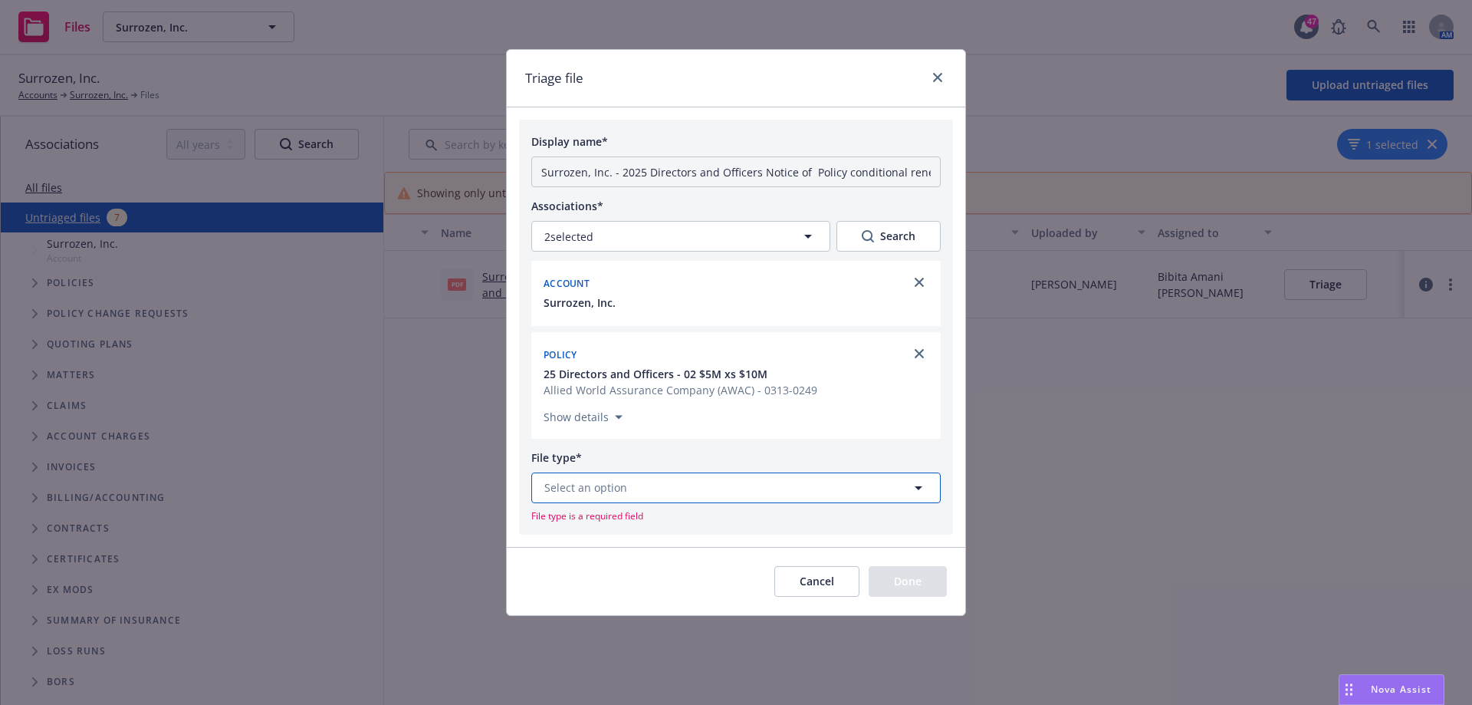
click at [720, 485] on button "Select an option" at bounding box center [735, 487] width 409 height 31
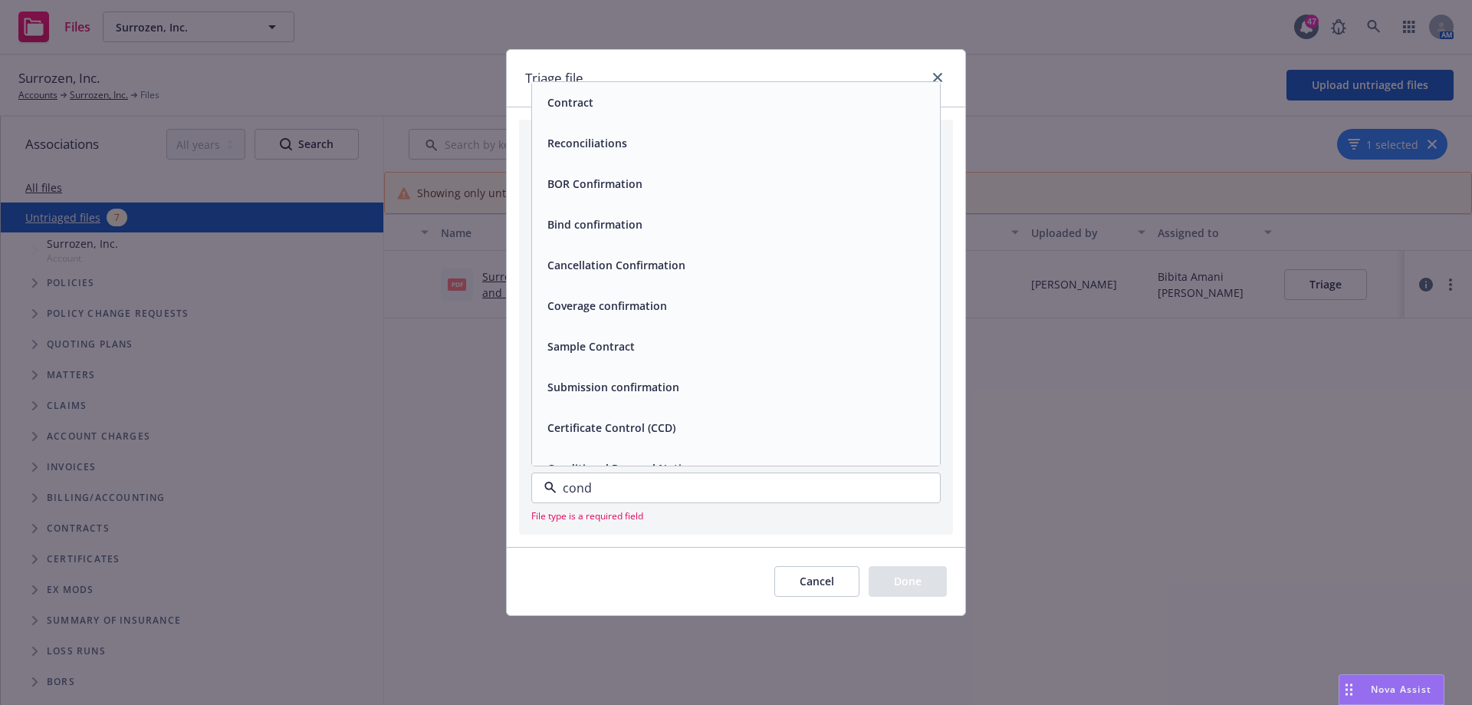
type input "condi"
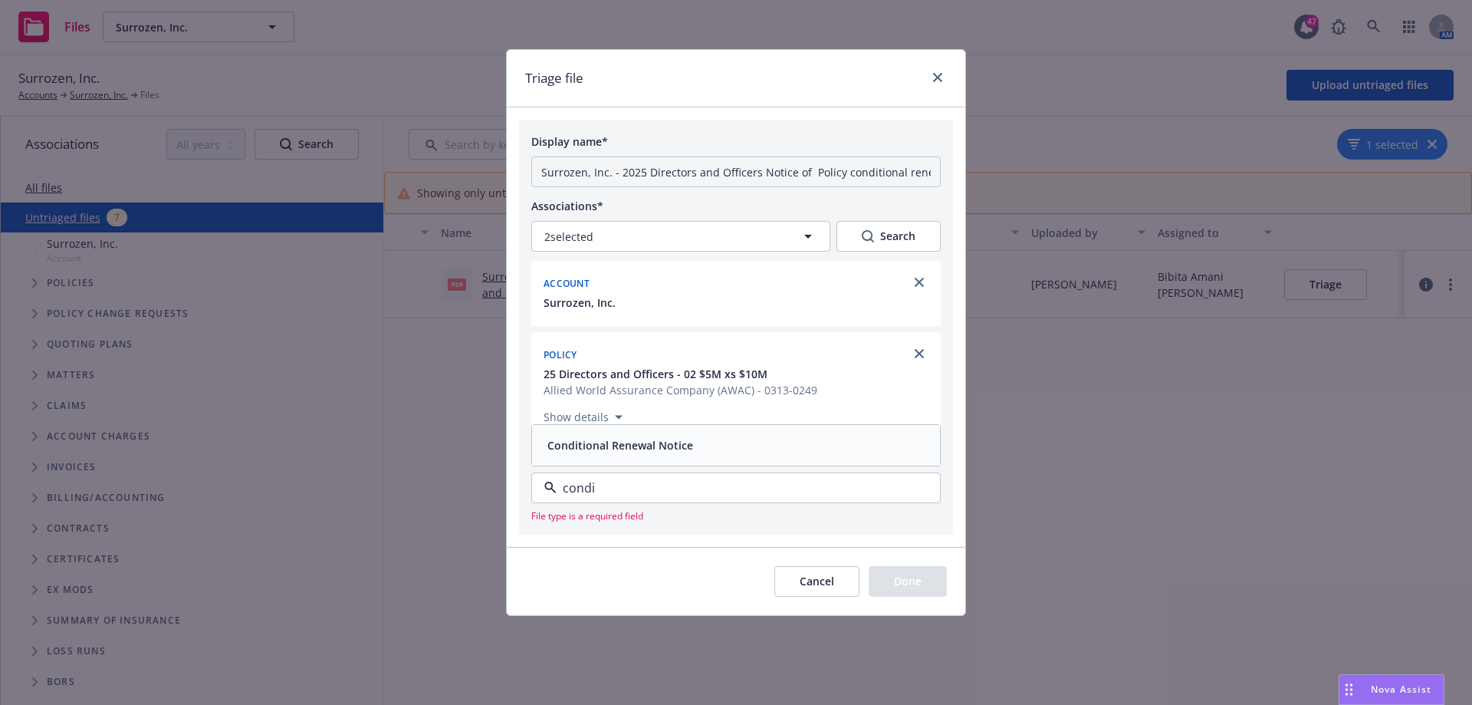
click at [613, 449] on span "Conditional Renewal Notice" at bounding box center [620, 445] width 146 height 16
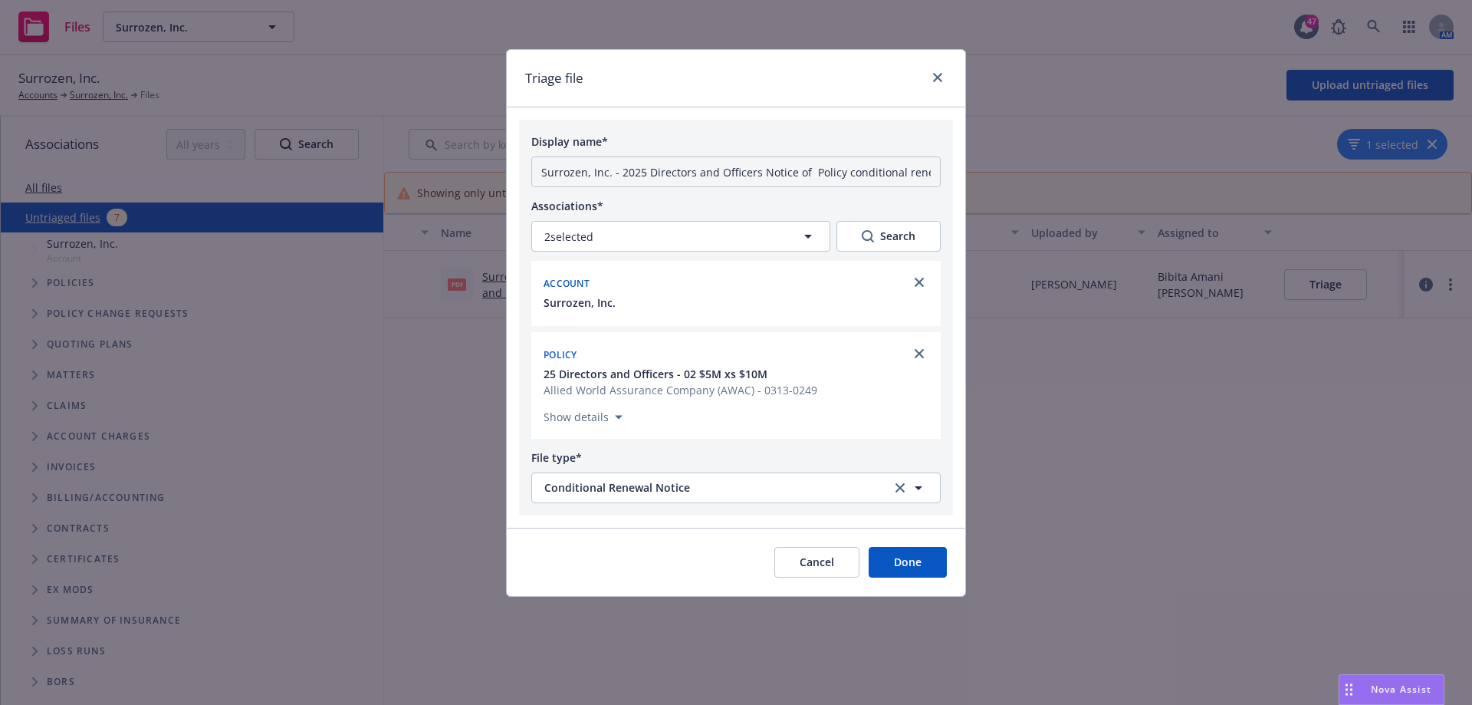
click at [912, 561] on button "Done" at bounding box center [908, 562] width 78 height 31
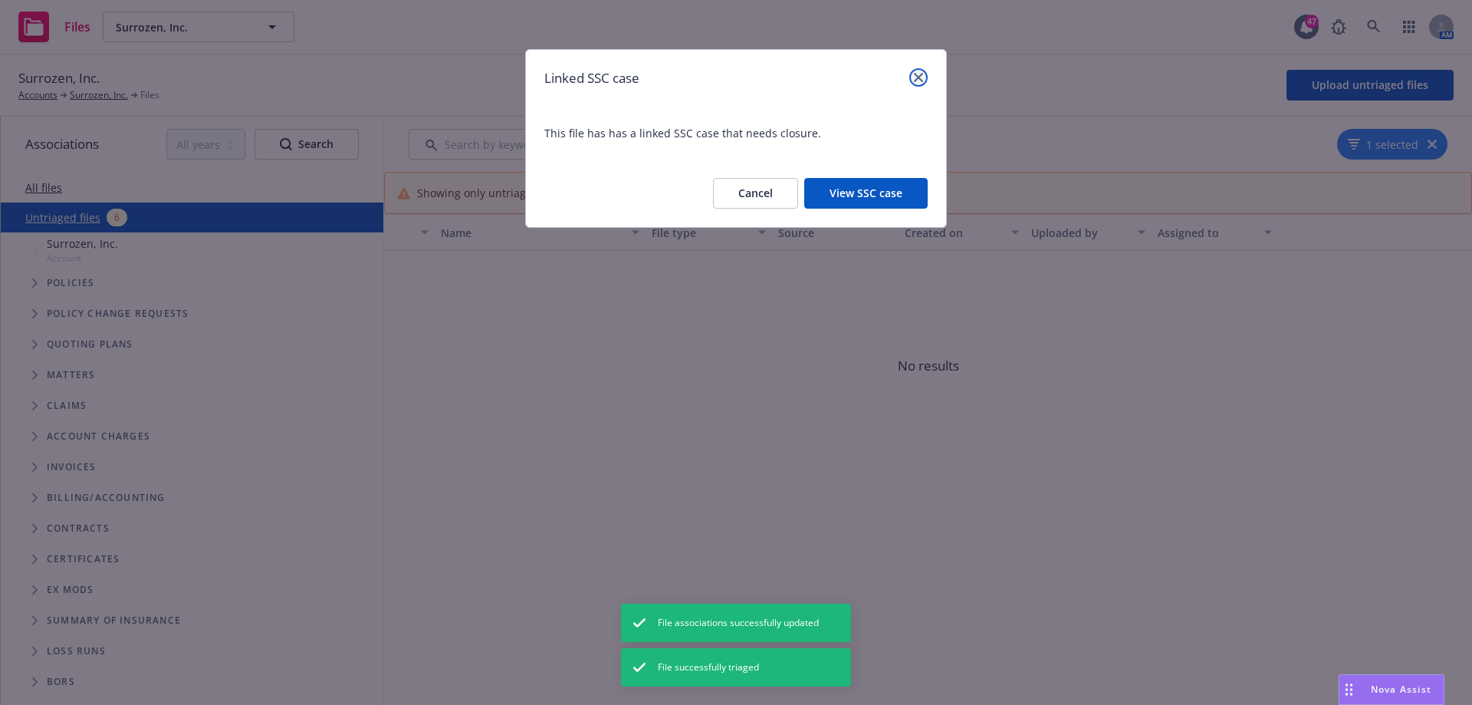
drag, startPoint x: 916, startPoint y: 76, endPoint x: 1135, endPoint y: 211, distance: 257.5
click at [919, 77] on icon "close" at bounding box center [918, 77] width 9 height 9
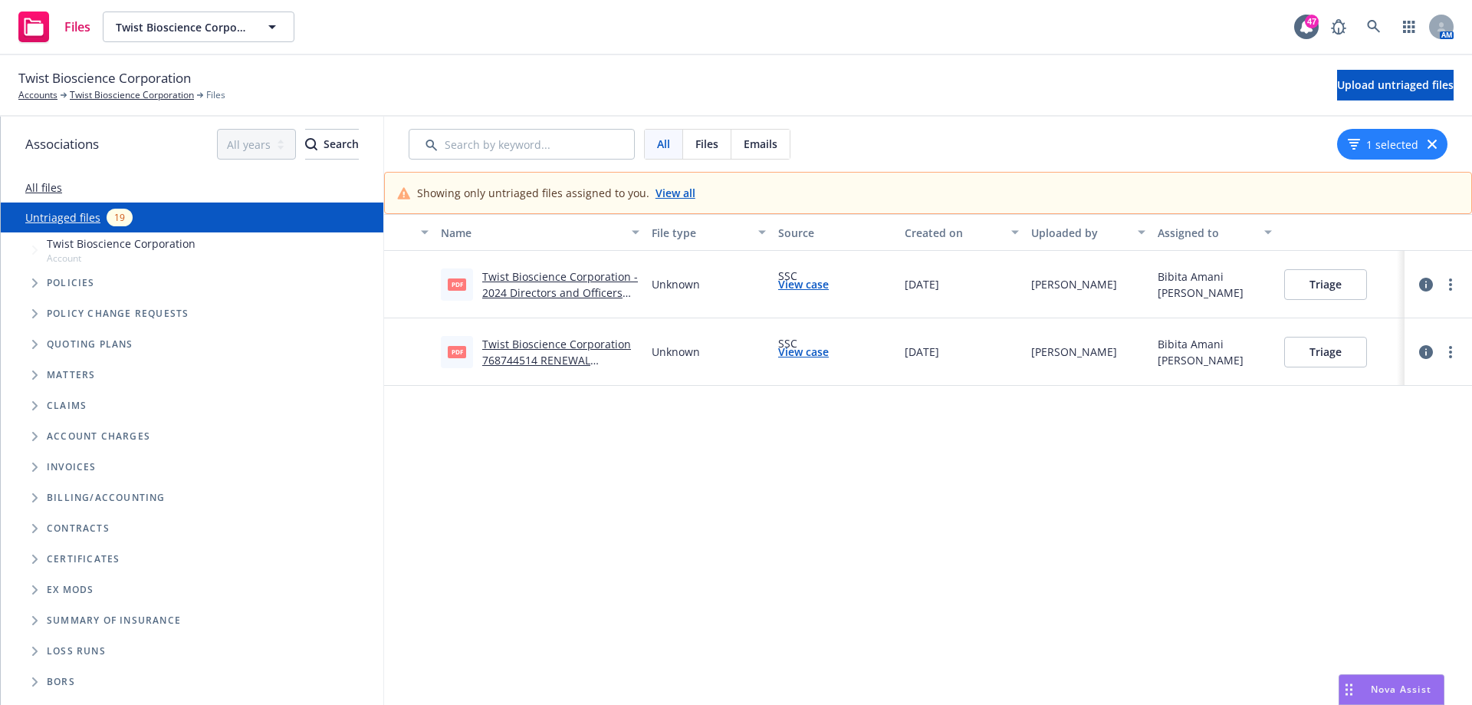
click at [564, 276] on link "Twist Bioscience Corporation - 2024 Directors and Officers Notice of Conditiona…" at bounding box center [560, 300] width 156 height 63
click at [1329, 288] on button "Triage" at bounding box center [1325, 284] width 83 height 31
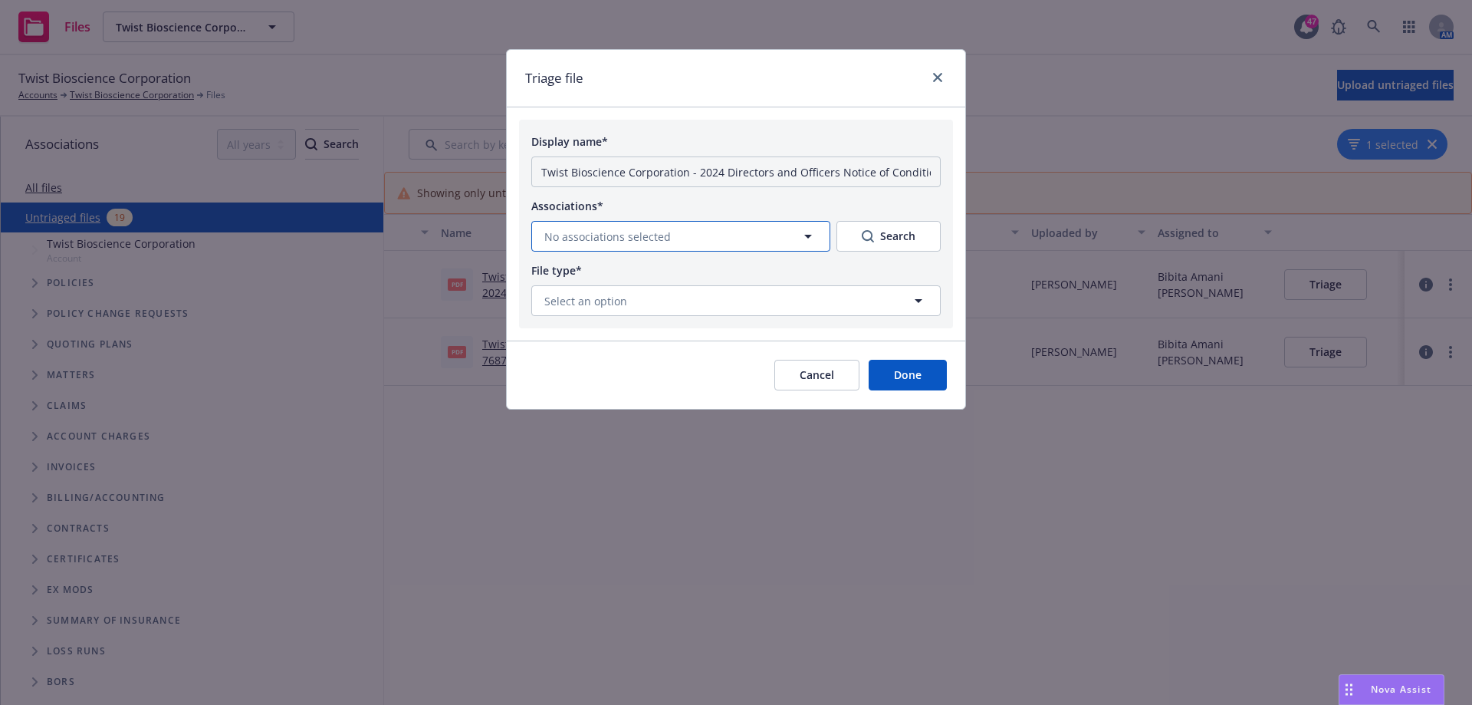
click at [790, 234] on button "No associations selected" at bounding box center [680, 236] width 299 height 31
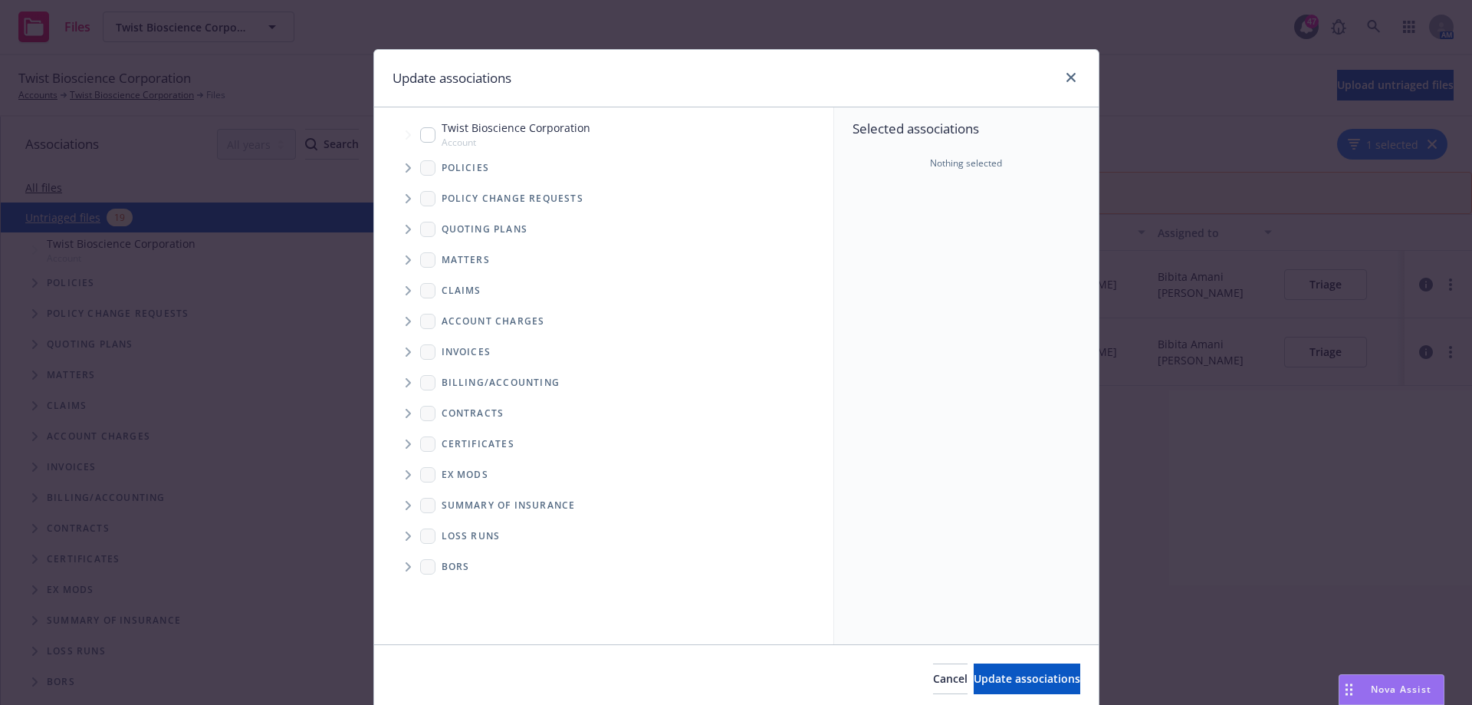
click at [423, 136] on input "Tree Example" at bounding box center [427, 134] width 15 height 15
checkbox input "true"
click at [406, 166] on icon "Tree Example" at bounding box center [409, 167] width 6 height 9
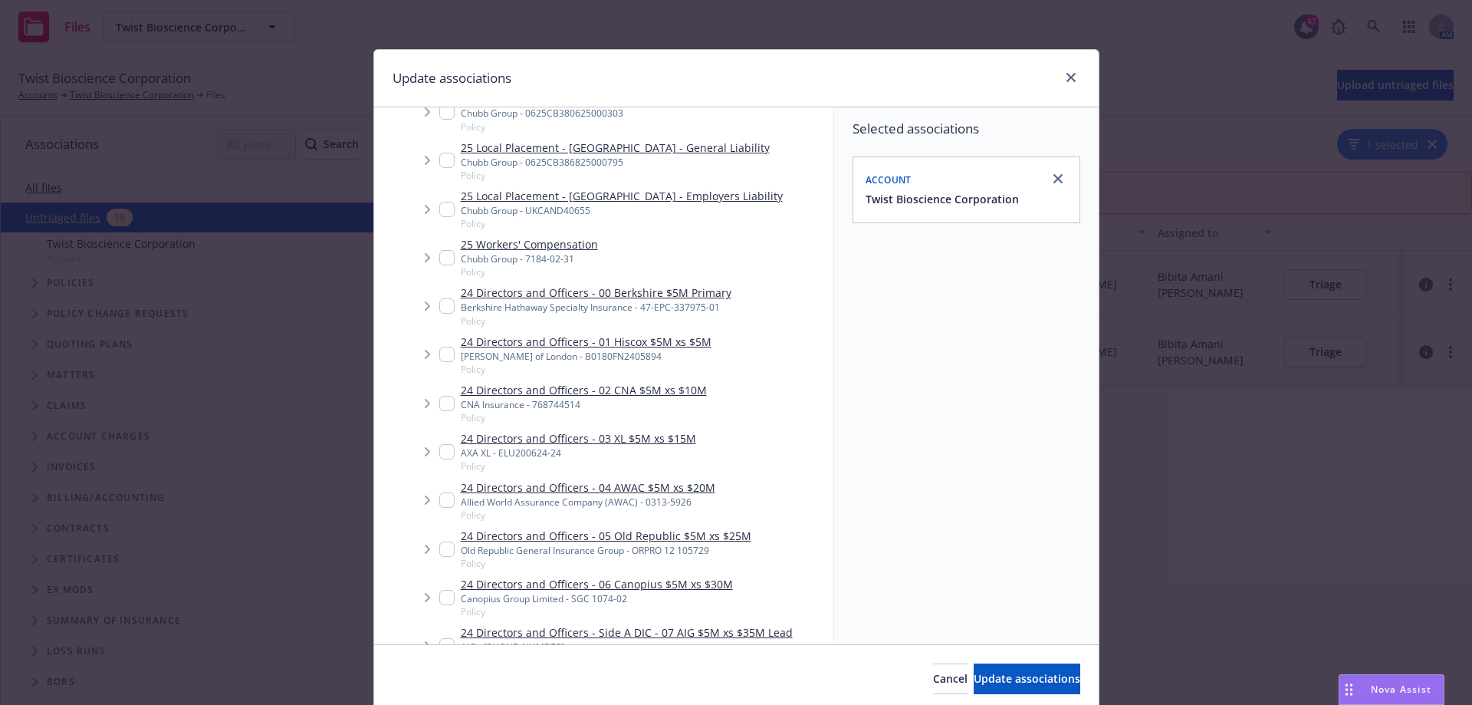
scroll to position [997, 0]
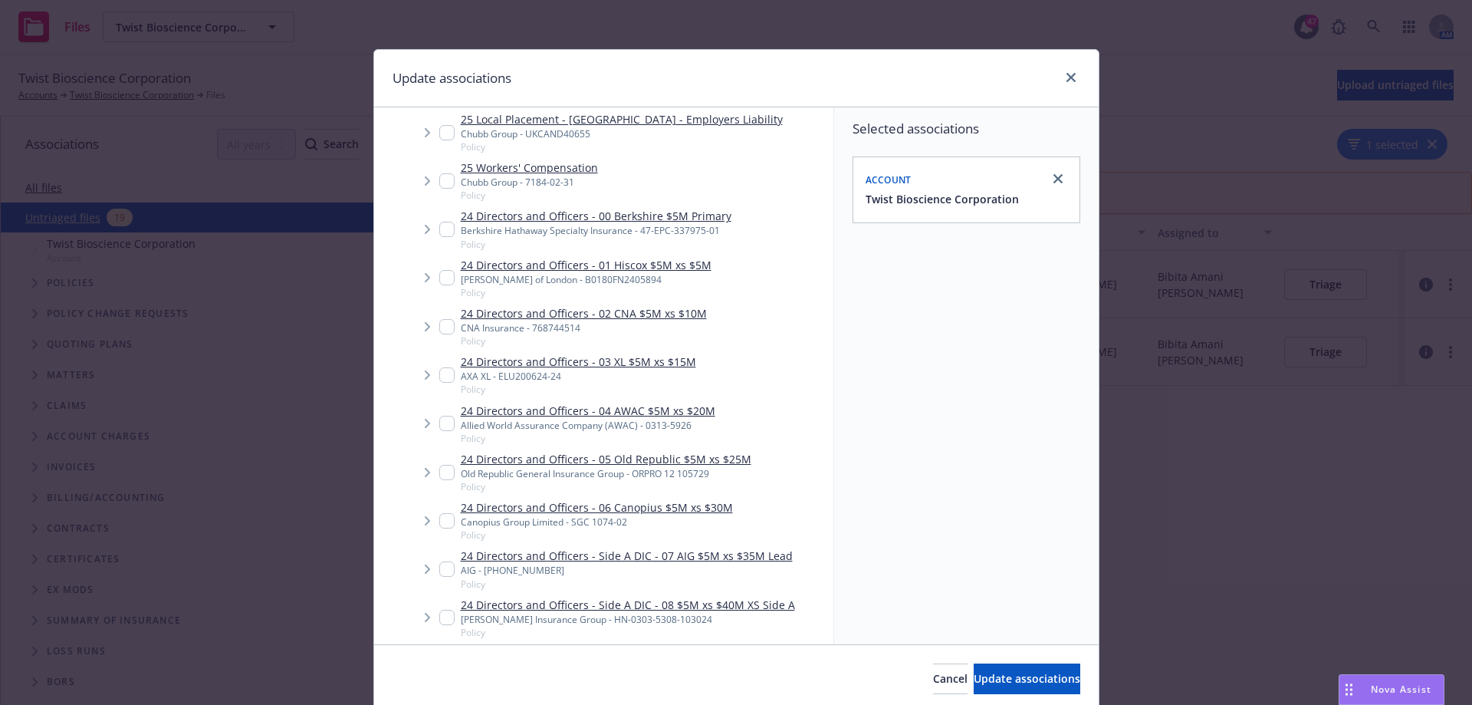
click at [446, 567] on input "Tree Example" at bounding box center [446, 568] width 15 height 15
checkbox input "true"
click at [999, 674] on span "Update associations" at bounding box center [1027, 678] width 107 height 15
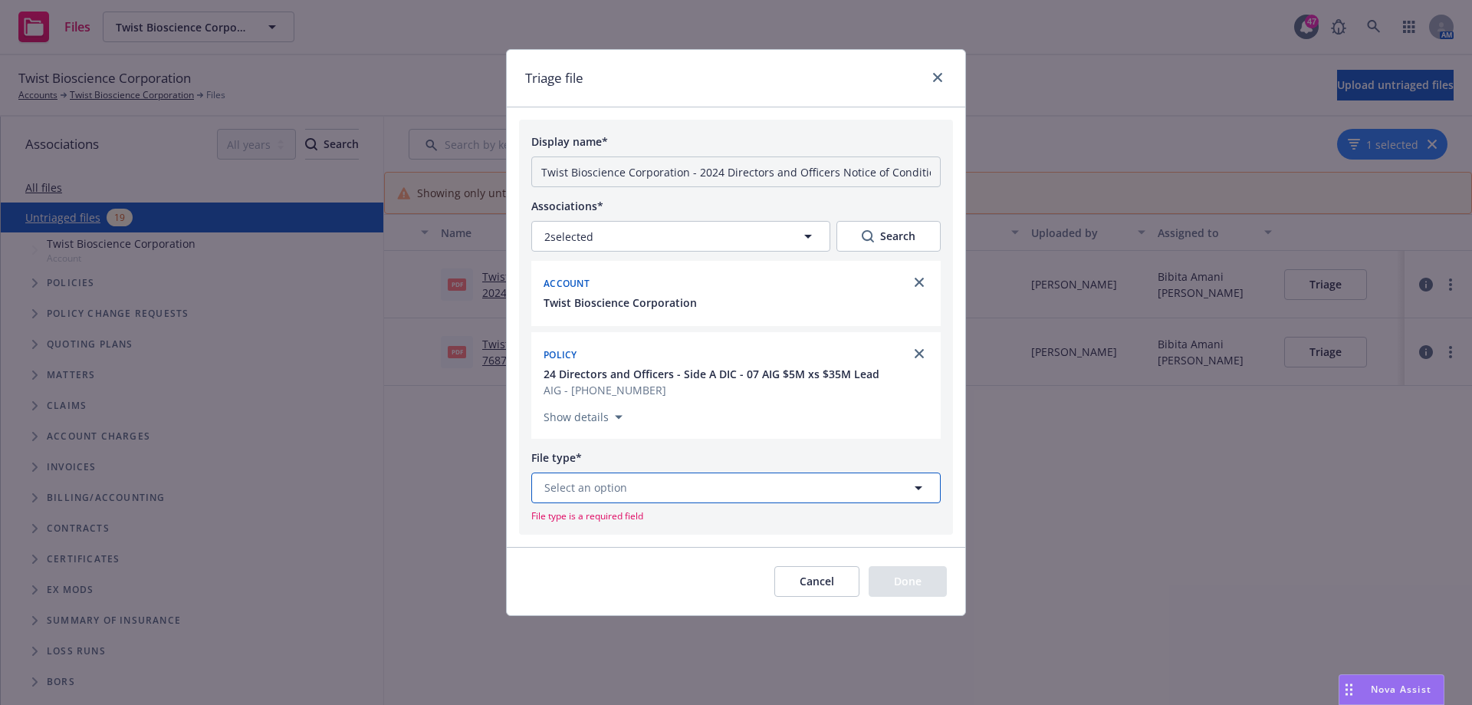
click at [797, 478] on button "Select an option" at bounding box center [735, 487] width 409 height 31
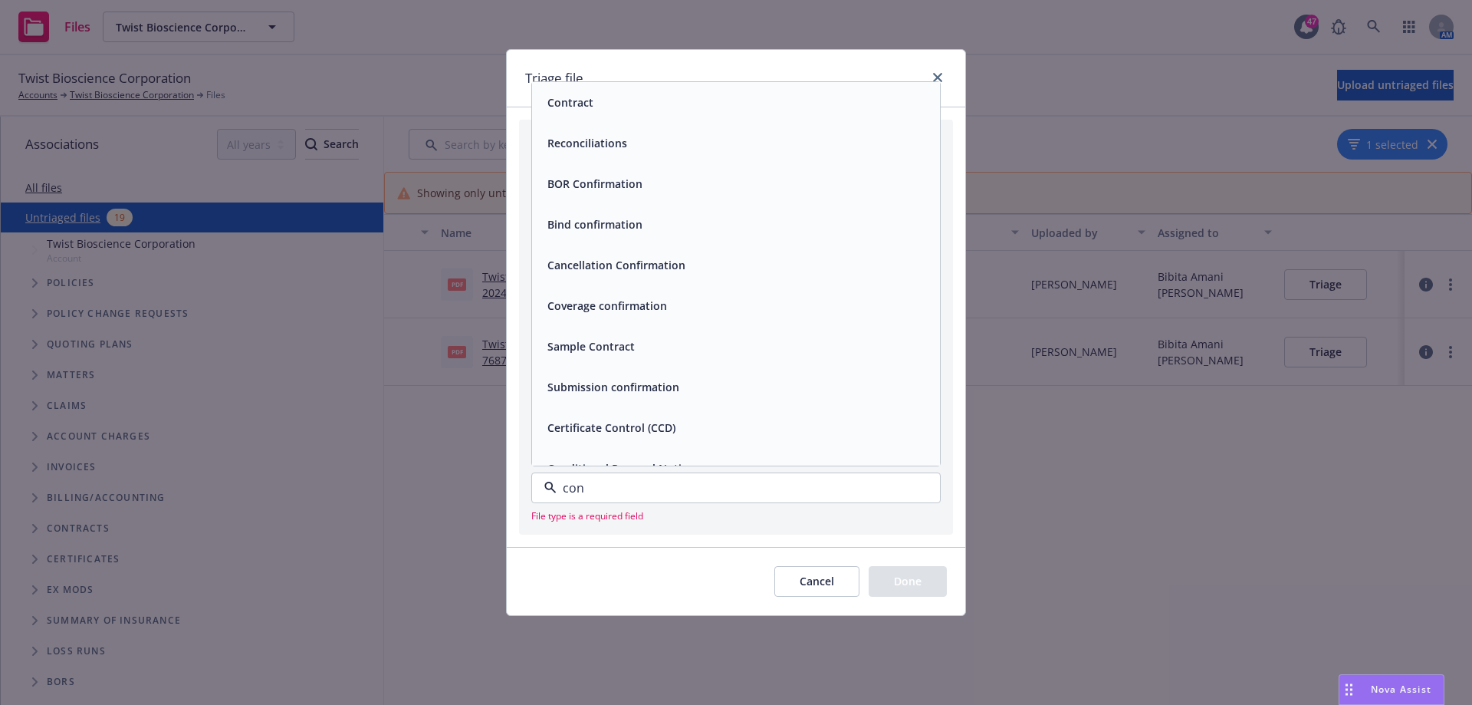
type input "cond"
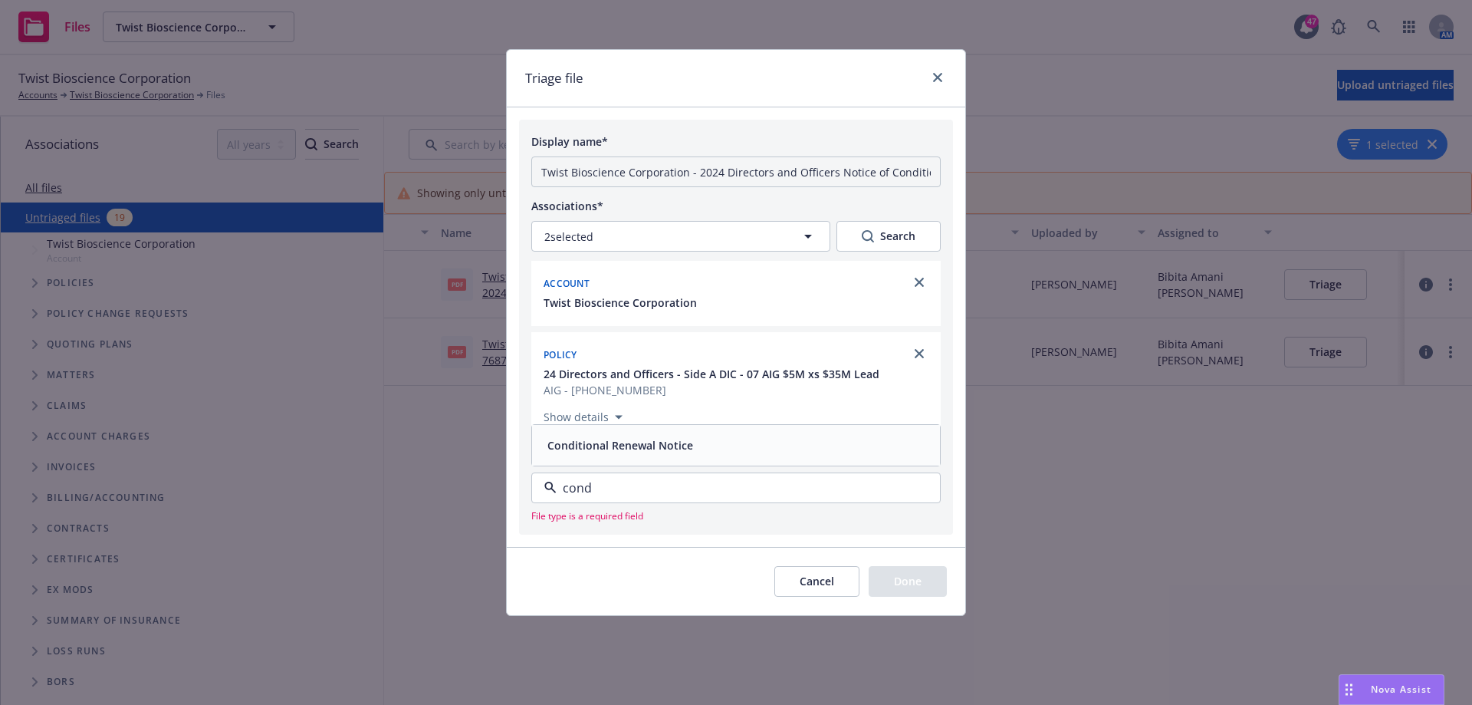
click at [662, 444] on span "Conditional Renewal Notice" at bounding box center [620, 445] width 146 height 16
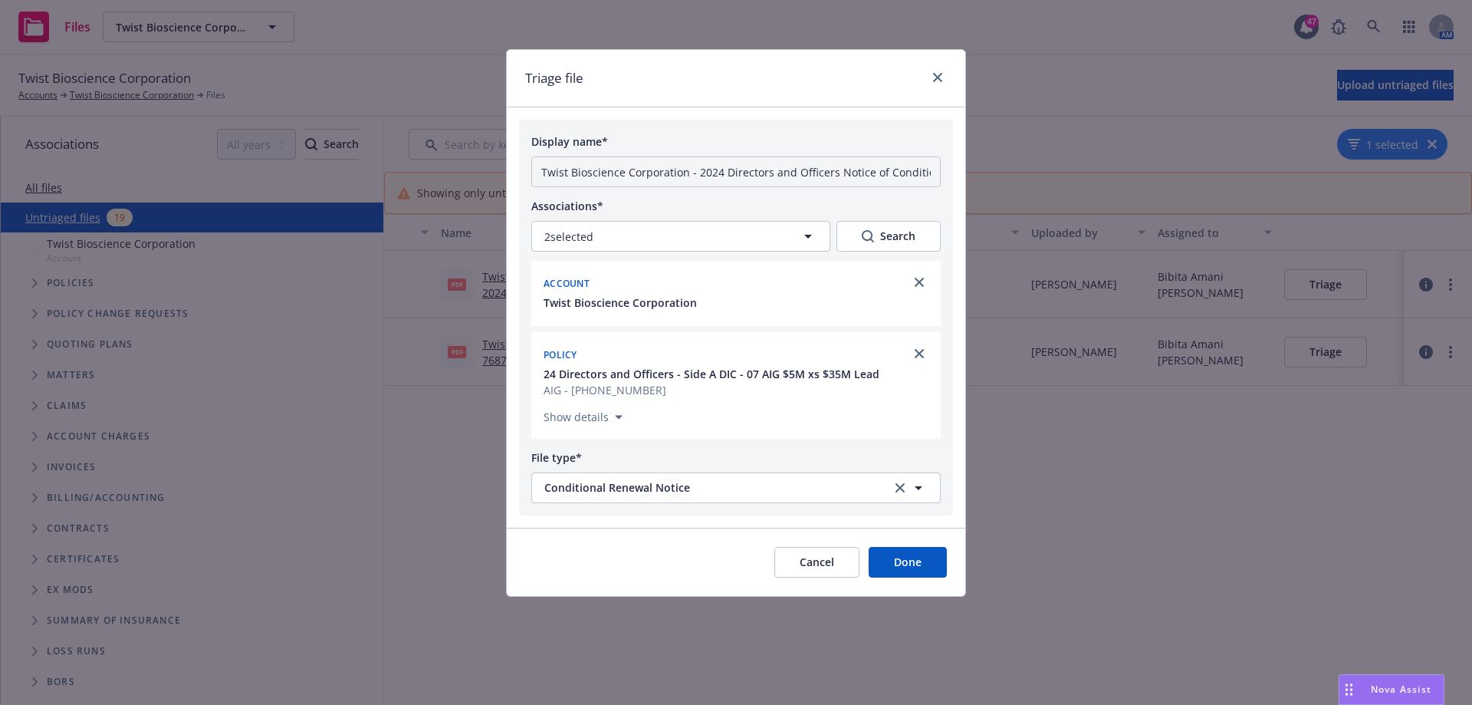
click at [910, 562] on button "Done" at bounding box center [908, 562] width 78 height 31
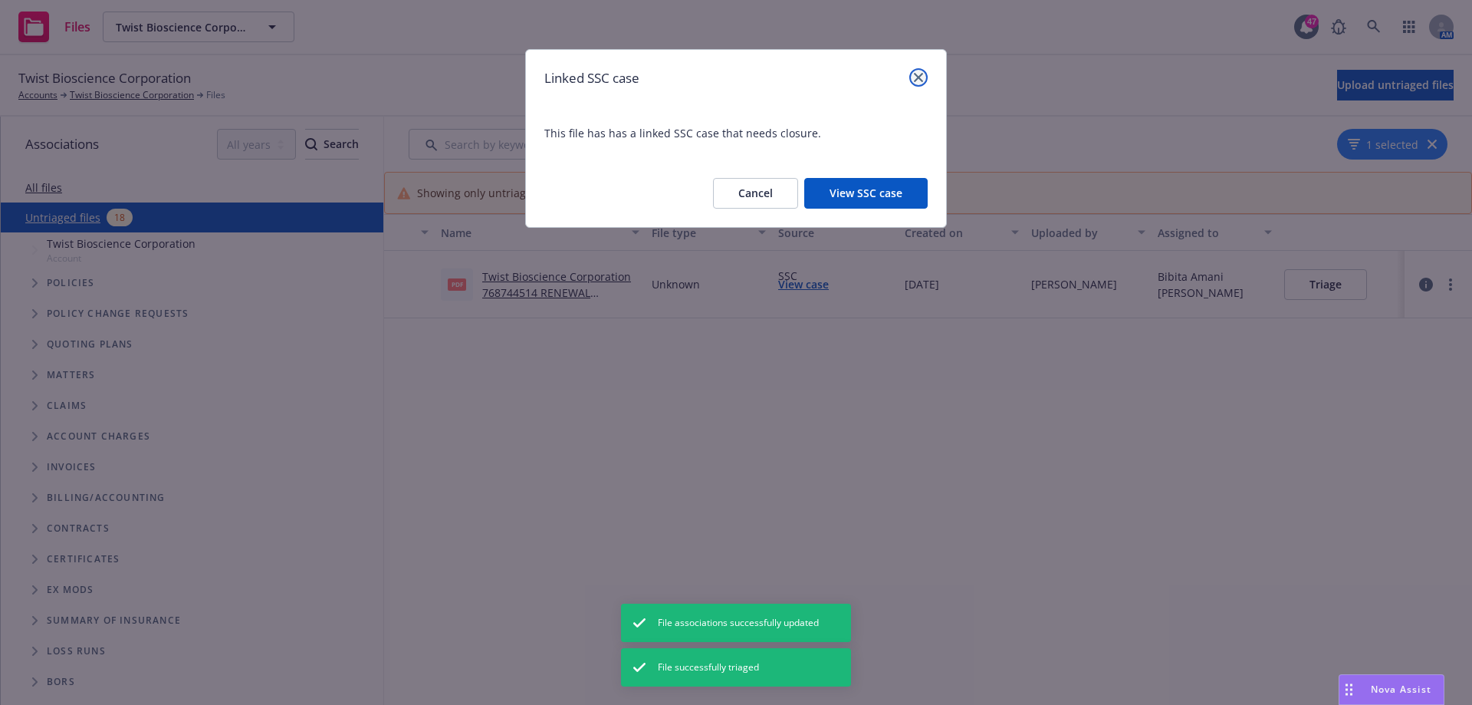
click at [922, 77] on icon "close" at bounding box center [918, 77] width 9 height 9
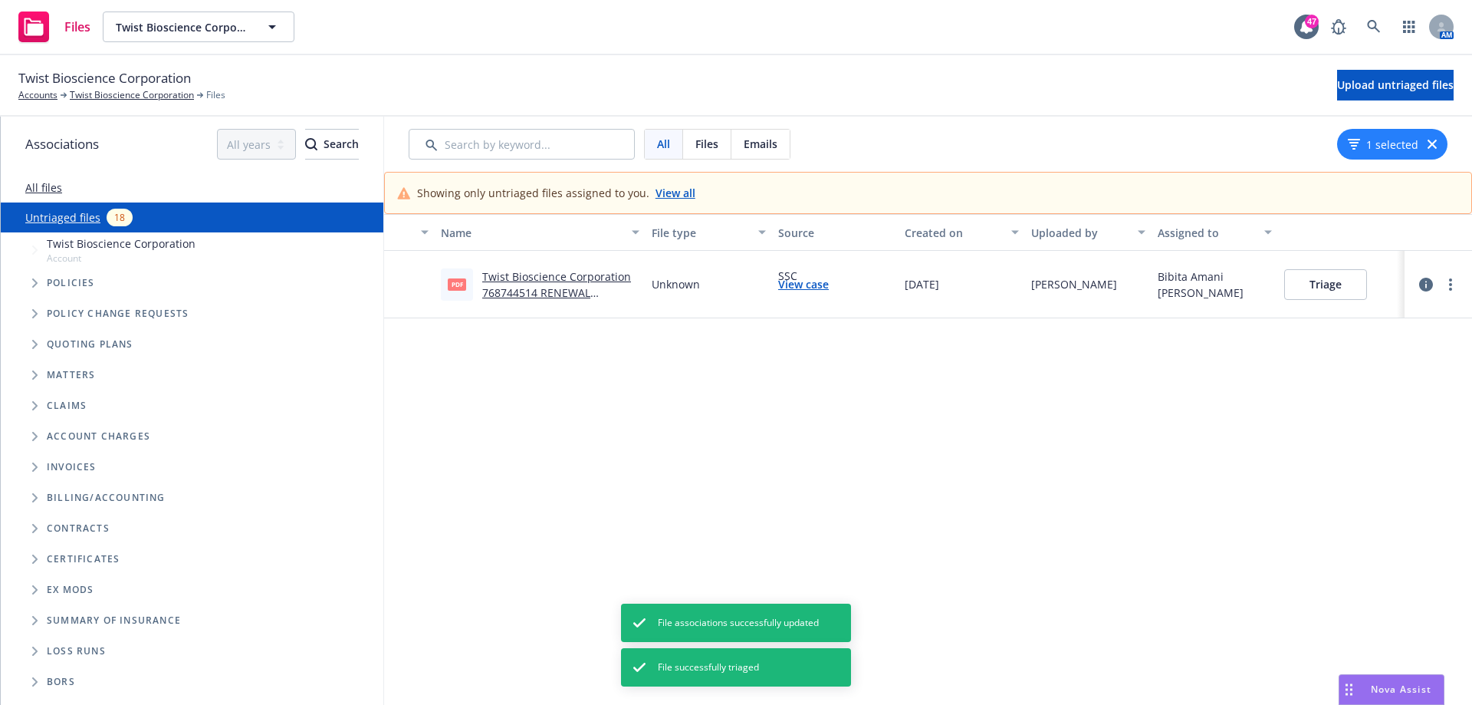
click at [567, 282] on link "Twist Bioscience Corporation 768744514 RENEWAL PREMIUM AND OR COVERAGE NOTICE.p…" at bounding box center [558, 300] width 153 height 63
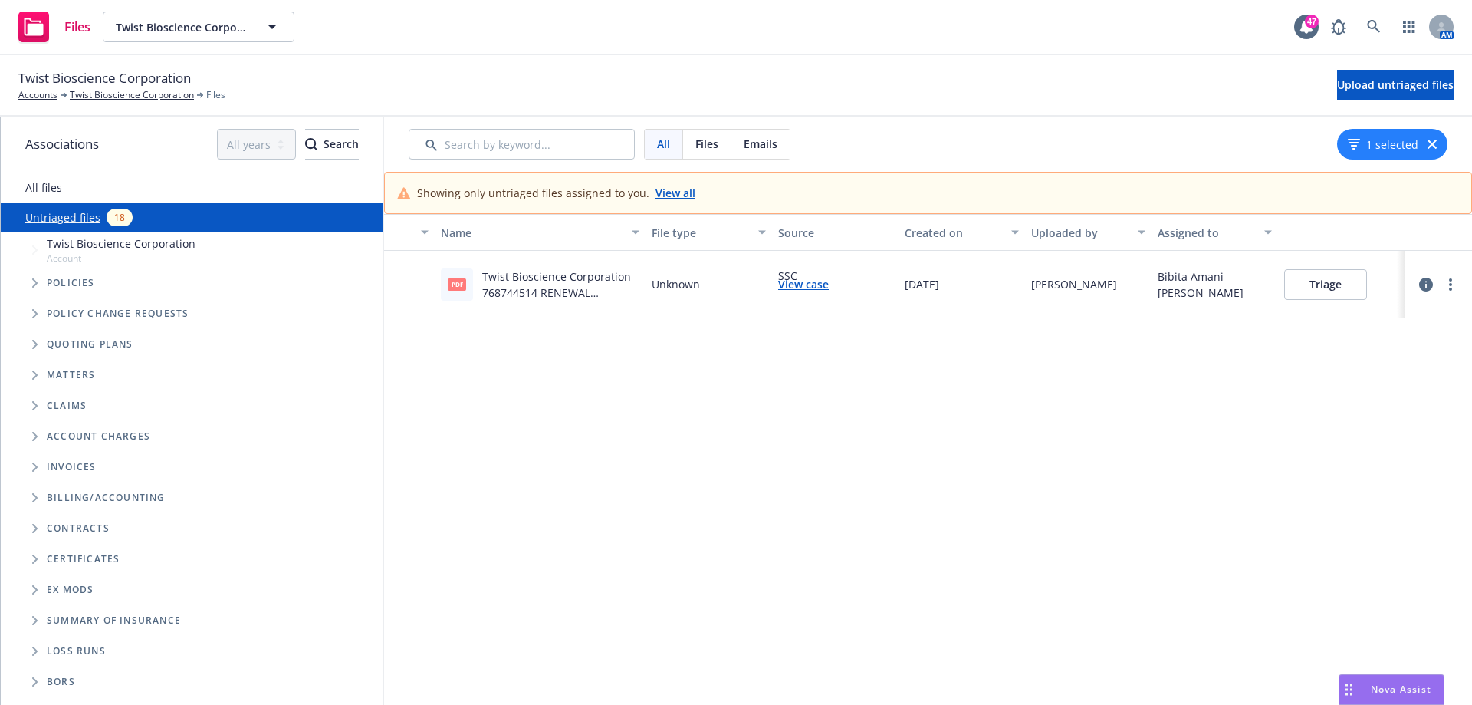
click at [1316, 293] on button "Triage" at bounding box center [1325, 284] width 83 height 31
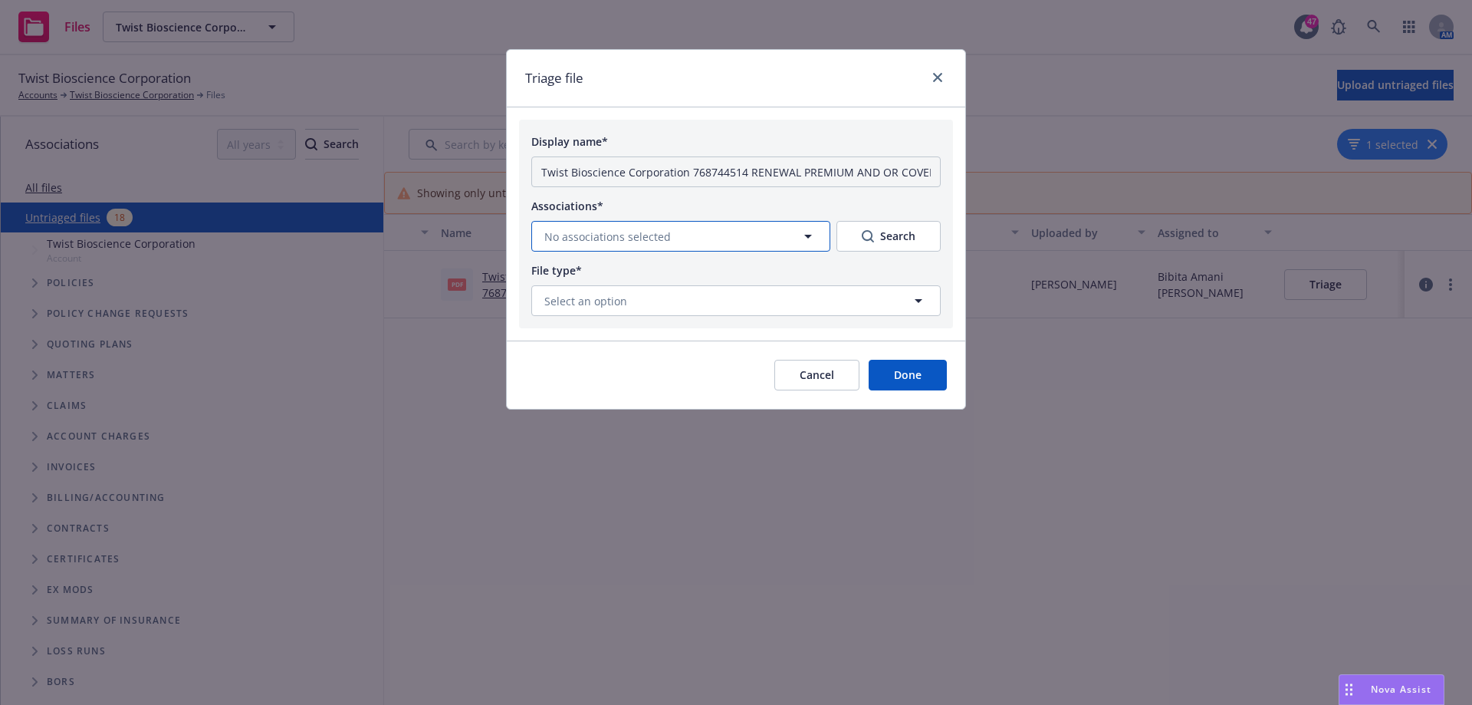
click at [802, 234] on icon "button" at bounding box center [808, 236] width 18 height 18
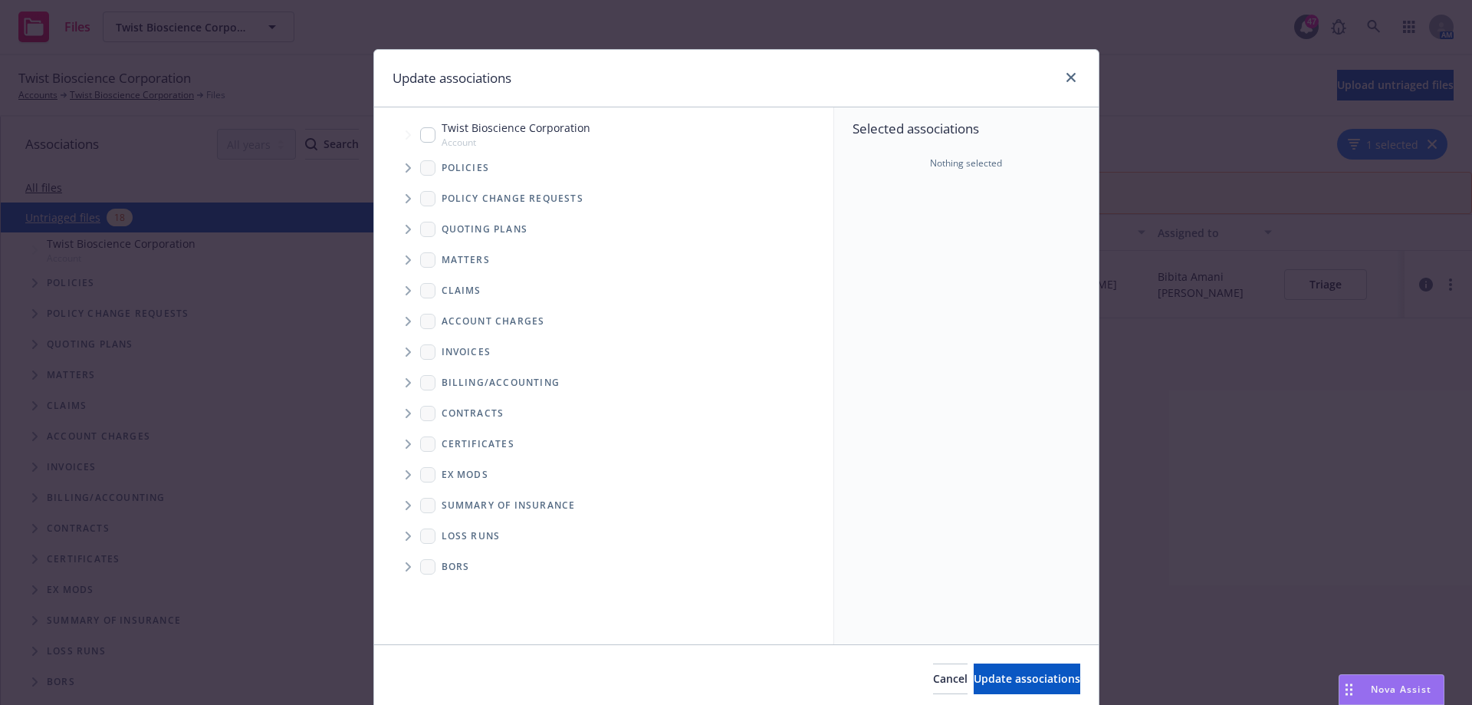
click at [422, 135] on input "Tree Example" at bounding box center [427, 134] width 15 height 15
checkbox input "true"
click at [397, 169] on span "Tree Example" at bounding box center [408, 168] width 25 height 25
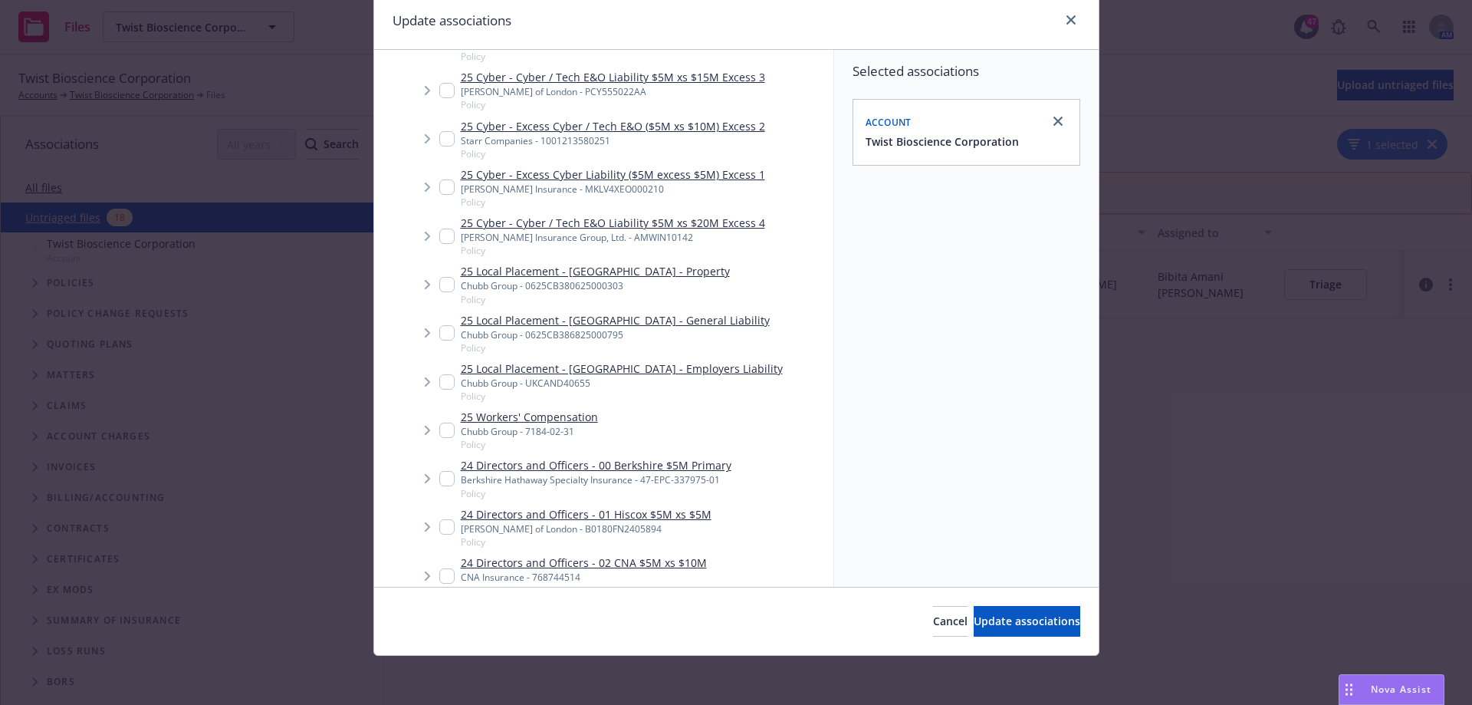
scroll to position [767, 0]
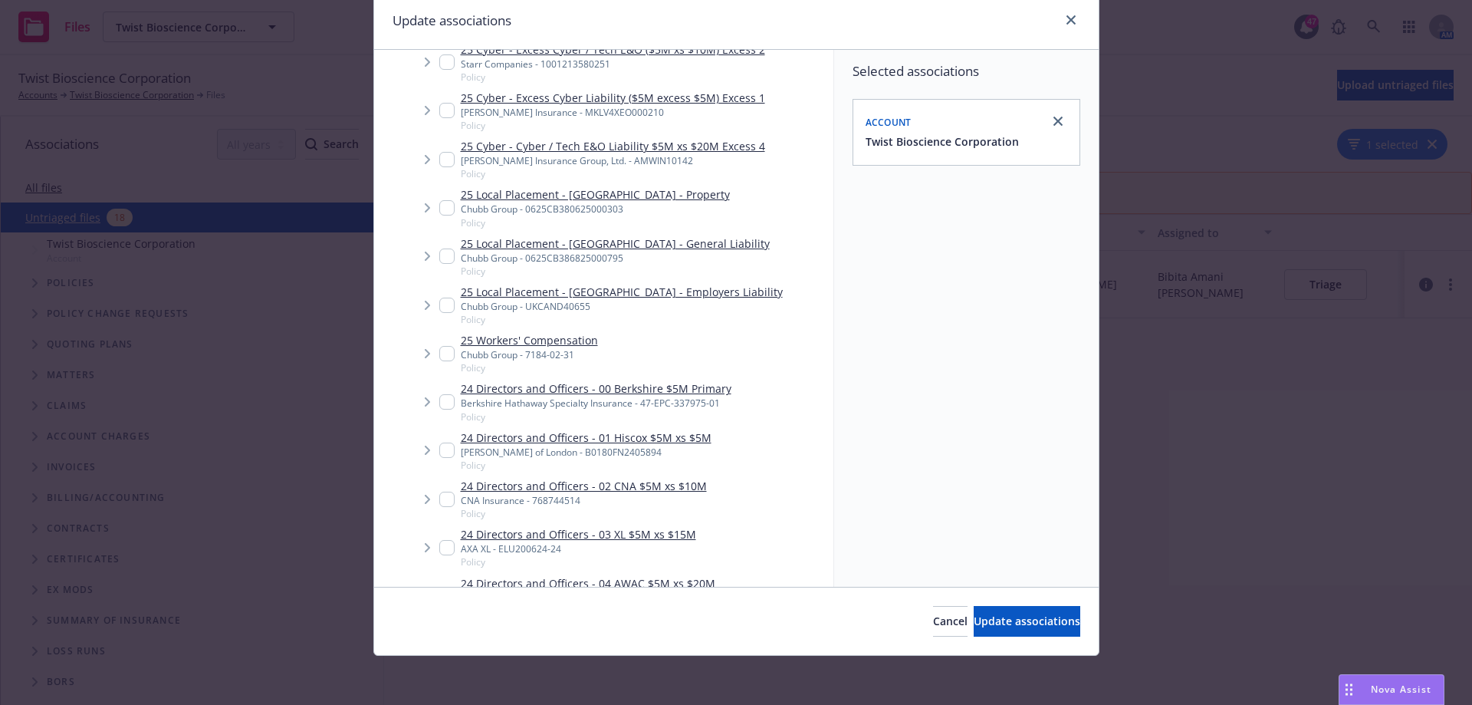
click at [444, 499] on input "Tree Example" at bounding box center [446, 499] width 15 height 15
checkbox input "true"
click at [1008, 624] on span "Update associations" at bounding box center [1027, 620] width 107 height 15
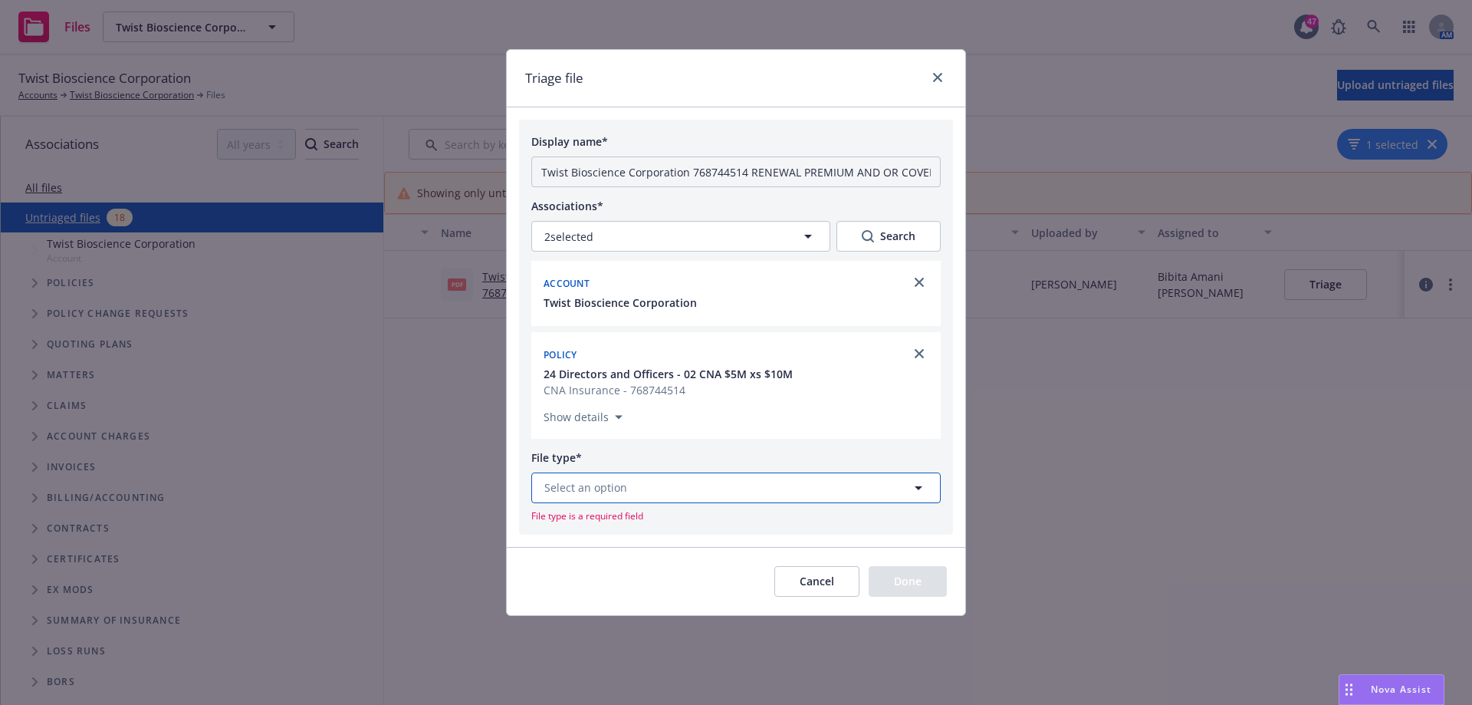
click at [772, 494] on button "Select an option" at bounding box center [735, 487] width 409 height 31
type input "condi"
click at [685, 447] on span "Conditional Renewal Notice" at bounding box center [620, 445] width 146 height 16
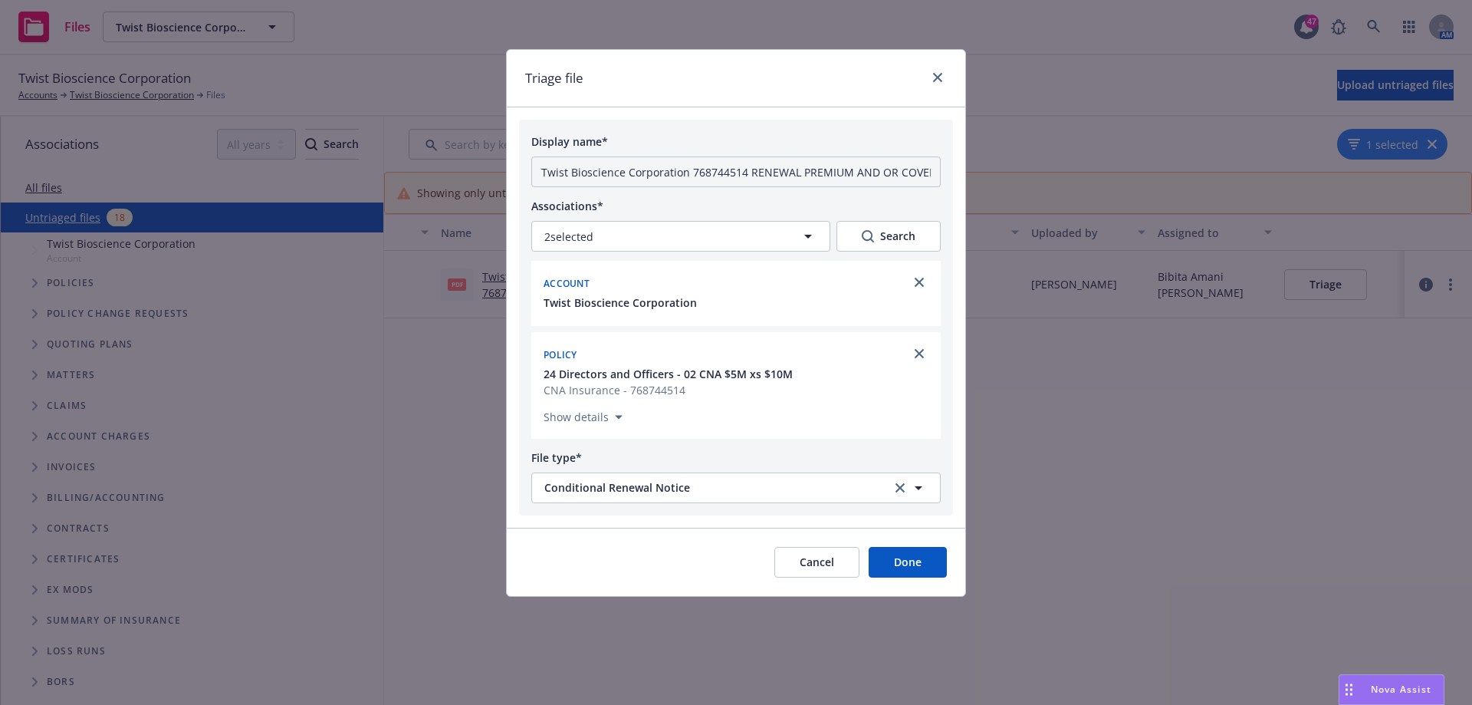
click at [903, 551] on button "Done" at bounding box center [908, 562] width 78 height 31
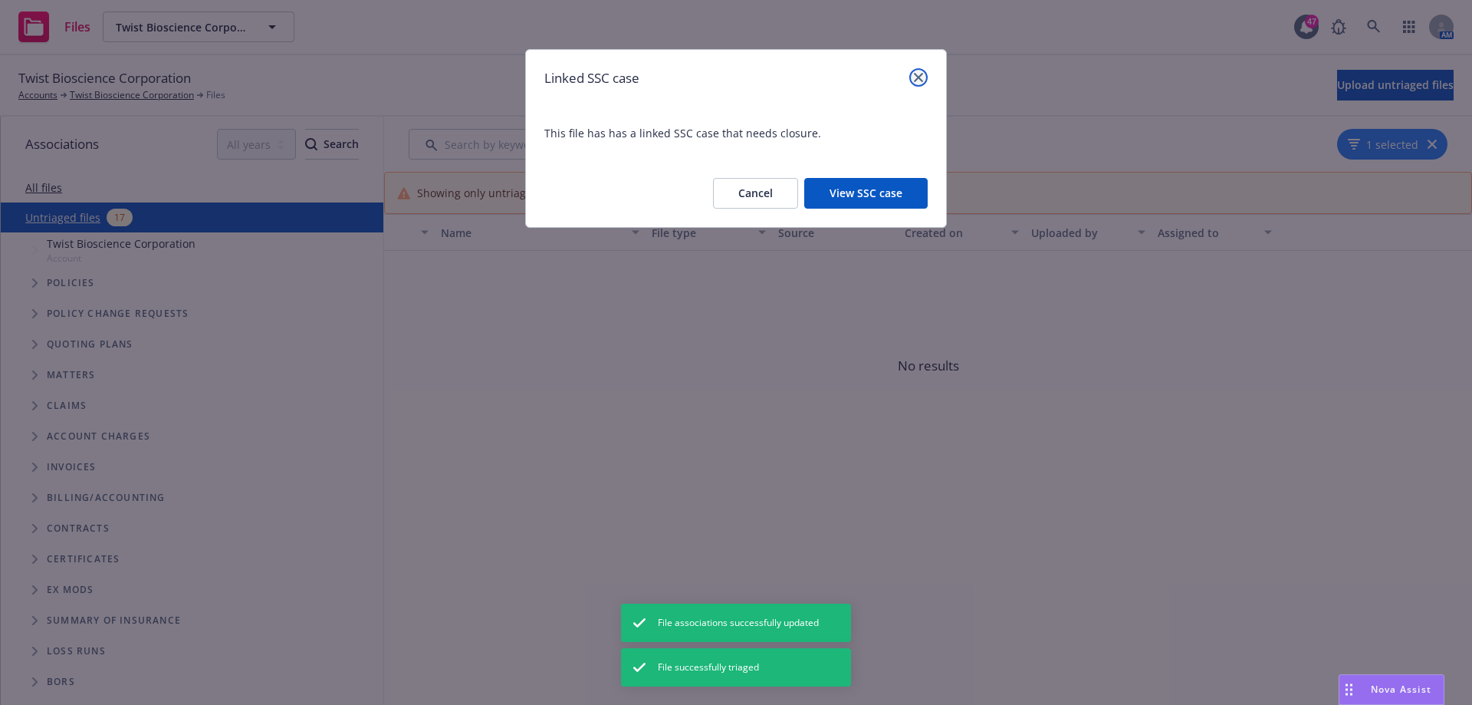
click at [924, 79] on link "close" at bounding box center [918, 77] width 18 height 18
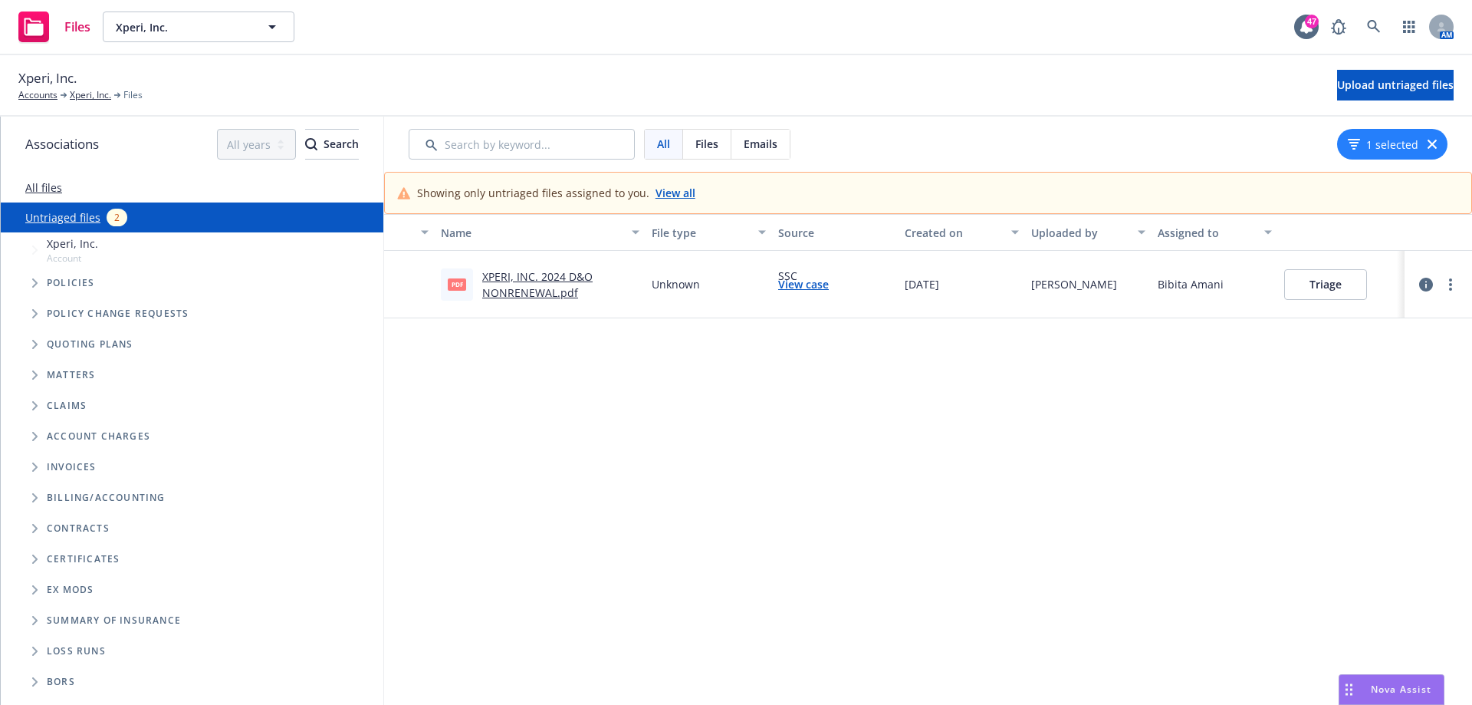
click at [548, 287] on link "XPERI, INC. 2024 D&O NONRENEWAL.pdf" at bounding box center [537, 284] width 110 height 31
click at [1330, 281] on button "Triage" at bounding box center [1325, 284] width 83 height 31
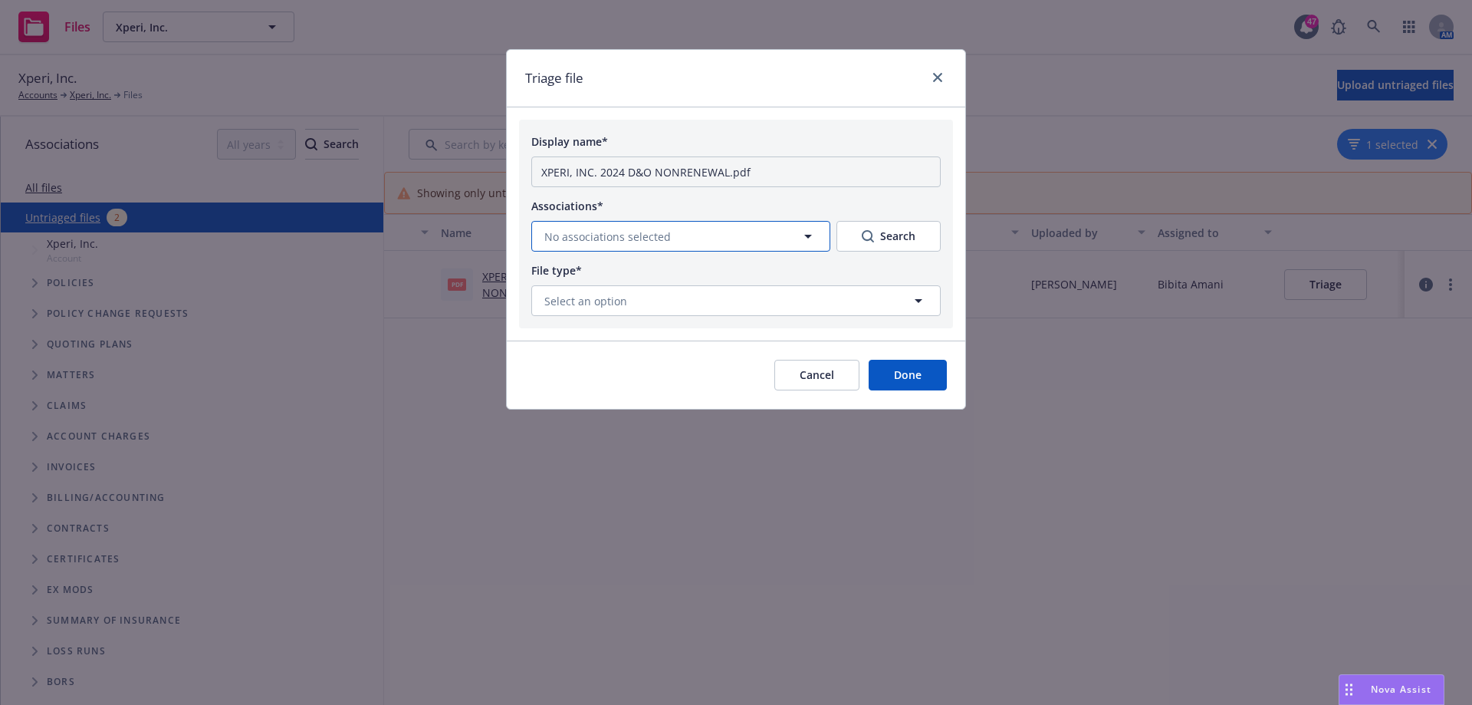
click at [759, 232] on button "No associations selected" at bounding box center [680, 236] width 299 height 31
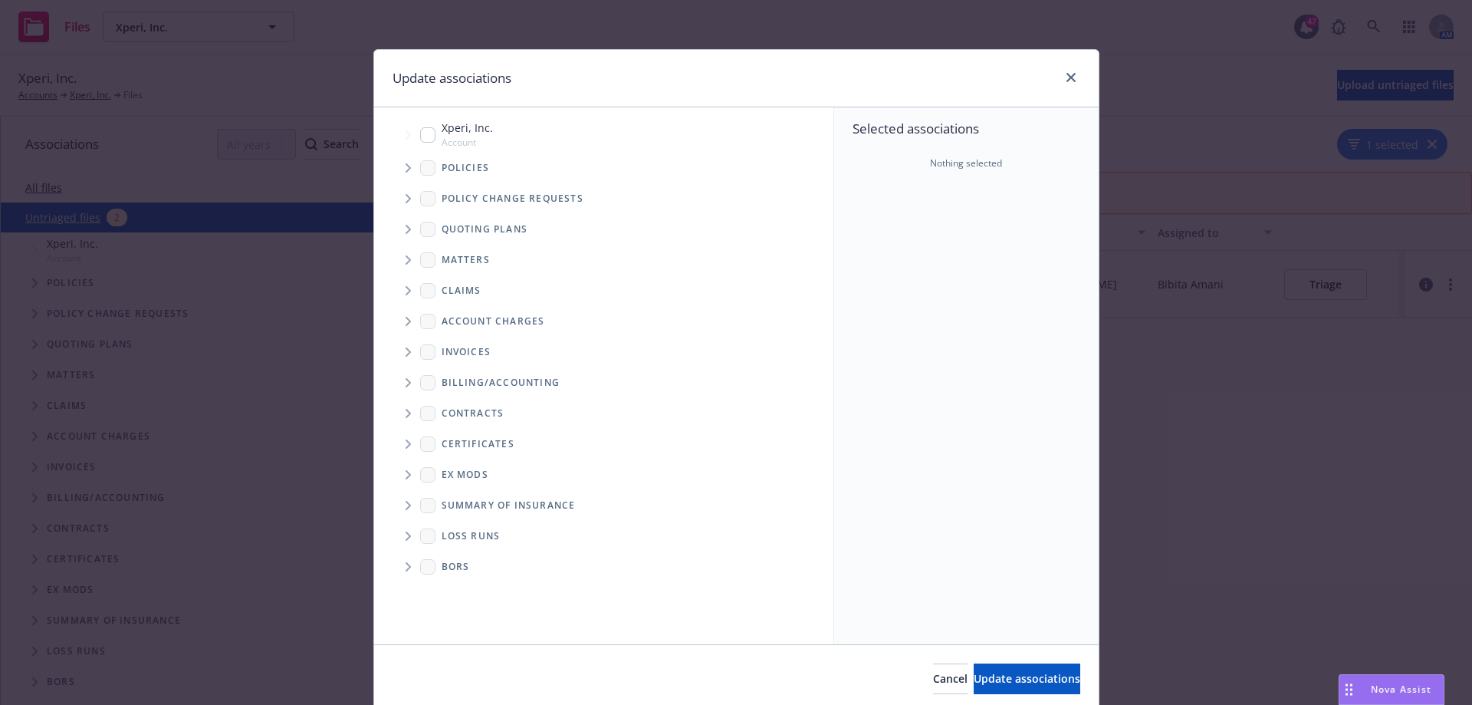
click at [420, 133] on input "Tree Example" at bounding box center [427, 134] width 15 height 15
checkbox input "true"
click at [406, 167] on icon "Tree Example" at bounding box center [408, 167] width 5 height 9
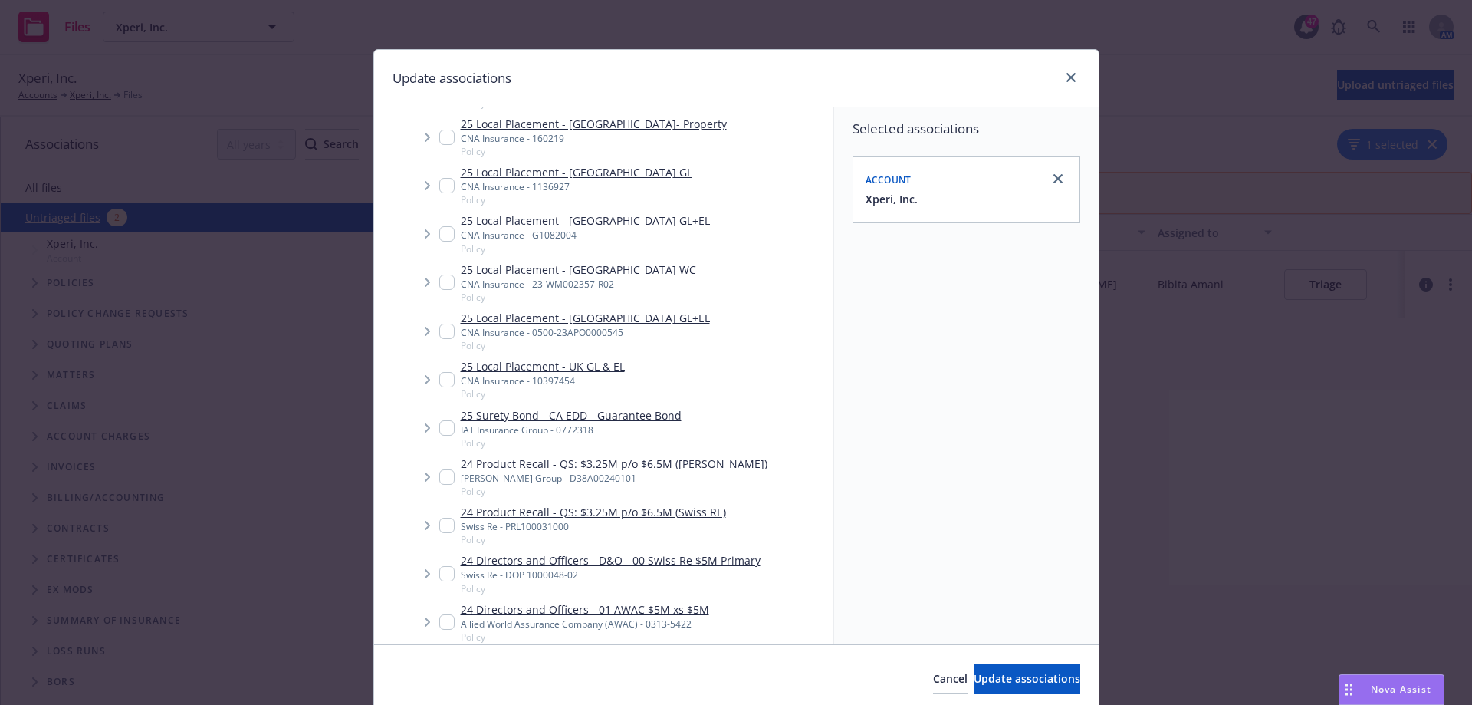
scroll to position [1457, 0]
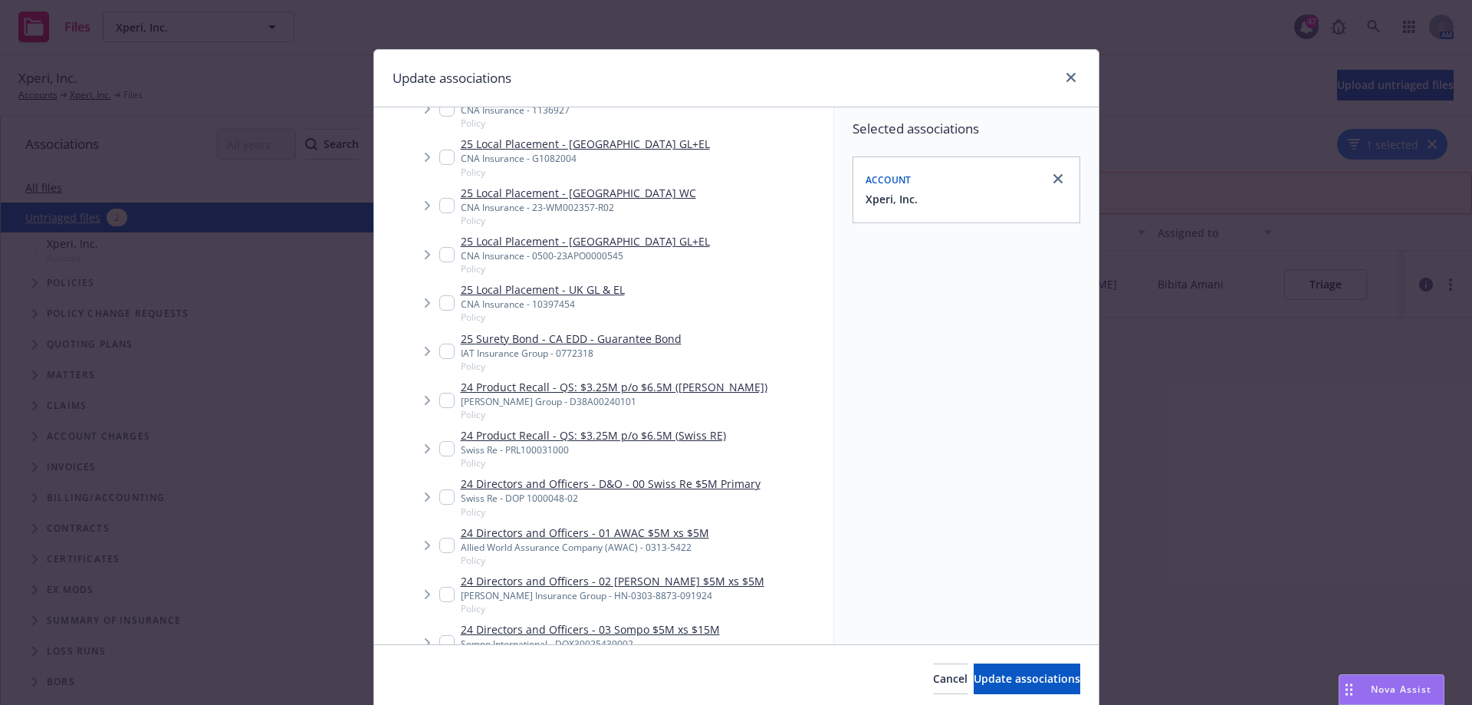
click at [441, 538] on input "Tree Example" at bounding box center [446, 545] width 15 height 15
checkbox input "true"
click at [1012, 679] on span "Update associations" at bounding box center [1027, 678] width 107 height 15
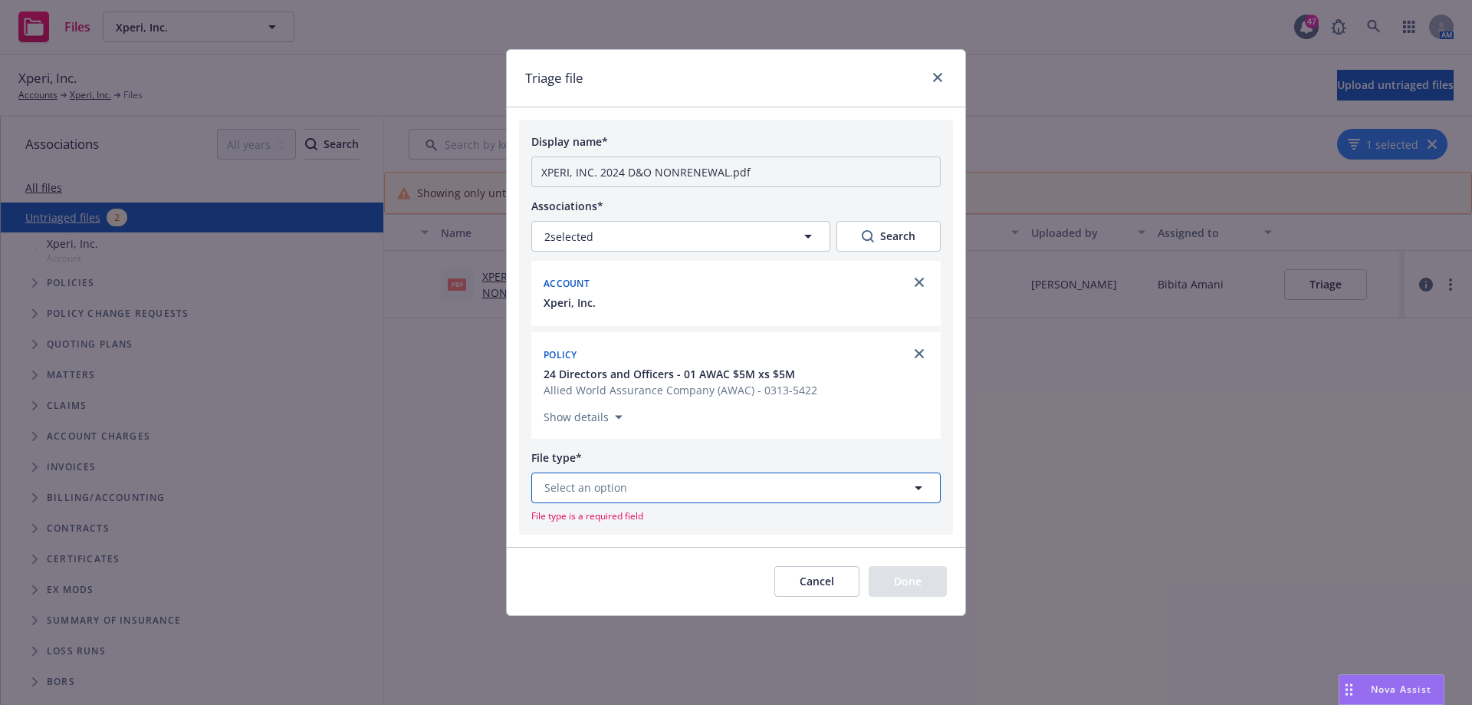
click at [712, 488] on button "Select an option" at bounding box center [735, 487] width 409 height 31
type input "condi"
click at [681, 444] on span "Conditional Renewal Notice" at bounding box center [620, 445] width 146 height 16
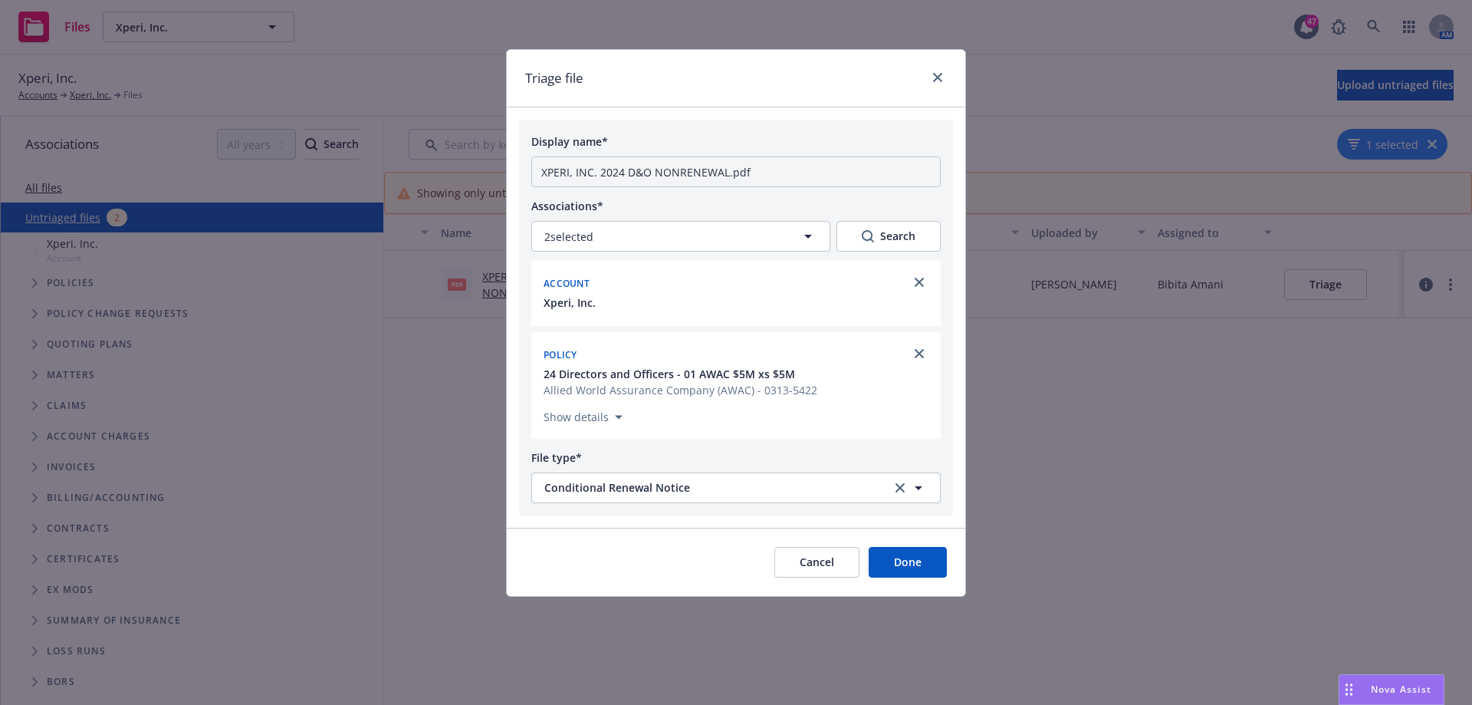
click at [927, 567] on button "Done" at bounding box center [908, 562] width 78 height 31
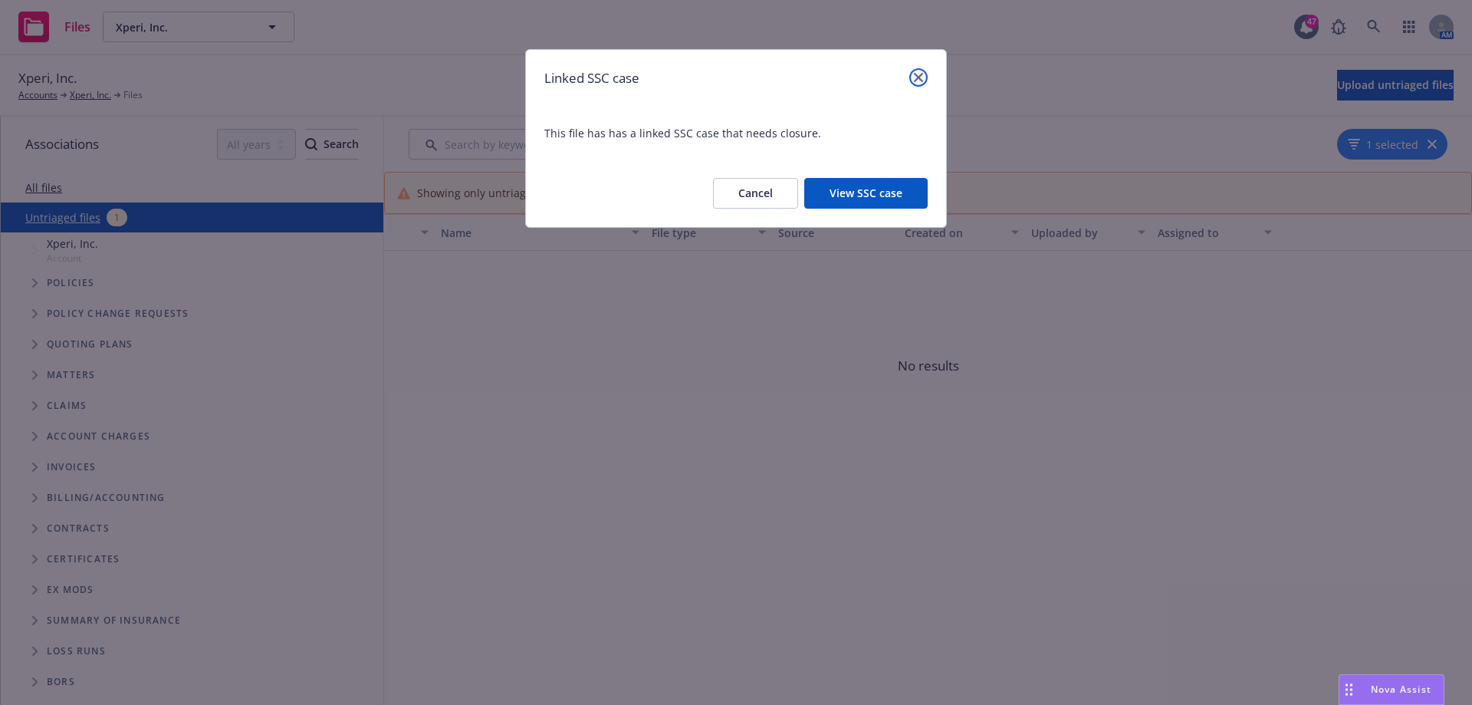
click at [920, 78] on icon "close" at bounding box center [918, 77] width 9 height 9
